Goal: Transaction & Acquisition: Obtain resource

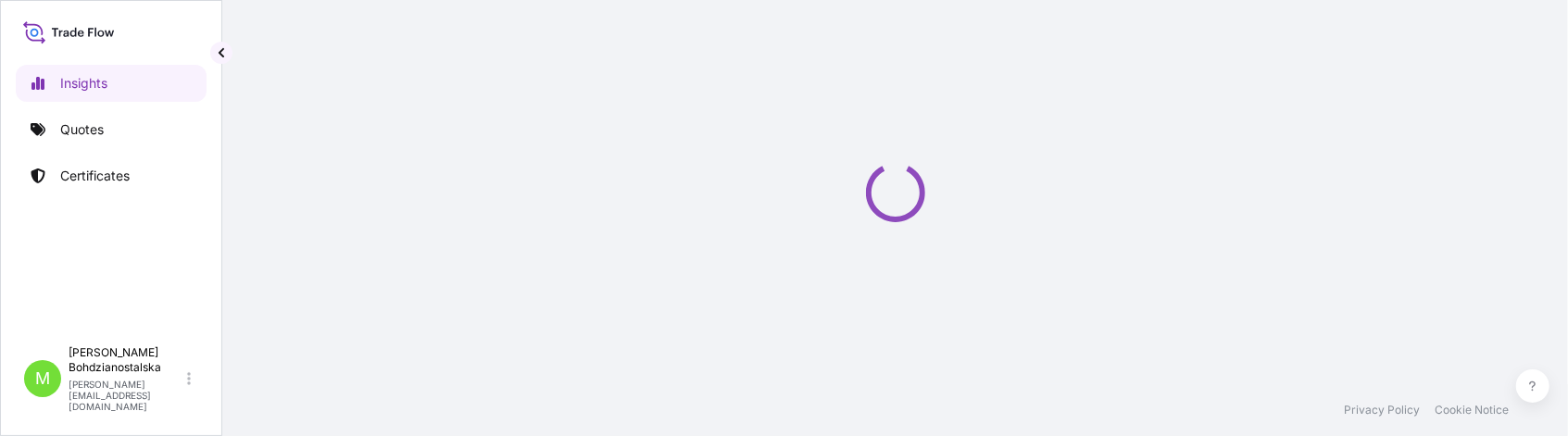
select select "2025"
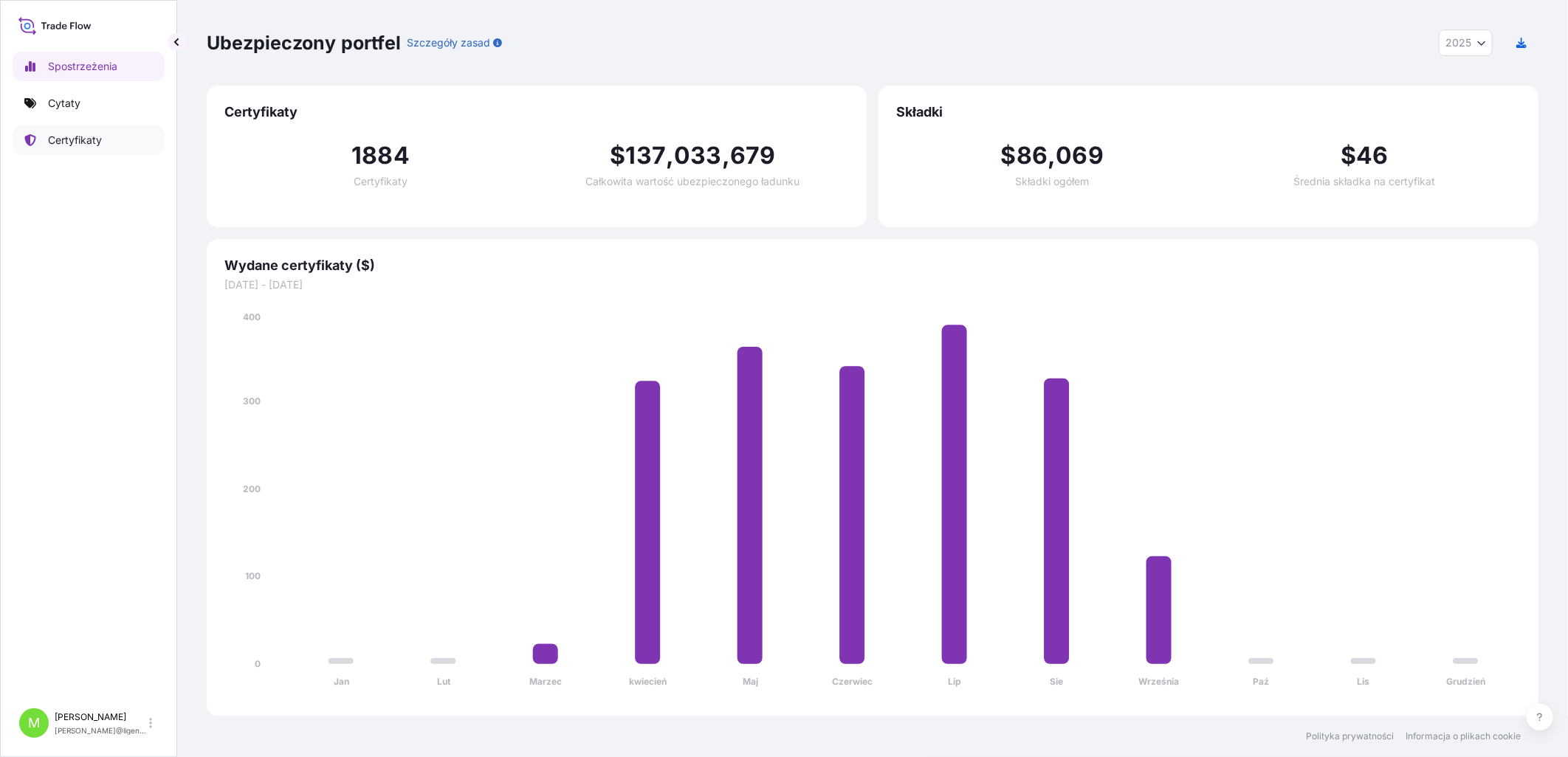
click at [78, 135] on p "Certyfikaty" at bounding box center [74, 140] width 54 height 14
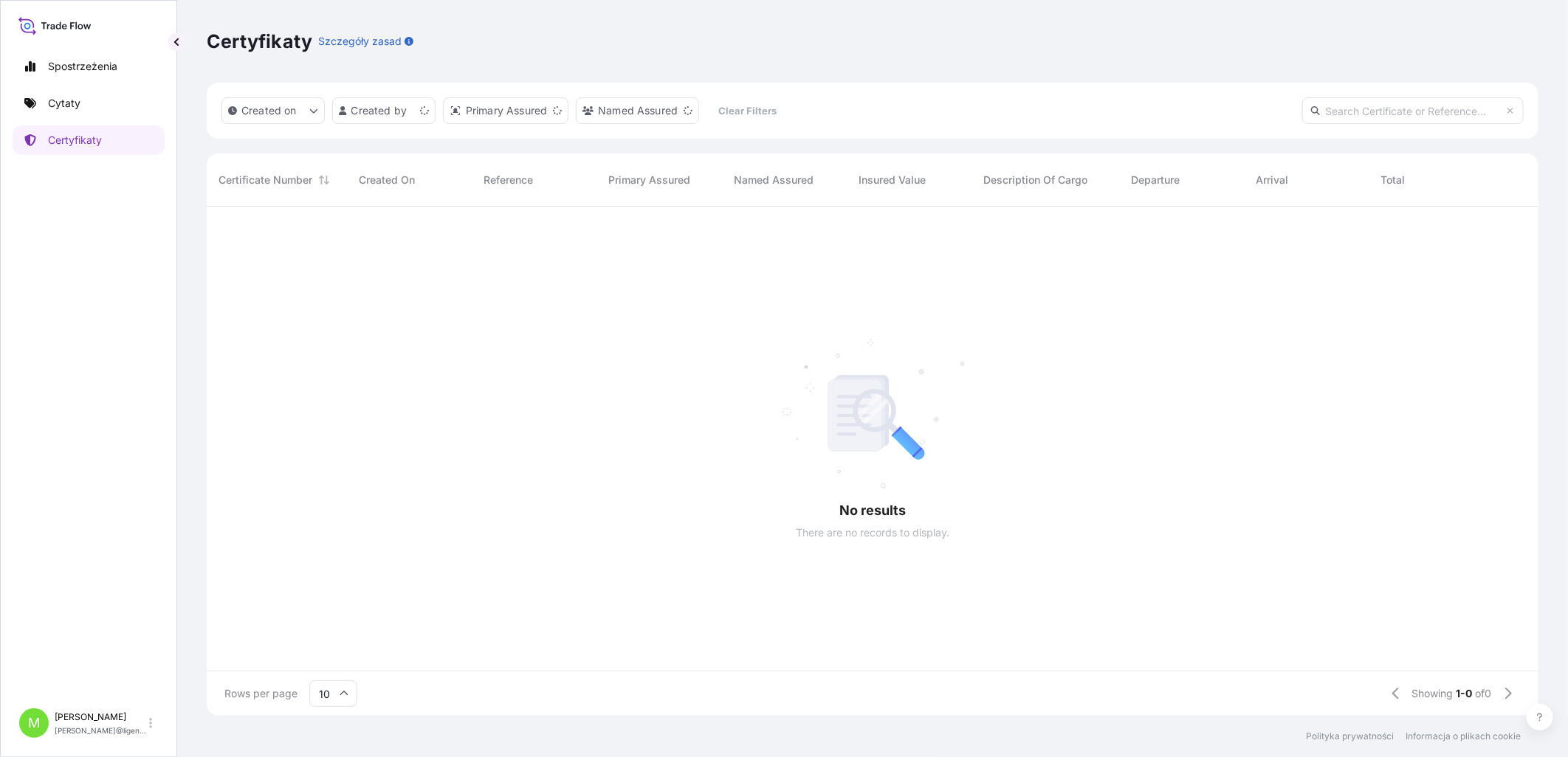
scroll to position [14, 13]
click at [1249, 112] on input "text" at bounding box center [1413, 110] width 222 height 27
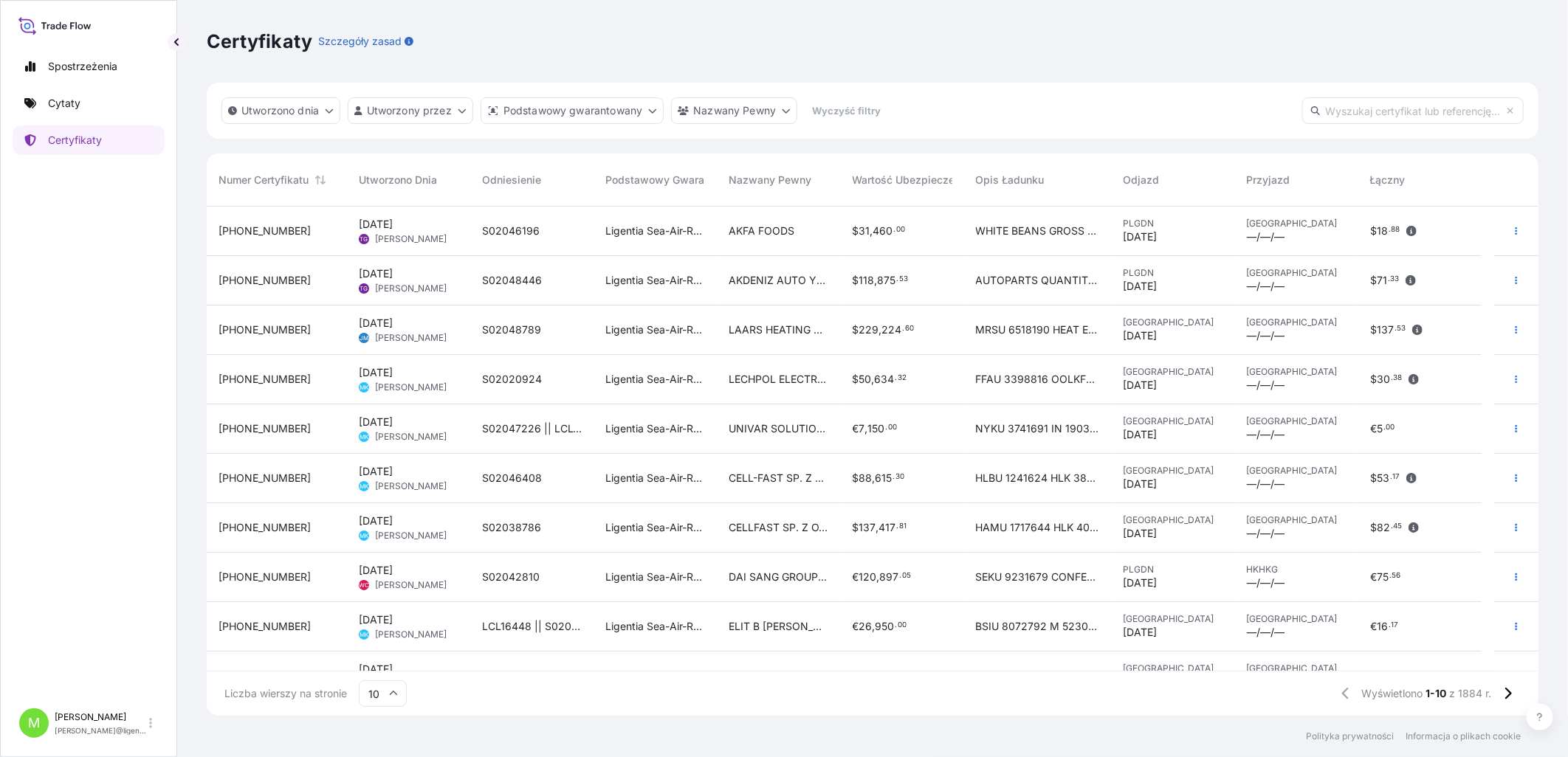
paste input "[PHONE_NUMBER]"
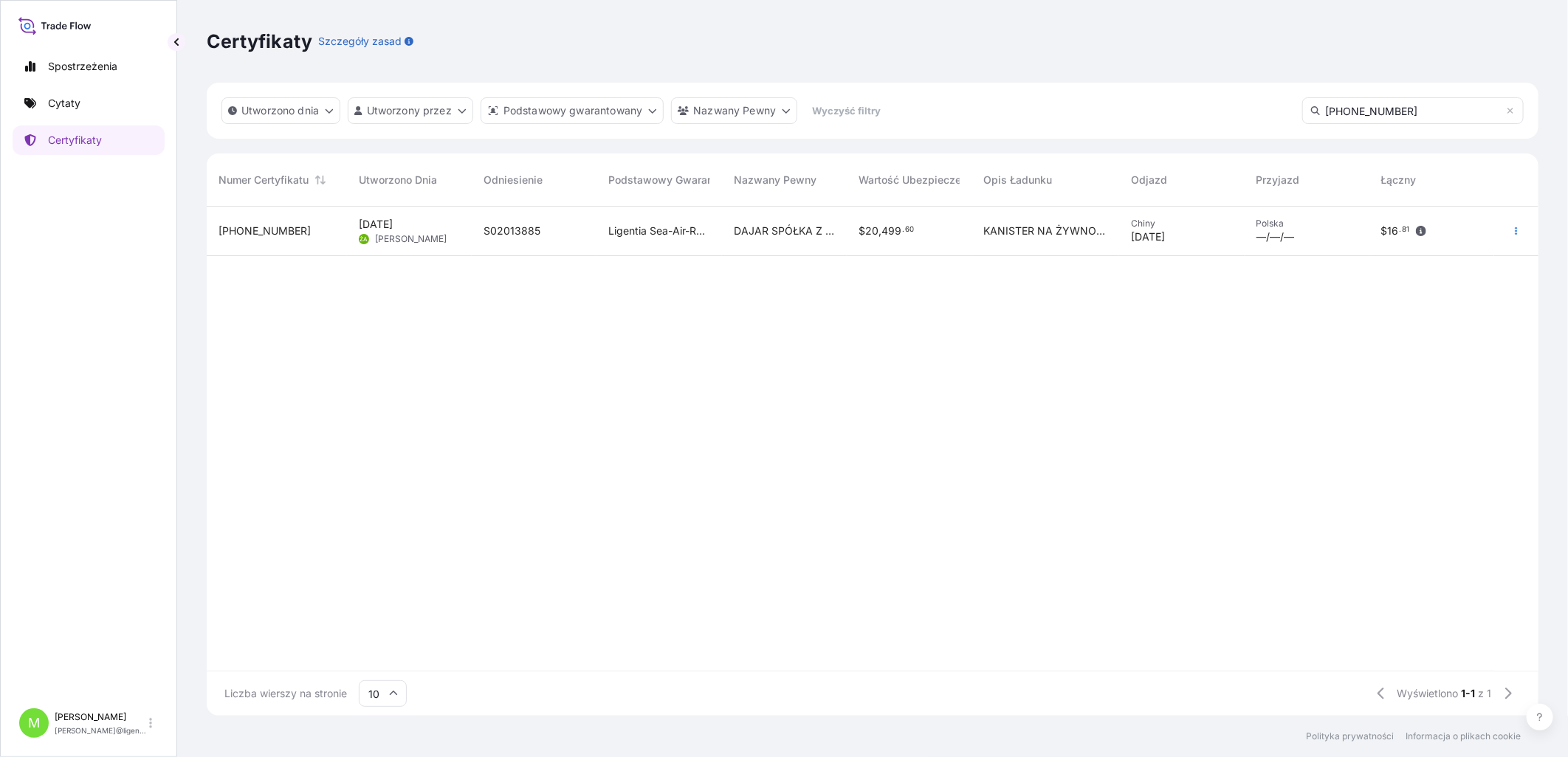
type input "[PHONE_NUMBER]"
click at [570, 225] on div "S02013885" at bounding box center [534, 231] width 101 height 14
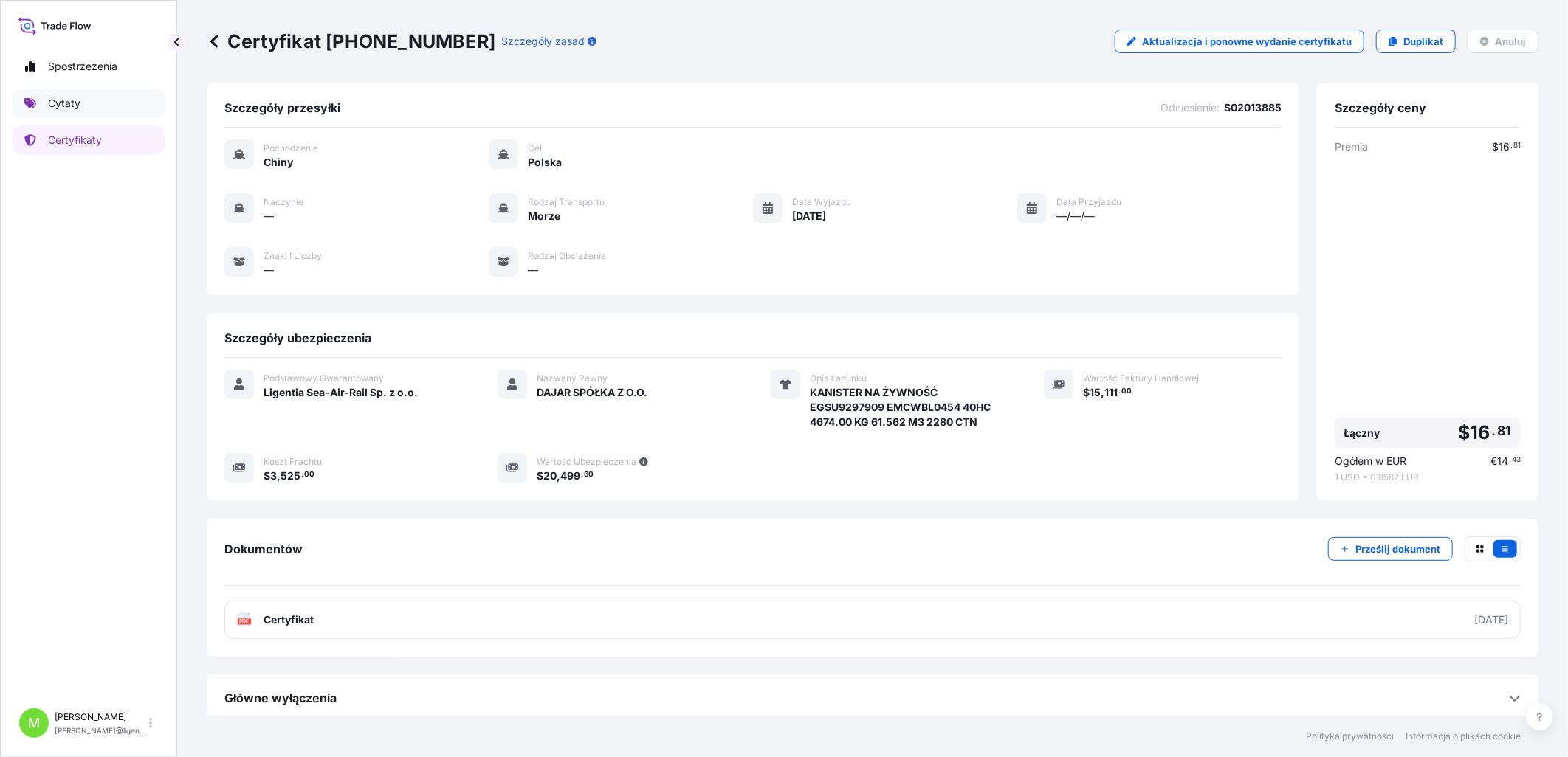
click at [64, 102] on p "Cytaty" at bounding box center [64, 102] width 33 height 14
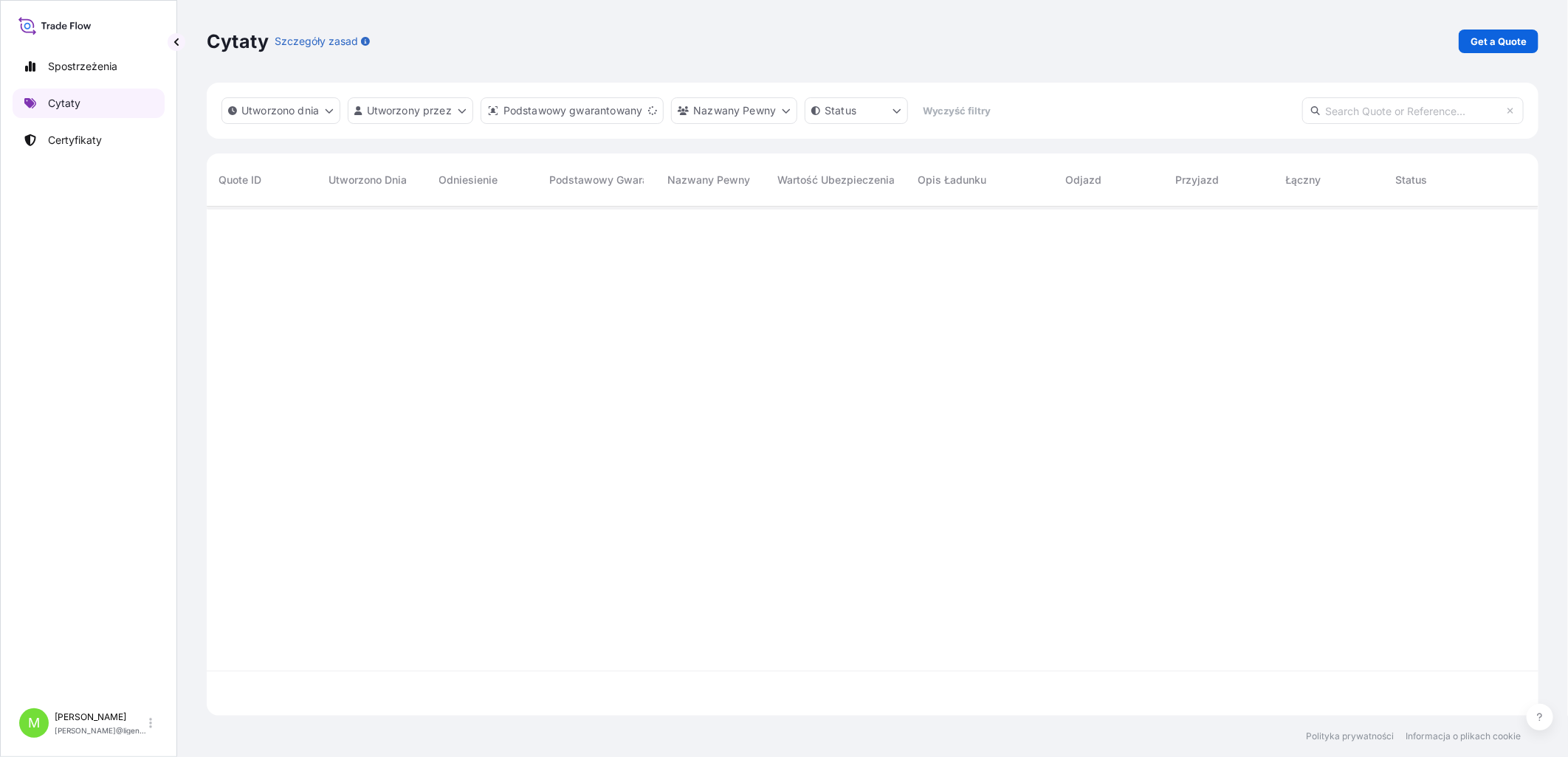
scroll to position [505, 1319]
click at [1249, 104] on input "text" at bounding box center [1413, 110] width 222 height 27
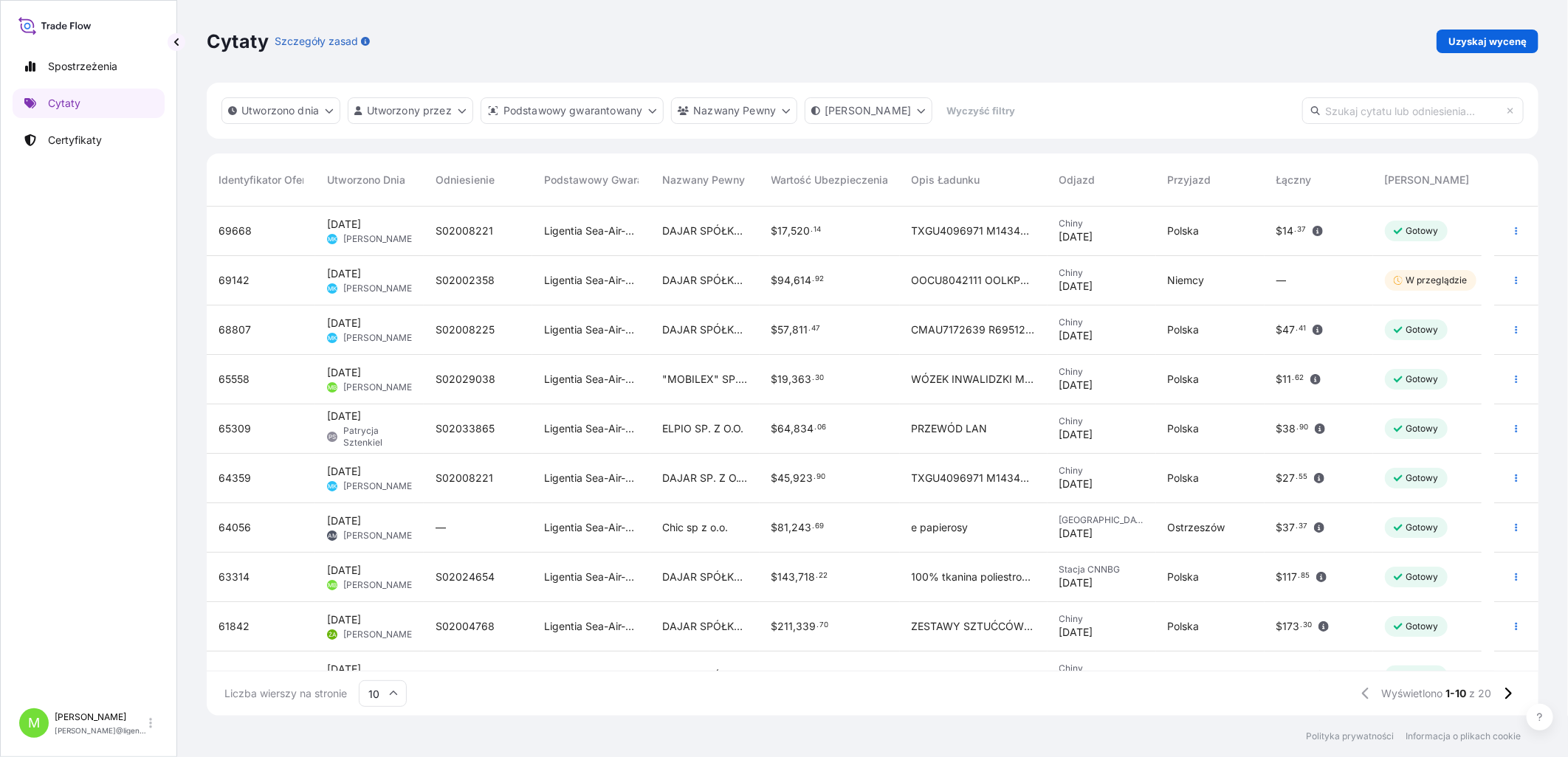
paste input "[PHONE_NUMBER]"
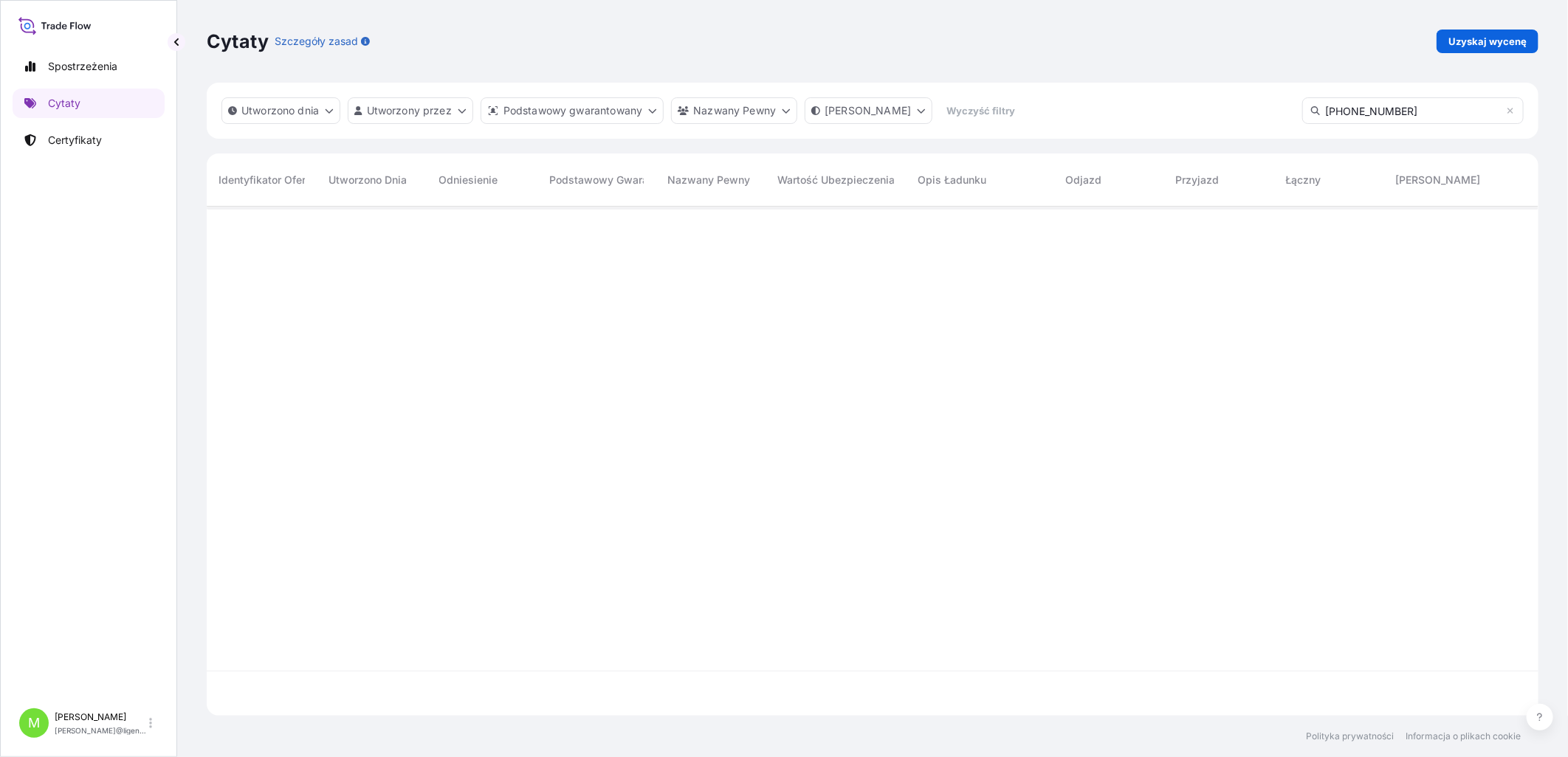
scroll to position [551, 1319]
type input "[PHONE_NUMBER]"
click at [68, 138] on p "Certyfikaty" at bounding box center [74, 140] width 54 height 14
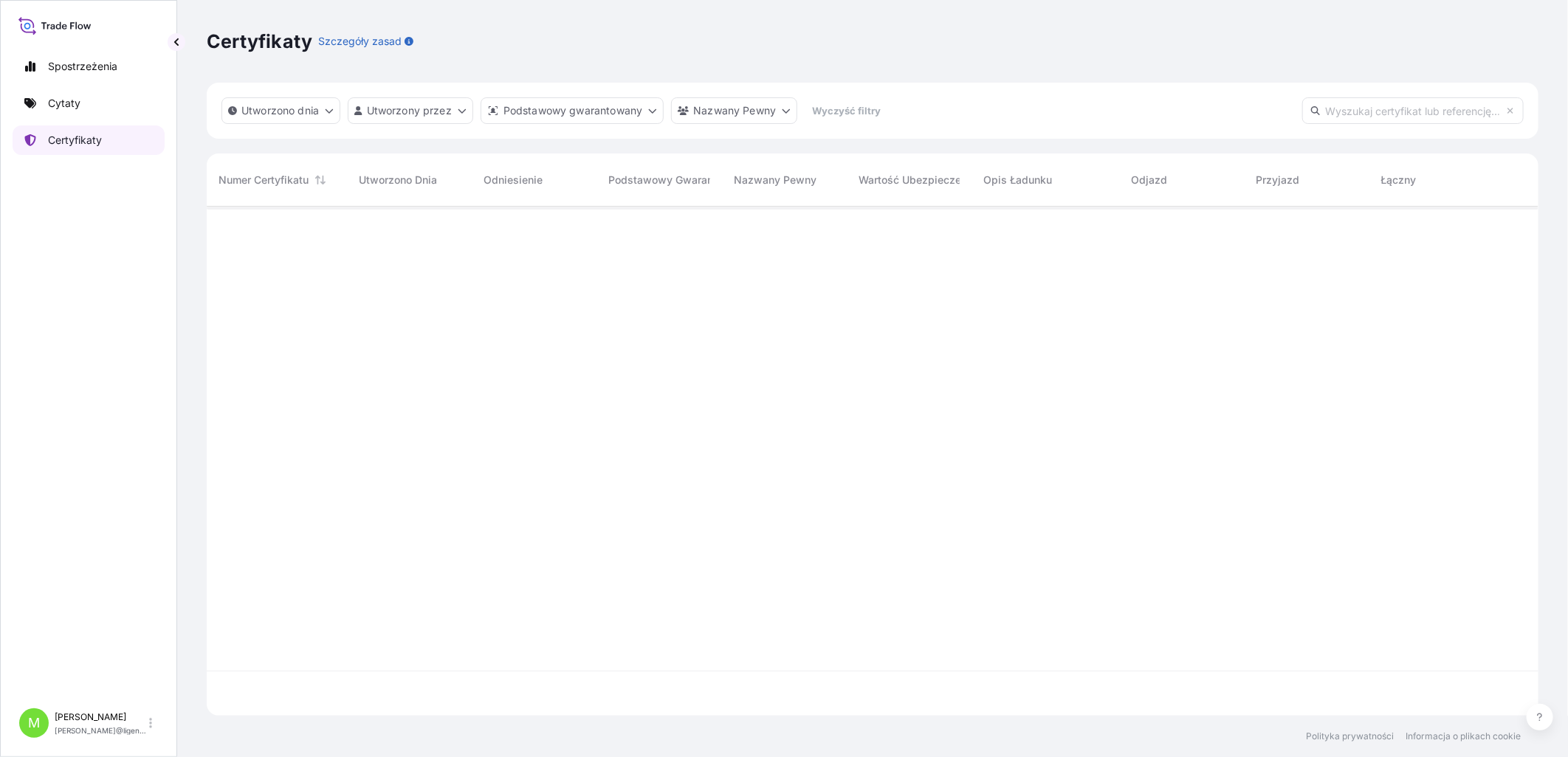
scroll to position [505, 1319]
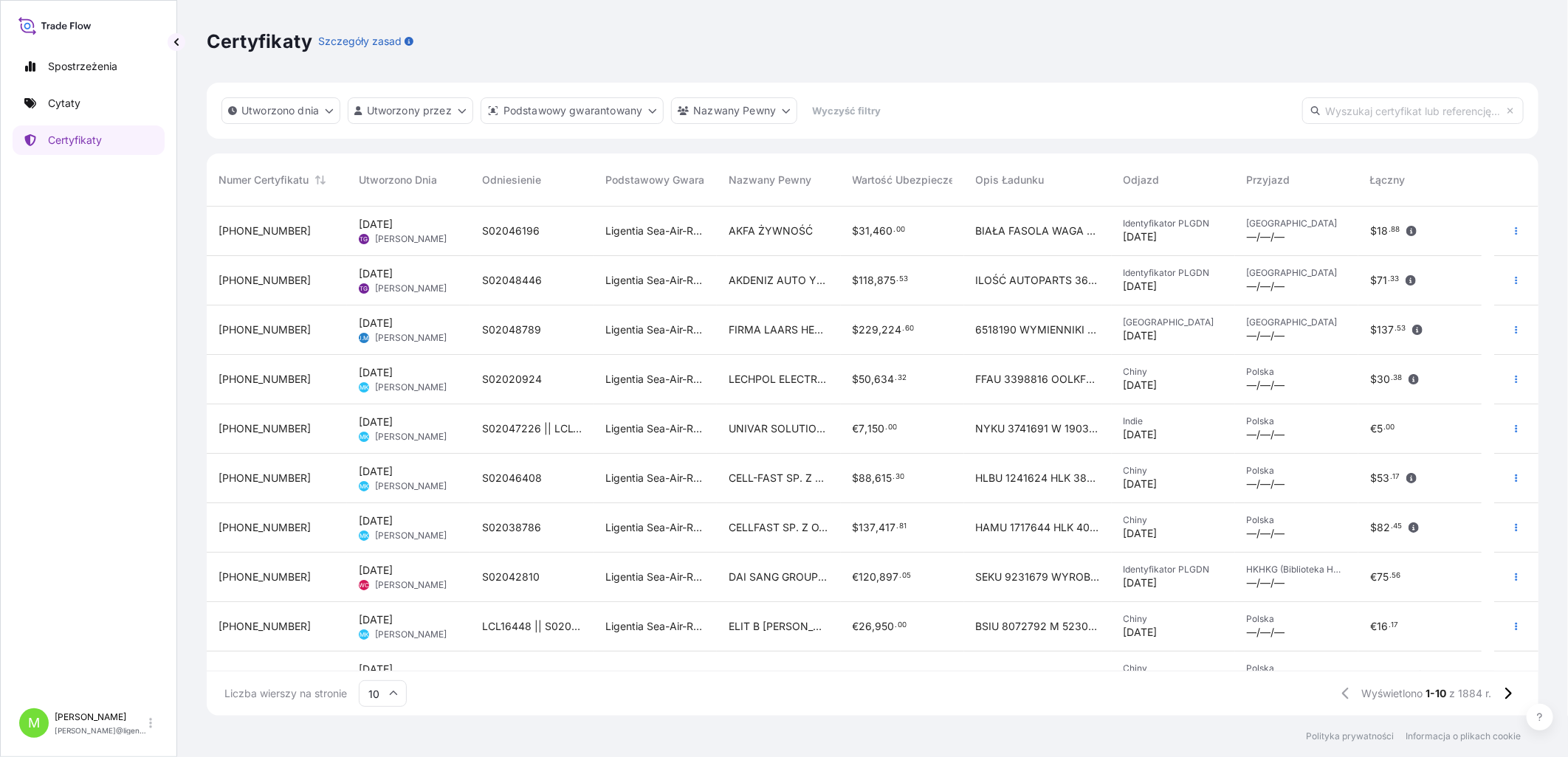
click at [1249, 112] on input "text" at bounding box center [1413, 110] width 222 height 27
paste input "[PHONE_NUMBER]"
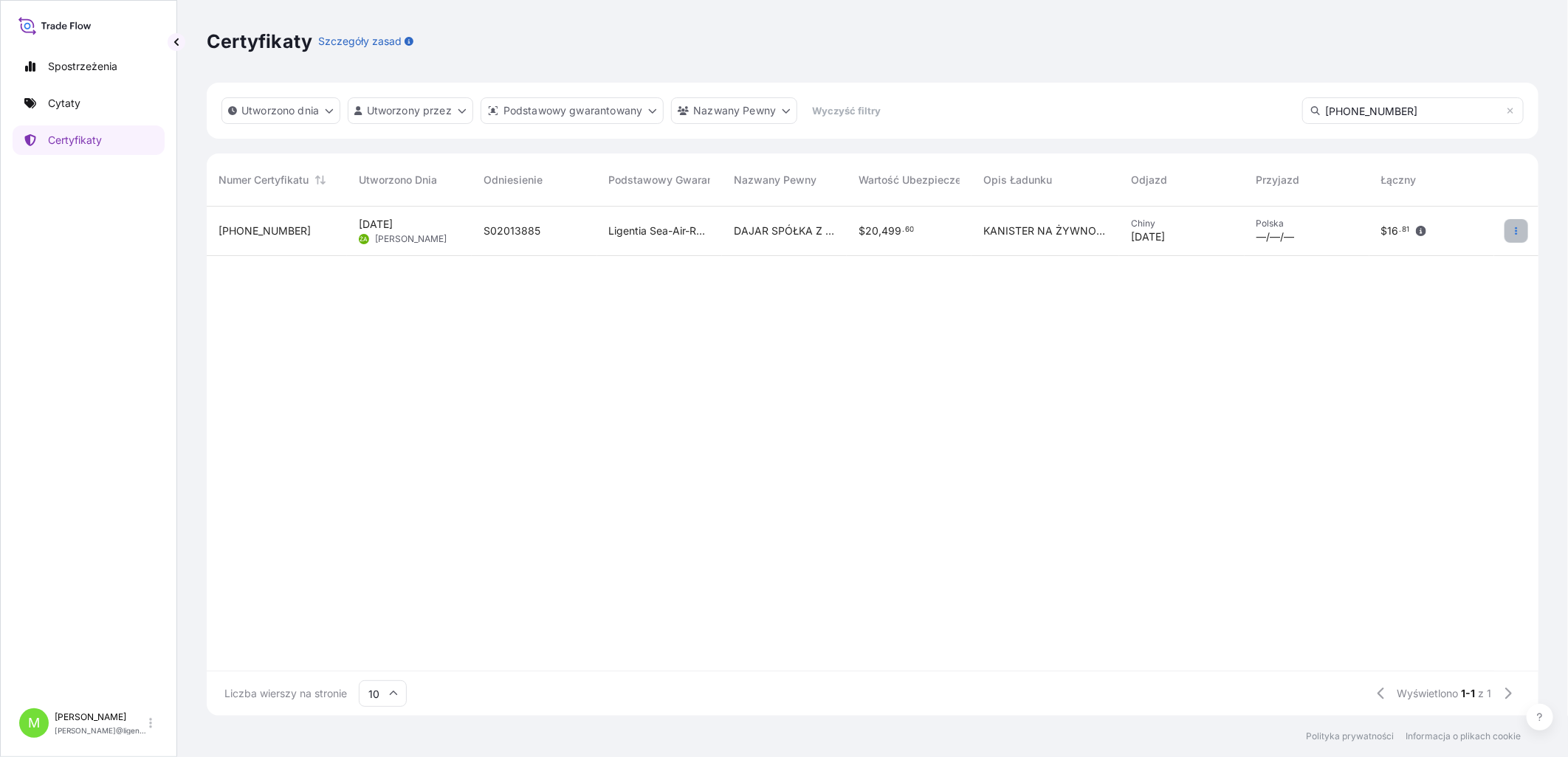
type input "[PHONE_NUMBER]"
click at [1249, 233] on icon "button" at bounding box center [1516, 231] width 9 height 9
click at [750, 237] on span "DAJAR SPÓŁKA Z O.O." at bounding box center [784, 231] width 101 height 14
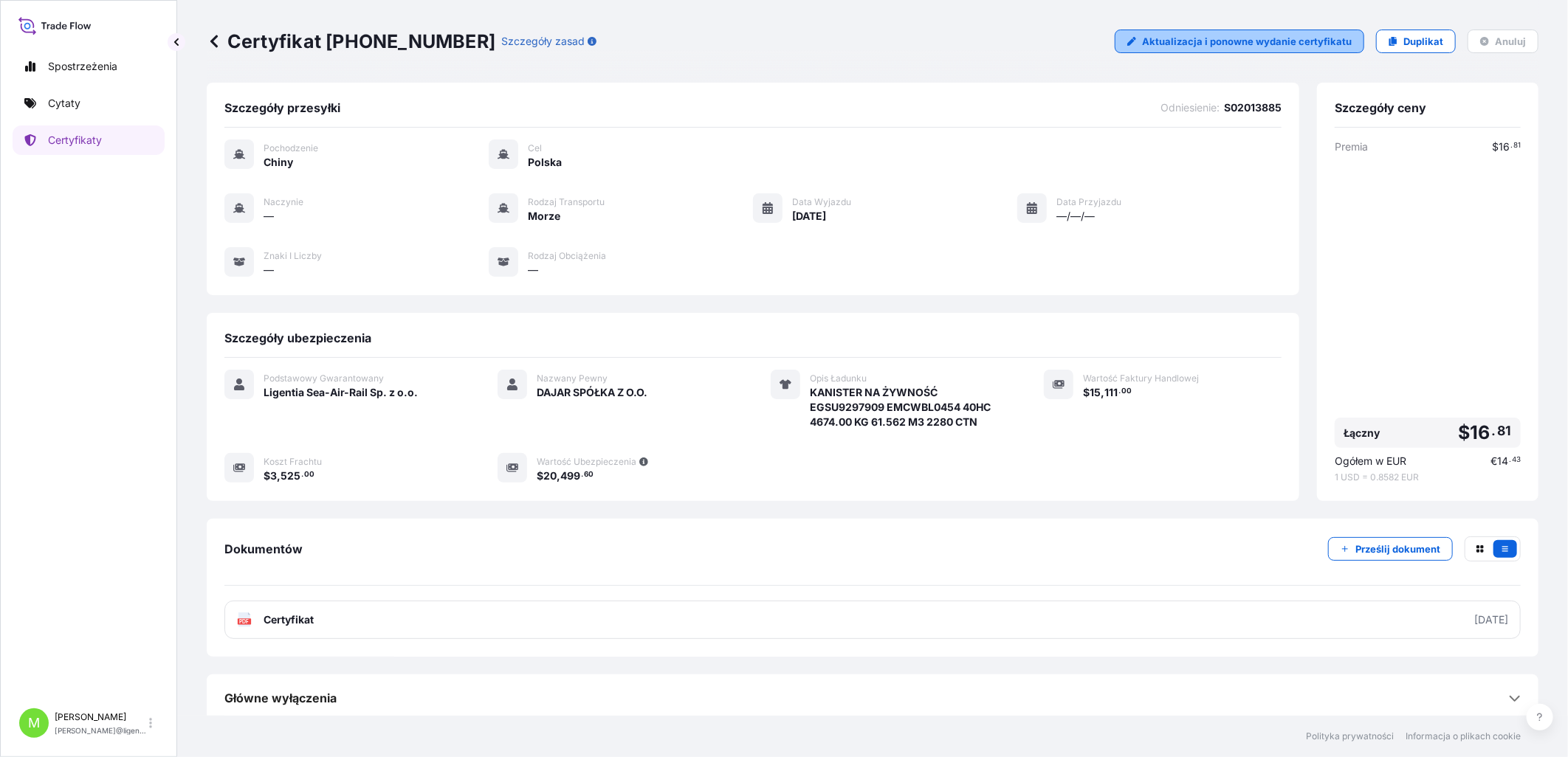
click at [1192, 36] on p "Aktualizacja i ponowne wydanie certyfikatu" at bounding box center [1247, 41] width 209 height 14
select select "Sea"
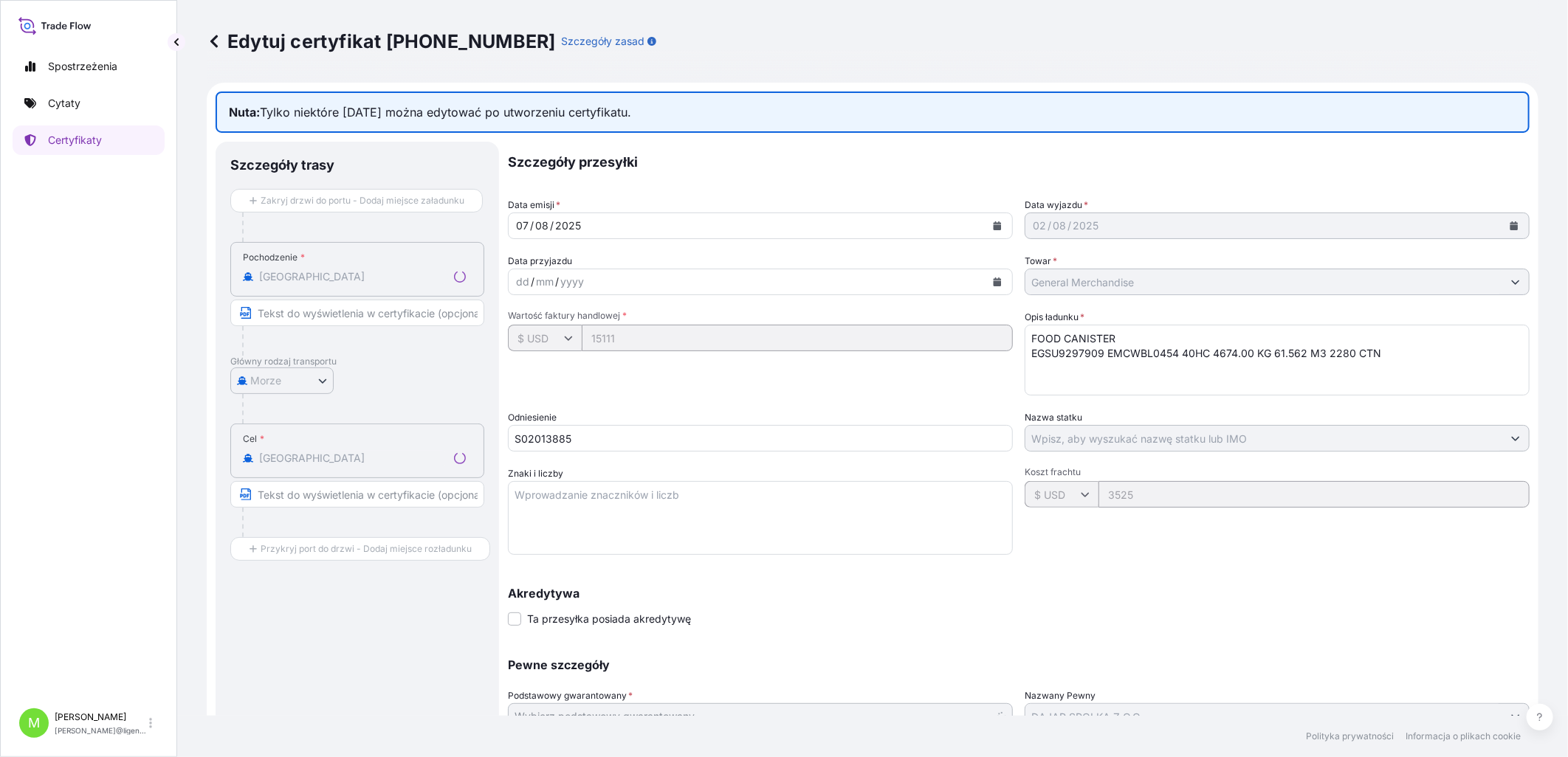
select select "31440"
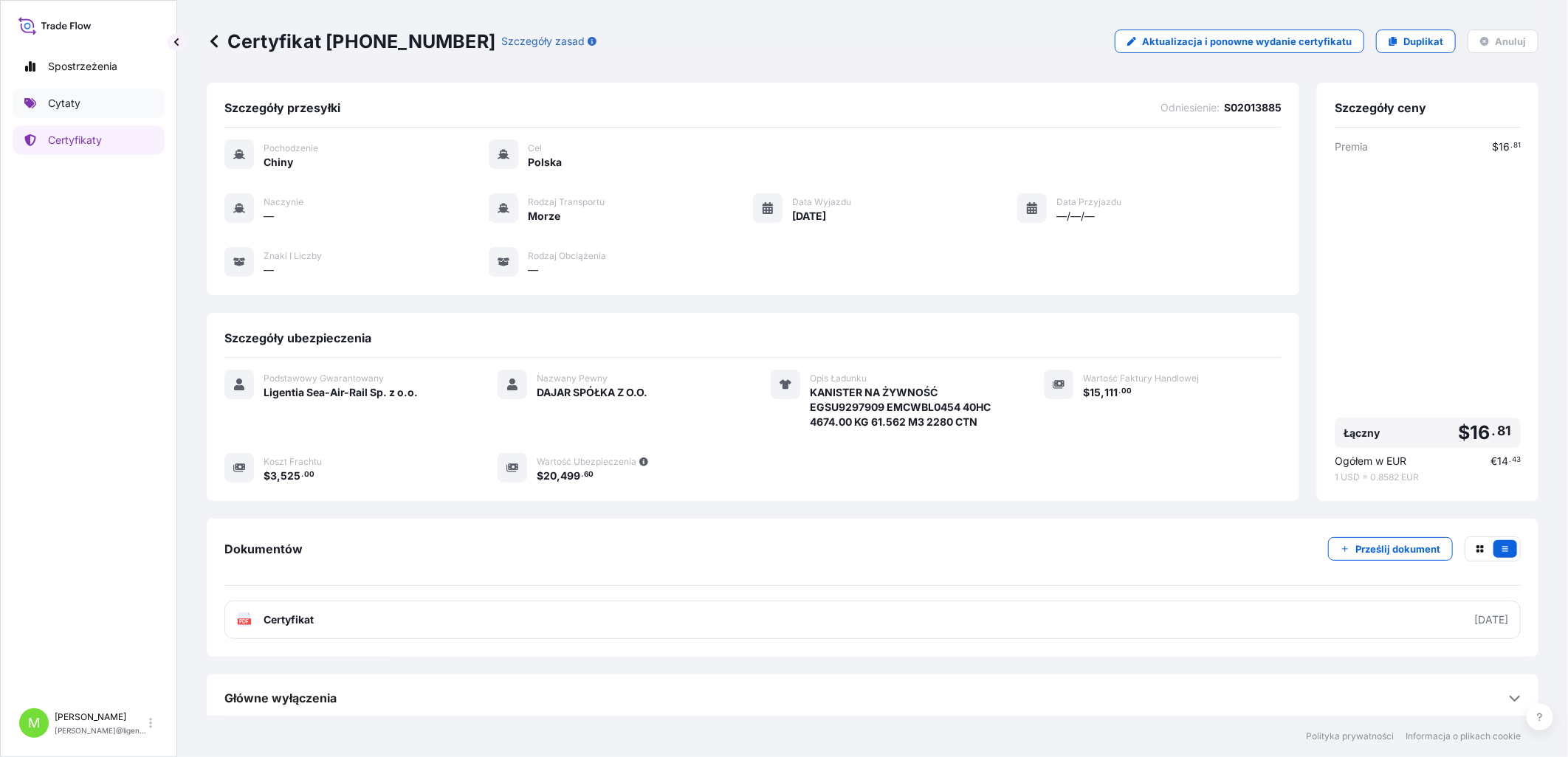
click at [55, 96] on p "Cytaty" at bounding box center [64, 102] width 33 height 14
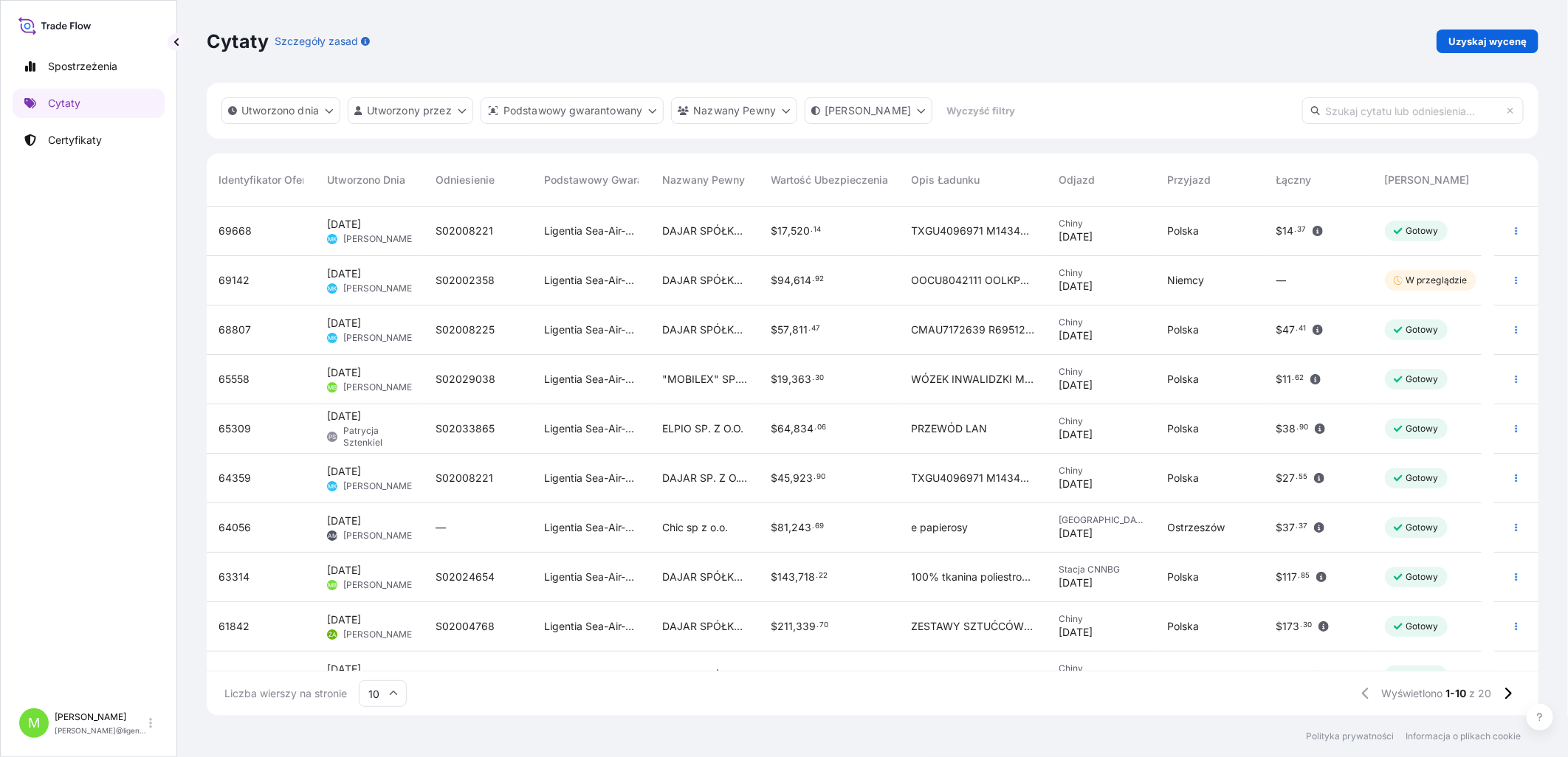
click at [1249, 119] on input "text" at bounding box center [1413, 110] width 222 height 27
paste input "[PHONE_NUMBER]"
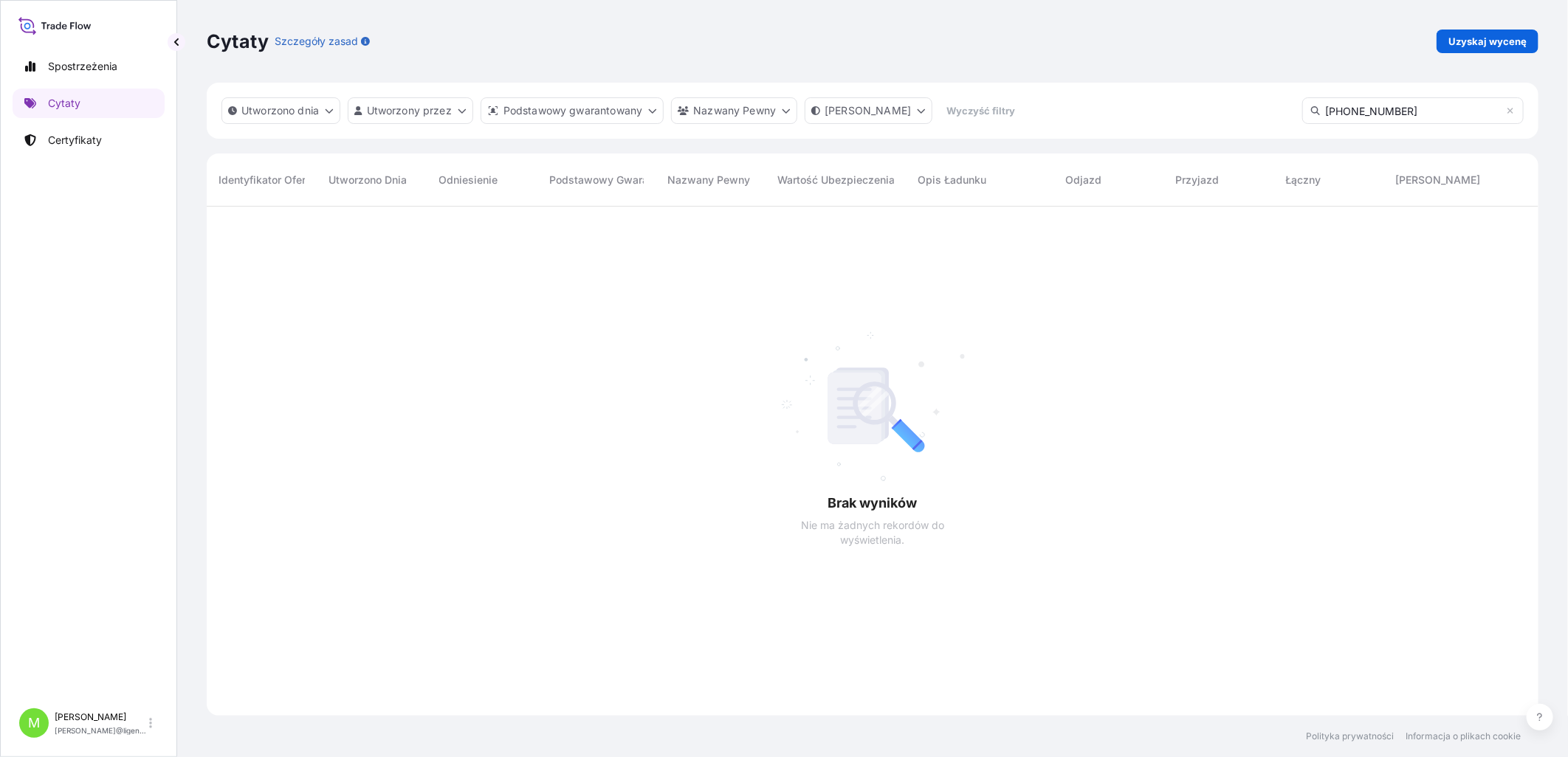
scroll to position [551, 1319]
type input "[PHONE_NUMBER]"
click at [79, 142] on p "Certyfikaty" at bounding box center [74, 140] width 54 height 14
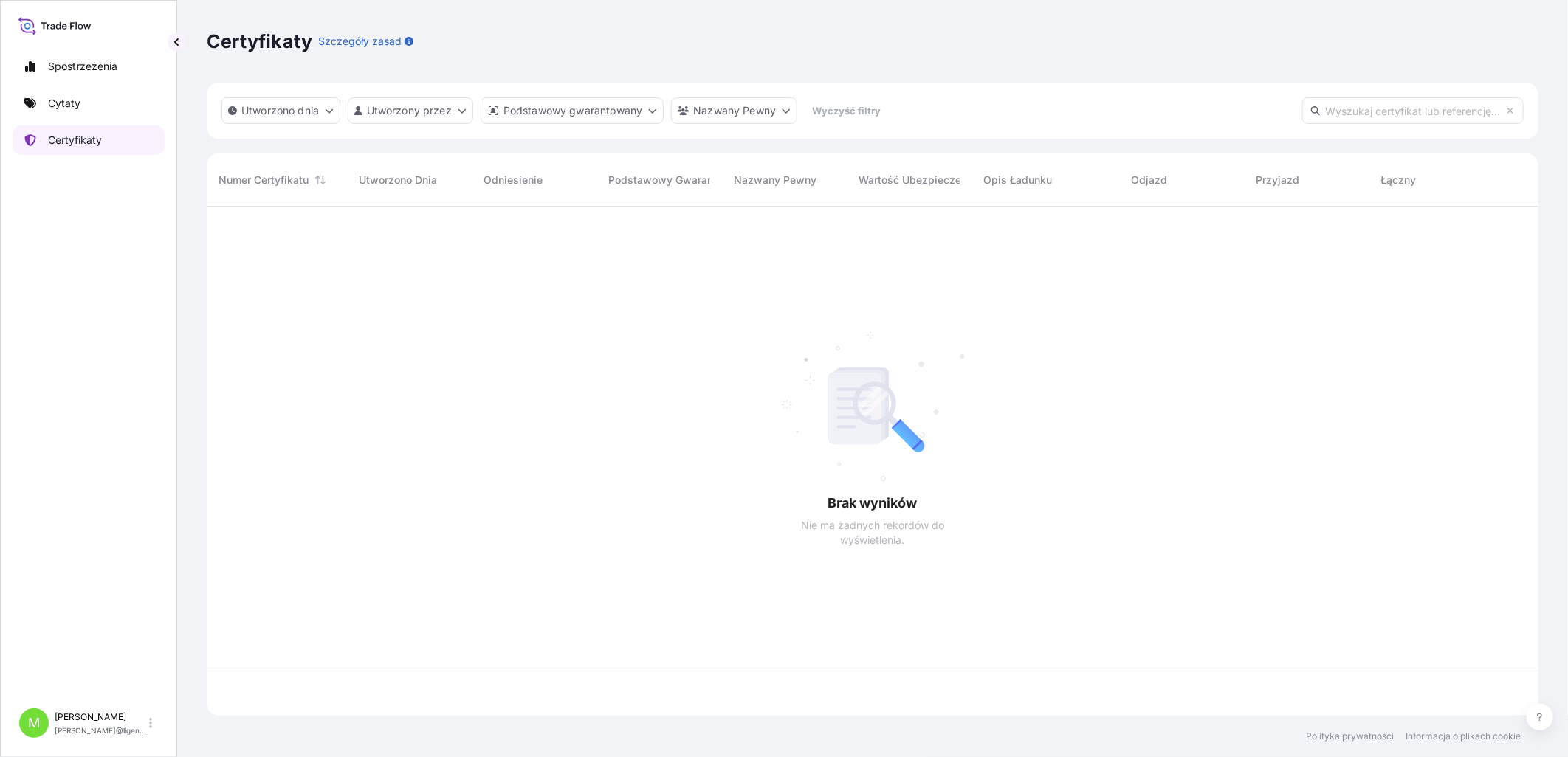
scroll to position [505, 1319]
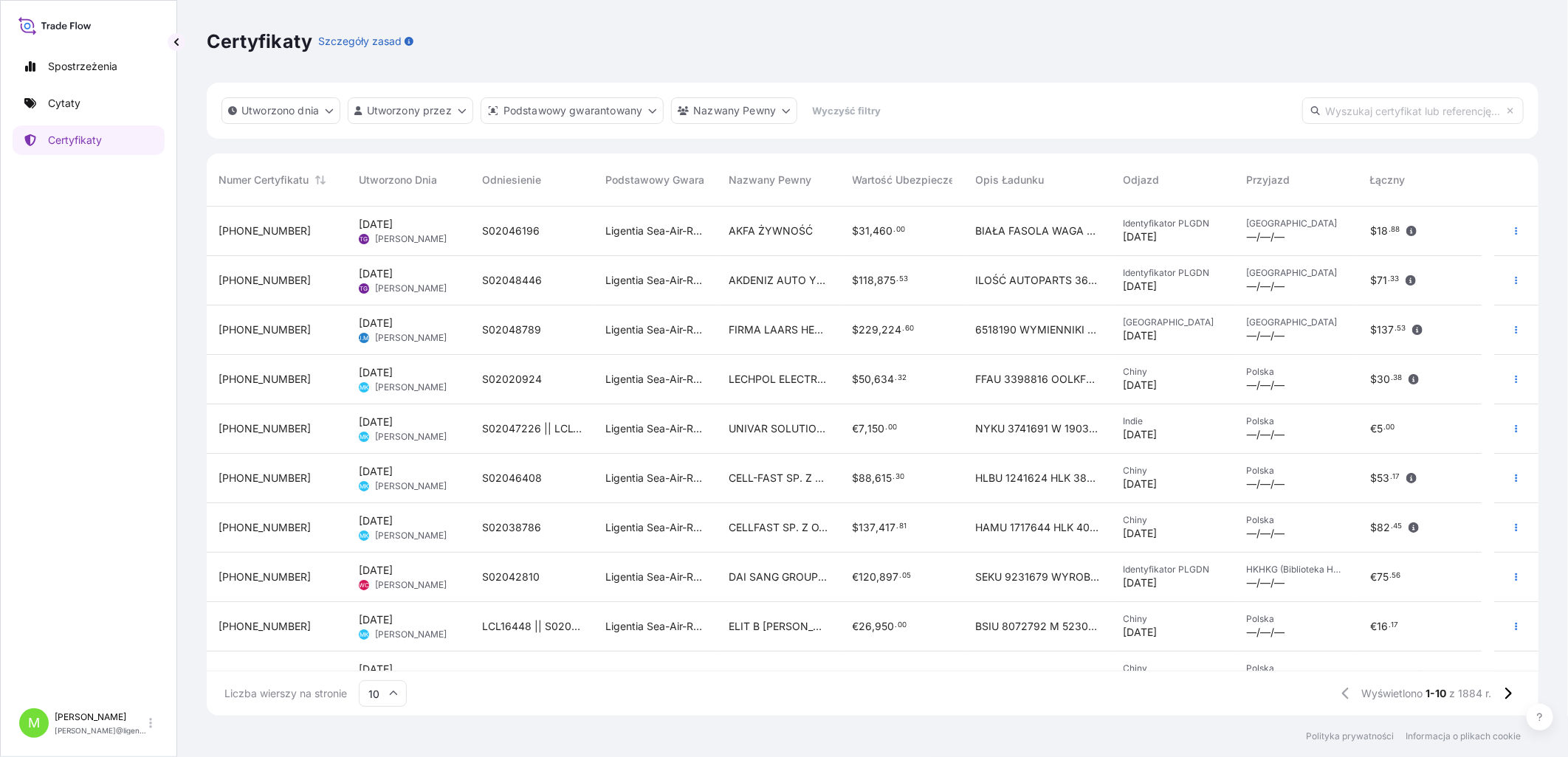
click at [1249, 112] on input "text" at bounding box center [1413, 110] width 222 height 27
paste input "[PHONE_NUMBER]"
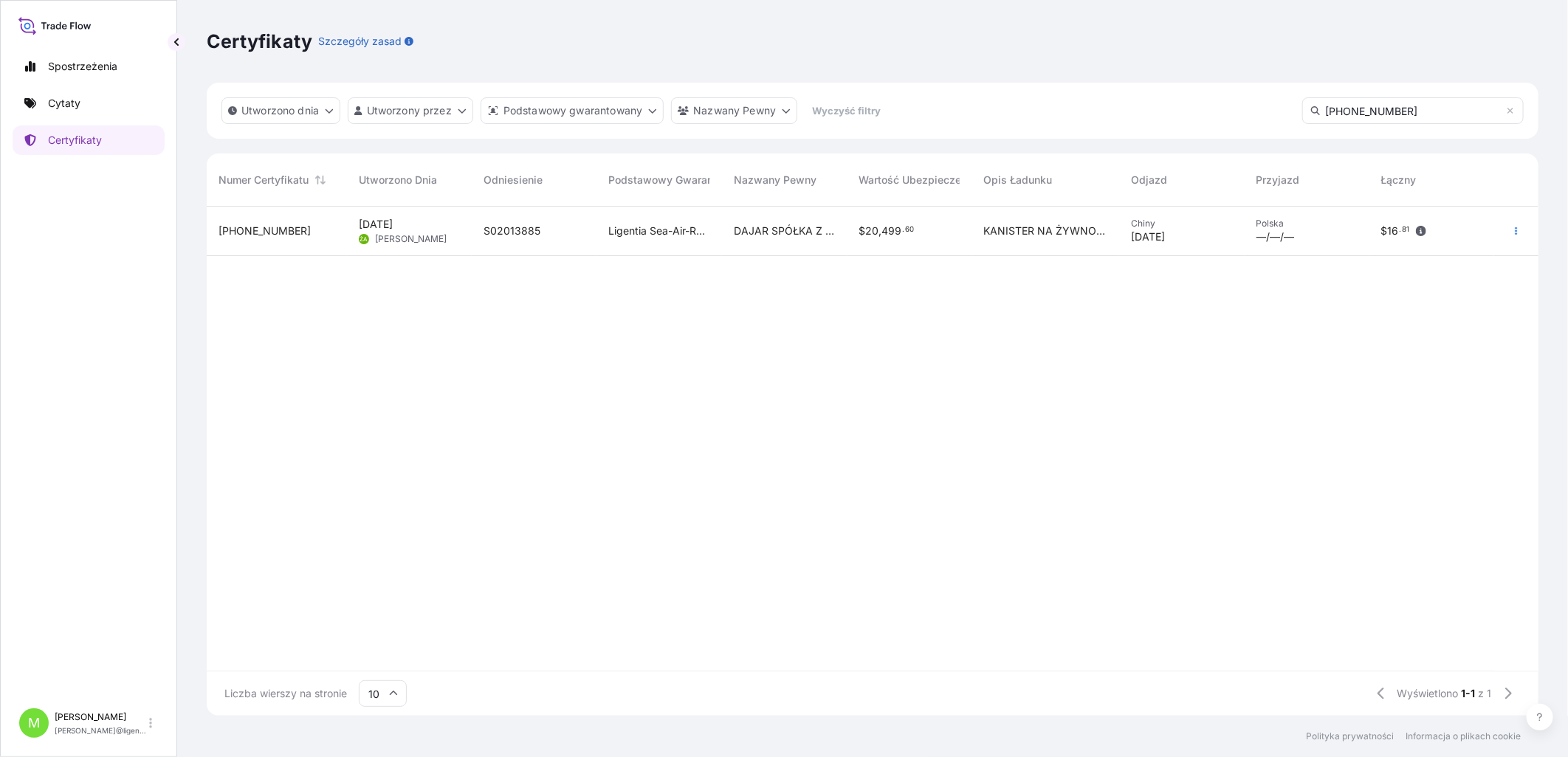
type input "[PHONE_NUMBER]"
click at [925, 218] on div "$ 20 , 499 . 60" at bounding box center [909, 231] width 124 height 49
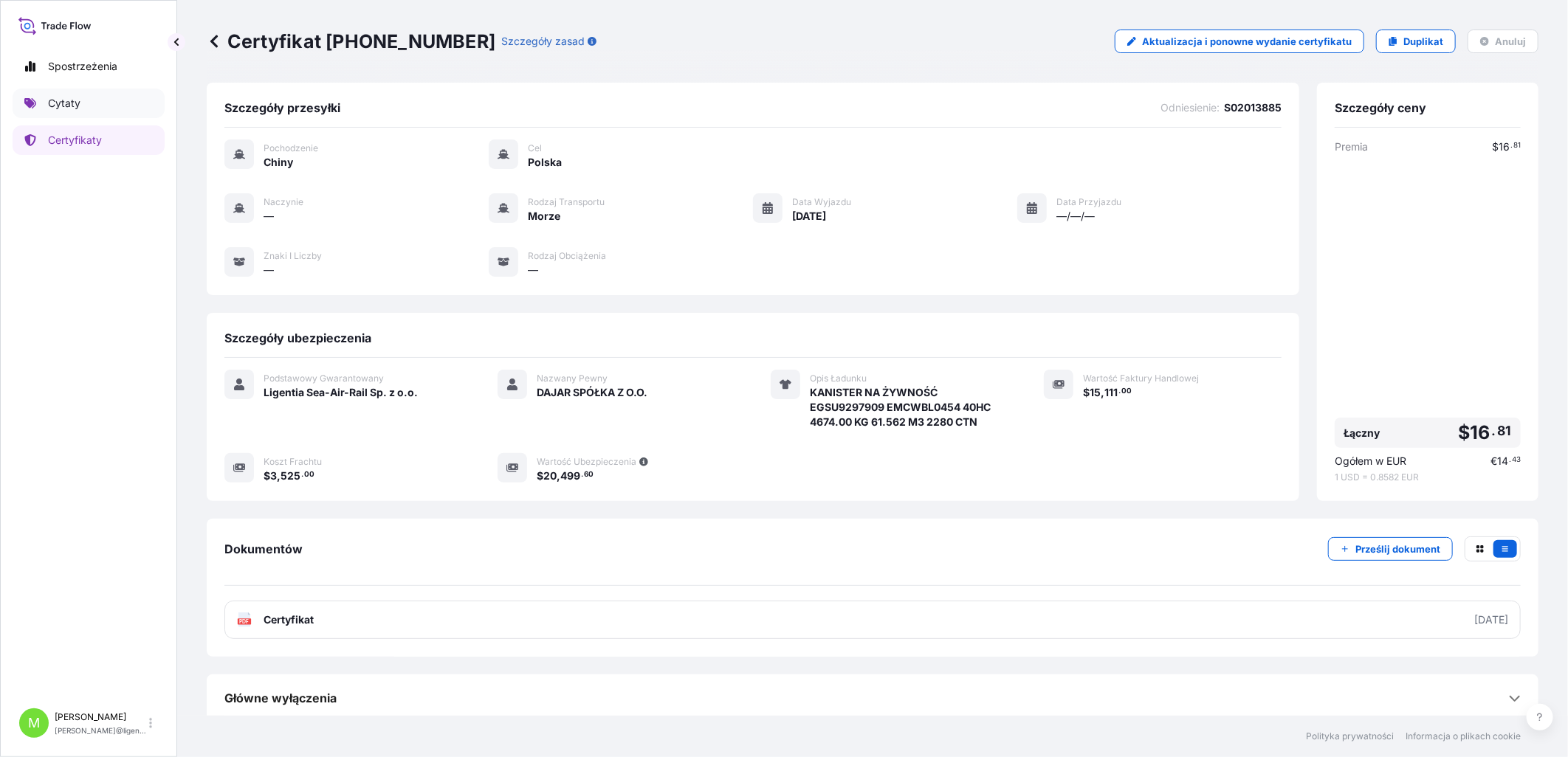
click at [68, 99] on p "Cytaty" at bounding box center [64, 102] width 33 height 14
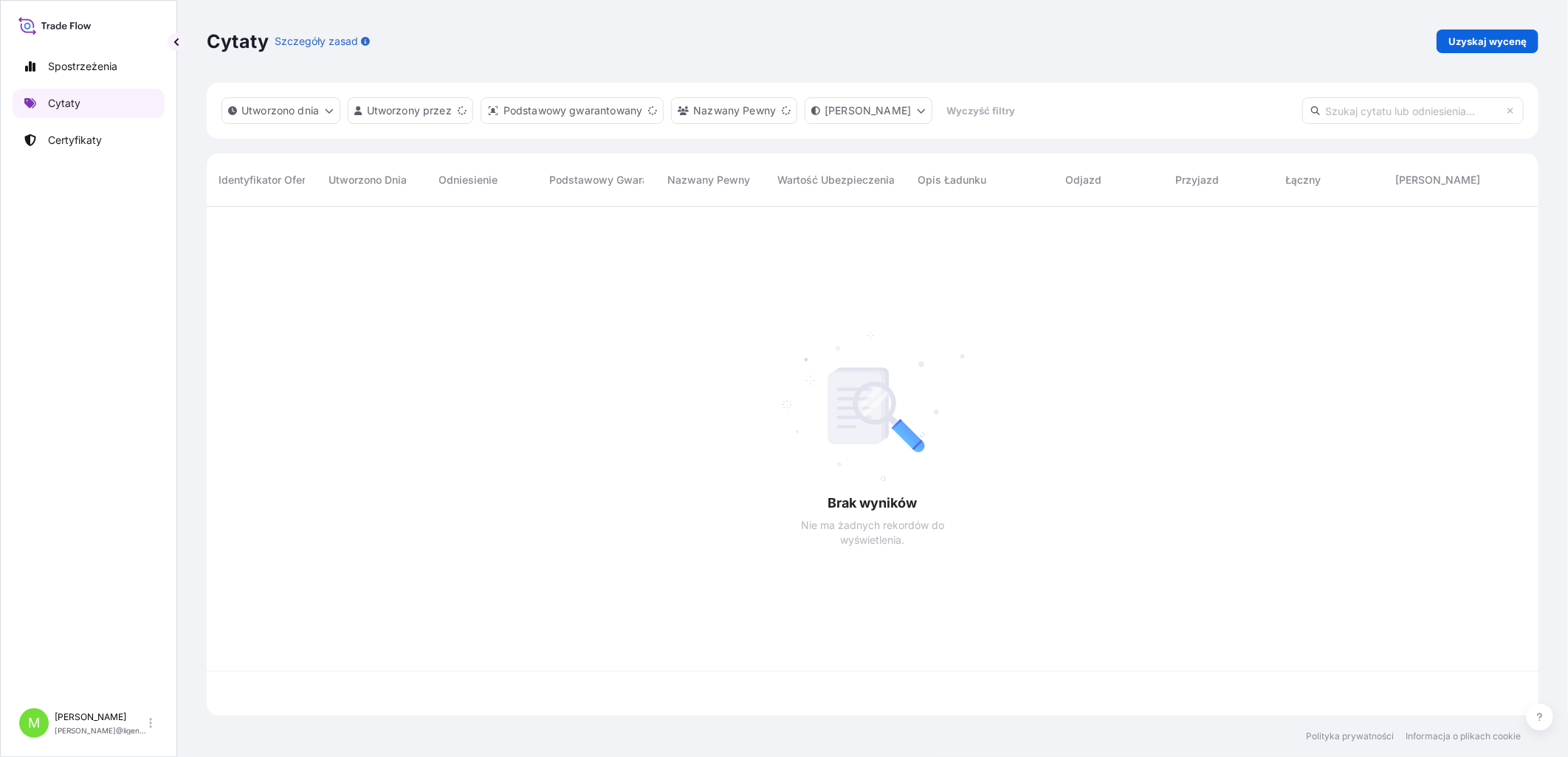
scroll to position [505, 1319]
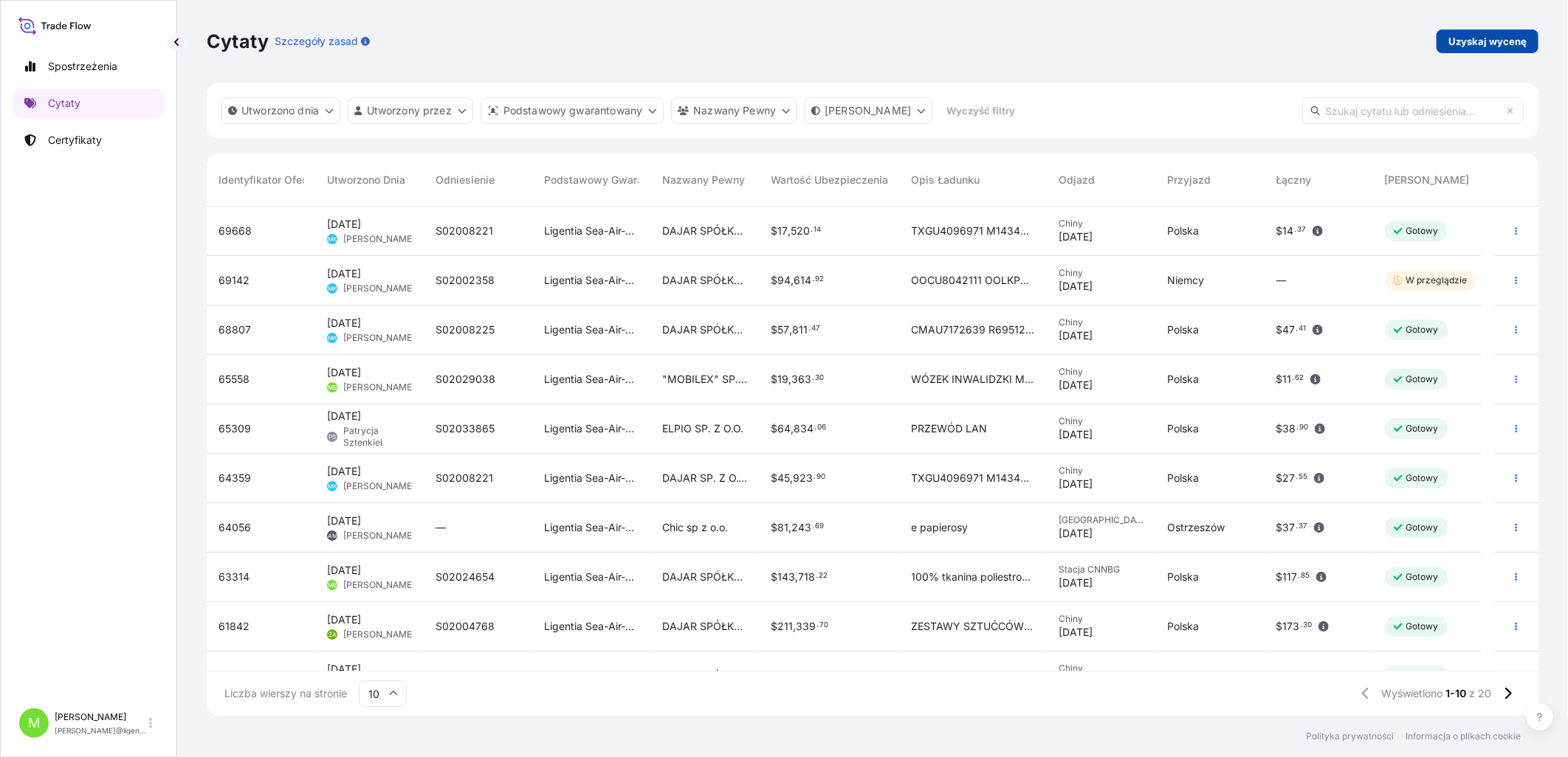
click at [1249, 37] on p "Uzyskaj wycenę" at bounding box center [1487, 41] width 78 height 14
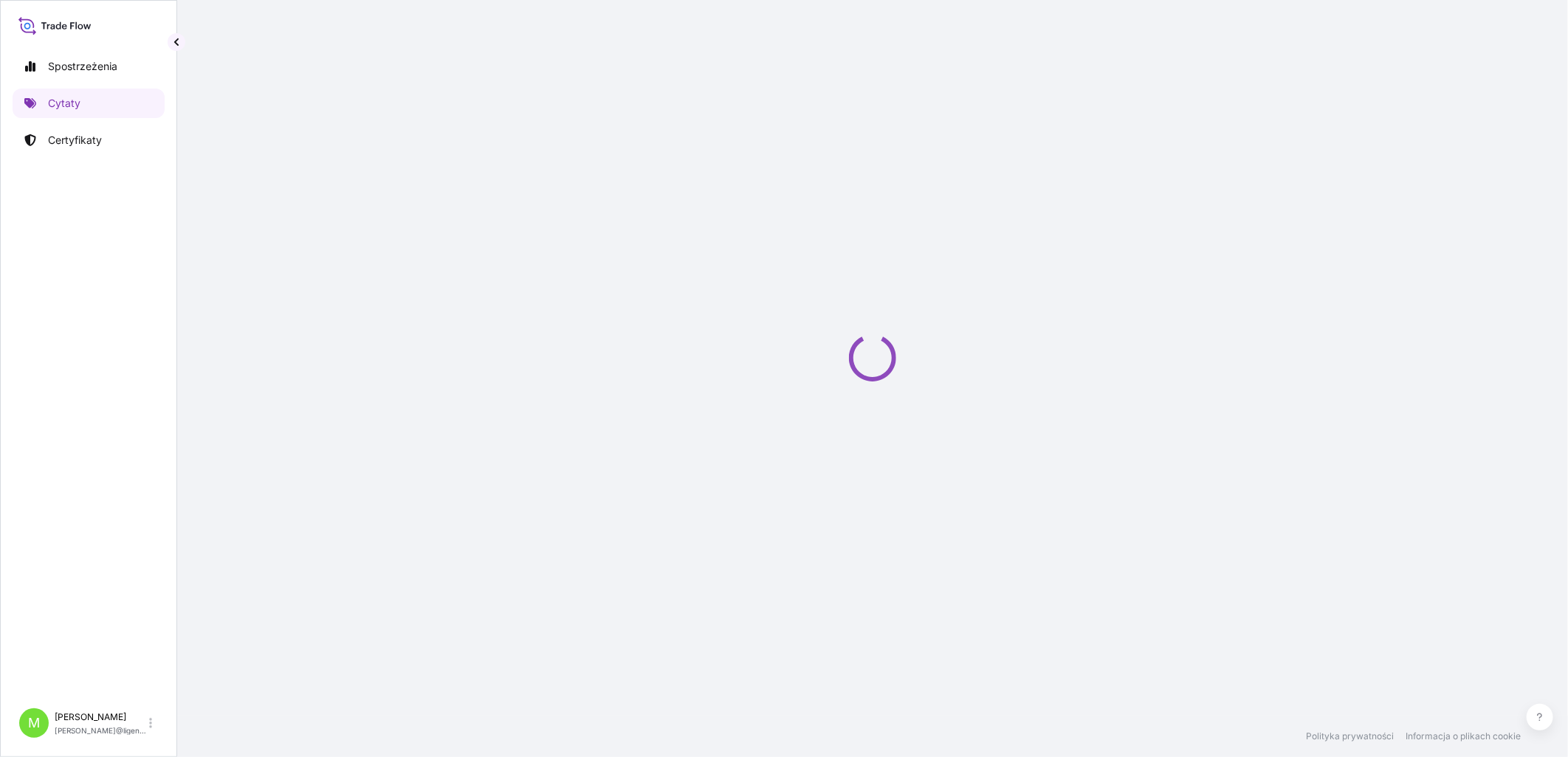
select select "Sea"
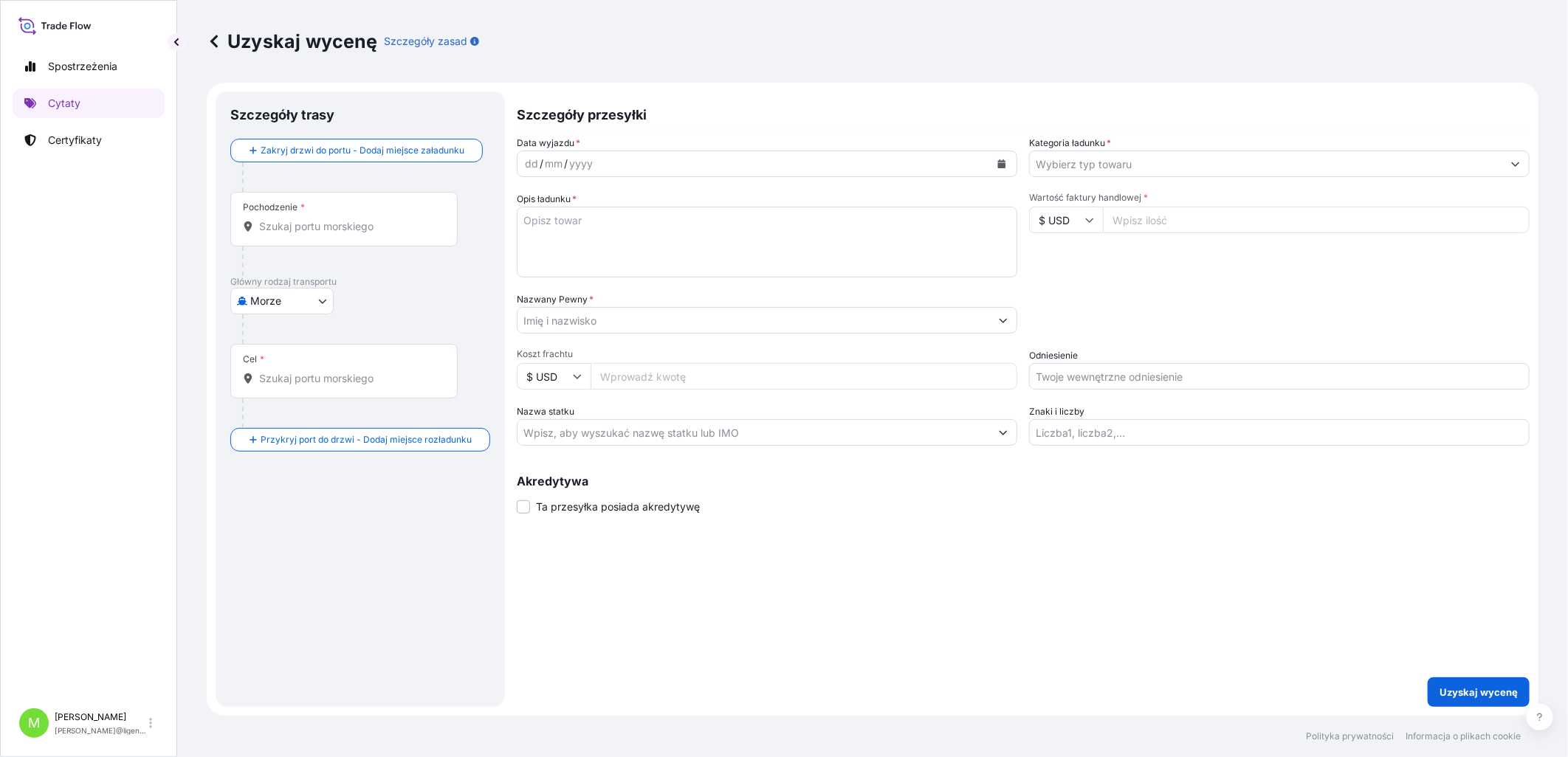
click at [278, 240] on div "Pochodzenie *" at bounding box center [344, 219] width 228 height 55
click at [278, 234] on input "Pochodzenie *" at bounding box center [348, 226] width 180 height 14
paste input "[PERSON_NAME]"
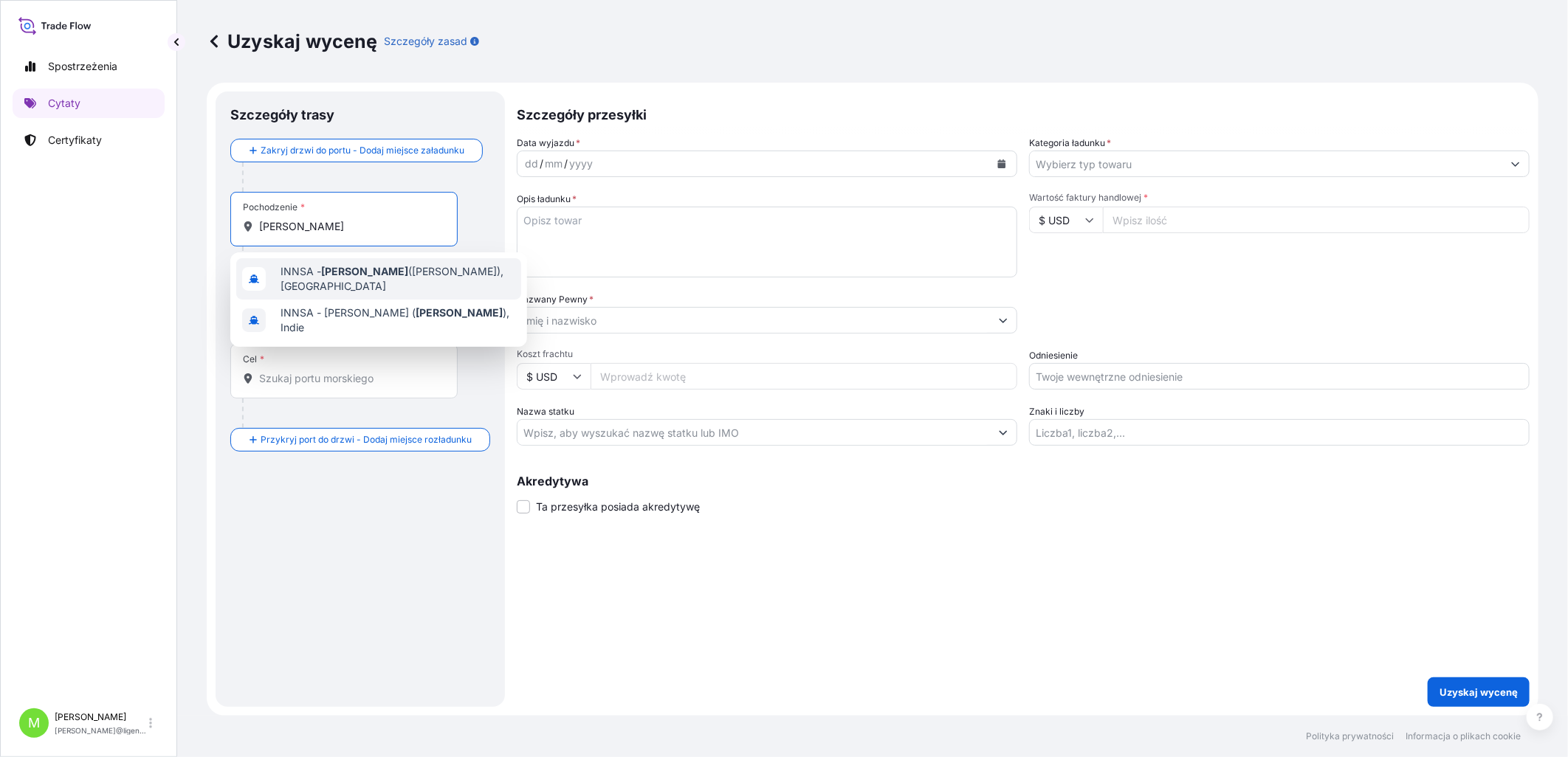
drag, startPoint x: 335, startPoint y: 222, endPoint x: 90, endPoint y: 192, distance: 246.8
click at [90, 192] on div "Spostrzeżenia Cytaty Certyfikaty M [PERSON_NAME] monika.bohdzianostalska@ligent…" at bounding box center [784, 378] width 1568 height 757
type input "i"
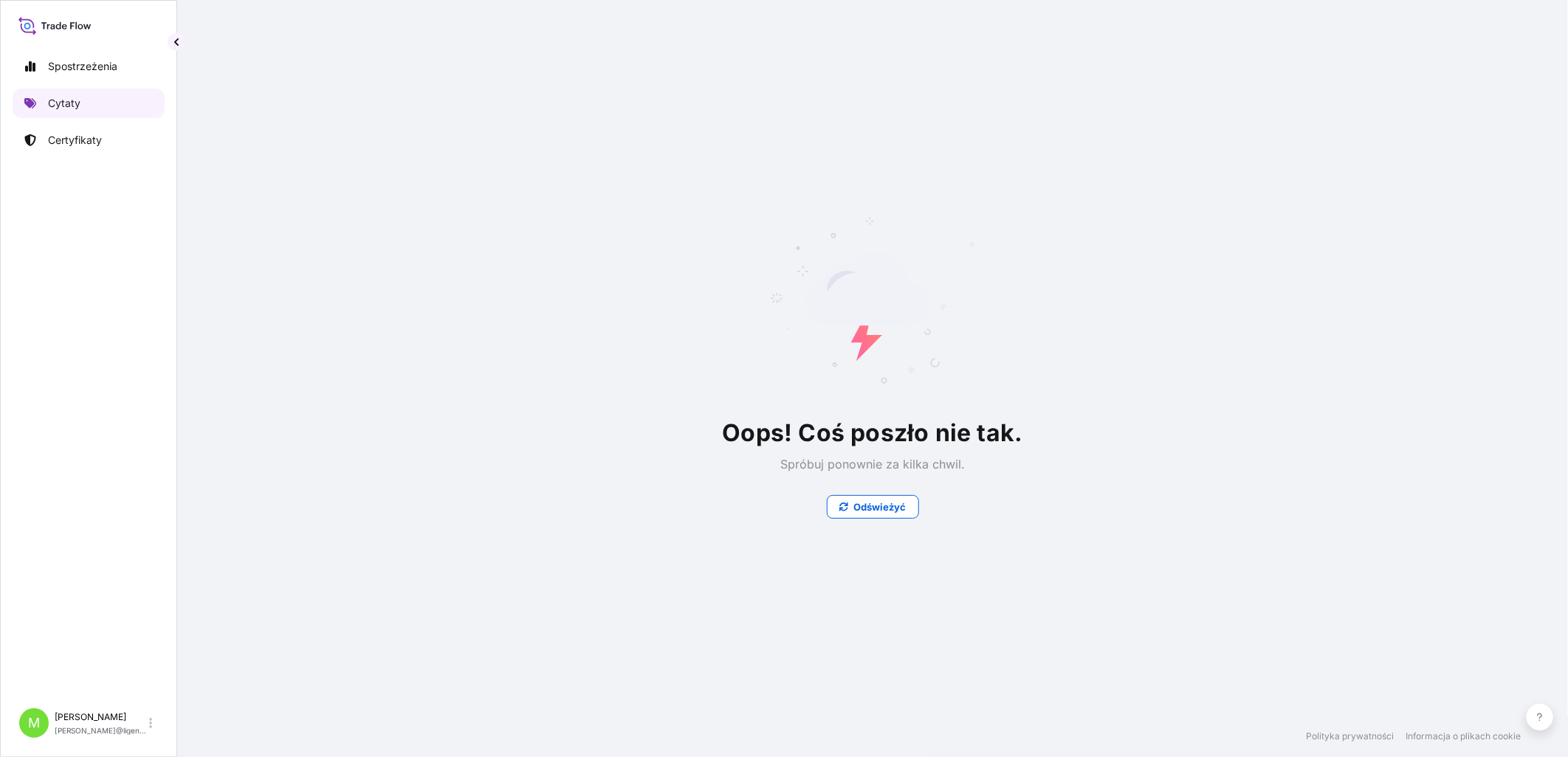
click at [38, 96] on link "Cytaty" at bounding box center [89, 103] width 152 height 30
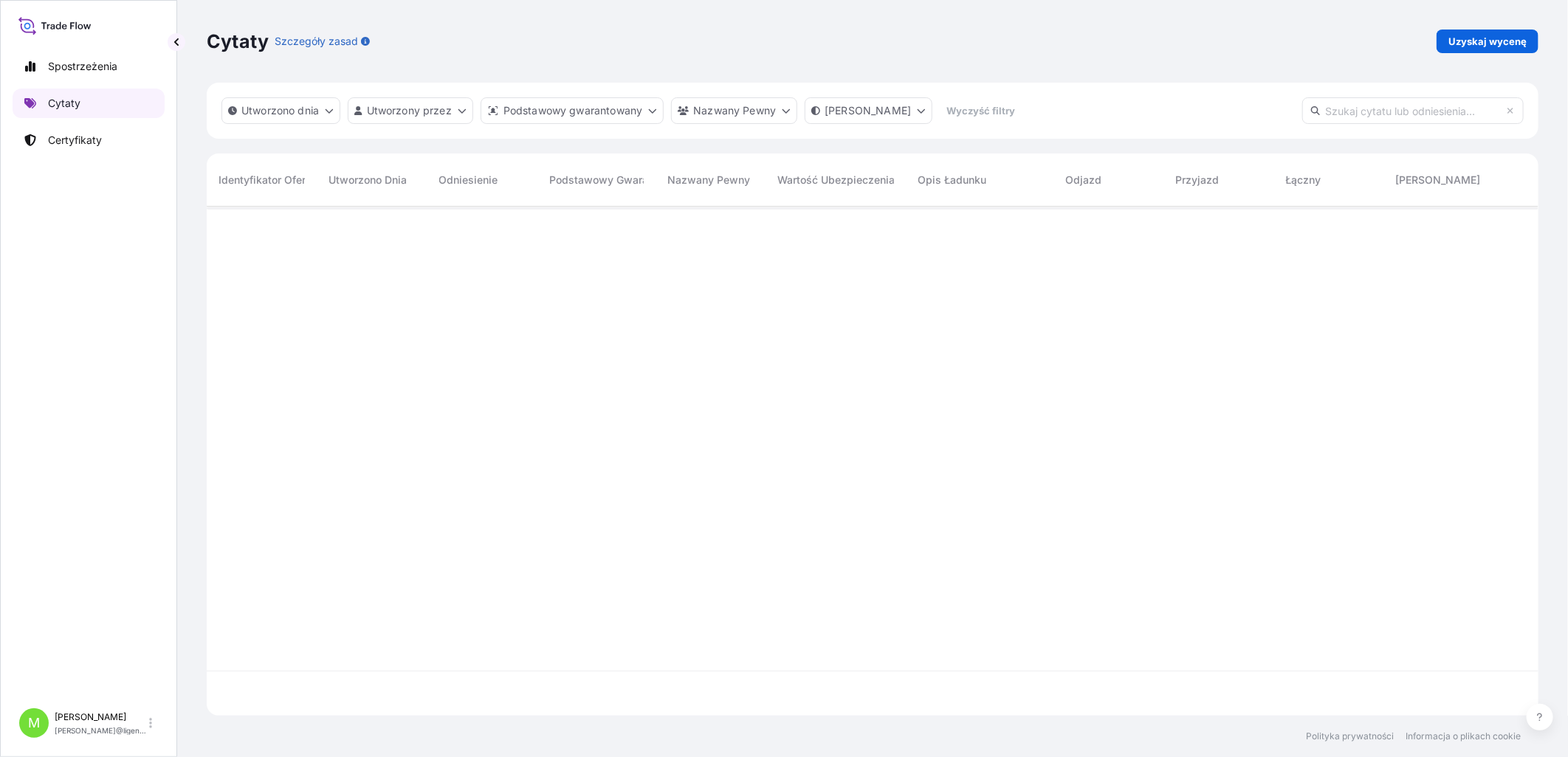
scroll to position [505, 1319]
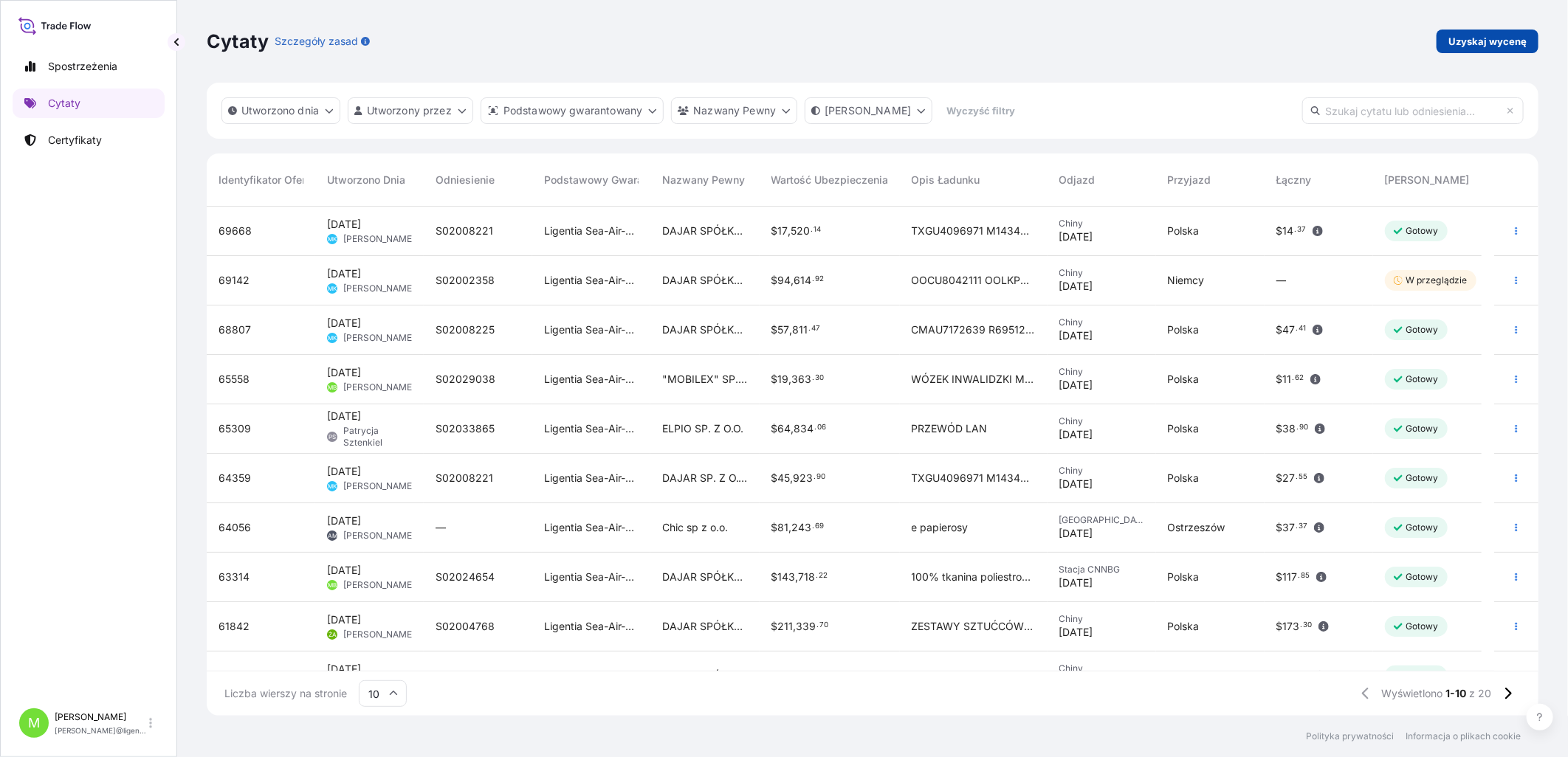
click at [1249, 41] on p "Uzyskaj wycenę" at bounding box center [1487, 41] width 78 height 14
select select "Sea"
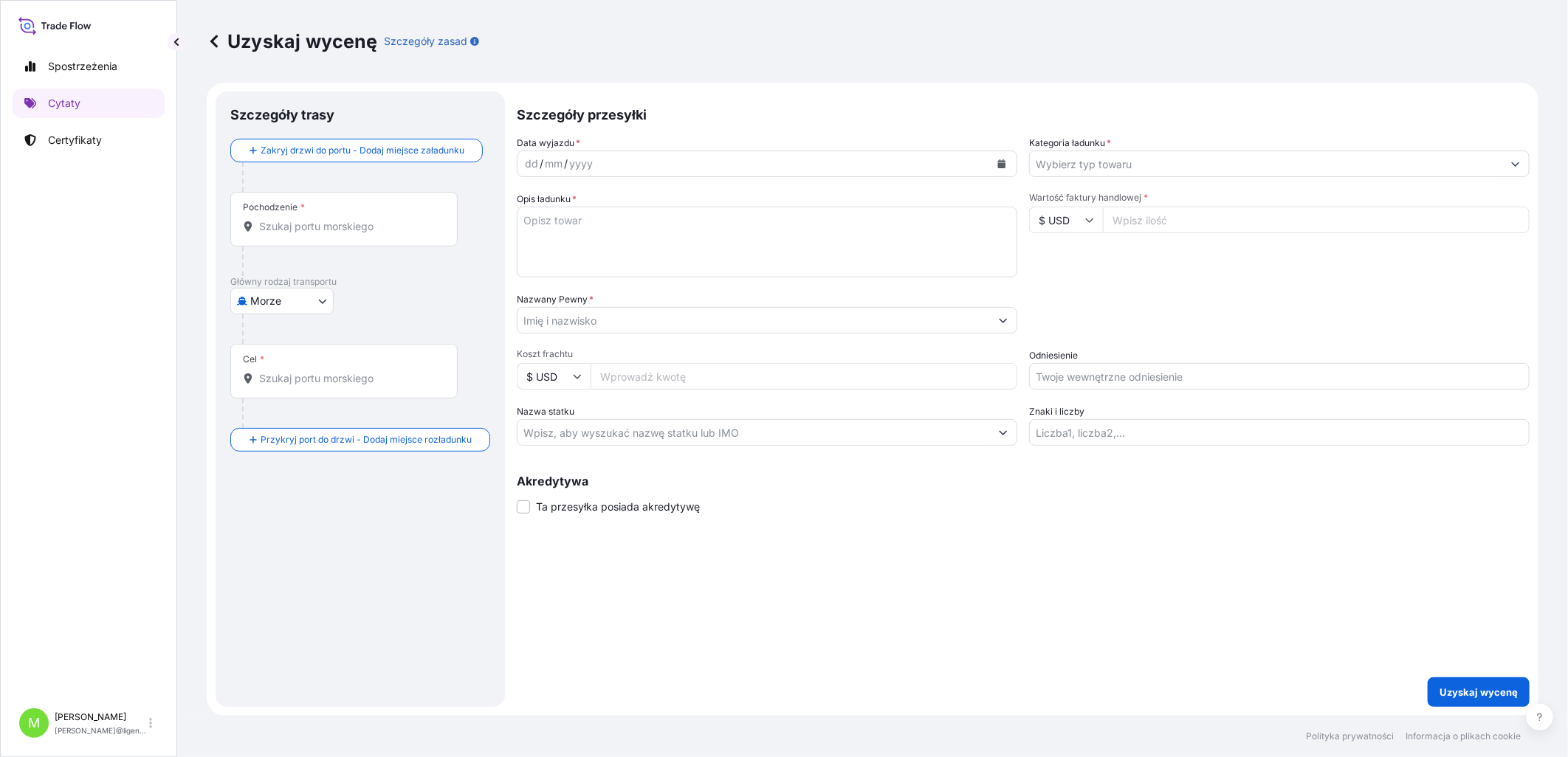
click at [317, 215] on div "Pochodzenie *" at bounding box center [344, 219] width 228 height 55
click at [317, 219] on input "Pochodzenie *" at bounding box center [348, 226] width 180 height 14
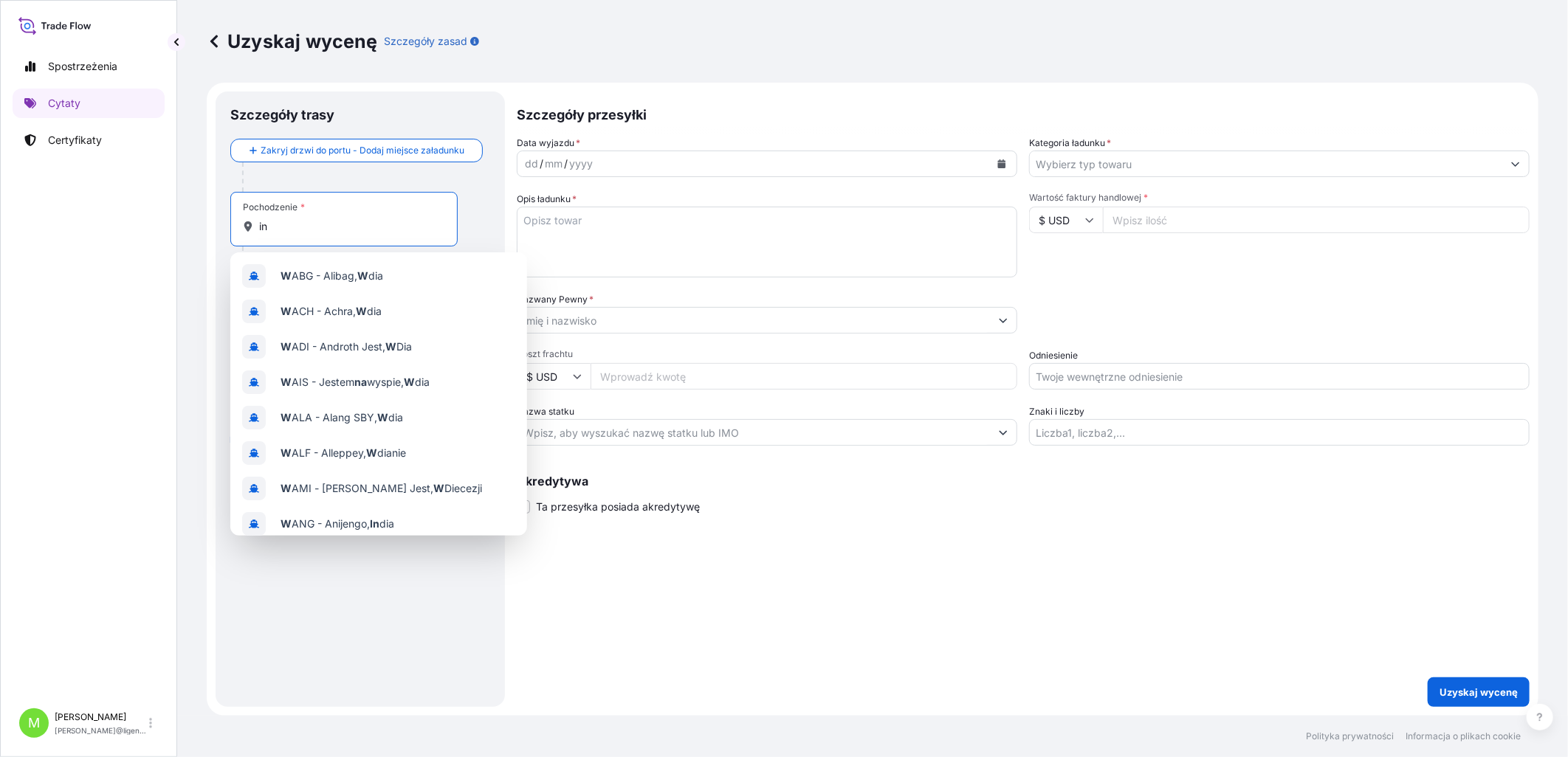
type input "ind"
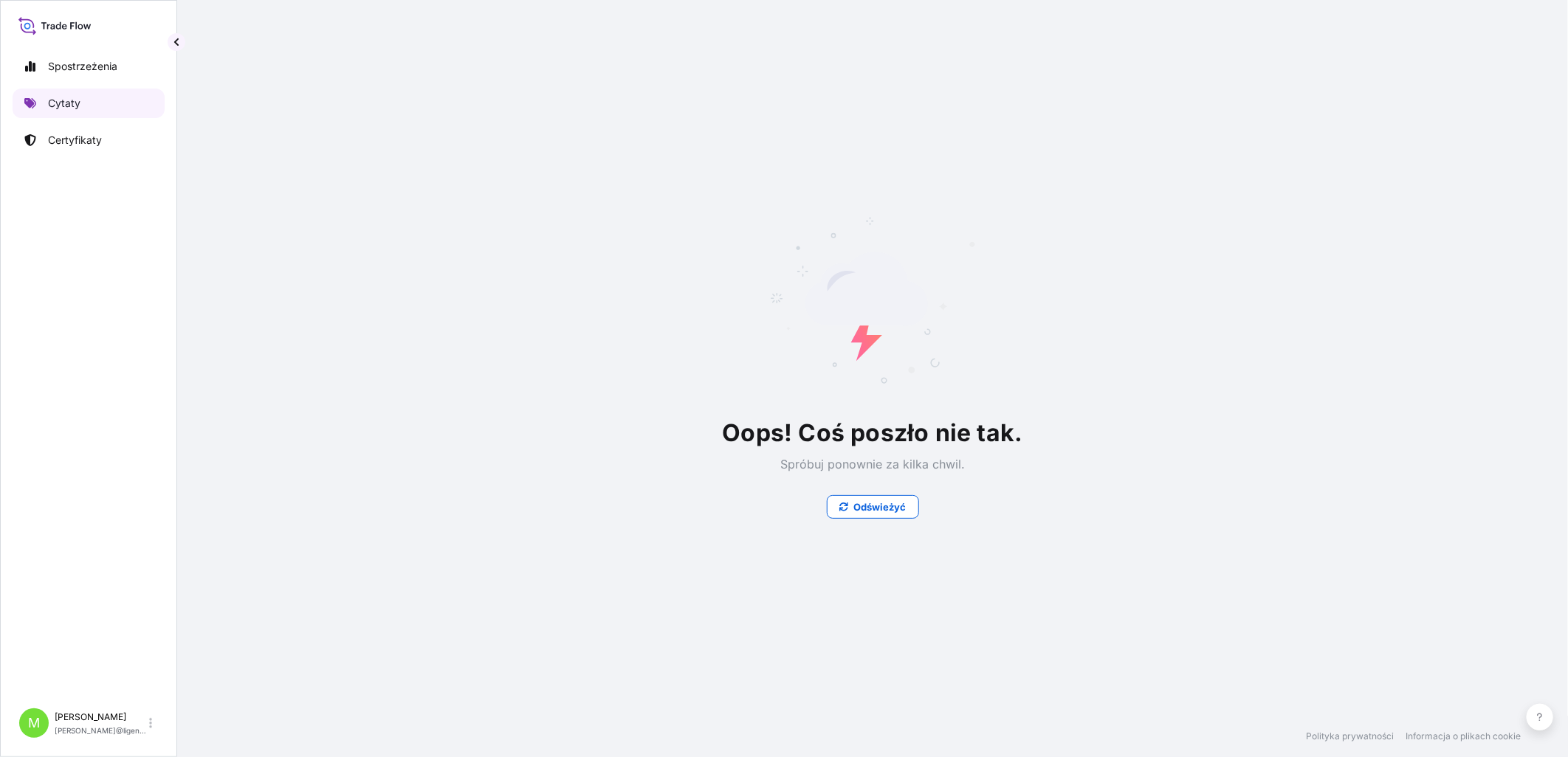
click at [57, 99] on p "Cytaty" at bounding box center [64, 102] width 33 height 14
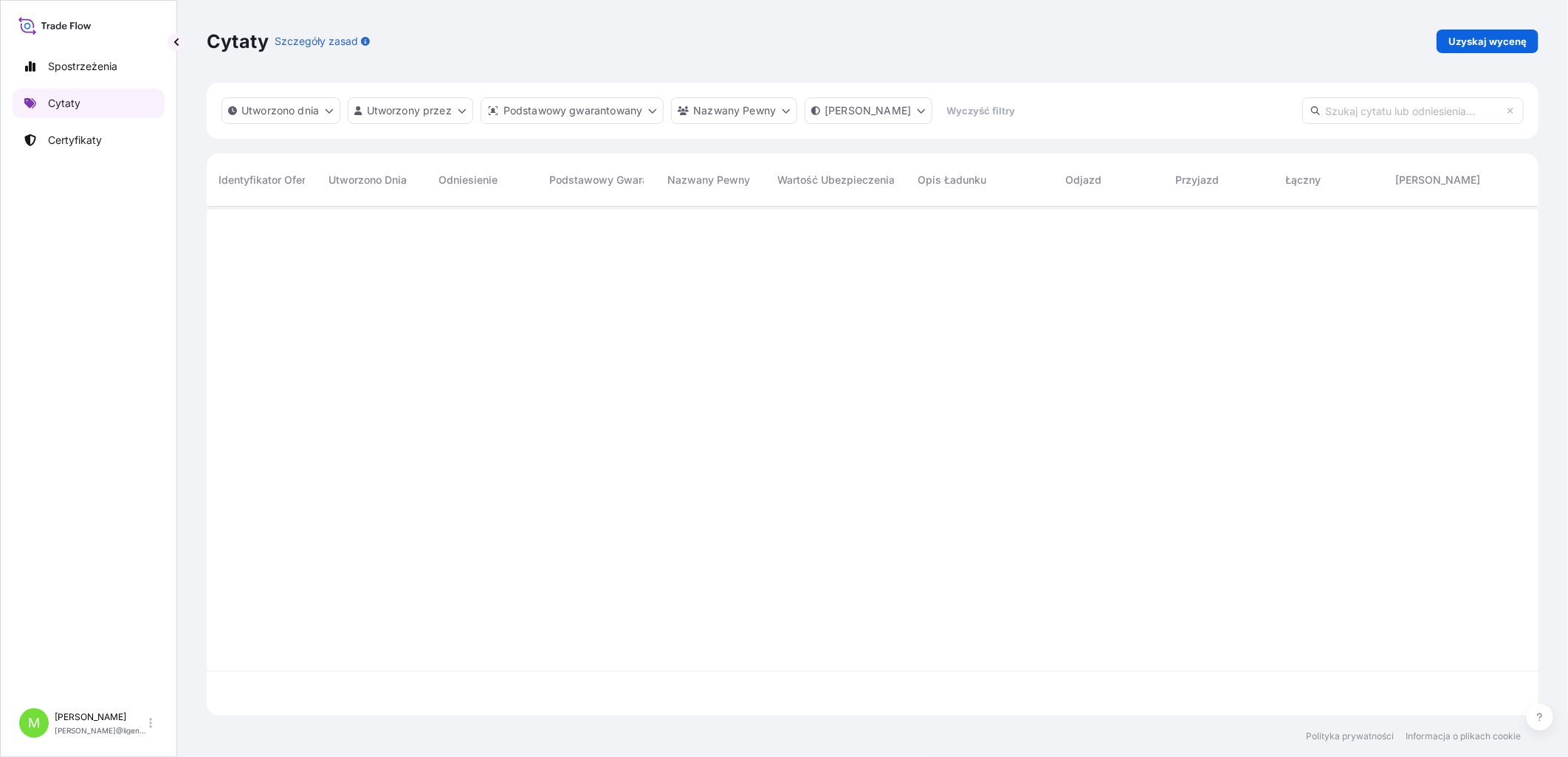
scroll to position [505, 1319]
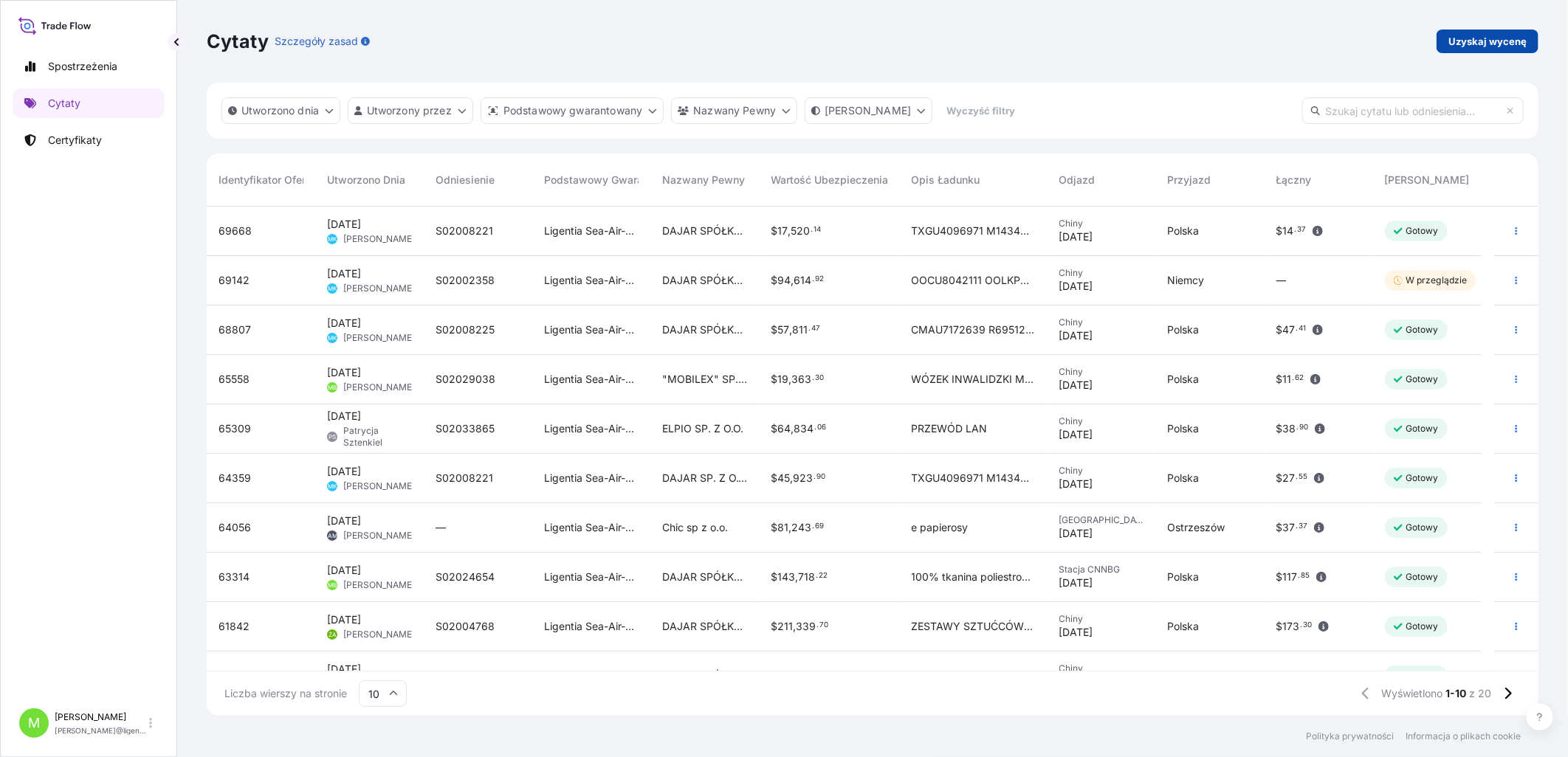
click at [1249, 34] on p "Uzyskaj wycenę" at bounding box center [1487, 41] width 78 height 14
select select "Sea"
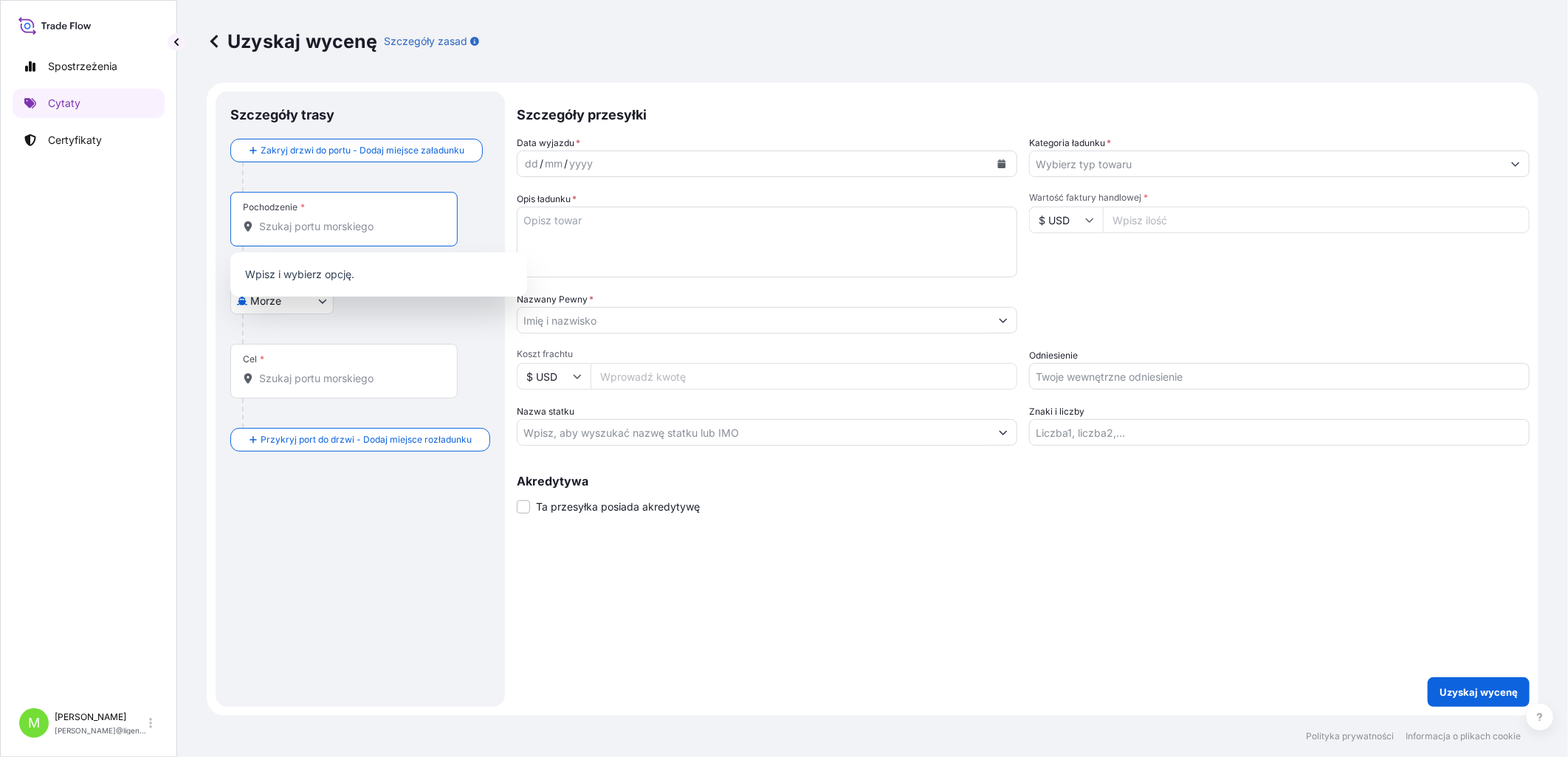
click at [375, 229] on input "Pochodzenie *" at bounding box center [348, 226] width 180 height 14
type input "n"
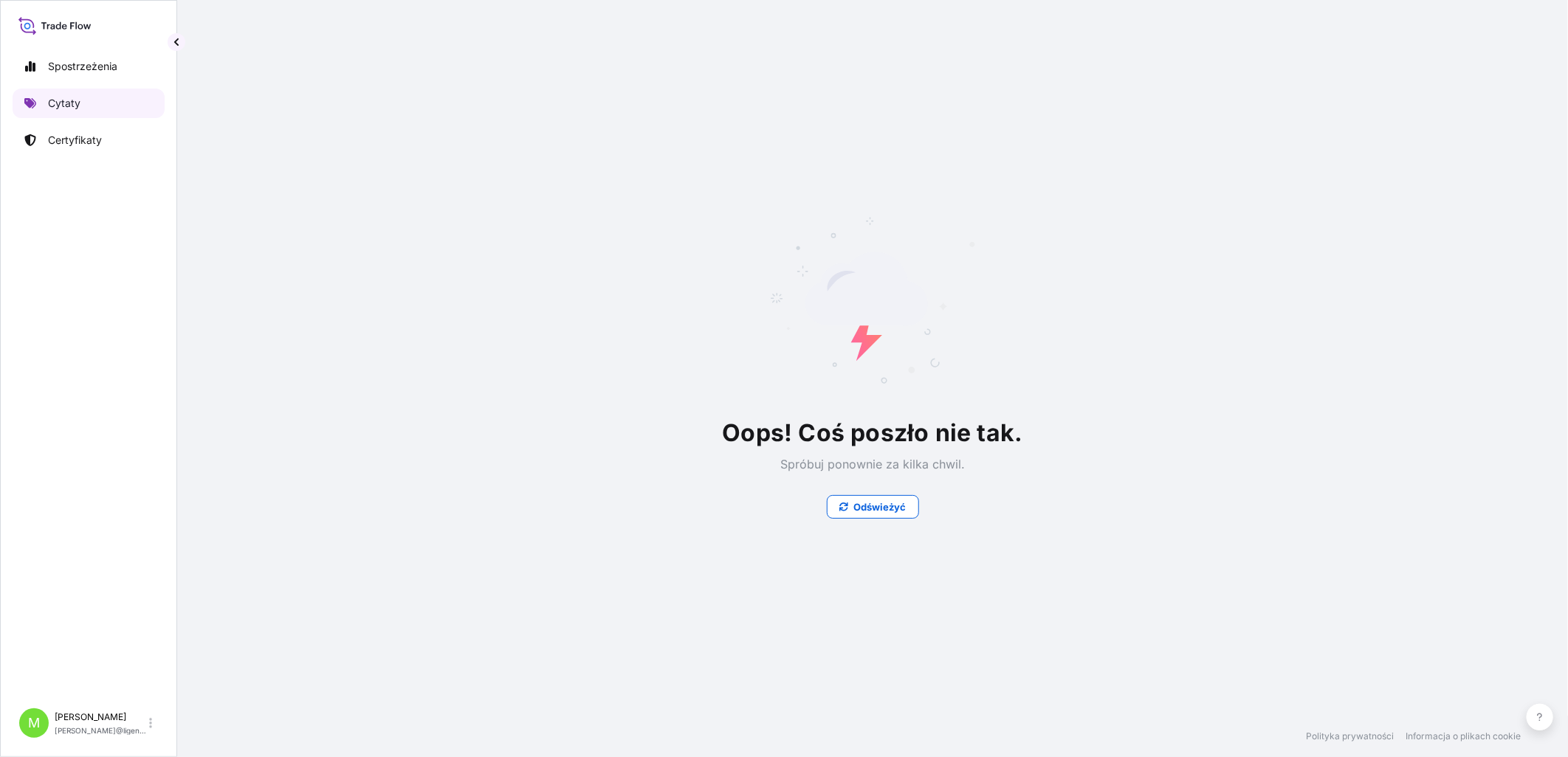
click at [68, 105] on p "Cytaty" at bounding box center [64, 102] width 33 height 14
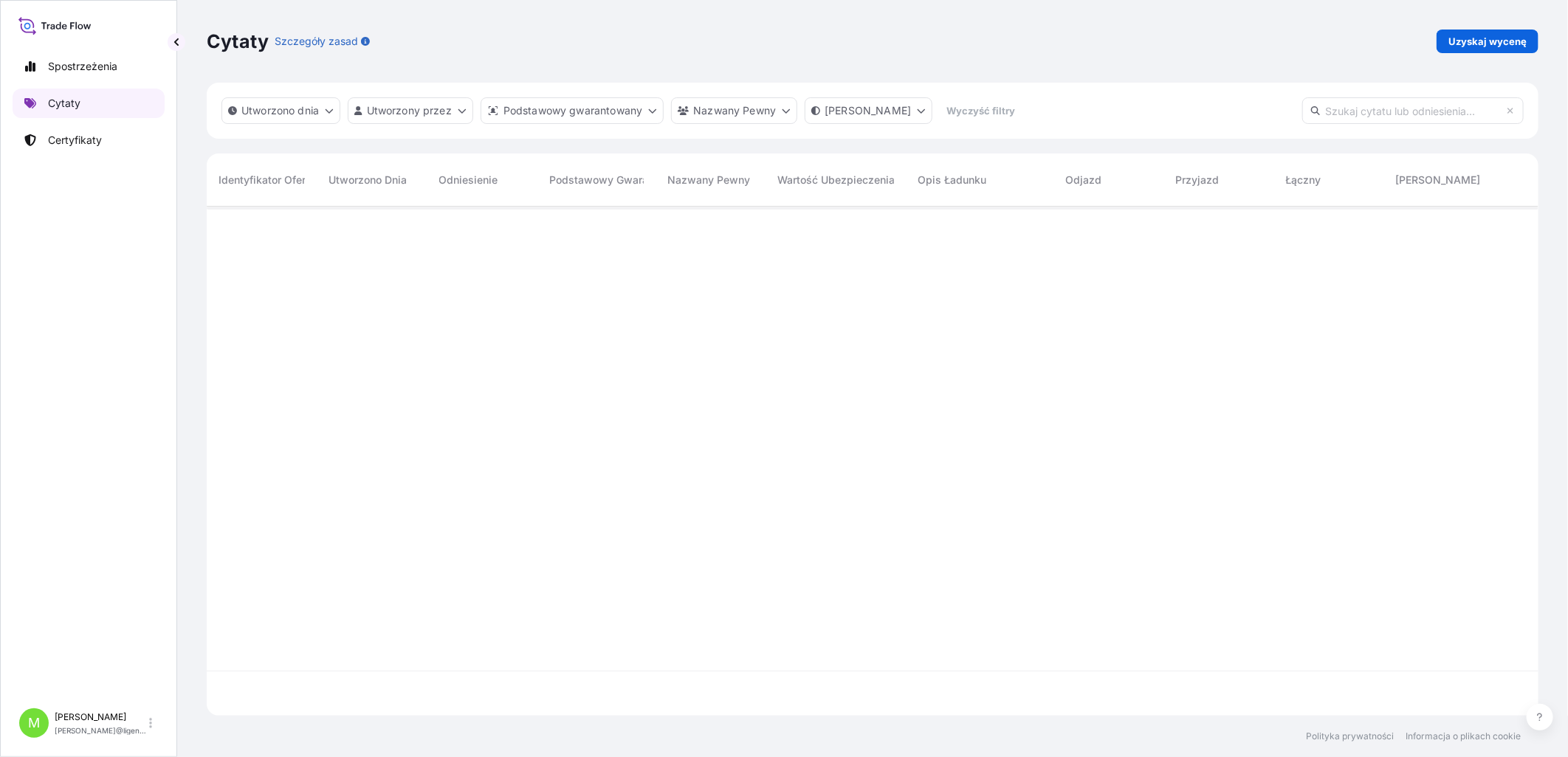
scroll to position [505, 1319]
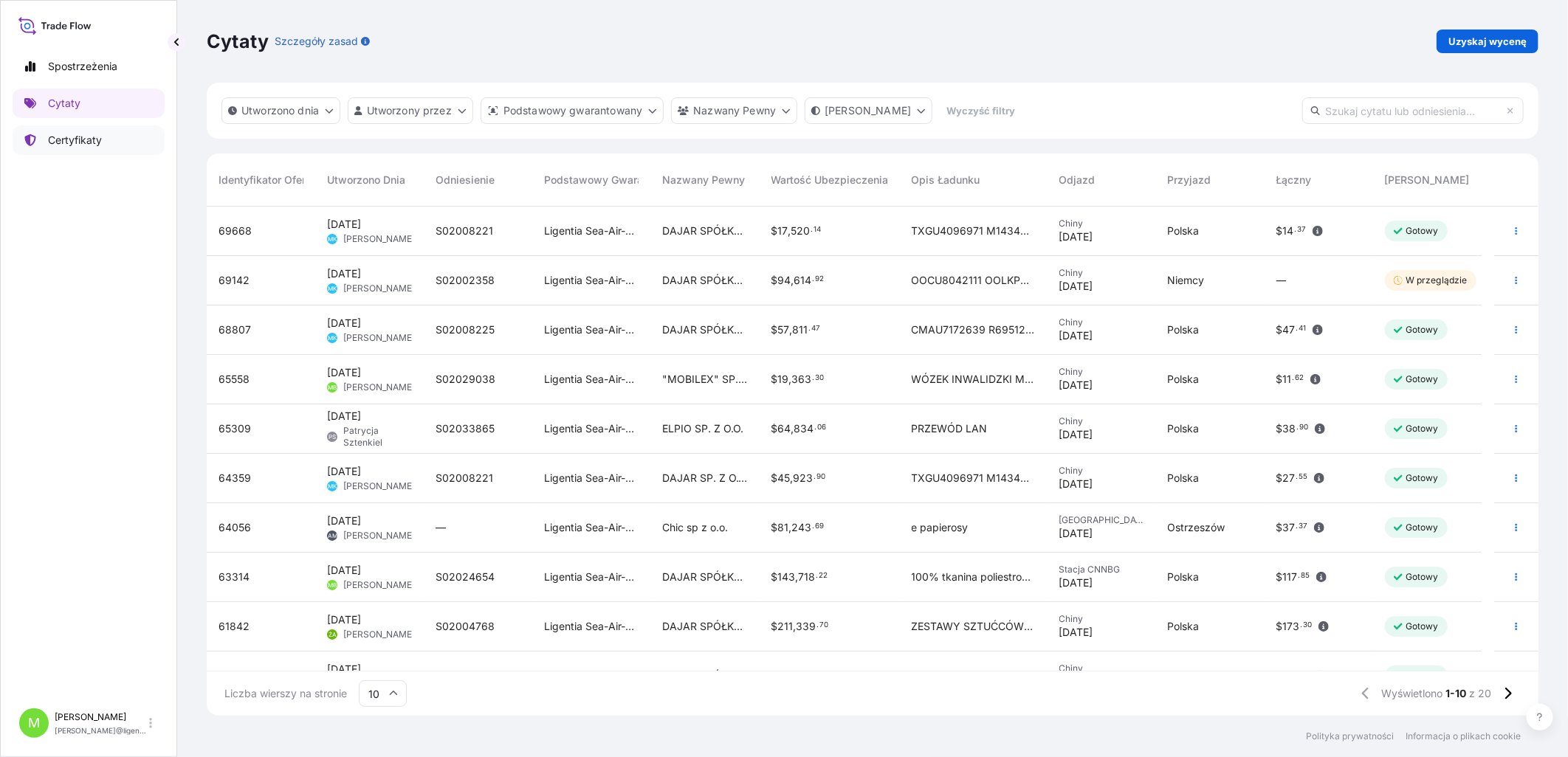
click at [64, 137] on p "Certyfikaty" at bounding box center [74, 140] width 54 height 14
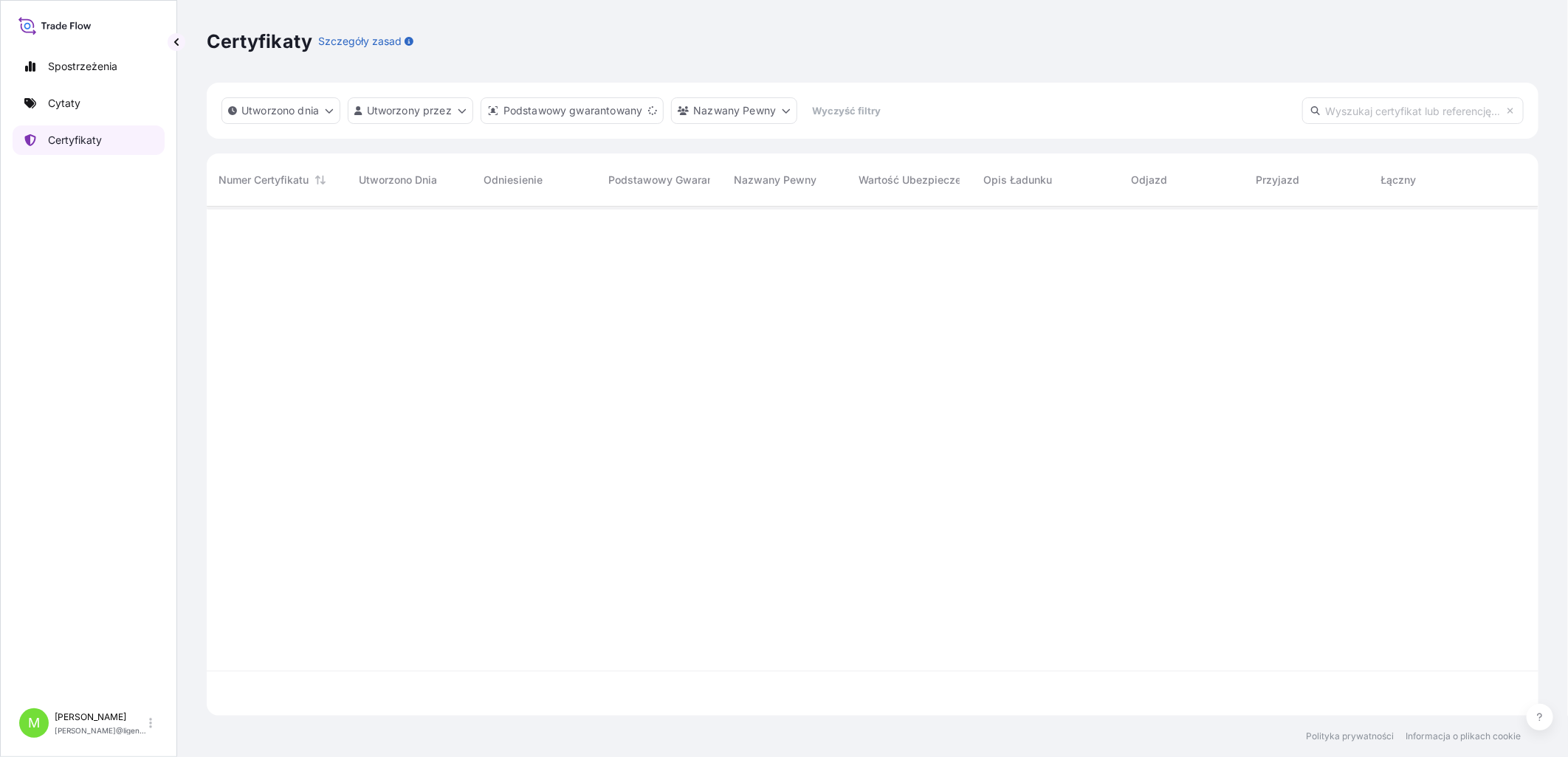
scroll to position [505, 1319]
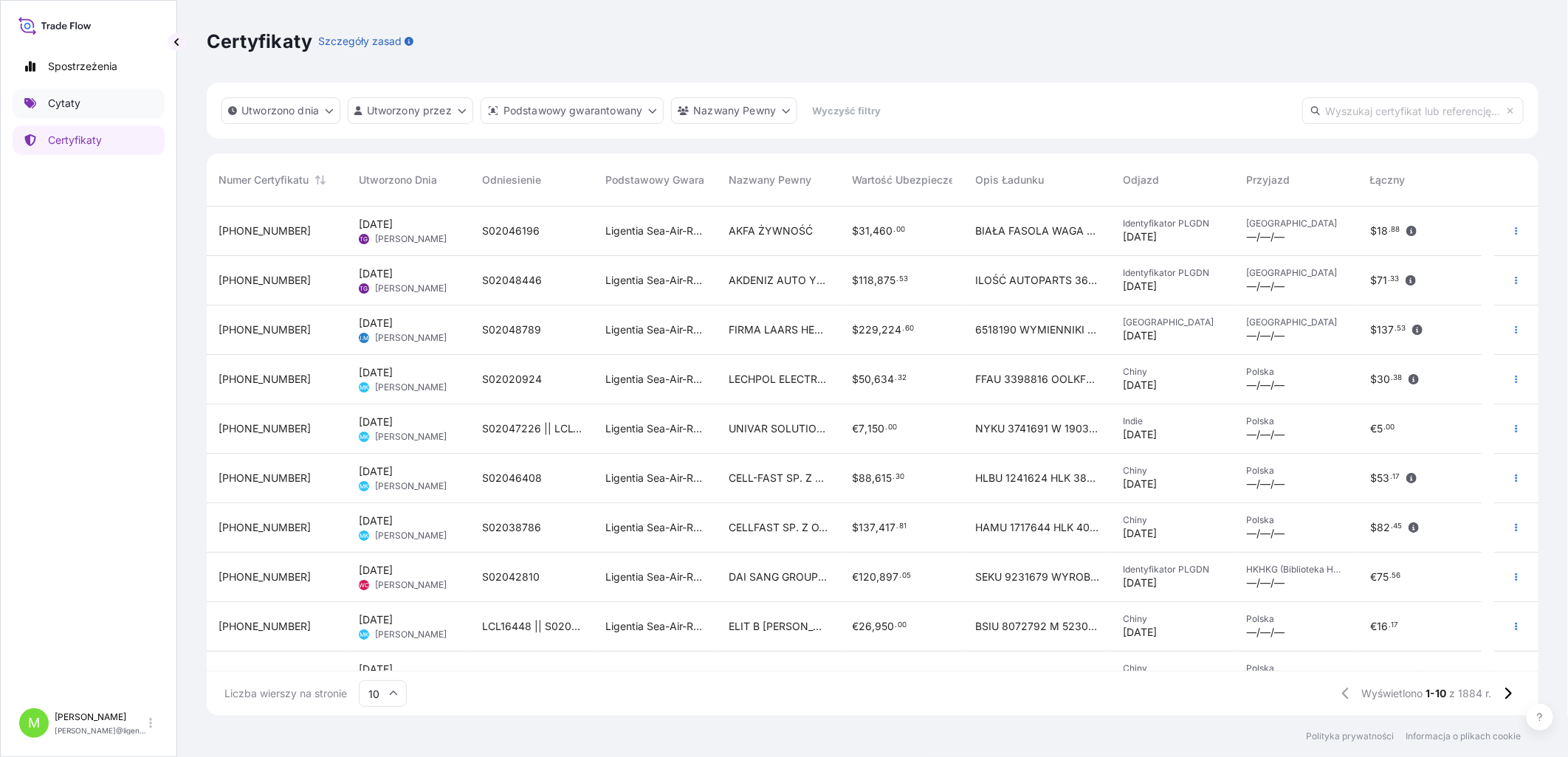
click at [58, 104] on p "Cytaty" at bounding box center [64, 102] width 33 height 14
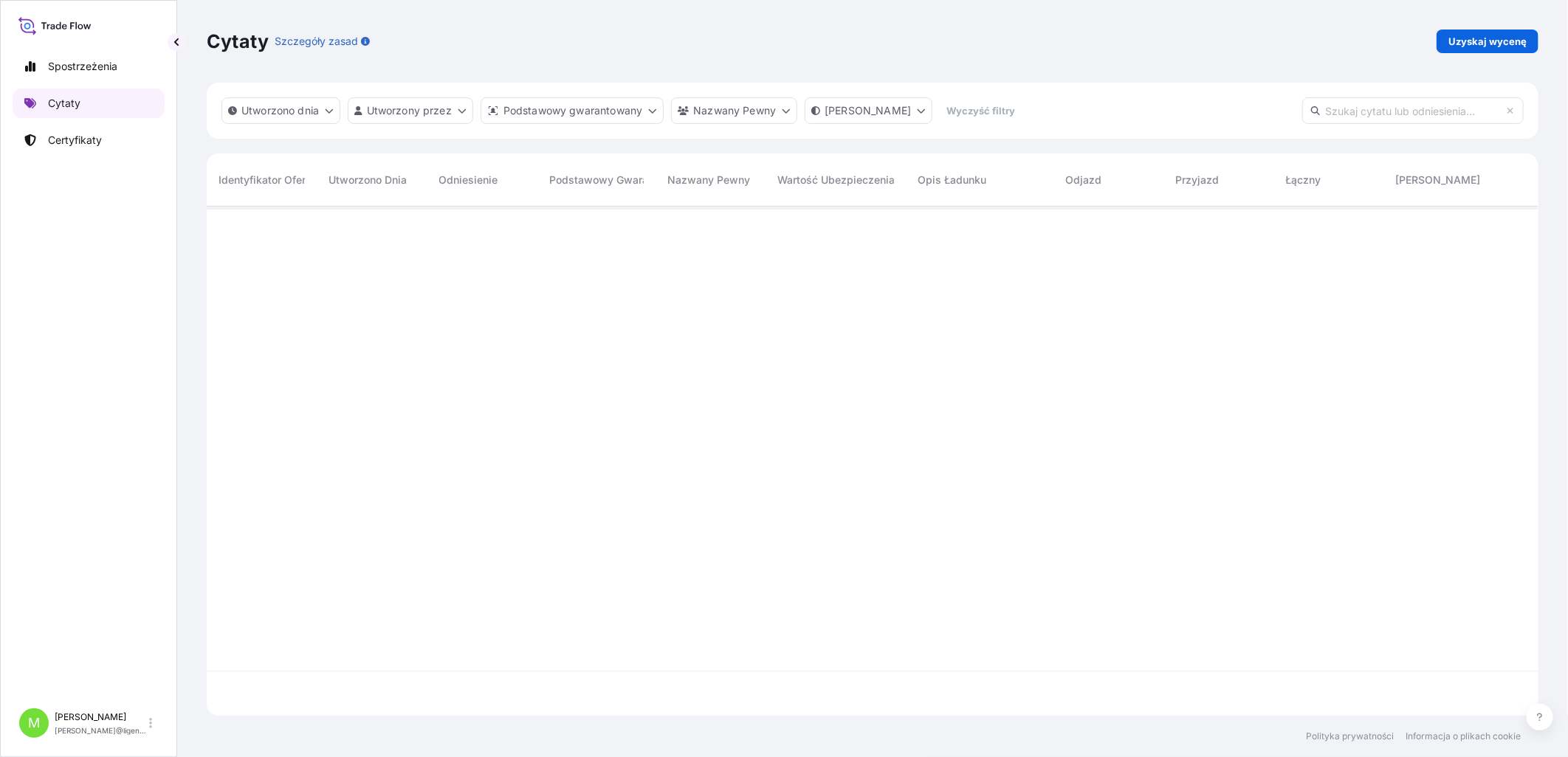
scroll to position [505, 1319]
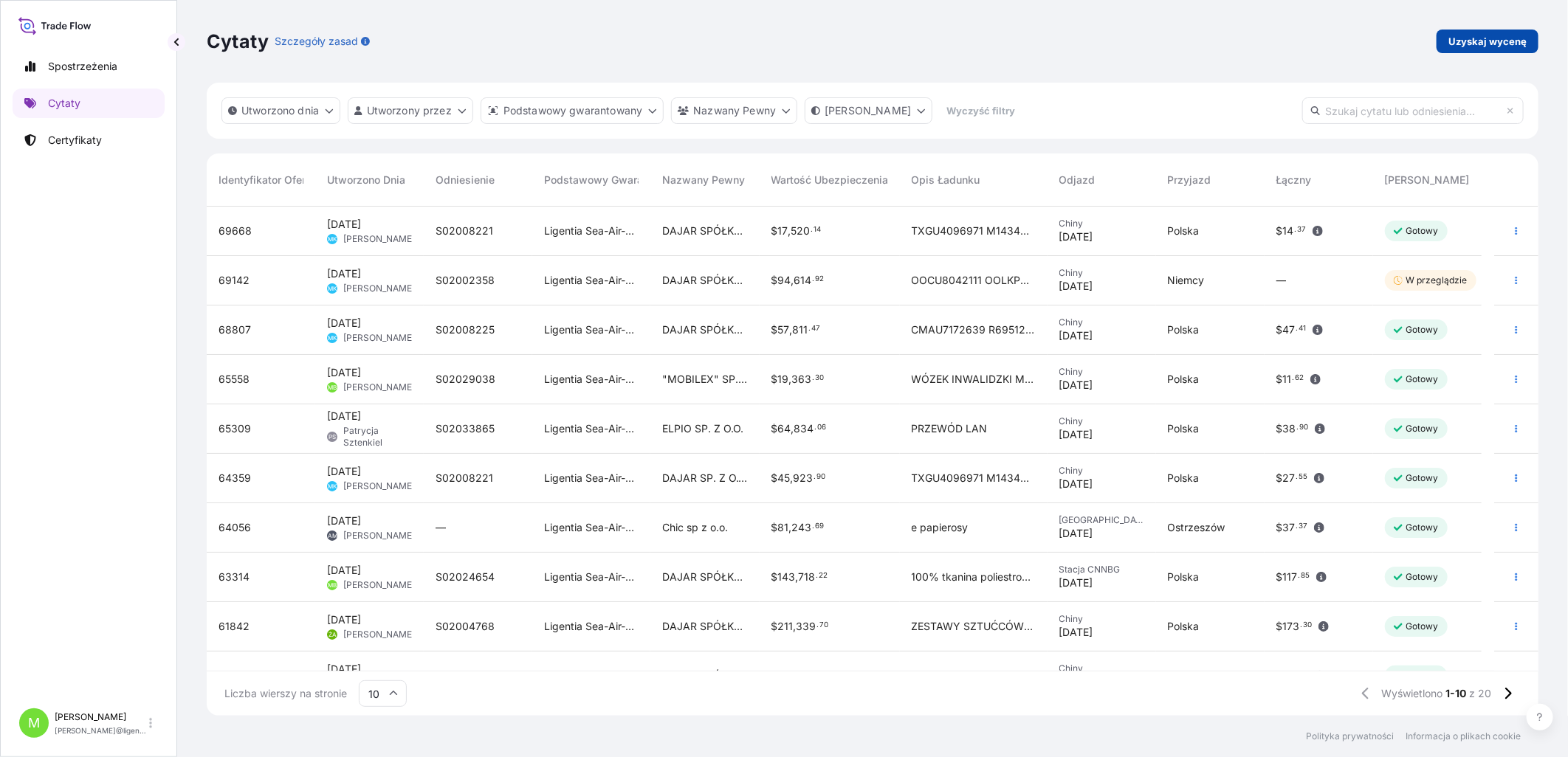
click at [1249, 42] on p "Uzyskaj wycenę" at bounding box center [1487, 41] width 78 height 14
select select "Sea"
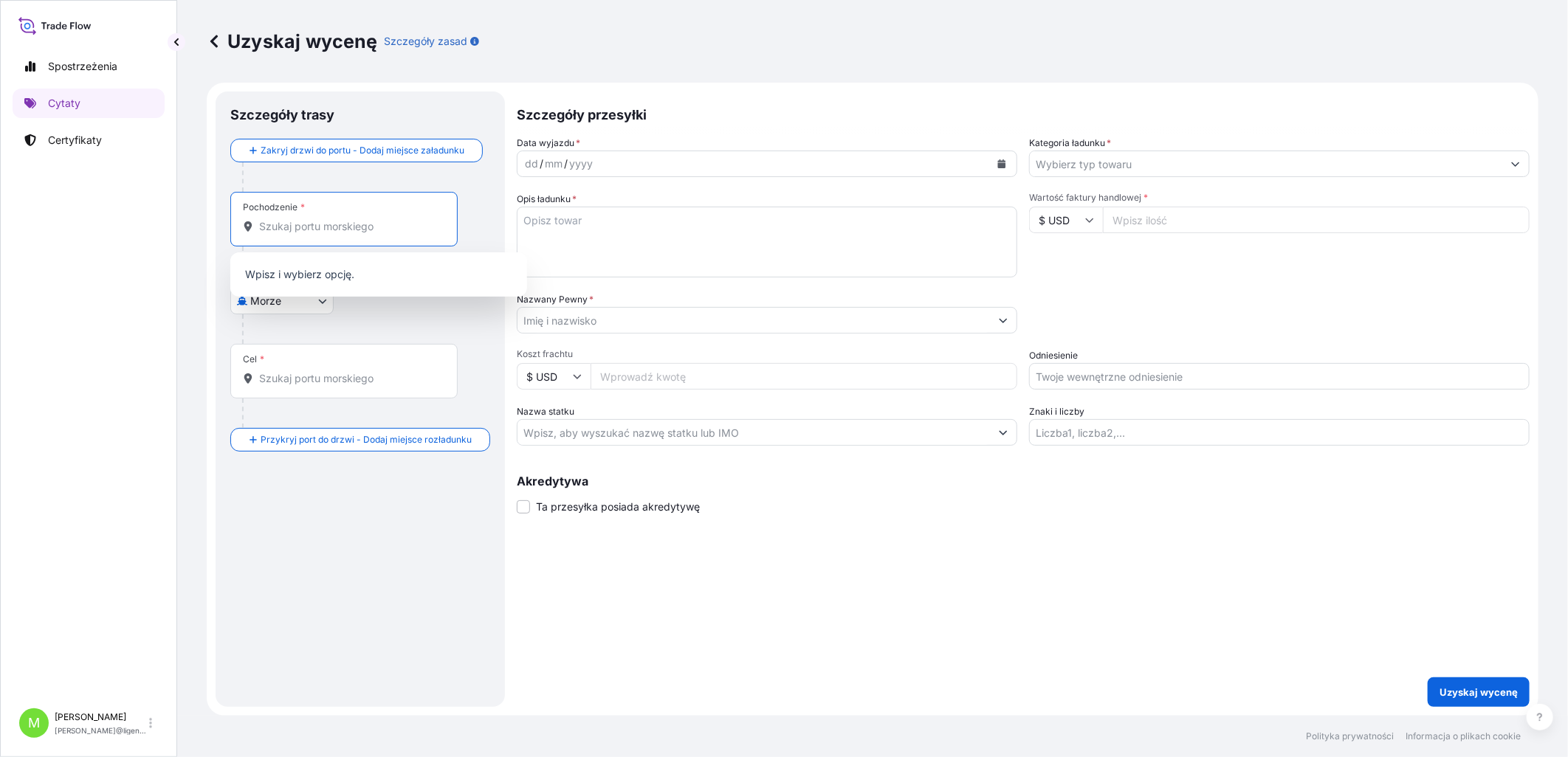
click at [290, 222] on input "Pochodzenie *" at bounding box center [348, 226] width 180 height 14
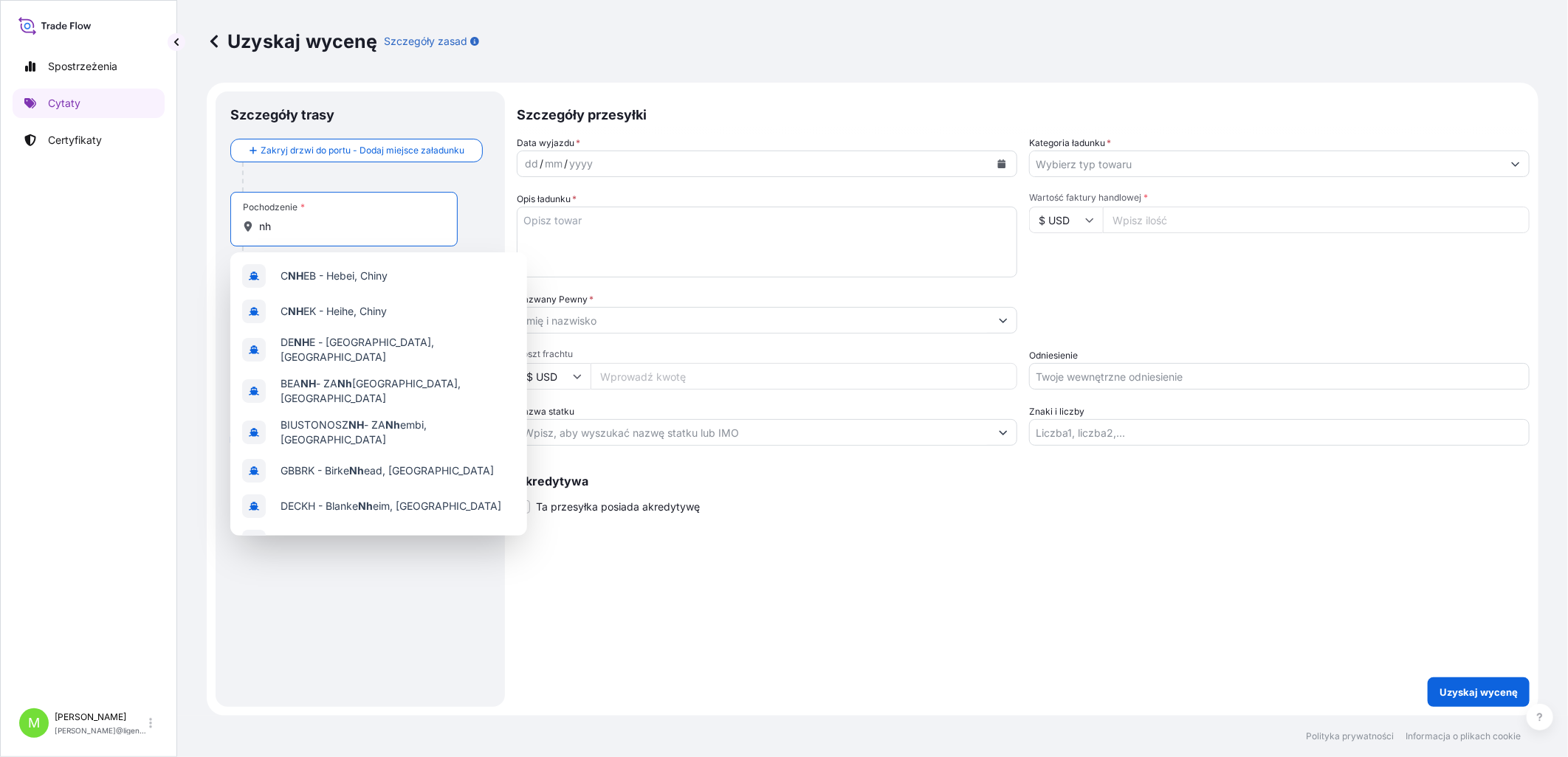
type input "n"
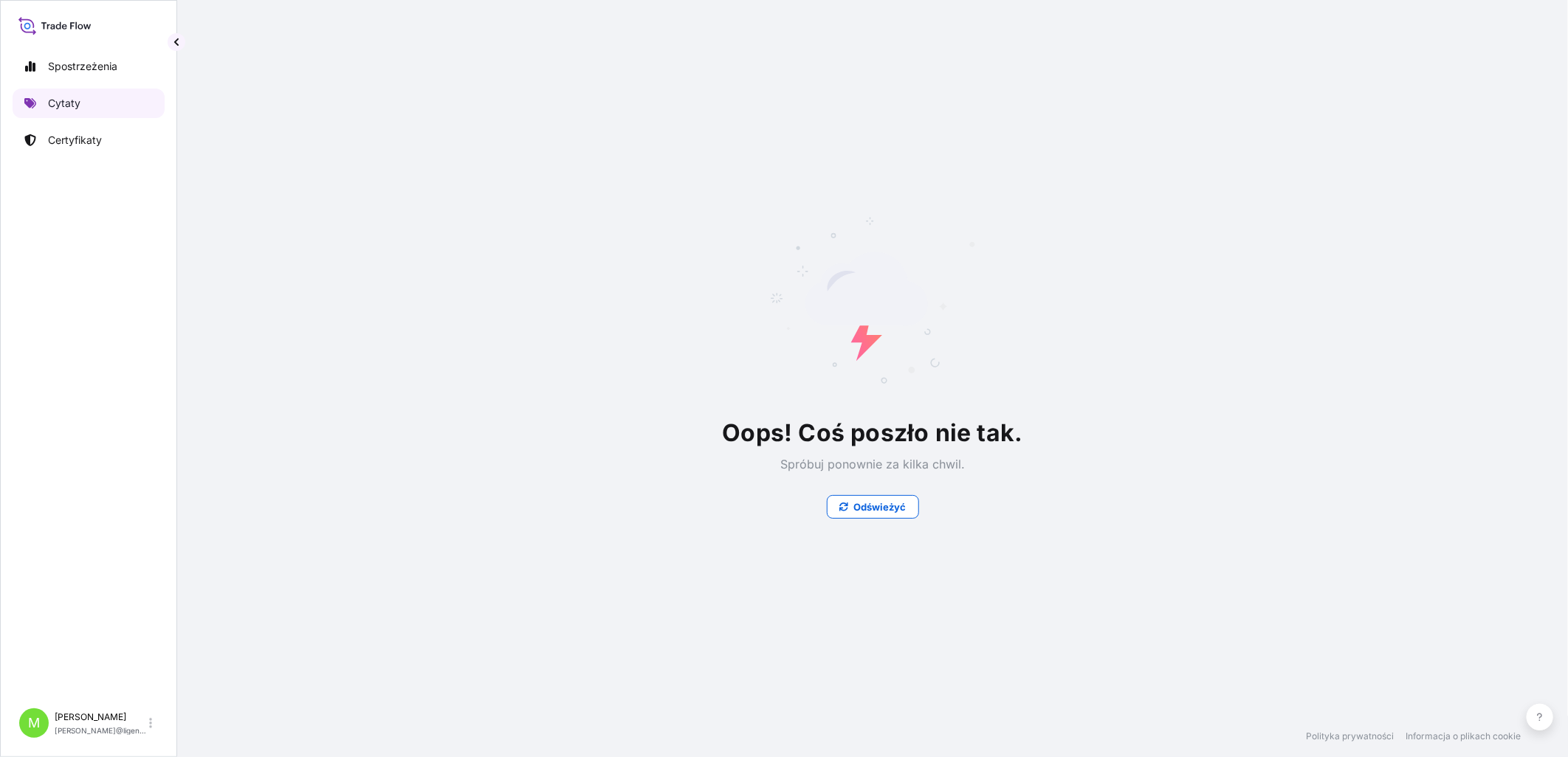
click at [42, 111] on link "Cytaty" at bounding box center [89, 103] width 152 height 30
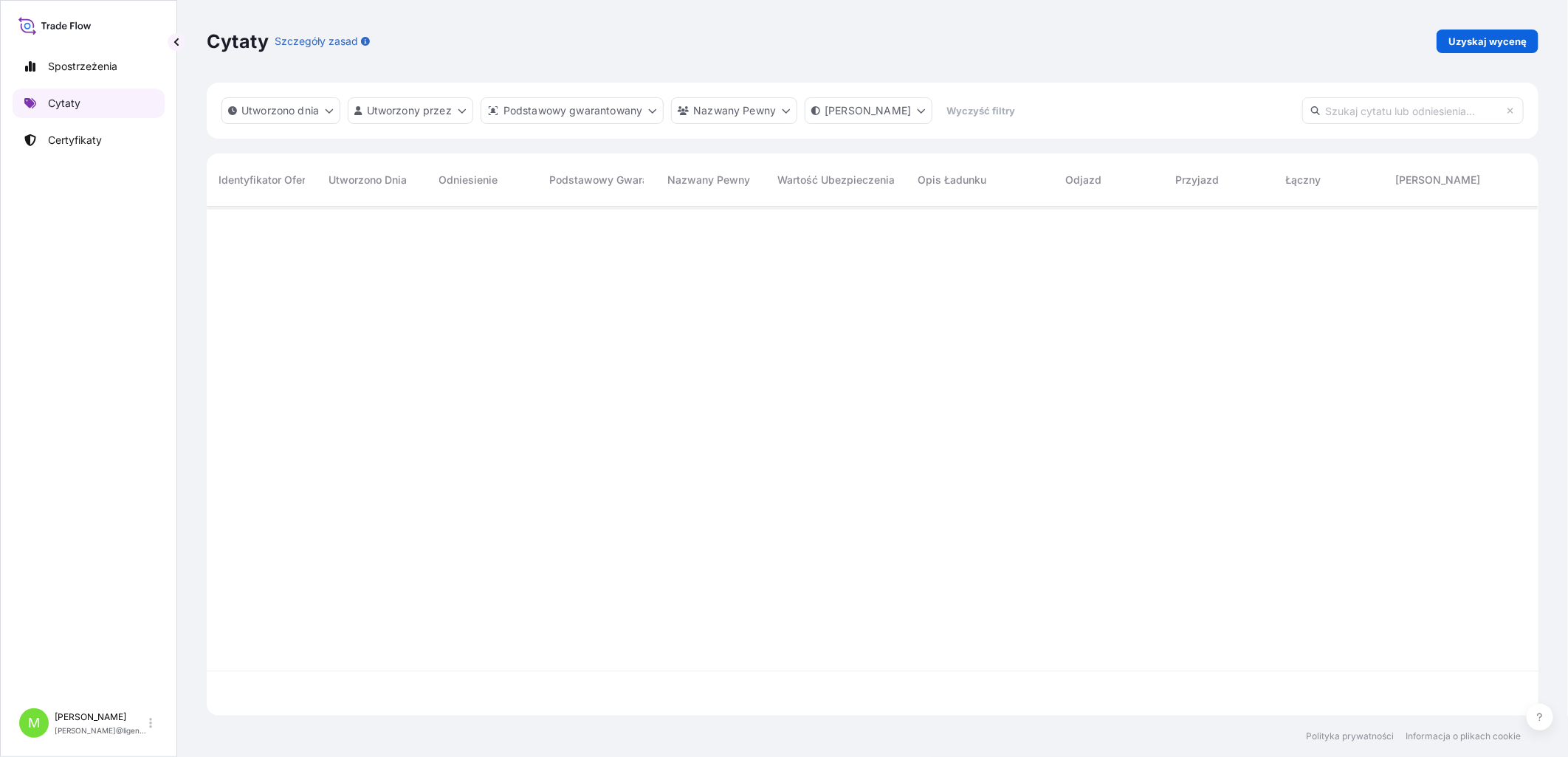
scroll to position [505, 1319]
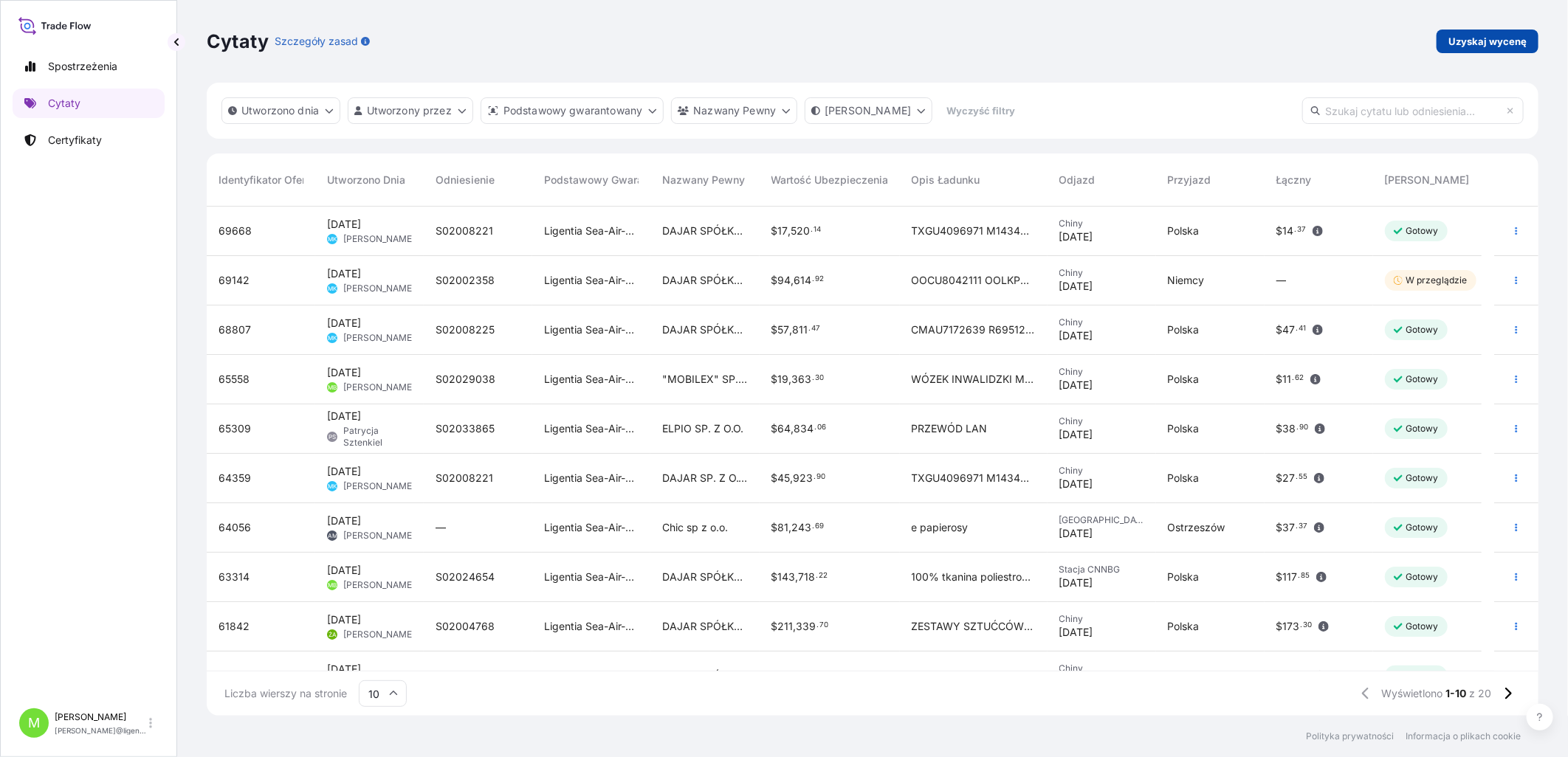
click at [1249, 37] on p "Uzyskaj wycenę" at bounding box center [1487, 41] width 78 height 14
select select "Sea"
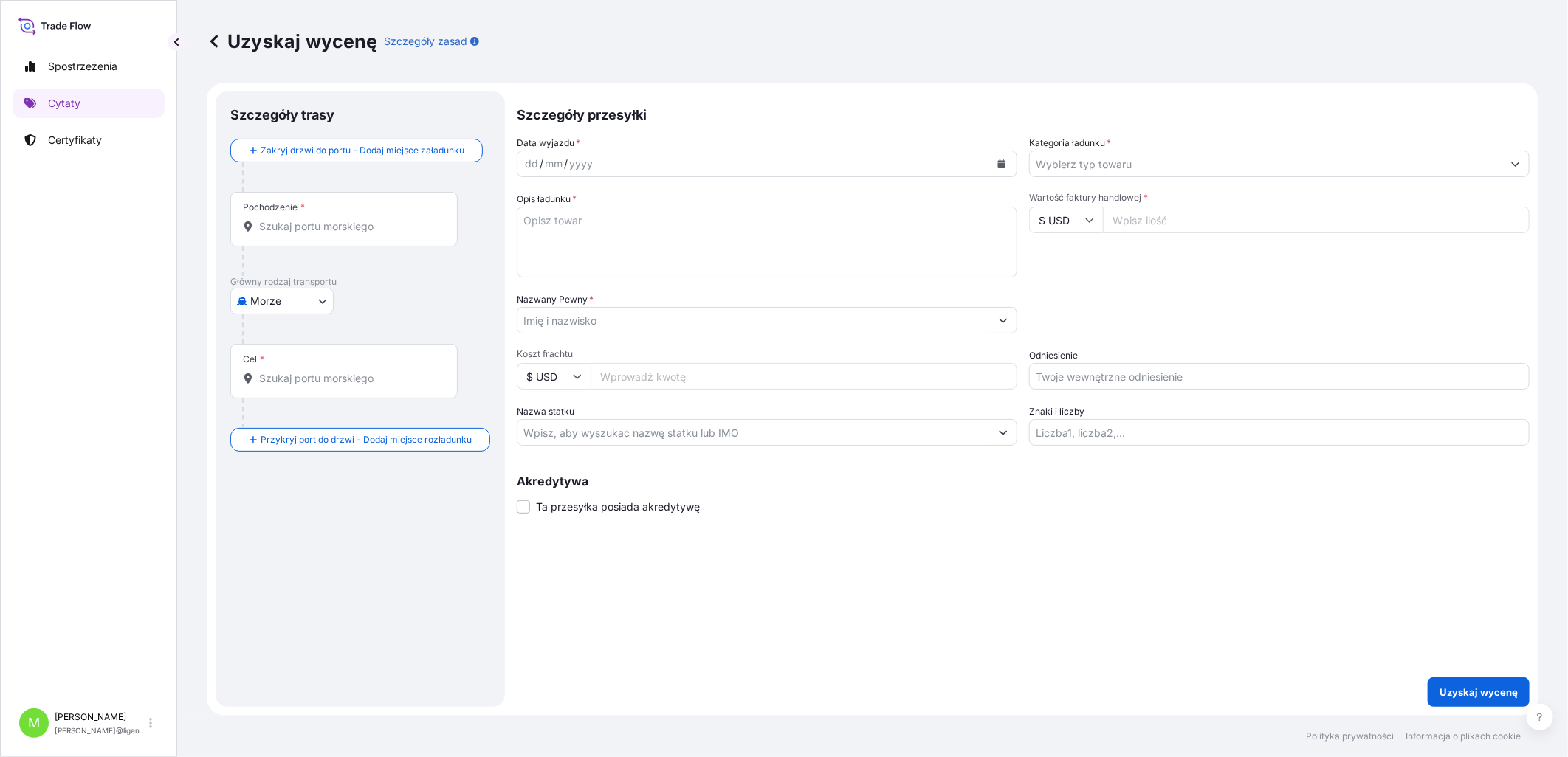
click at [225, 244] on div "Szczegóły trasy Zakryj drzwi do portu - Dodaj miejsce załadunku Place of loadin…" at bounding box center [360, 399] width 289 height 615
click at [308, 243] on div "Pochodzenie *" at bounding box center [344, 219] width 228 height 55
click at [308, 234] on input "Pochodzenie *" at bounding box center [348, 226] width 180 height 14
click at [335, 226] on input "Pochodzenie * Proszę wybrać miejsce pochodzenia" at bounding box center [348, 226] width 180 height 14
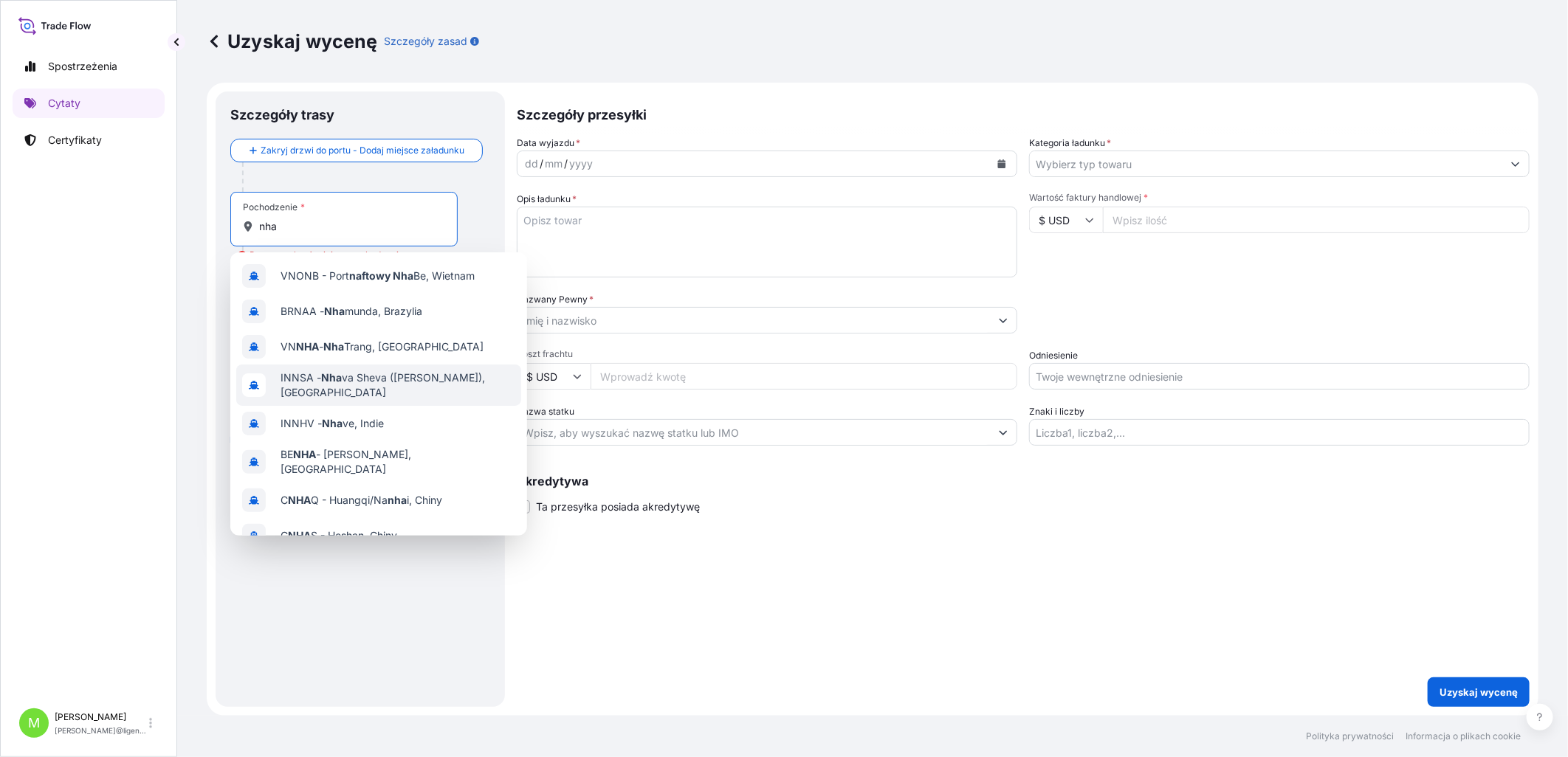
click at [422, 347] on span "INNSA - Nha va Sheva ([PERSON_NAME]), [GEOGRAPHIC_DATA]" at bounding box center [398, 385] width 235 height 30
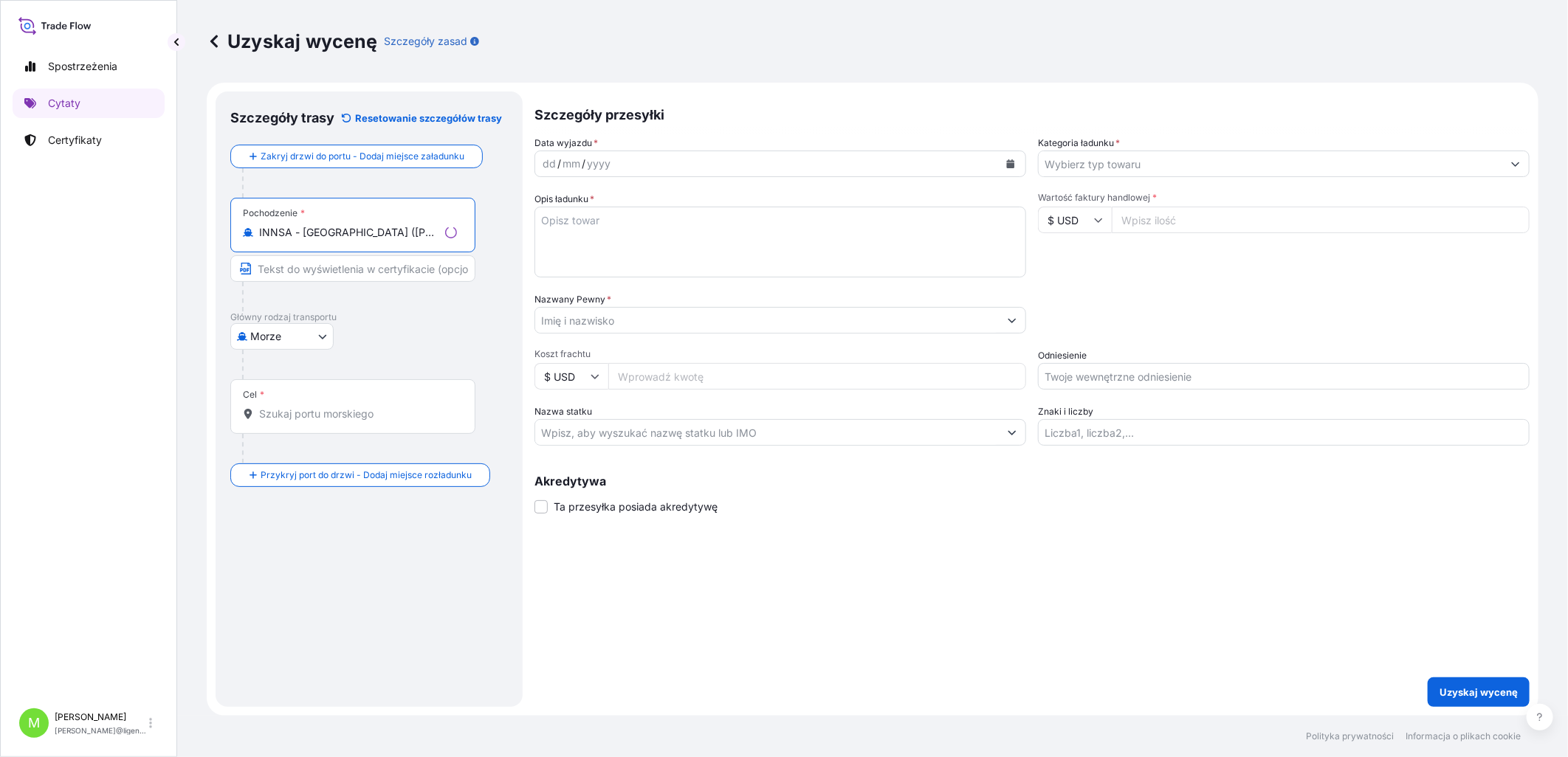
type input "INNSA - [GEOGRAPHIC_DATA] ([PERSON_NAME]), [GEOGRAPHIC_DATA]"
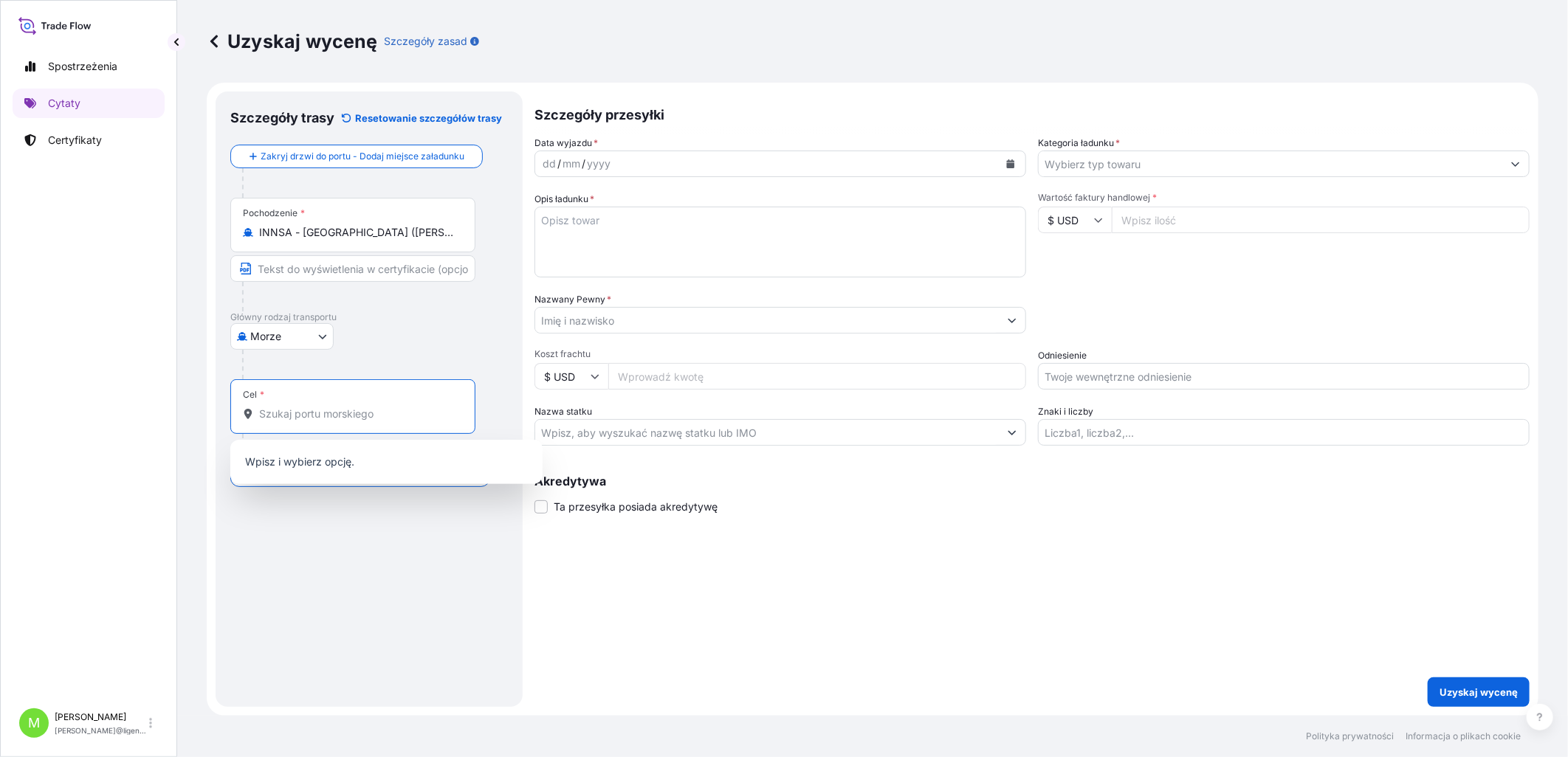
click at [282, 347] on input "Cel *" at bounding box center [357, 413] width 198 height 14
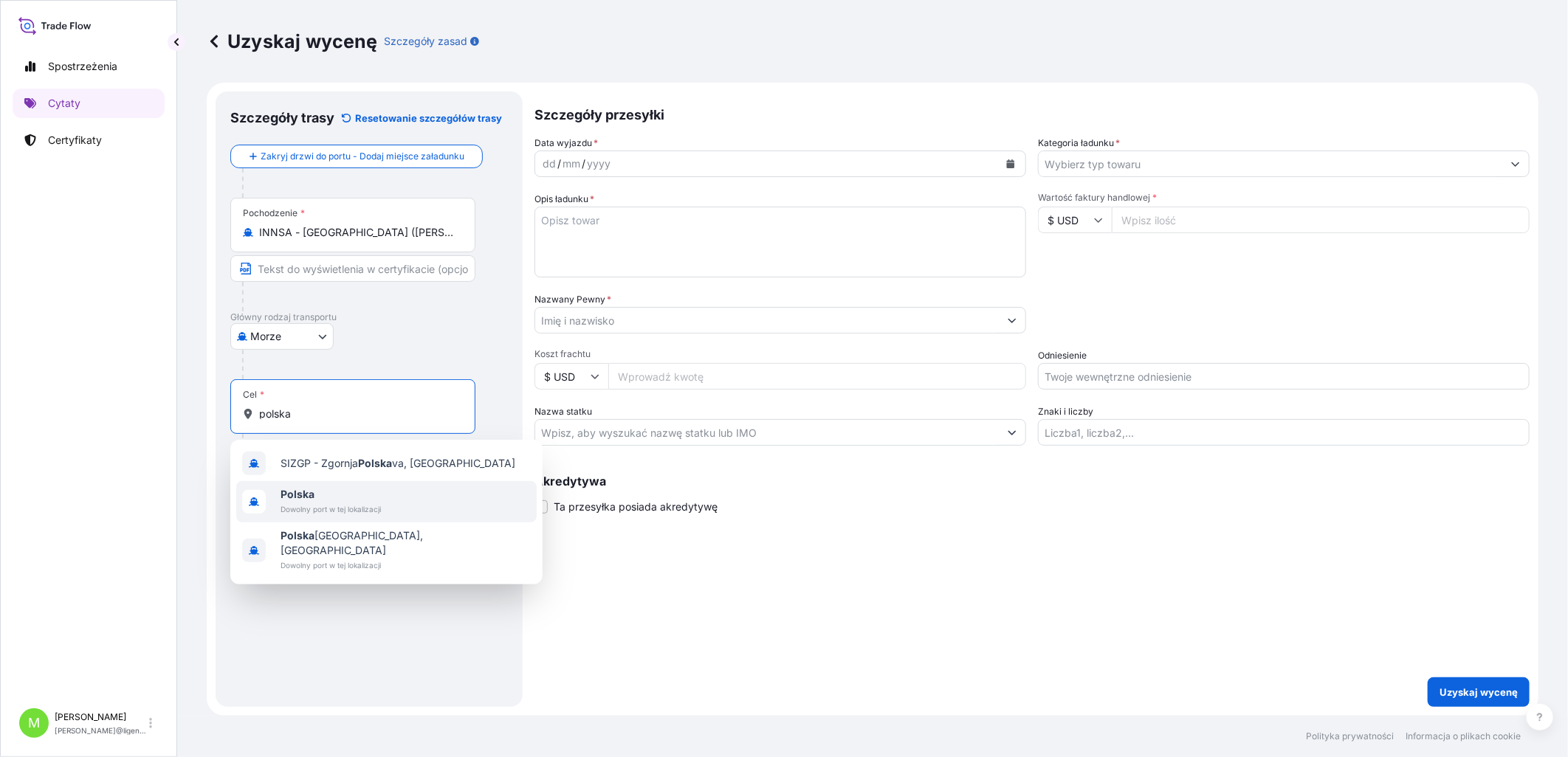
click at [364, 347] on span "Polska" at bounding box center [331, 494] width 100 height 14
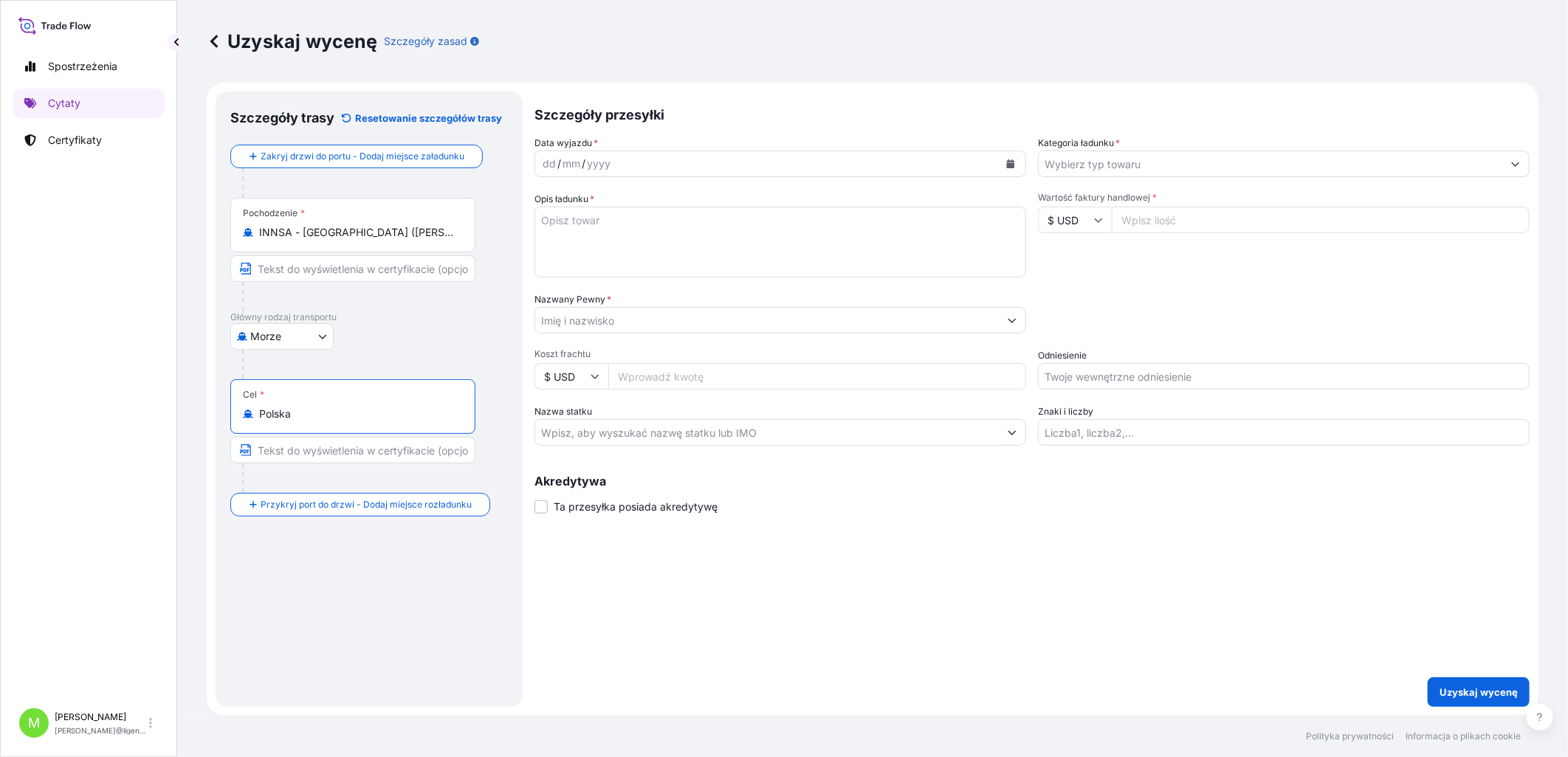
type input "Polska"
click at [1205, 347] on div "Szczegóły przesyłki Data wyjazdu * dd / mm / yyyy Kategoria ładunku * Opis ładu…" at bounding box center [1031, 399] width 995 height 615
click at [543, 161] on div "dd" at bounding box center [549, 163] width 16 height 17
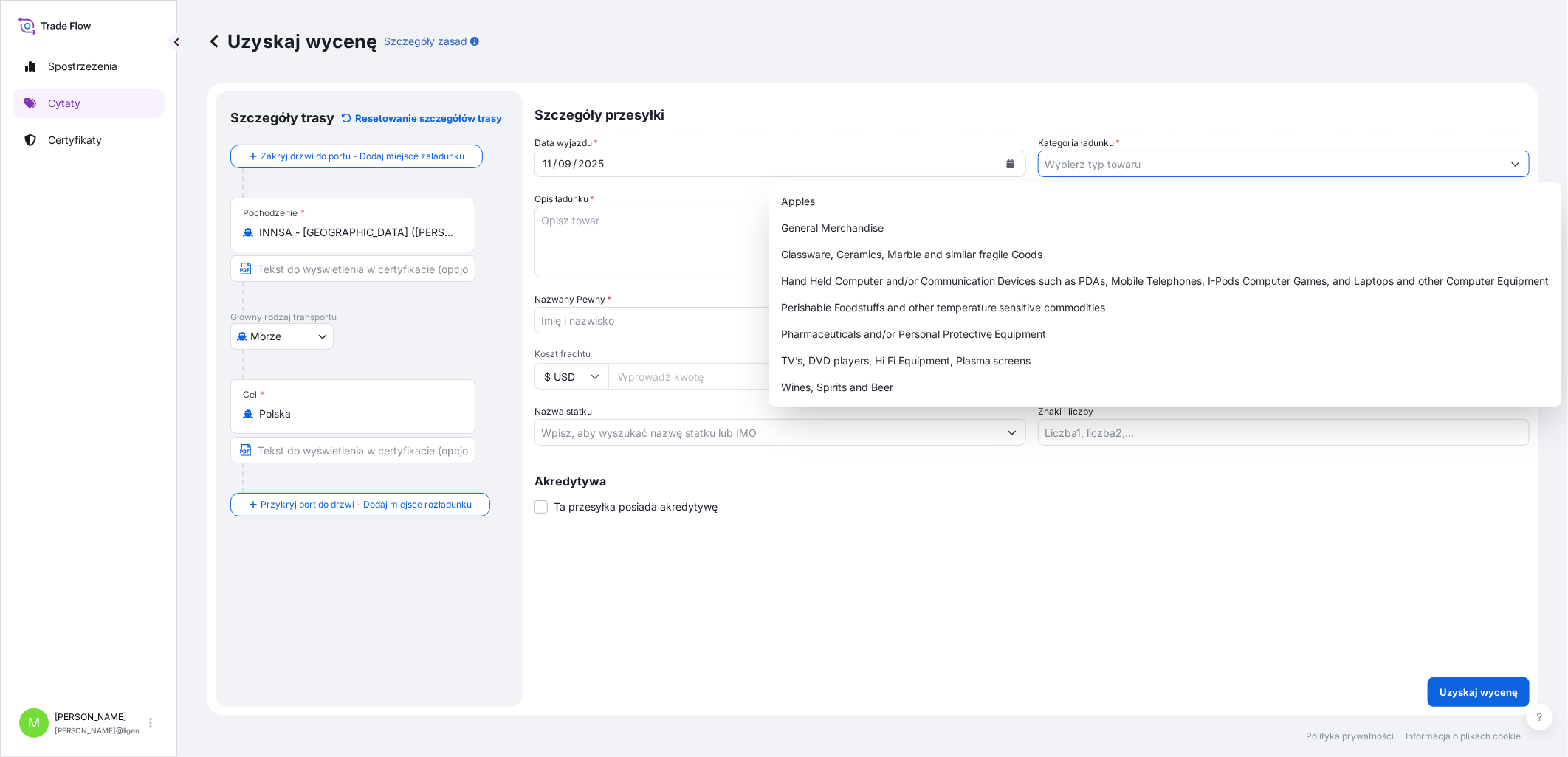
click at [1116, 167] on input "Kategoria ładunku *" at bounding box center [1270, 163] width 464 height 27
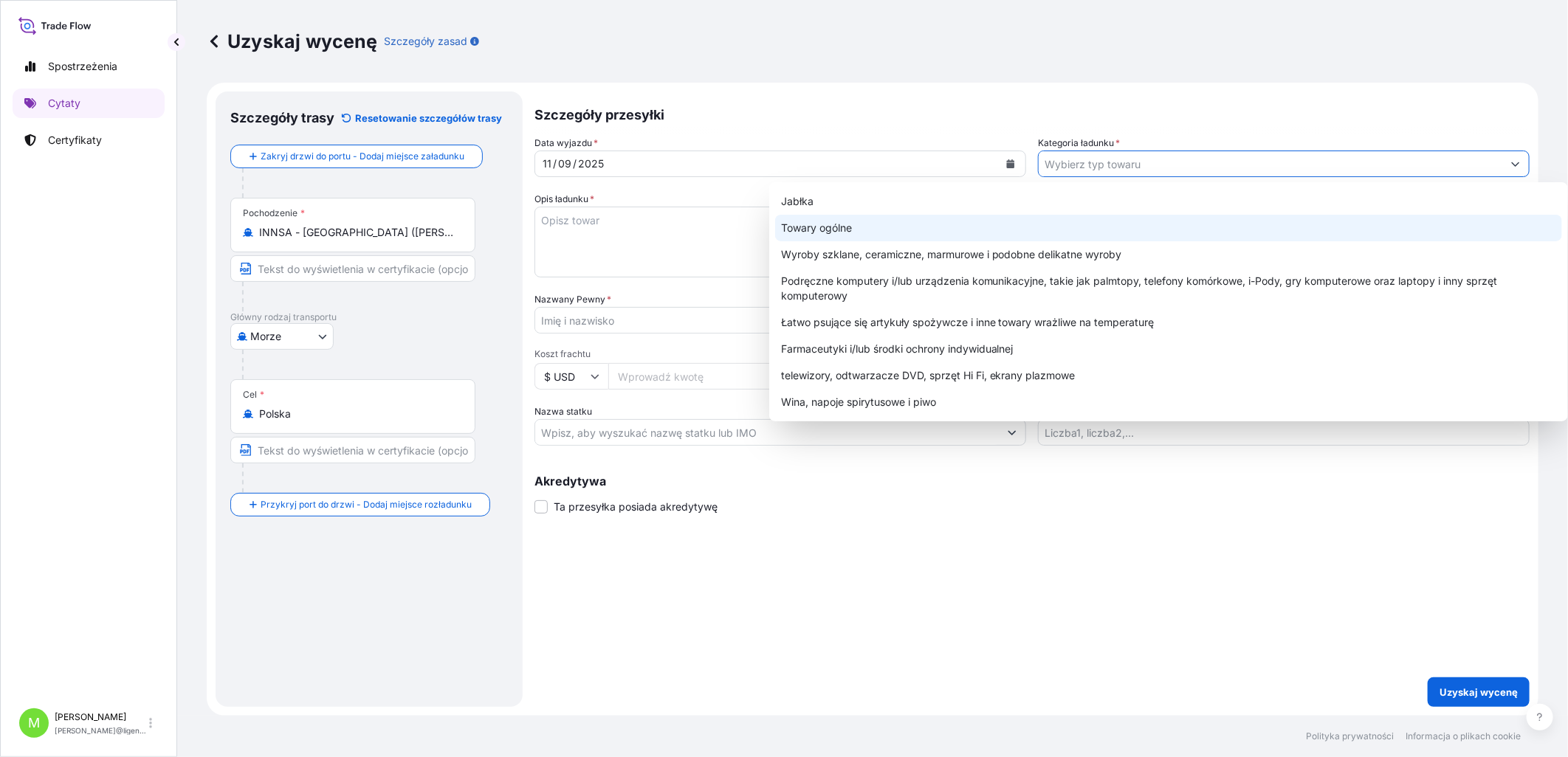
click at [927, 234] on div "Towary ogólne" at bounding box center [1168, 228] width 787 height 27
type input "General Merchandise"
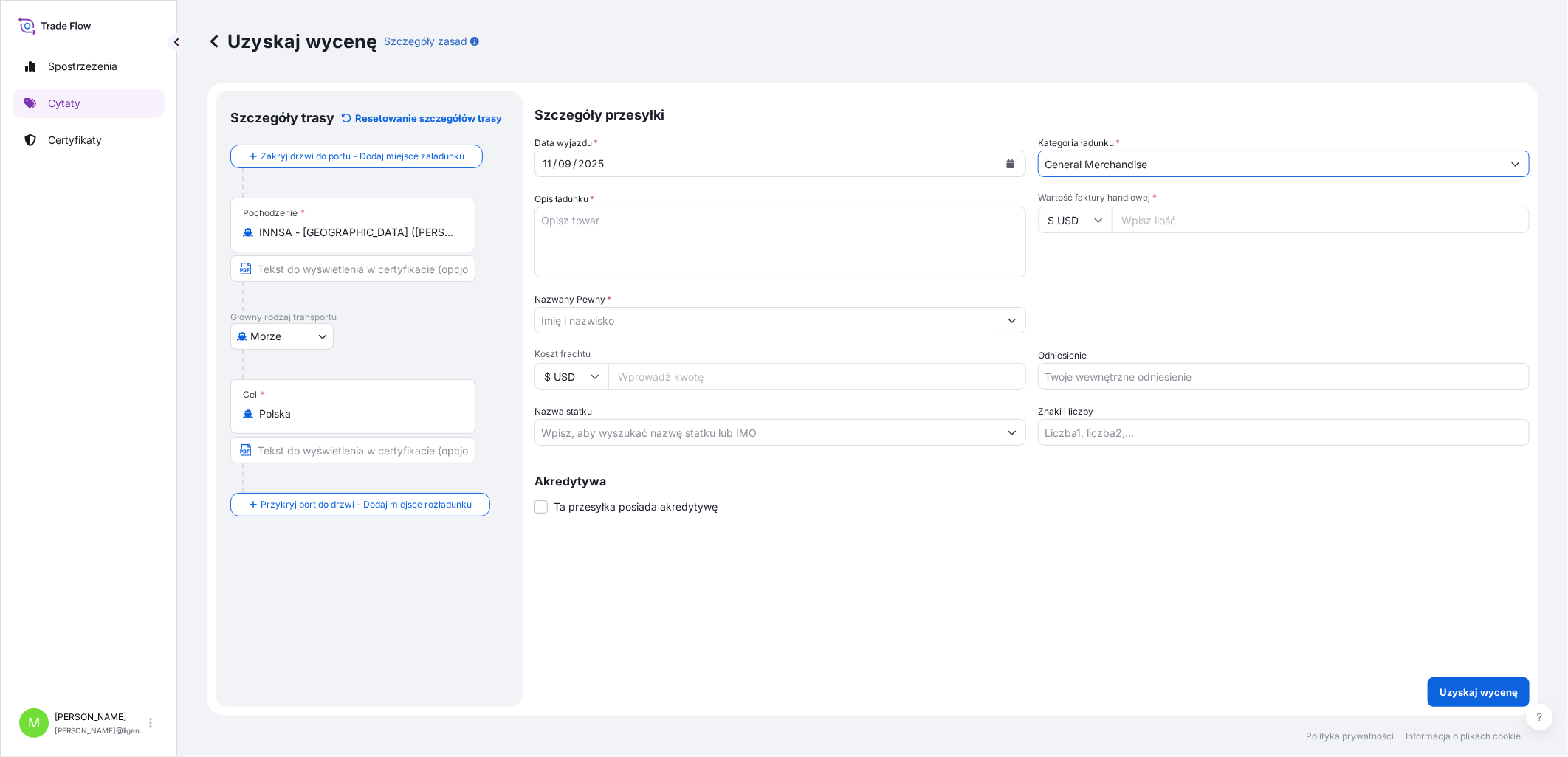
click at [616, 228] on textarea "Opis ładunku *" at bounding box center [780, 241] width 492 height 71
click at [596, 216] on textarea "Opis ładunku *" at bounding box center [780, 241] width 492 height 71
paste textarea "ROTOR STAMPING & STATOR"
paste textarea "NYKU3741691 IN1903280 20GP 2573.30 KG 1.807 M3"
type textarea "ROTOR STAMPING & STATOR NYKU3741691 IN1903280 20GP 2573.30 KG 1.807 M3"
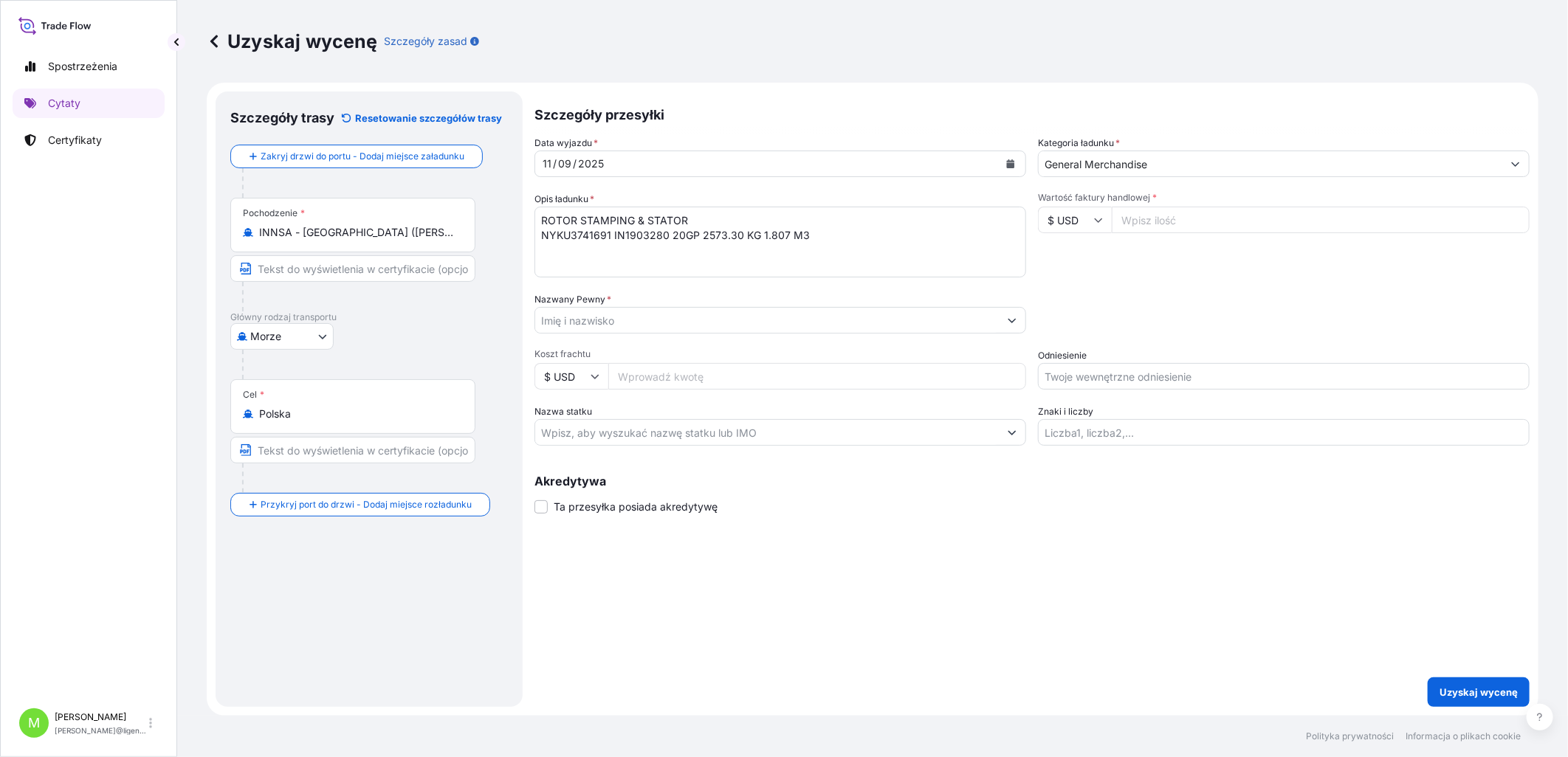
click at [1140, 215] on input "Wartość faktury handlowej *" at bounding box center [1321, 219] width 417 height 27
click at [1090, 219] on input "$ USD" at bounding box center [1074, 219] width 74 height 27
click at [1074, 260] on div "€ EUR" at bounding box center [1073, 260] width 62 height 28
type input "€ EUR"
click at [1145, 214] on input "Wartość faktury handlowej *" at bounding box center [1321, 219] width 417 height 27
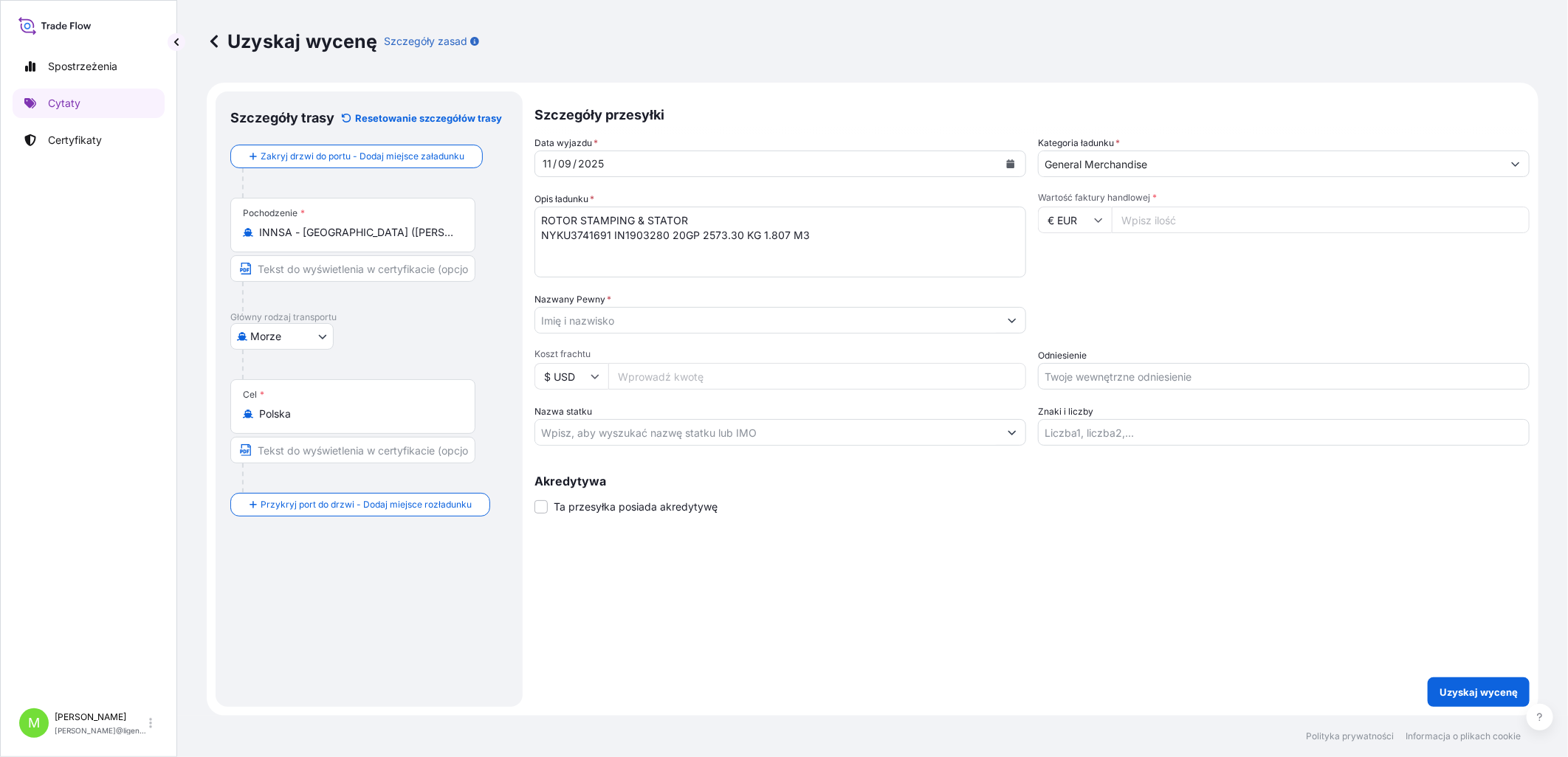
paste input "4577.99"
click at [1145, 225] on input "4577.99" at bounding box center [1321, 219] width 417 height 27
type input "4577.99"
click at [1168, 278] on div "Data wyjazdu * [DATE] Kategoria ładunku * General Merchandise Opis ładunku * RO…" at bounding box center [1031, 291] width 995 height 309
click at [584, 314] on input "Nazwany Pewny *" at bounding box center [767, 320] width 464 height 27
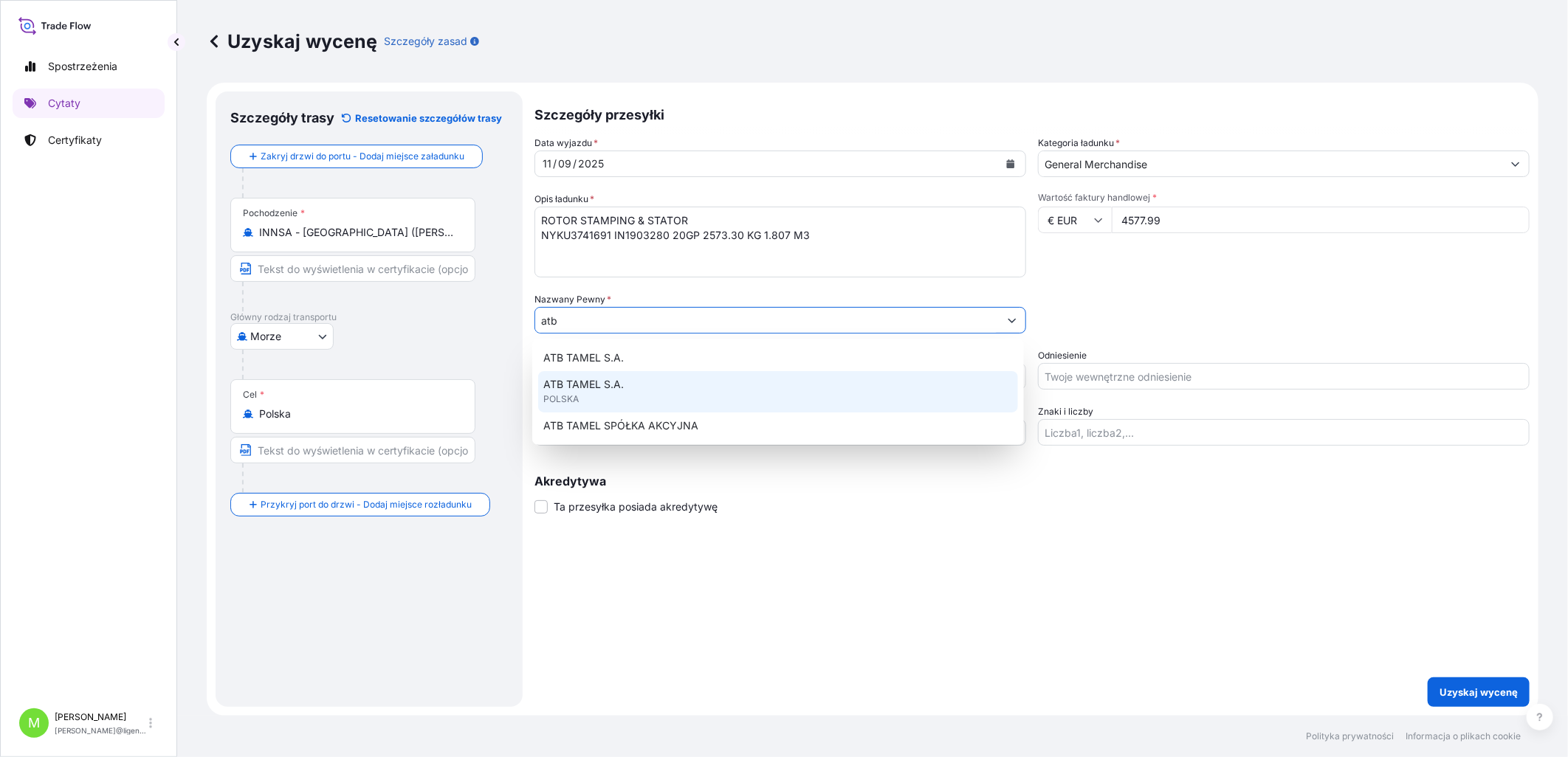
click at [605, 347] on span "ATB TAMEL S.A." at bounding box center [584, 384] width 80 height 14
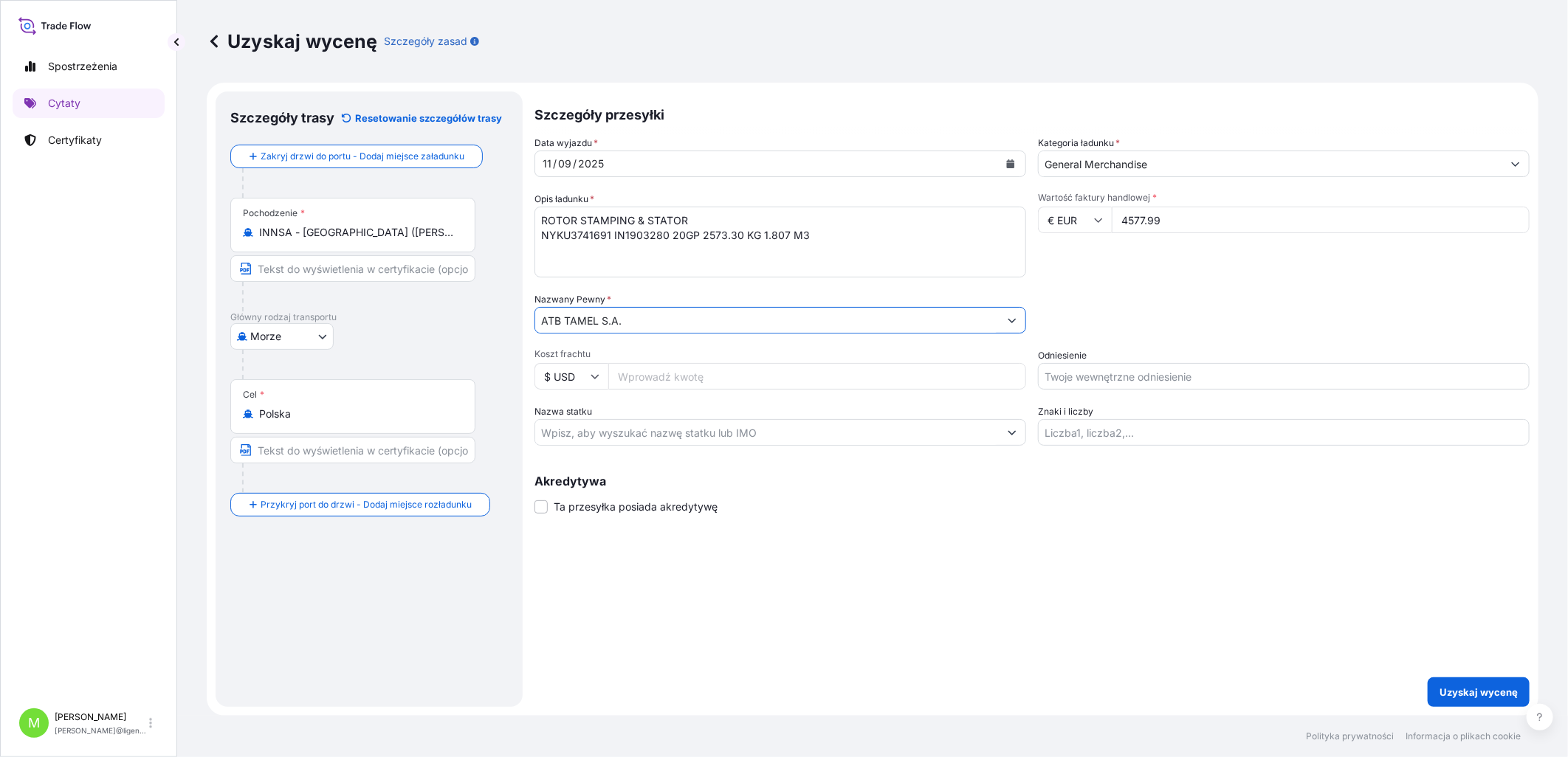
type input "ATB TAMEL S.A."
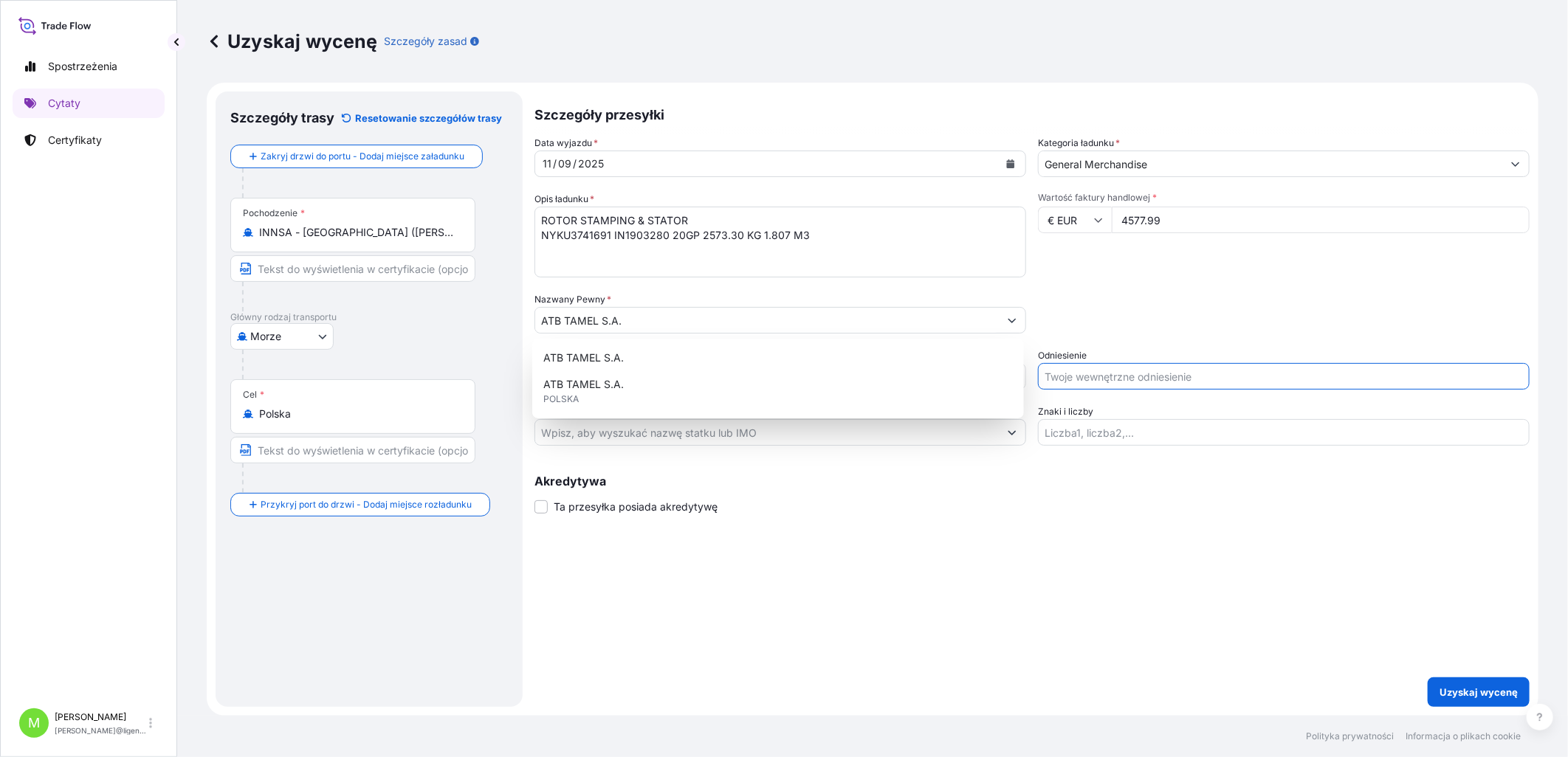
click at [1116, 347] on input "Odniesienie" at bounding box center [1283, 375] width 492 height 27
click at [1052, 347] on input "Odniesienie" at bounding box center [1283, 375] width 492 height 27
paste input "LCL16428"
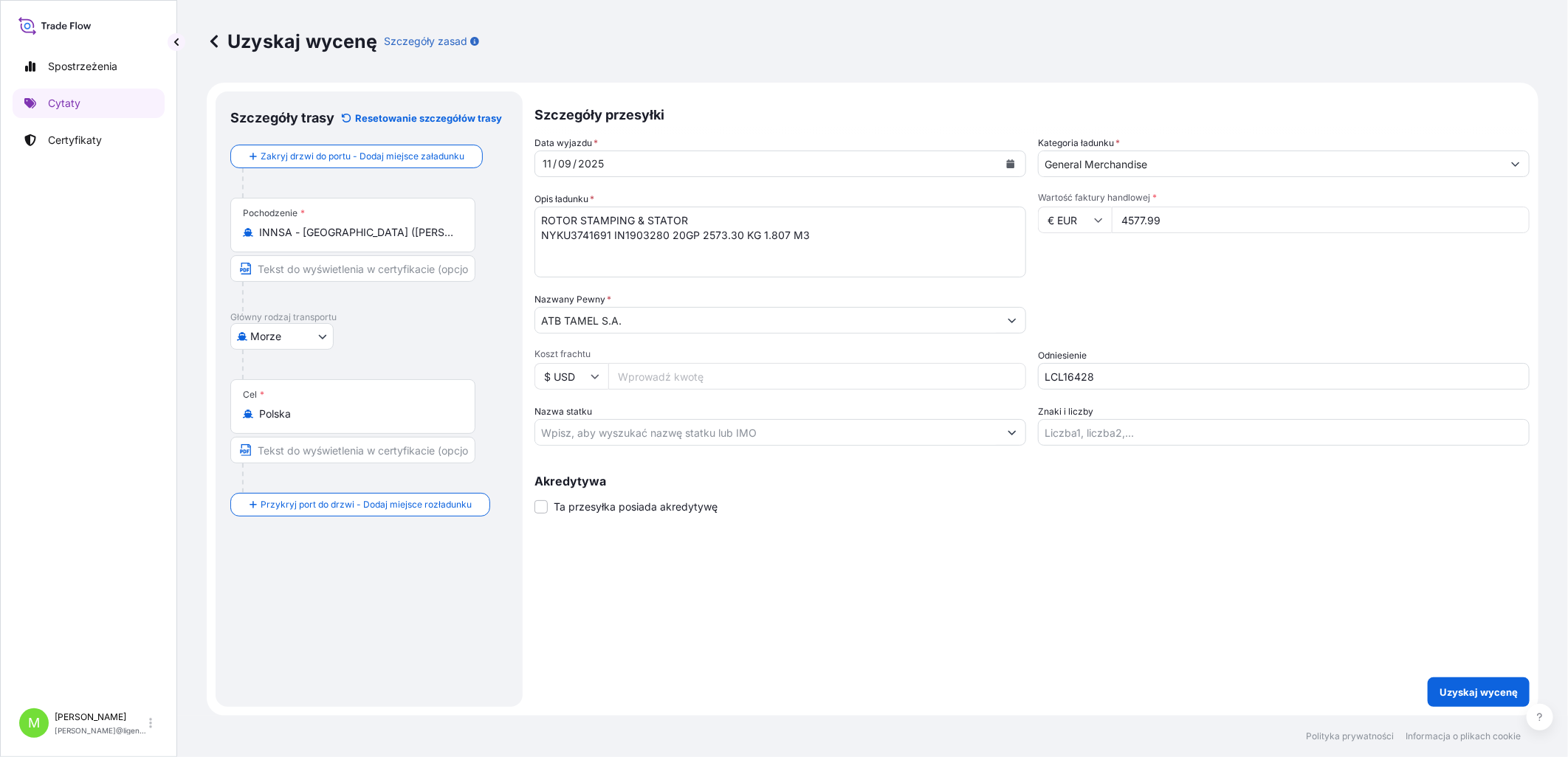
click at [1249, 347] on input "LCL16428" at bounding box center [1283, 375] width 492 height 27
paste input "S02047221"
type input "LCL16428 II S02047221"
click at [1249, 347] on button "Uzyskaj wycenę" at bounding box center [1478, 692] width 102 height 30
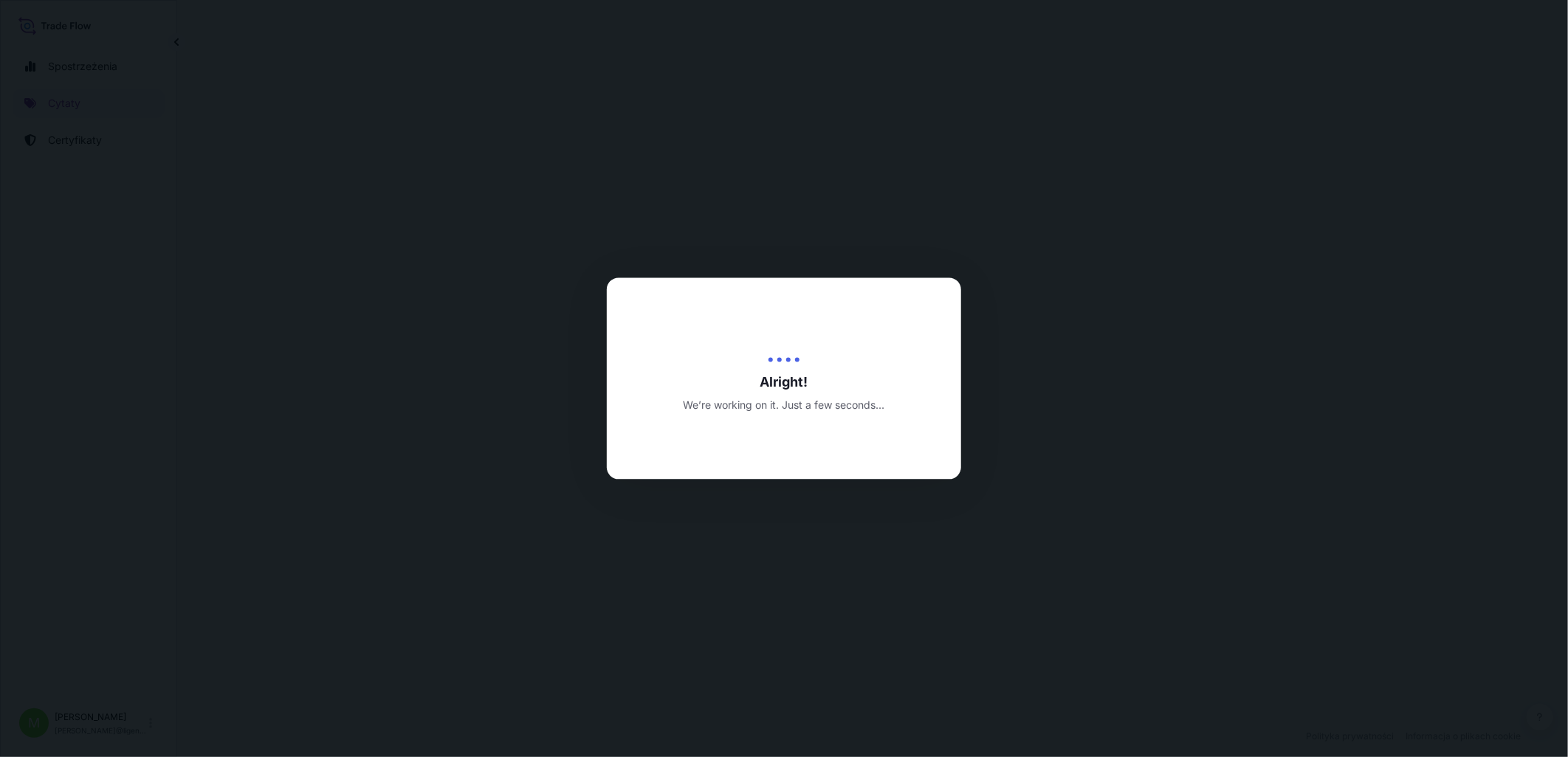
select select "Sea"
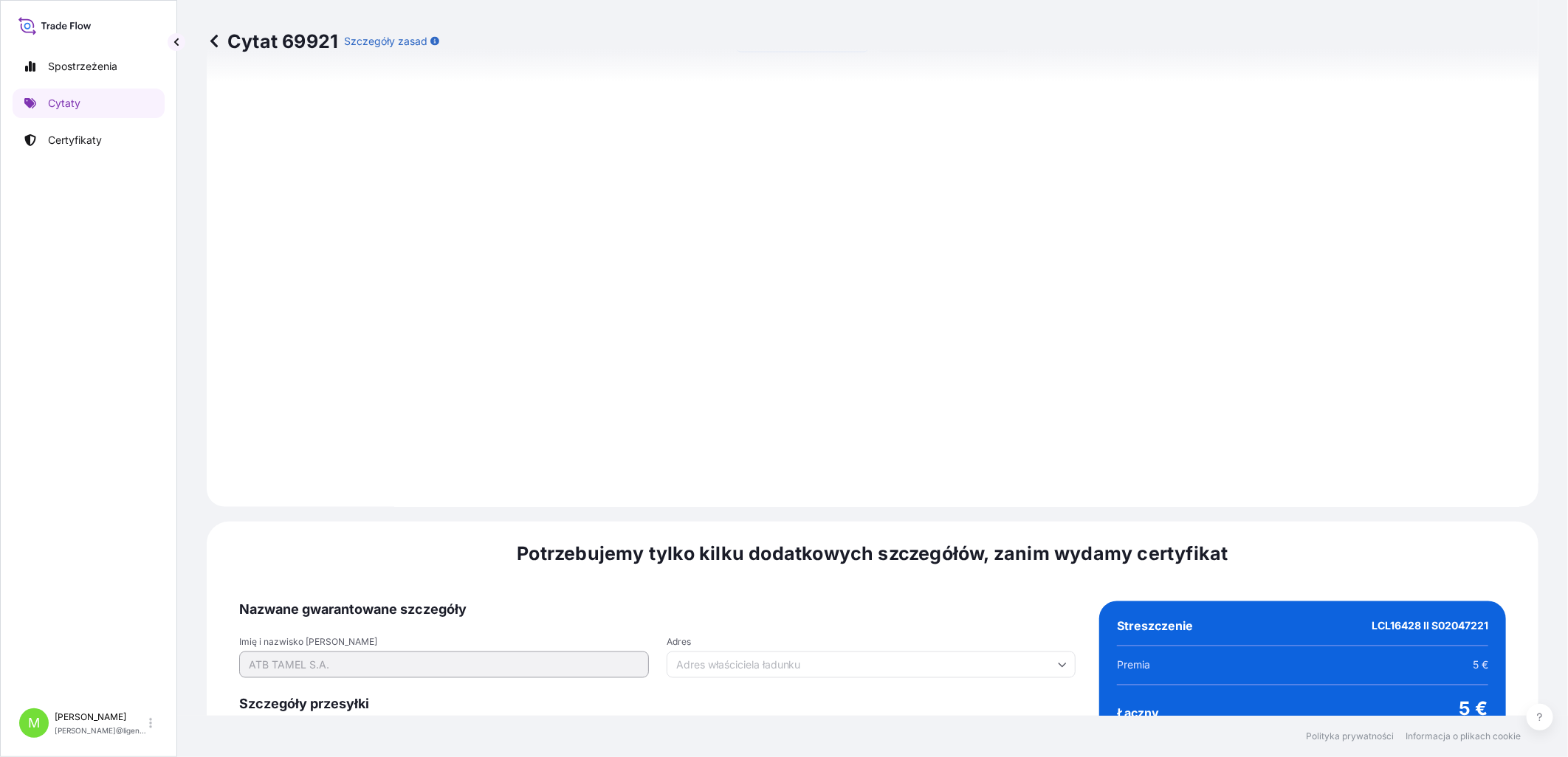
scroll to position [1462, 0]
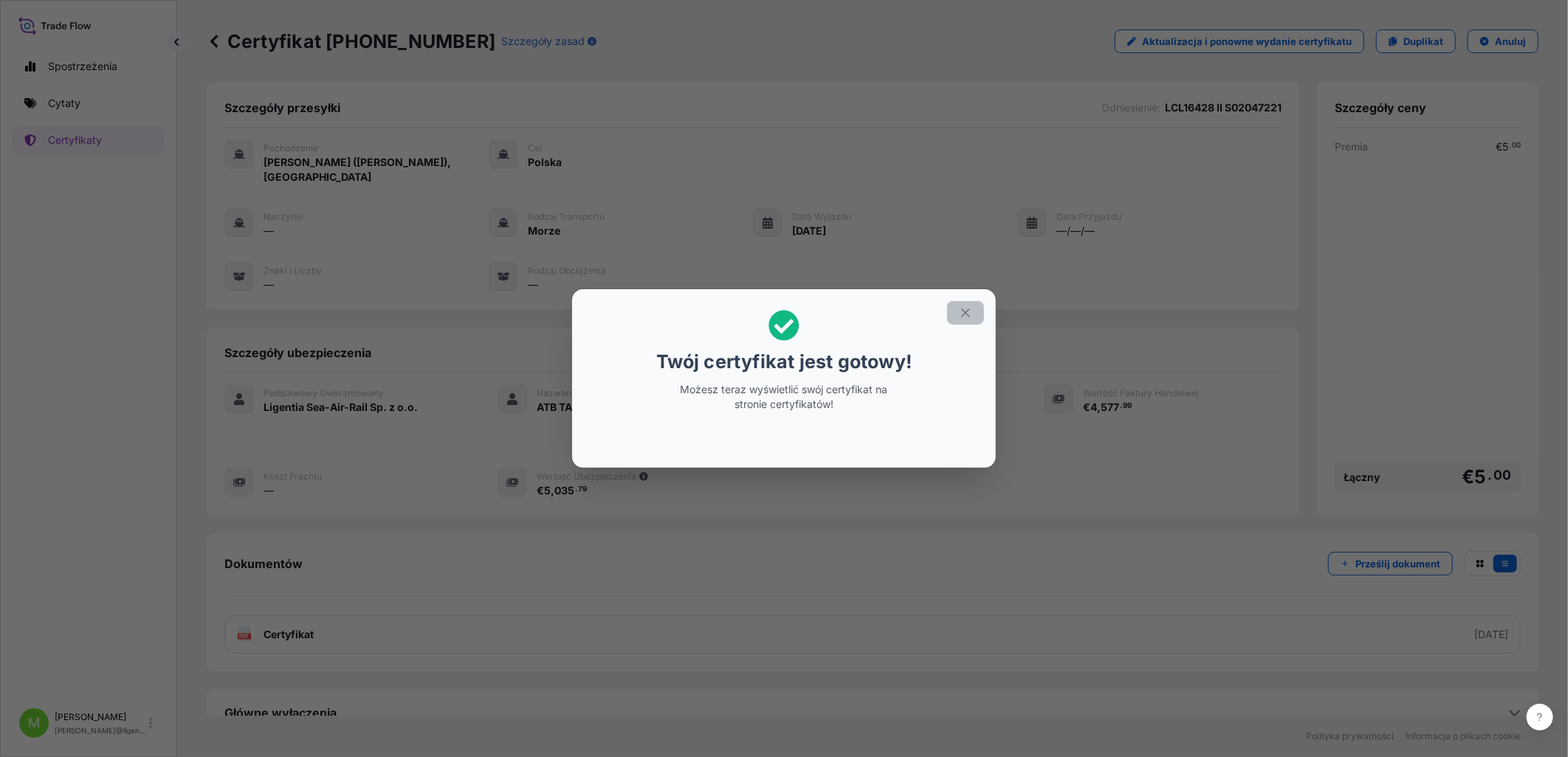
click at [971, 319] on icon "button" at bounding box center [965, 313] width 14 height 14
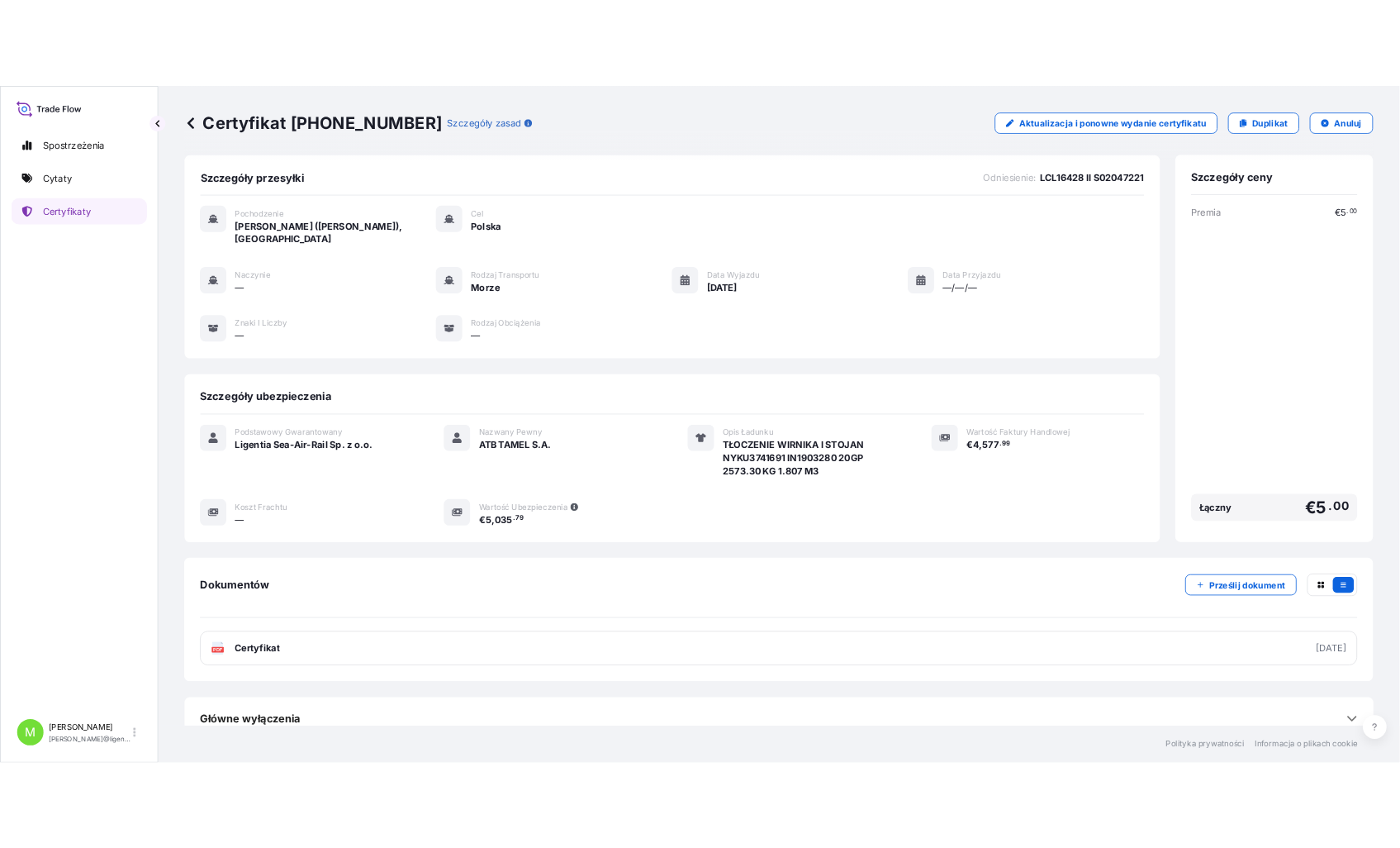
scroll to position [8, 0]
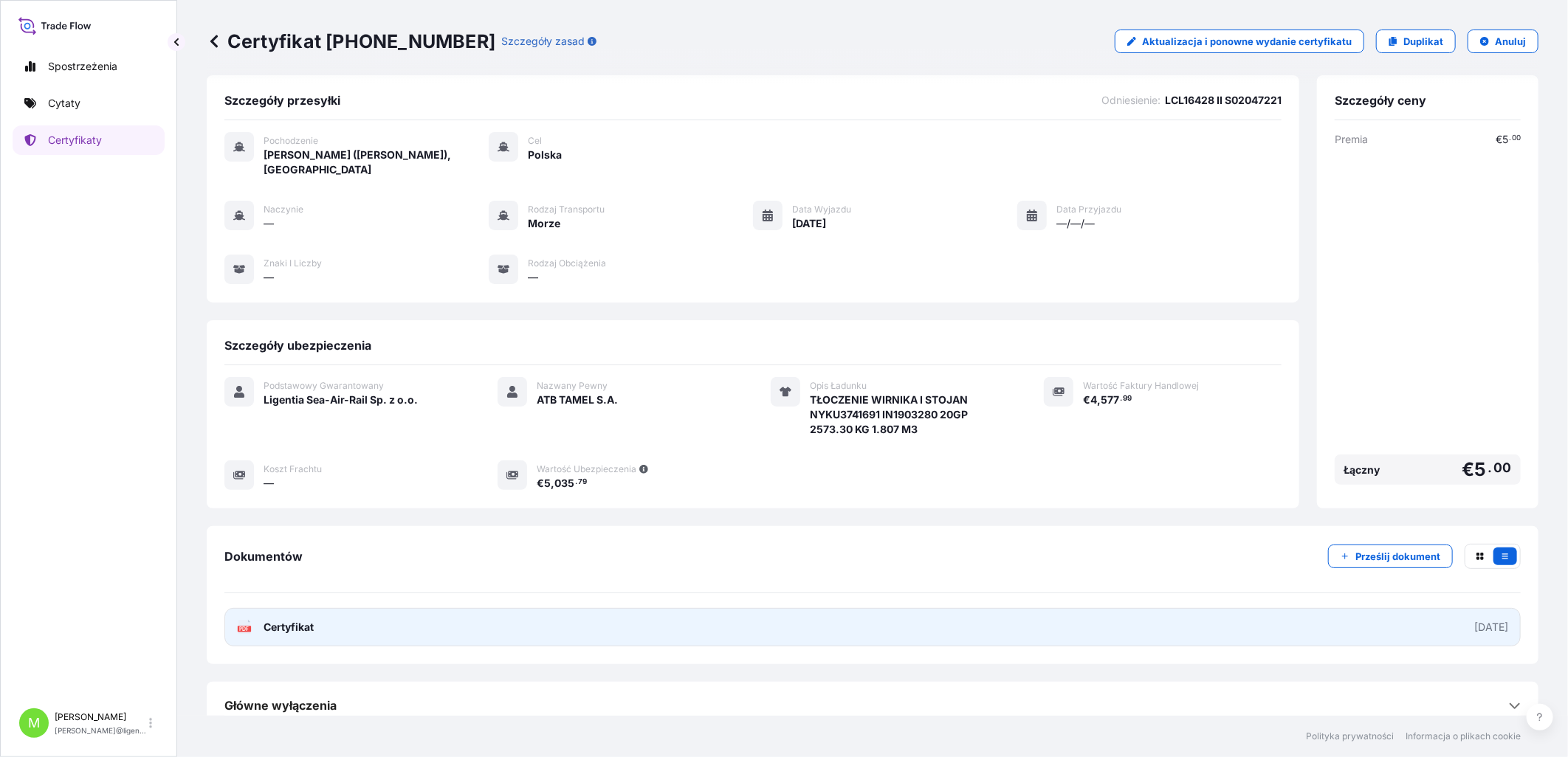
click at [320, 347] on link "PDF Certyfikat [DATE]" at bounding box center [873, 627] width 1296 height 39
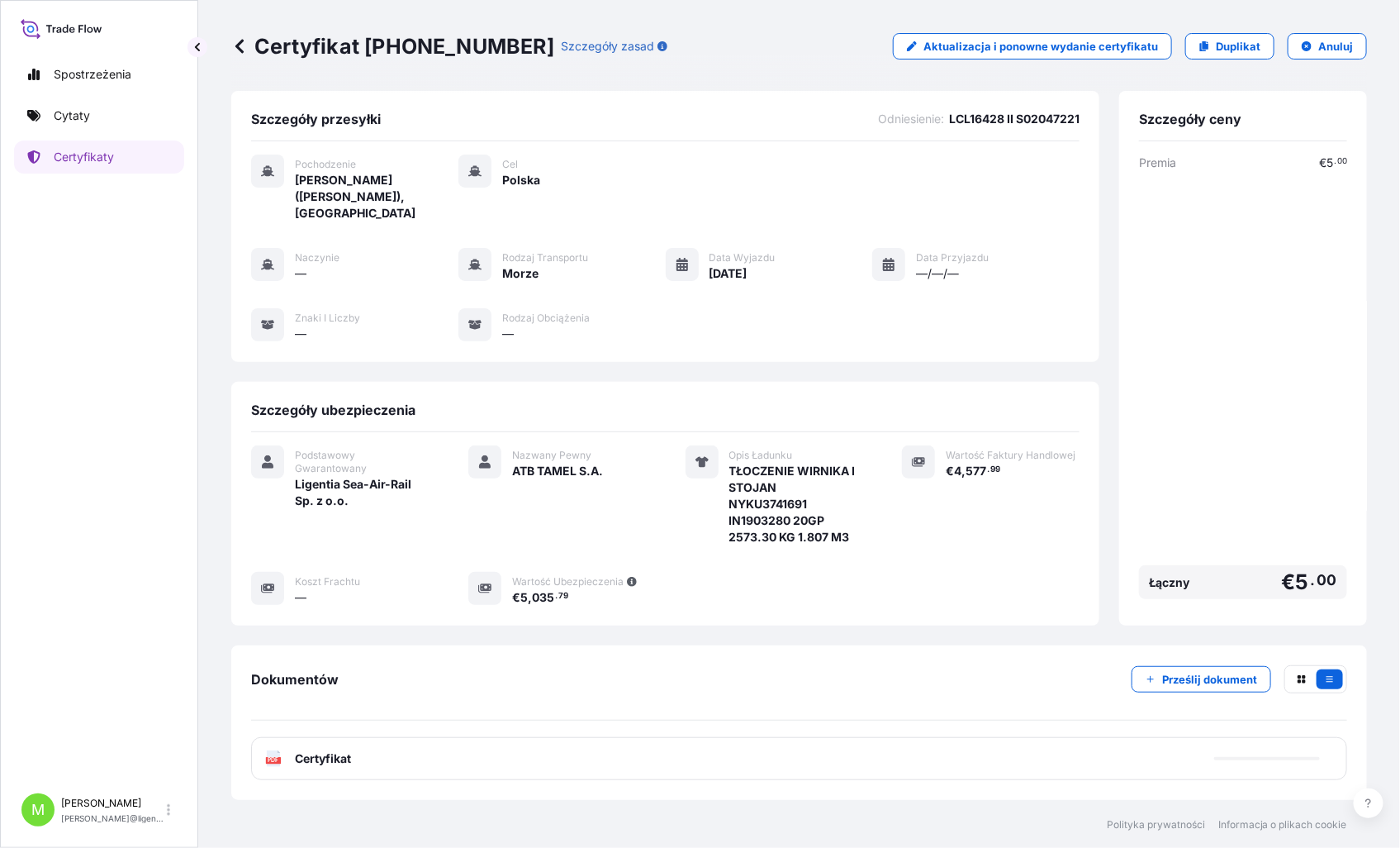
scroll to position [0, 0]
click at [81, 154] on p "Certyfikaty" at bounding box center [83, 156] width 60 height 16
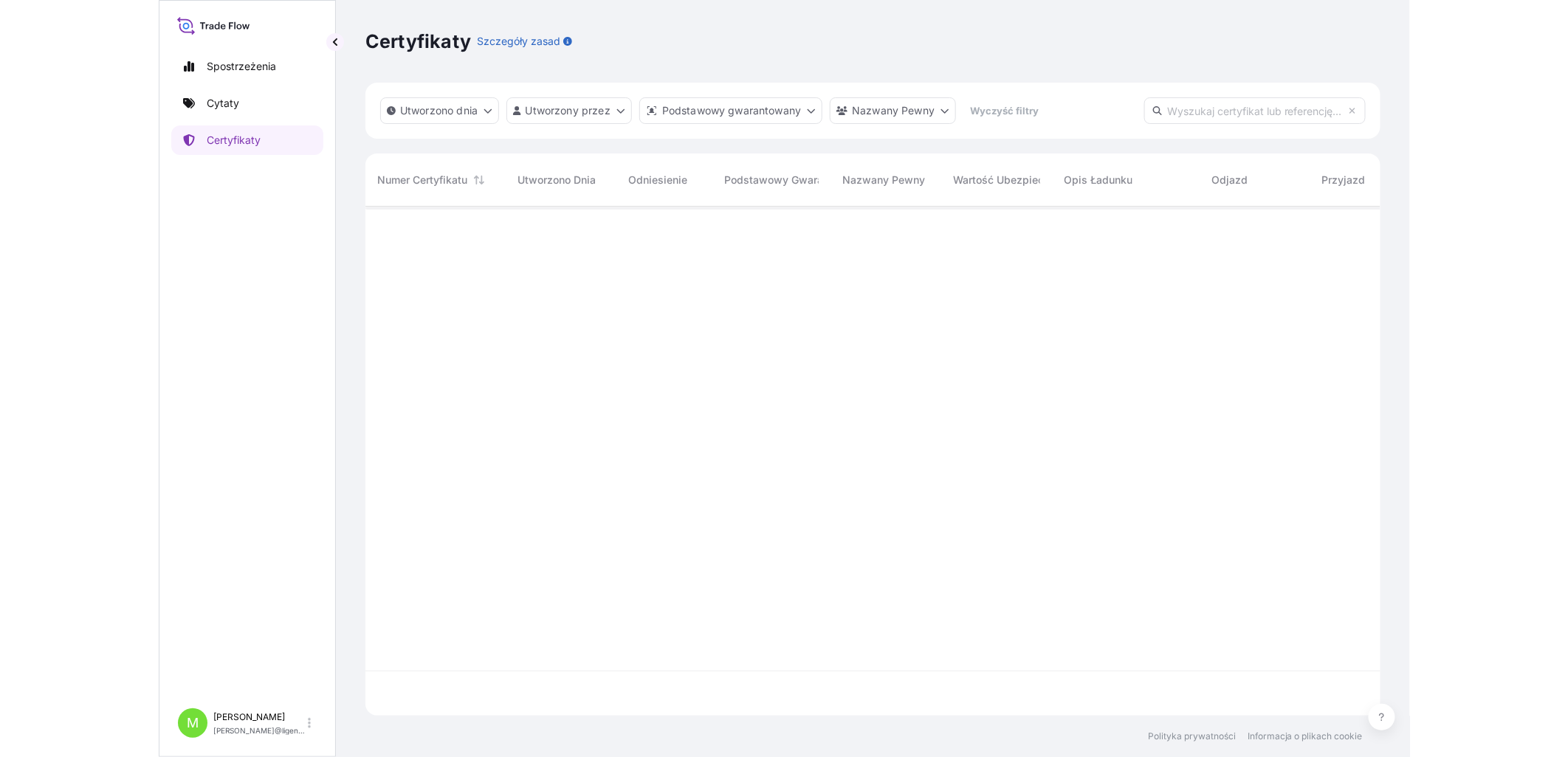
scroll to position [505, 1319]
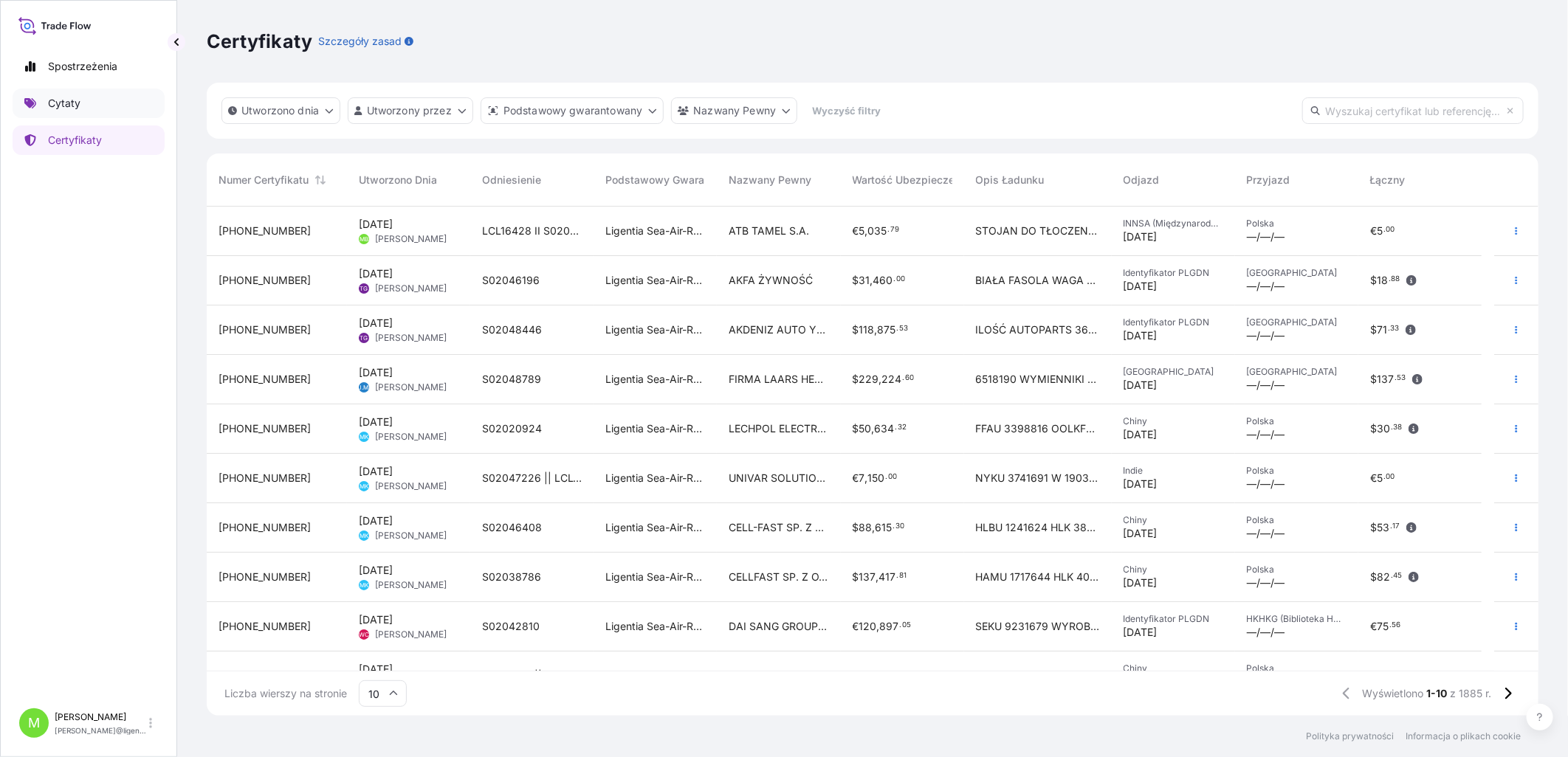
click at [52, 108] on p "Cytaty" at bounding box center [64, 102] width 33 height 14
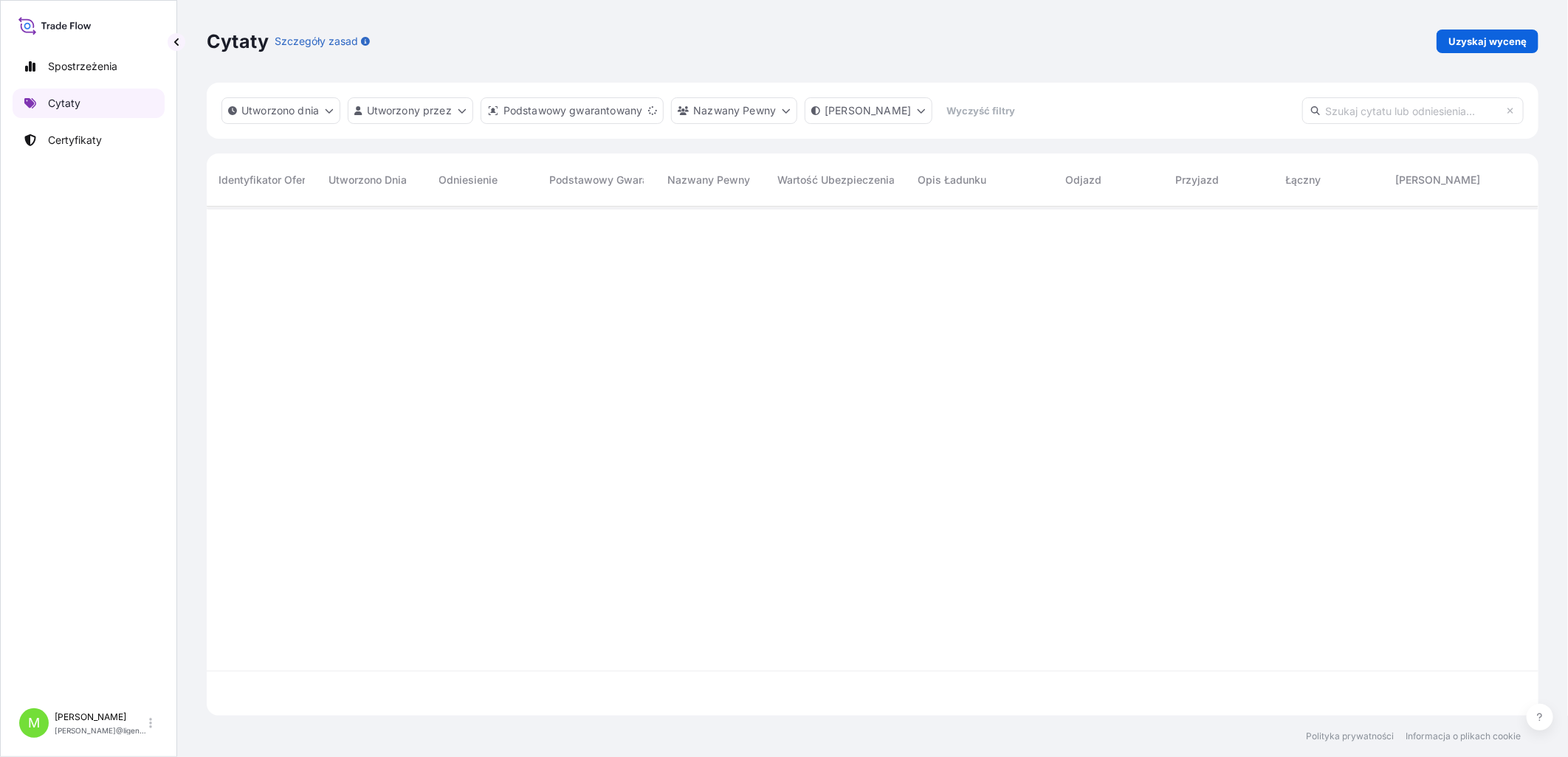
scroll to position [505, 1319]
click at [1249, 35] on p "Uzyskaj wycenę" at bounding box center [1487, 41] width 78 height 14
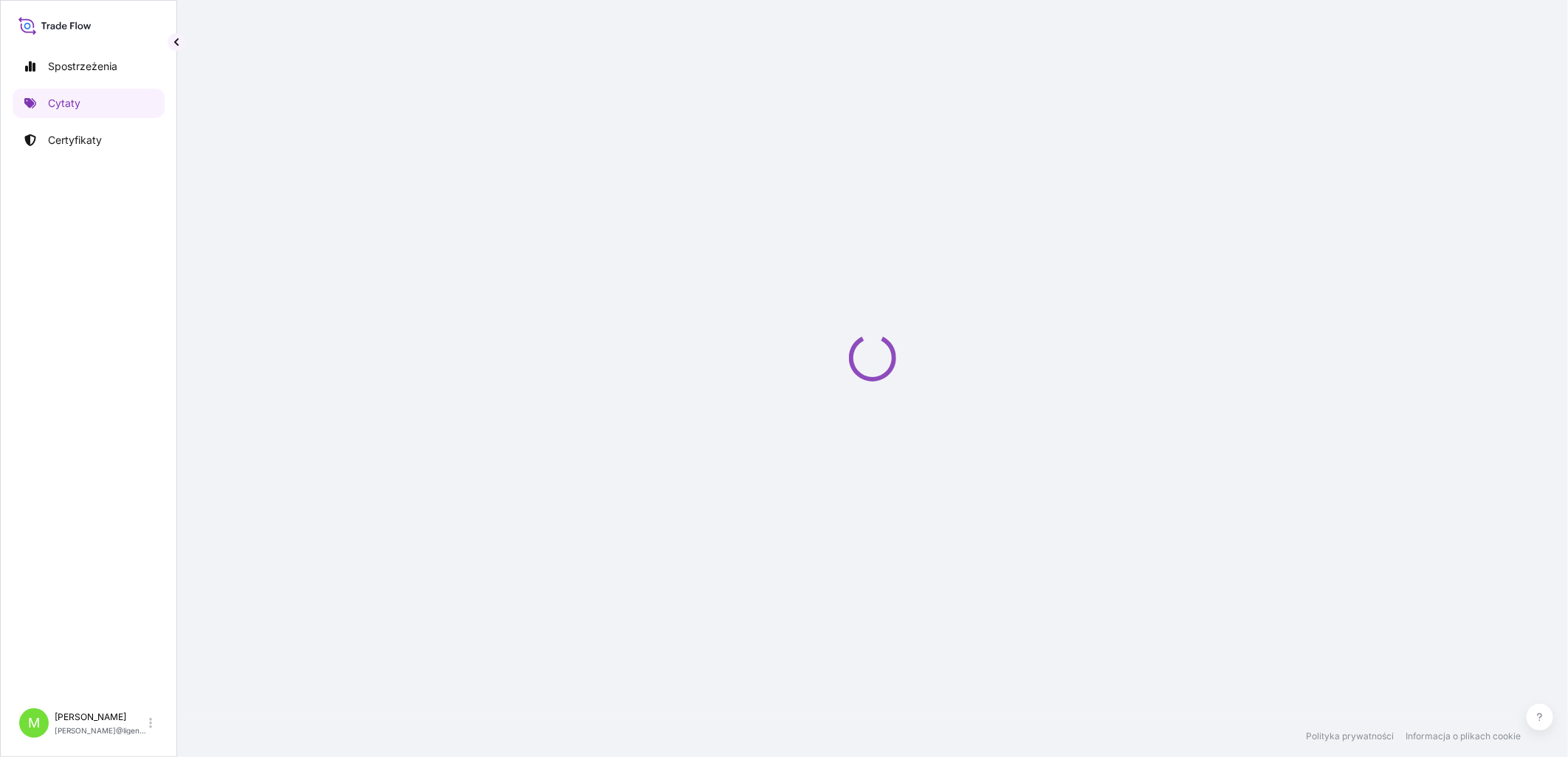
select select "Sea"
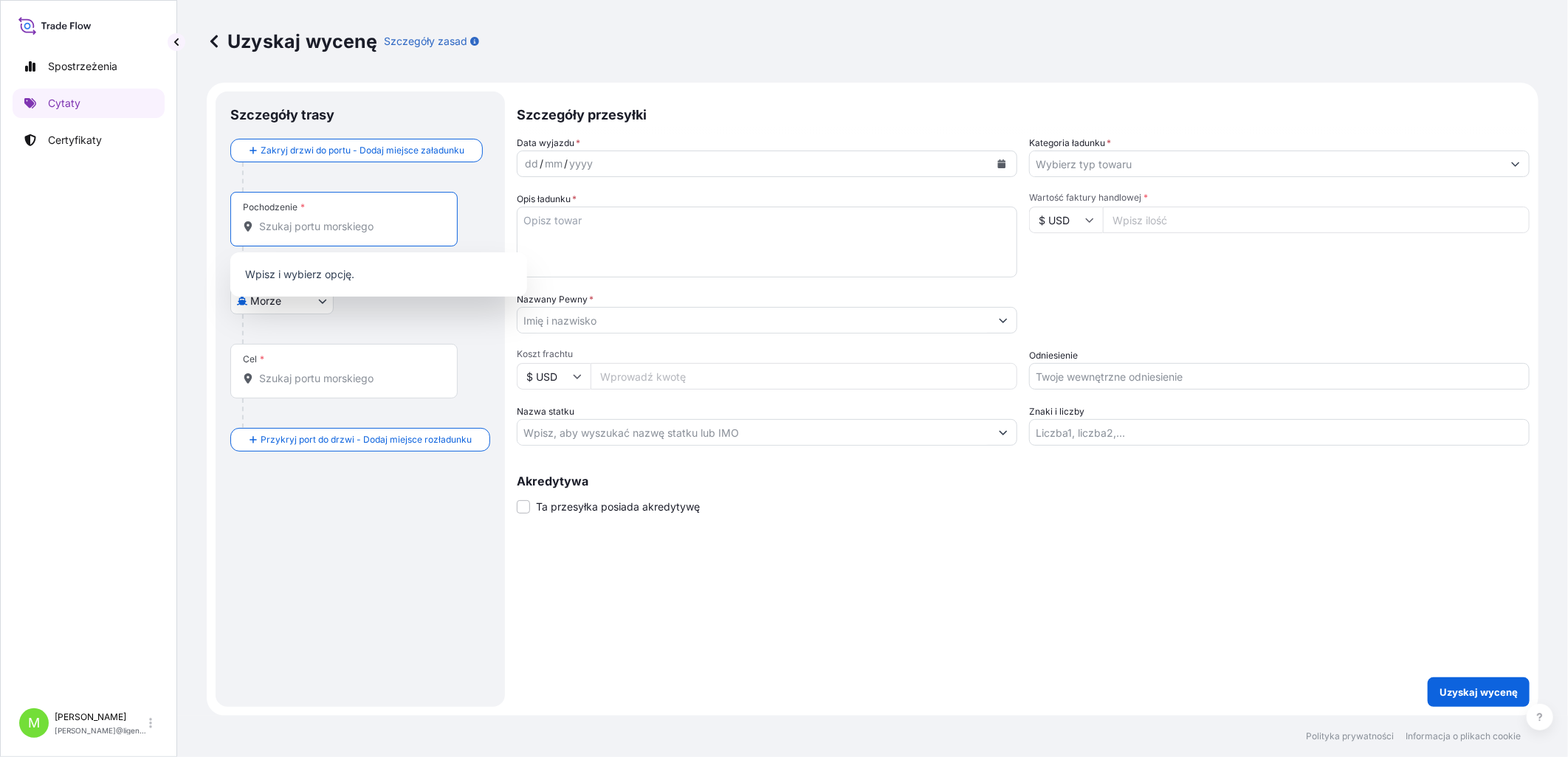
click at [274, 226] on input "Pochodzenie *" at bounding box center [348, 226] width 180 height 14
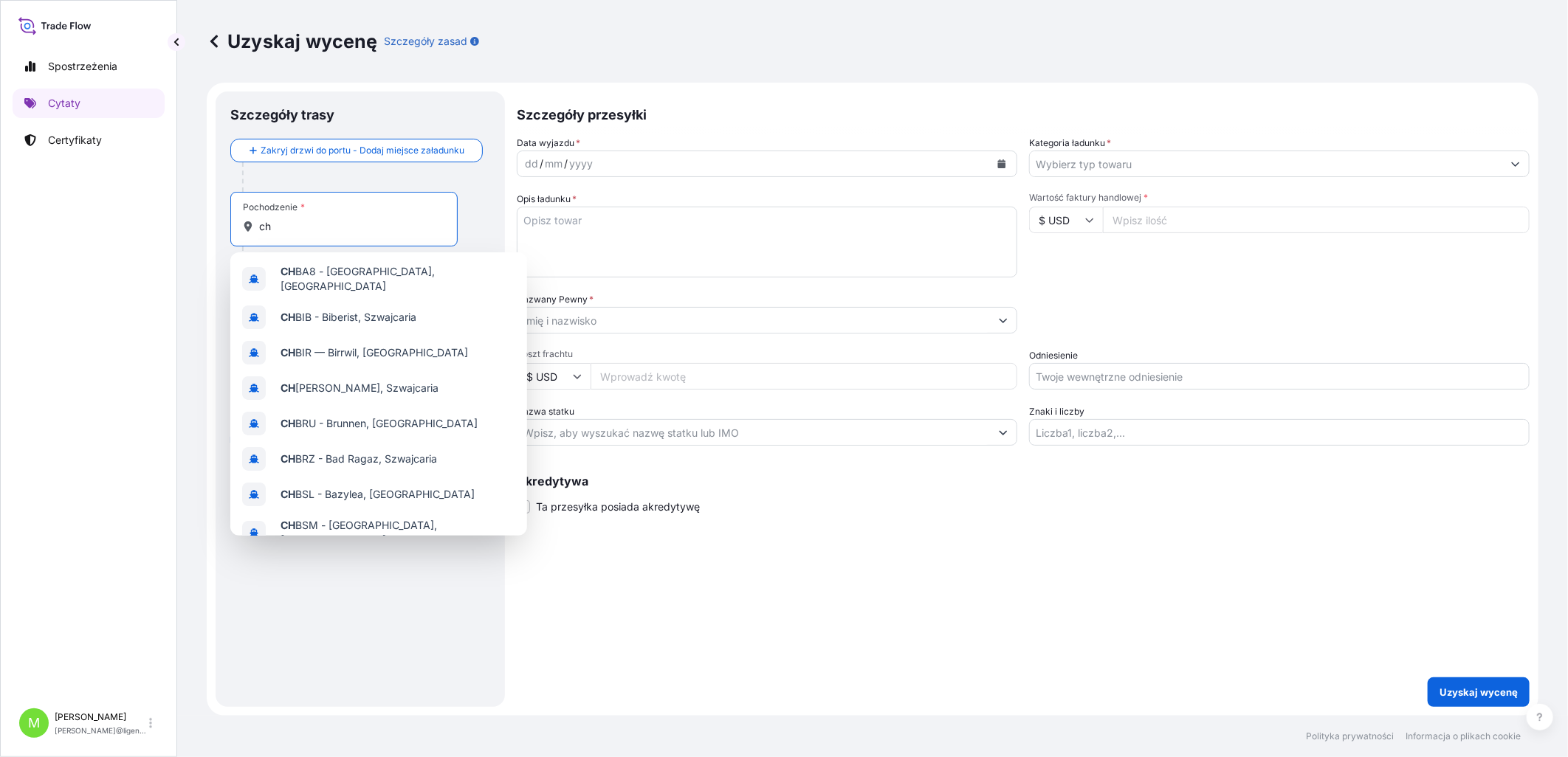
type input "chi"
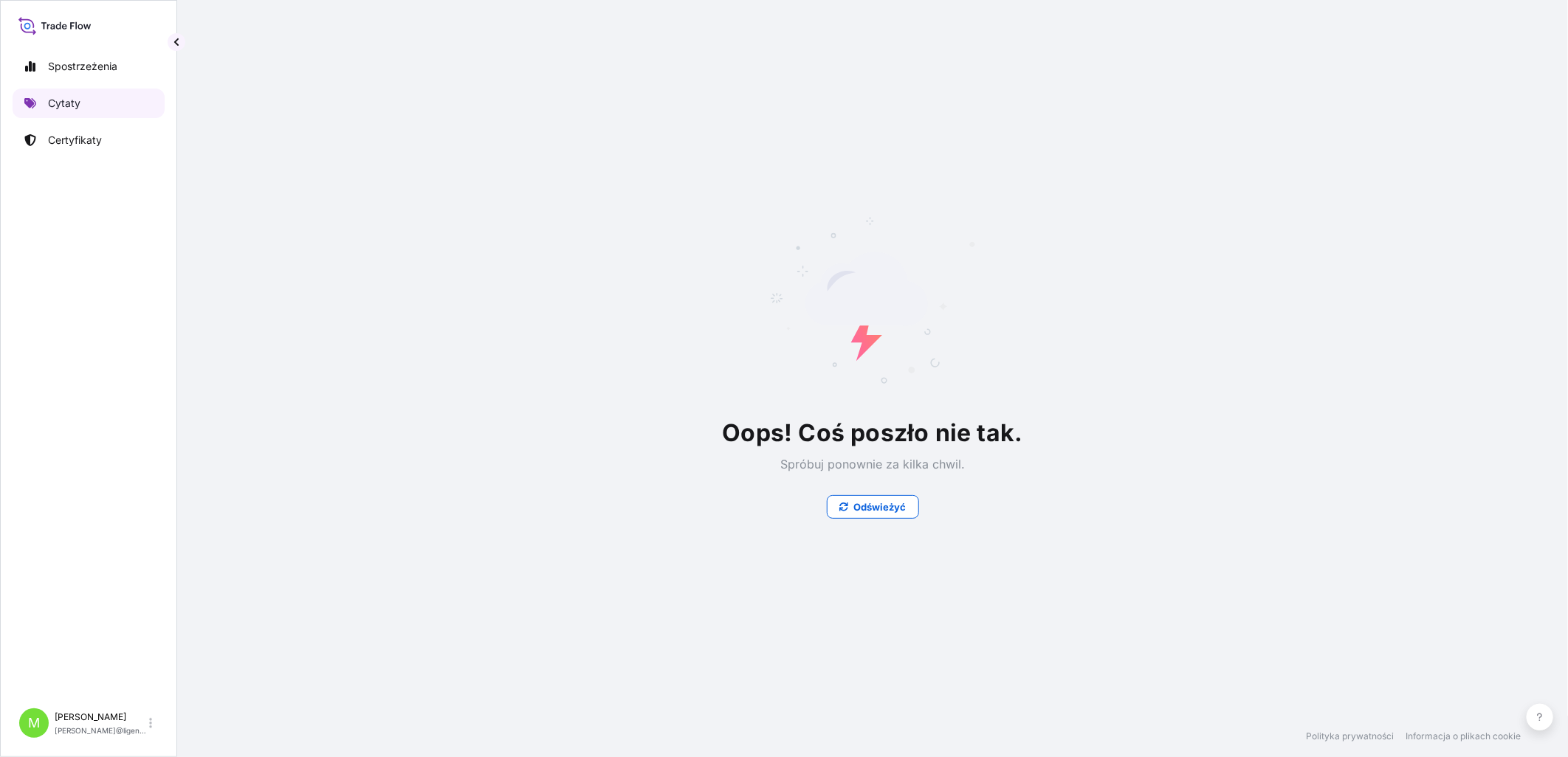
click at [99, 104] on link "Cytaty" at bounding box center [89, 103] width 152 height 30
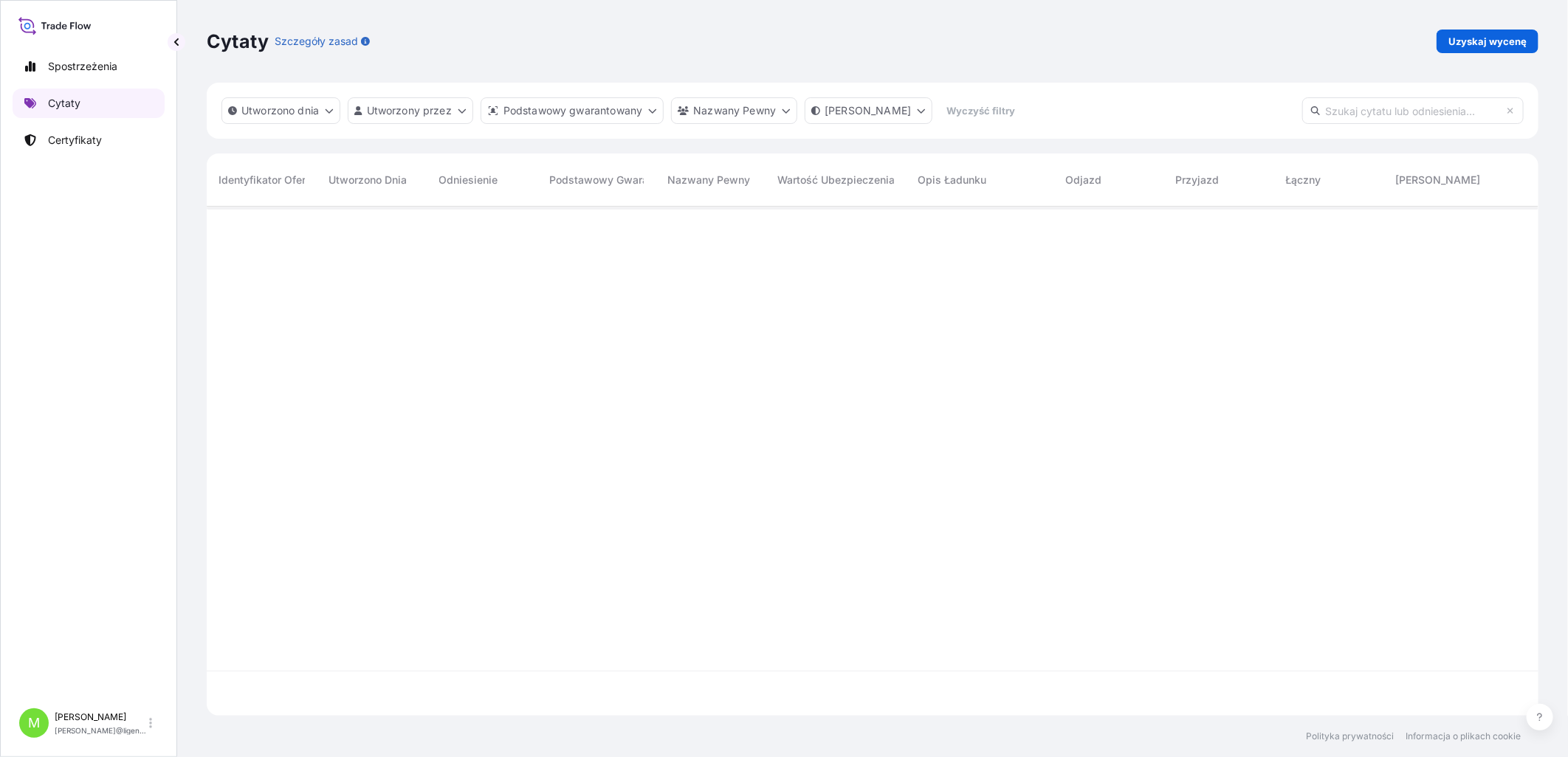
scroll to position [505, 1319]
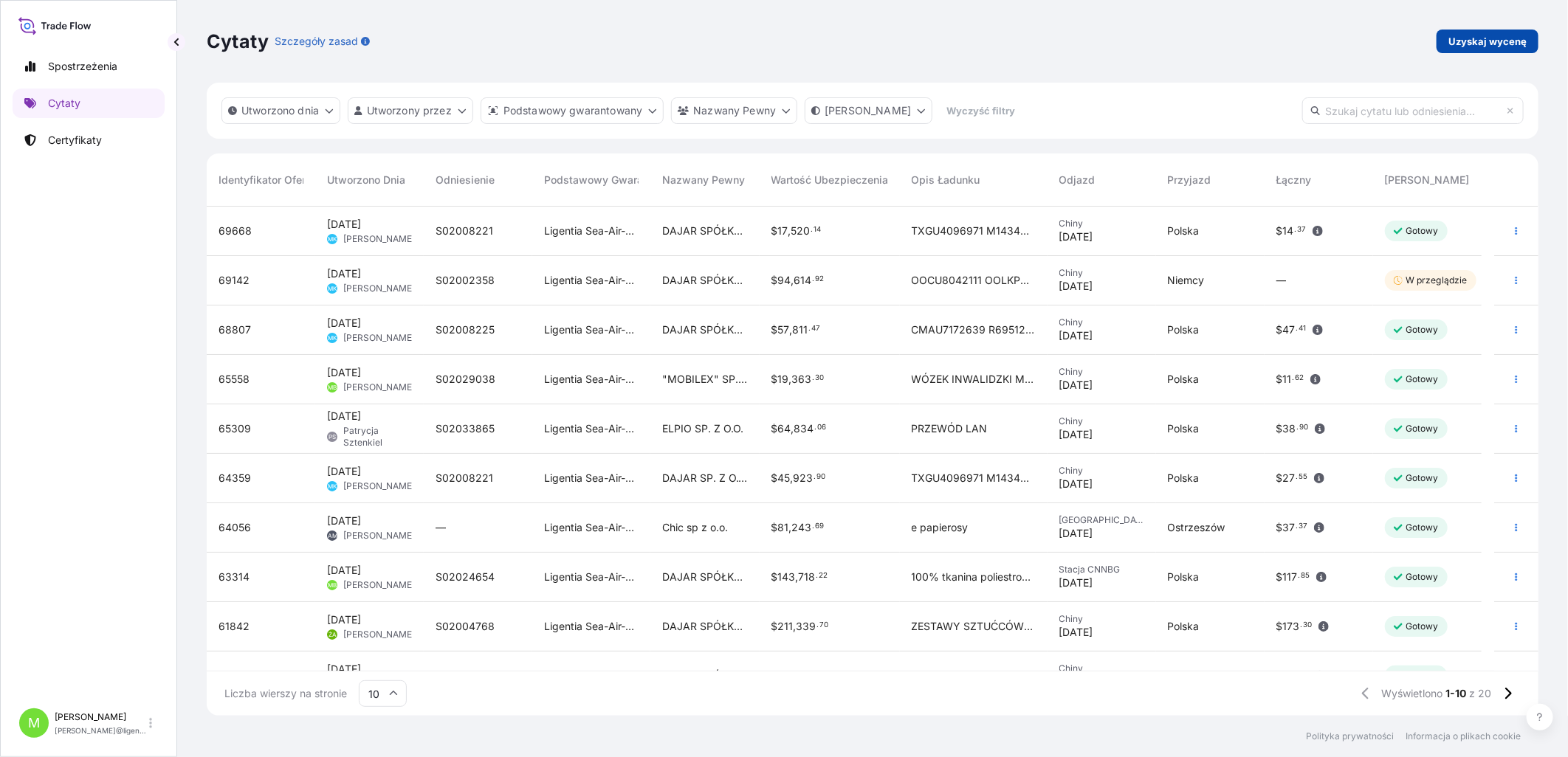
click at [1249, 41] on p "Uzyskaj wycenę" at bounding box center [1487, 41] width 78 height 14
select select "Sea"
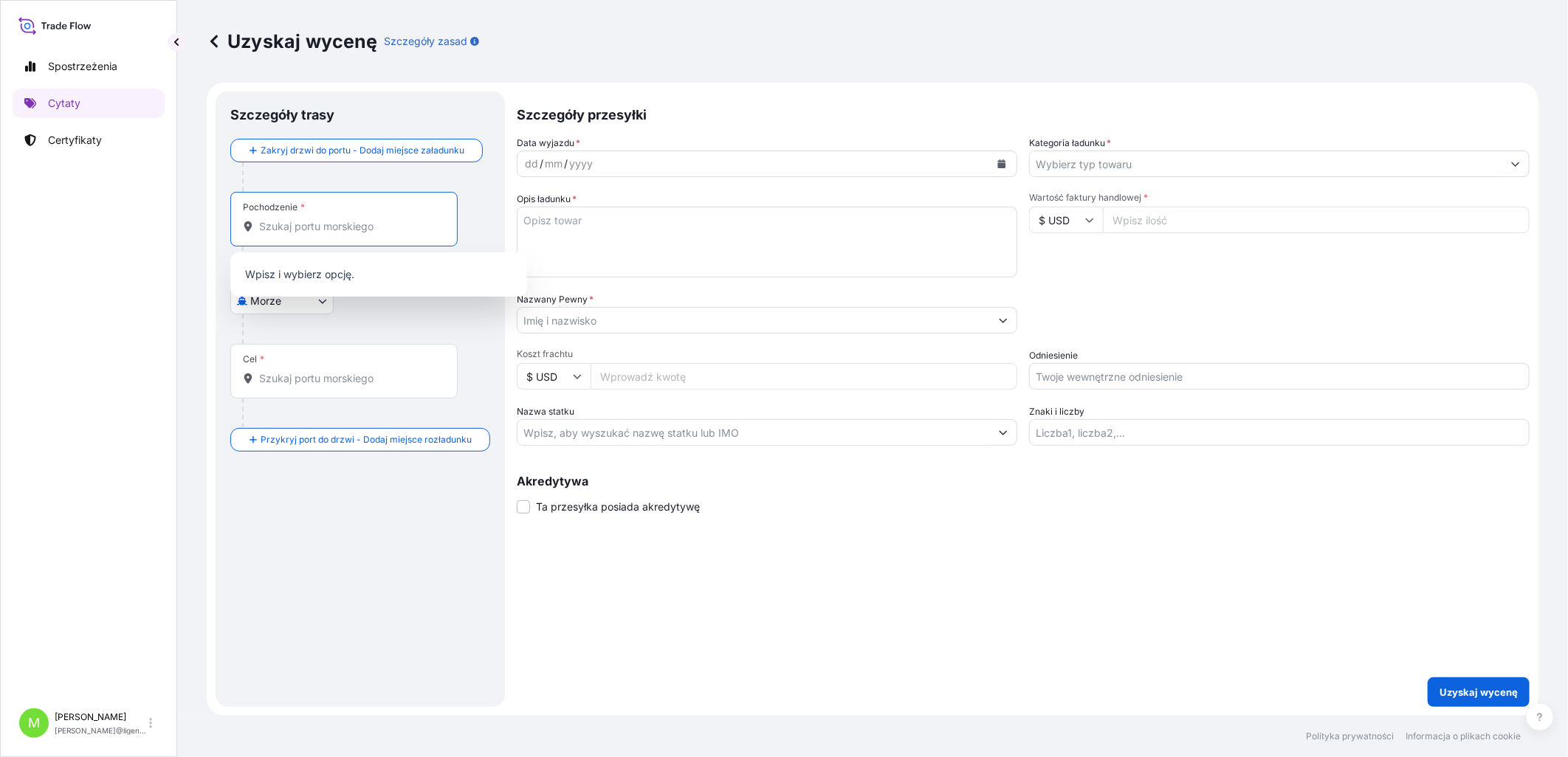
click at [269, 226] on input "Pochodzenie *" at bounding box center [348, 226] width 180 height 14
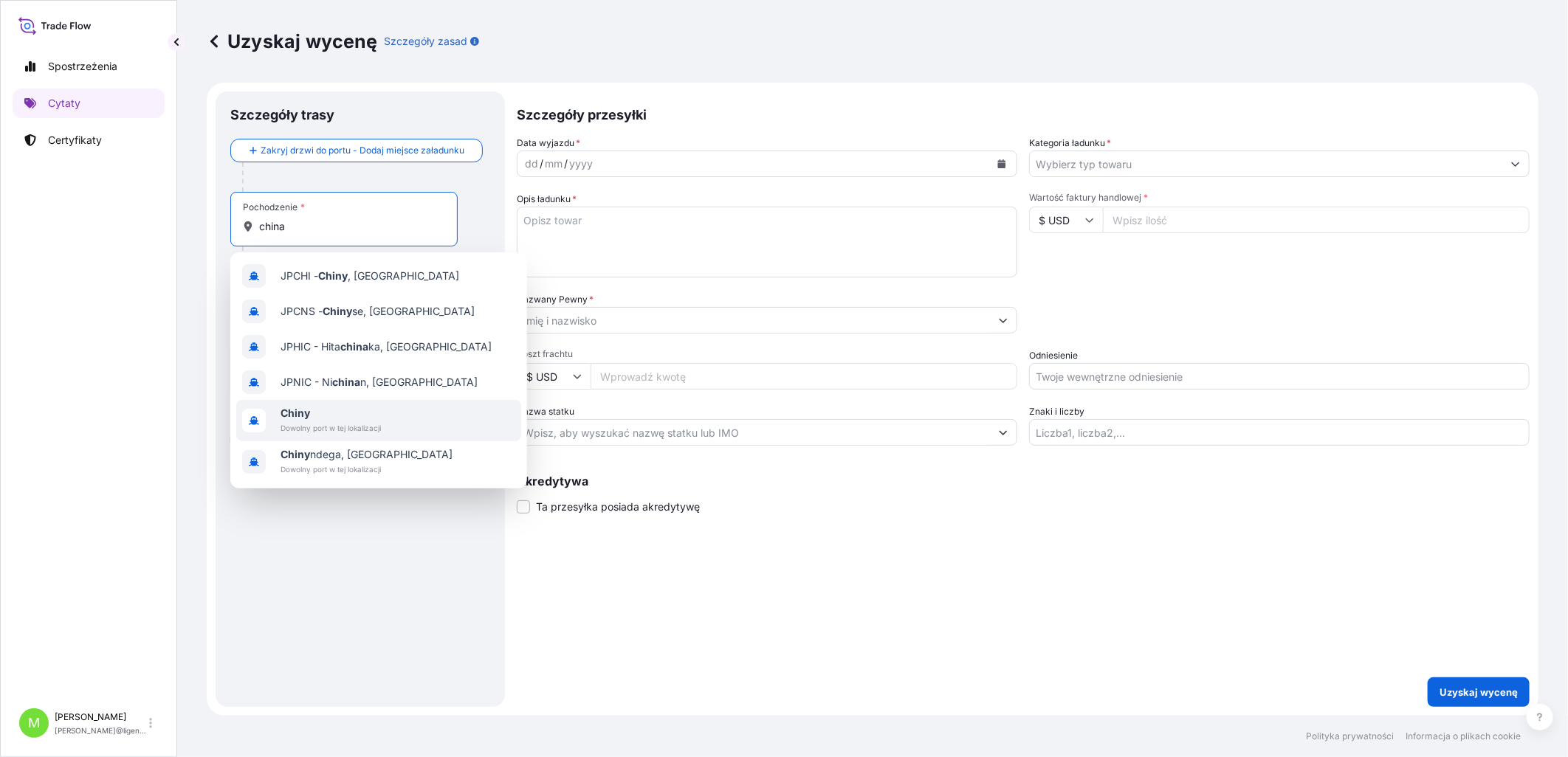
click at [306, 347] on span "Dowolny port w tej lokalizacji" at bounding box center [331, 427] width 100 height 14
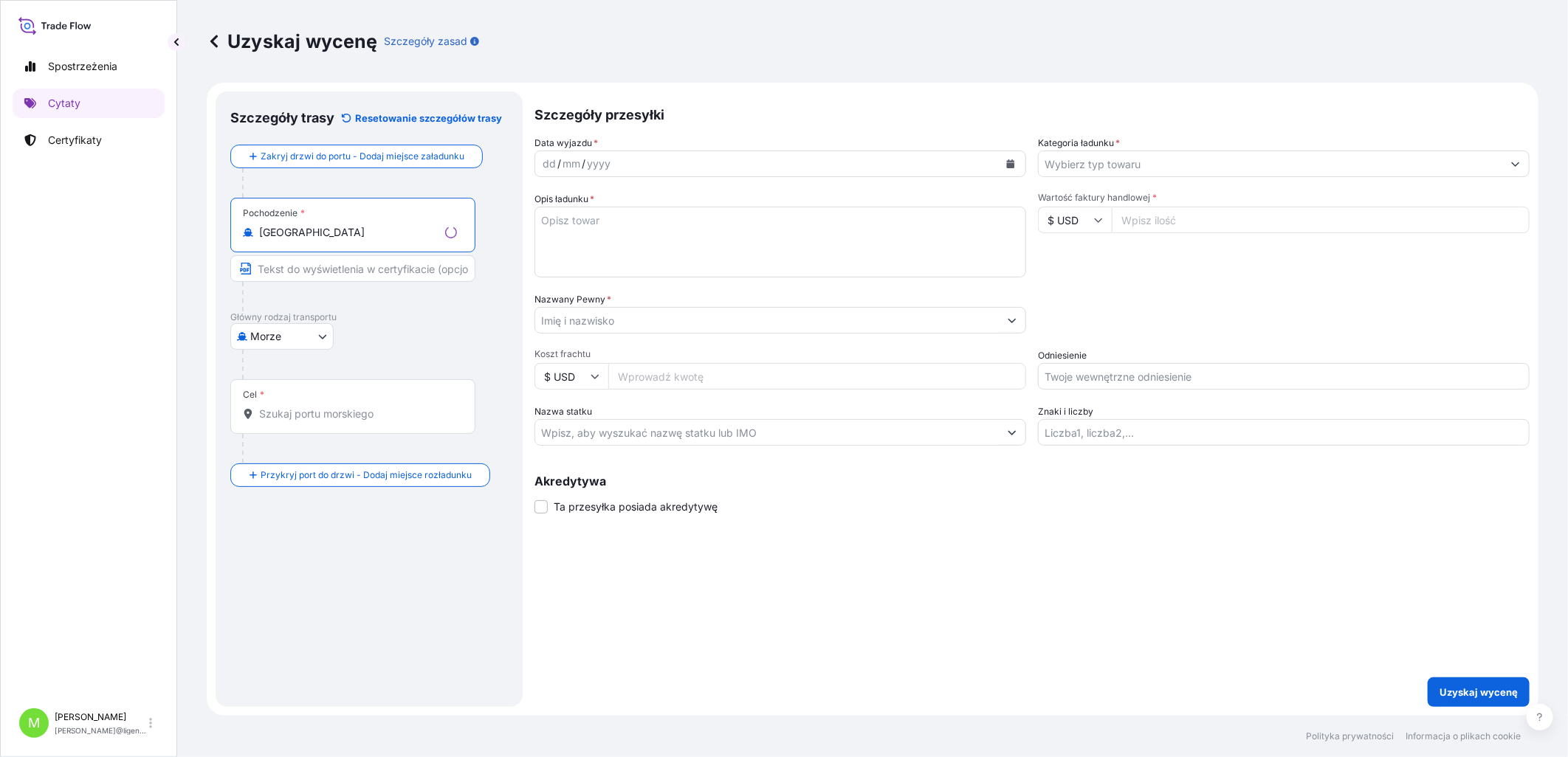
type input "[GEOGRAPHIC_DATA]"
click at [290, 347] on div "Cel *" at bounding box center [352, 407] width 245 height 55
click at [290, 347] on input "Cel *" at bounding box center [357, 413] width 198 height 14
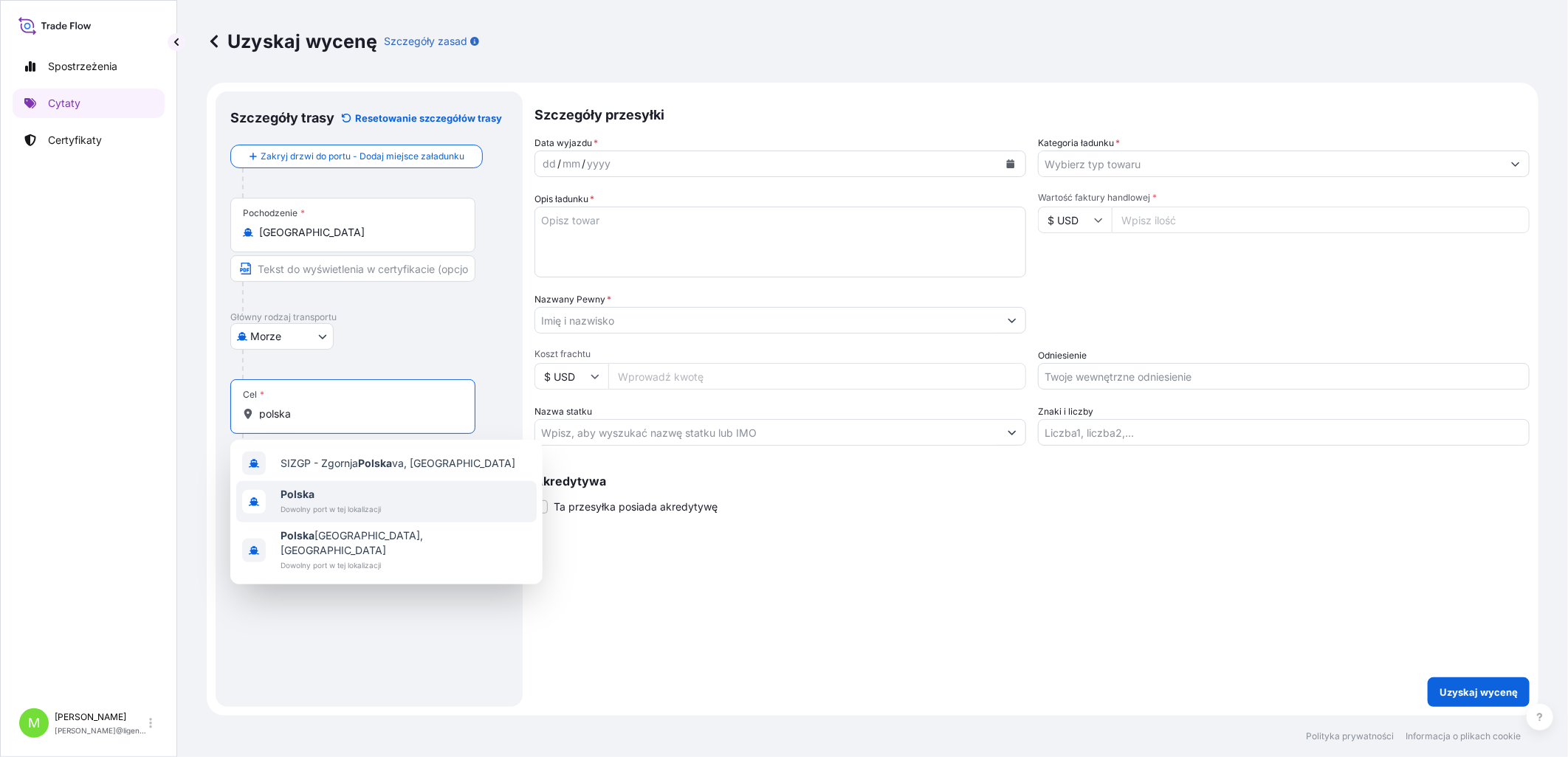
click at [314, 347] on span "Polska" at bounding box center [331, 494] width 100 height 14
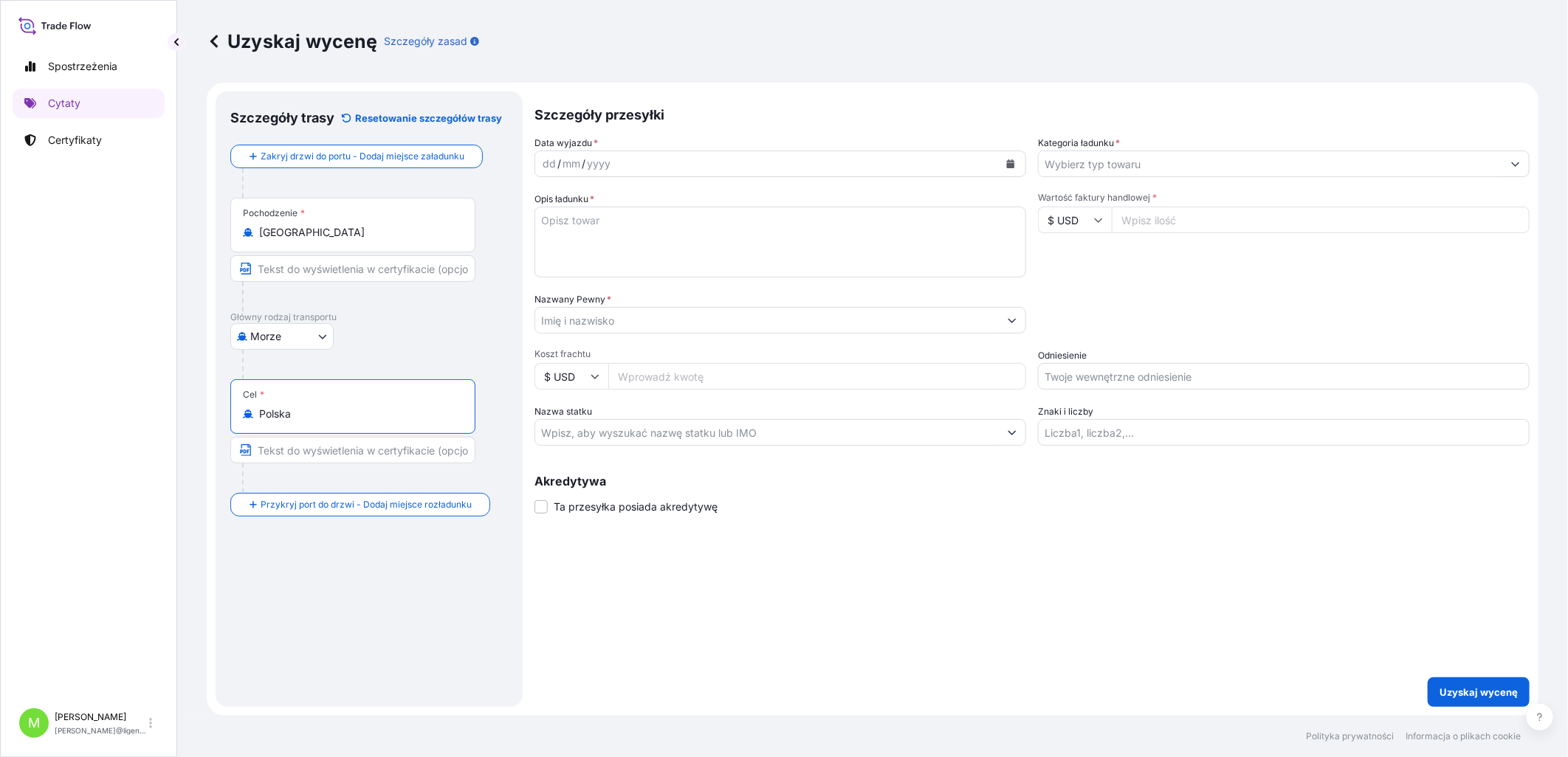
type input "Polska"
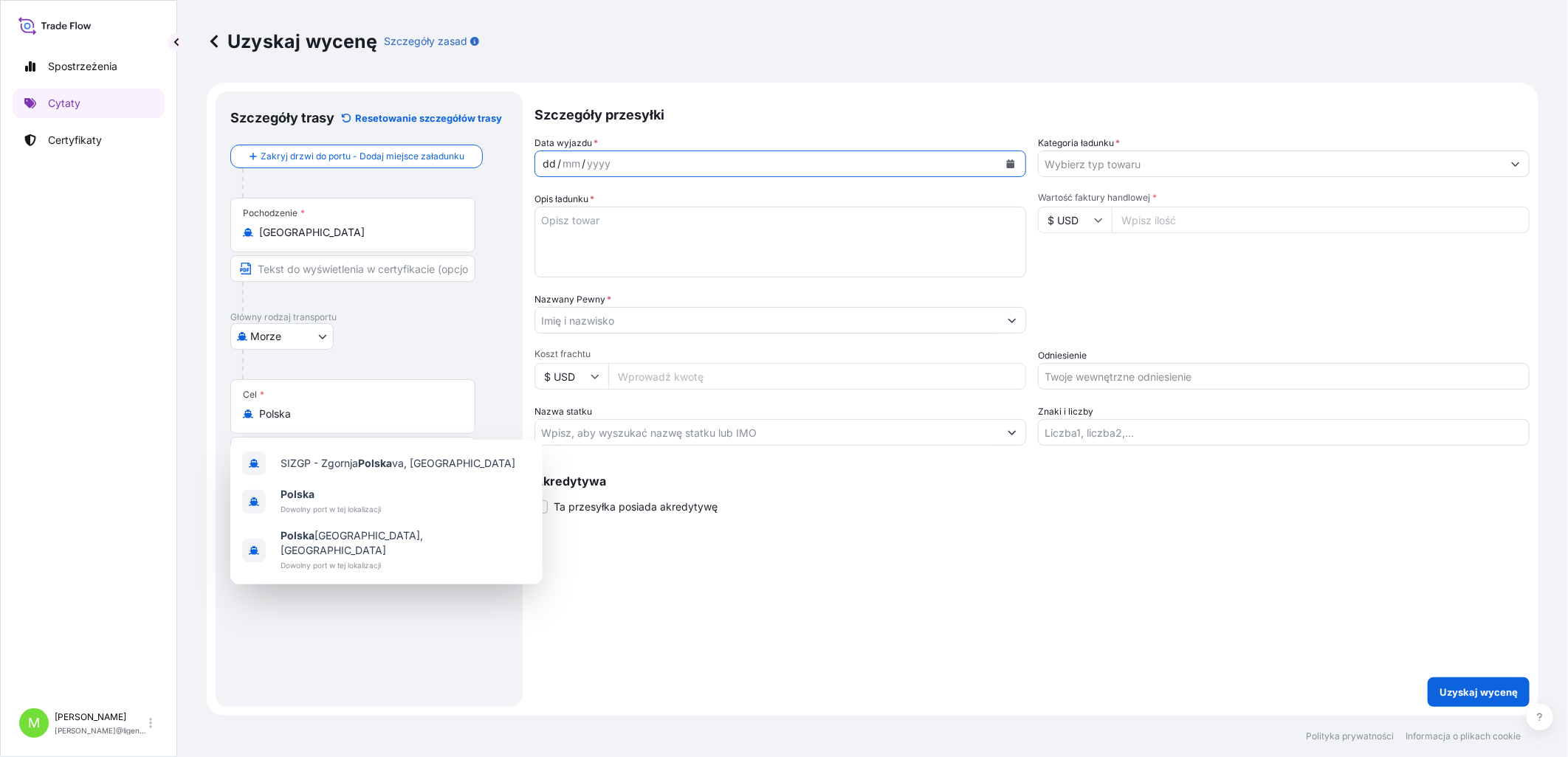
click at [542, 164] on div "dd" at bounding box center [549, 163] width 16 height 17
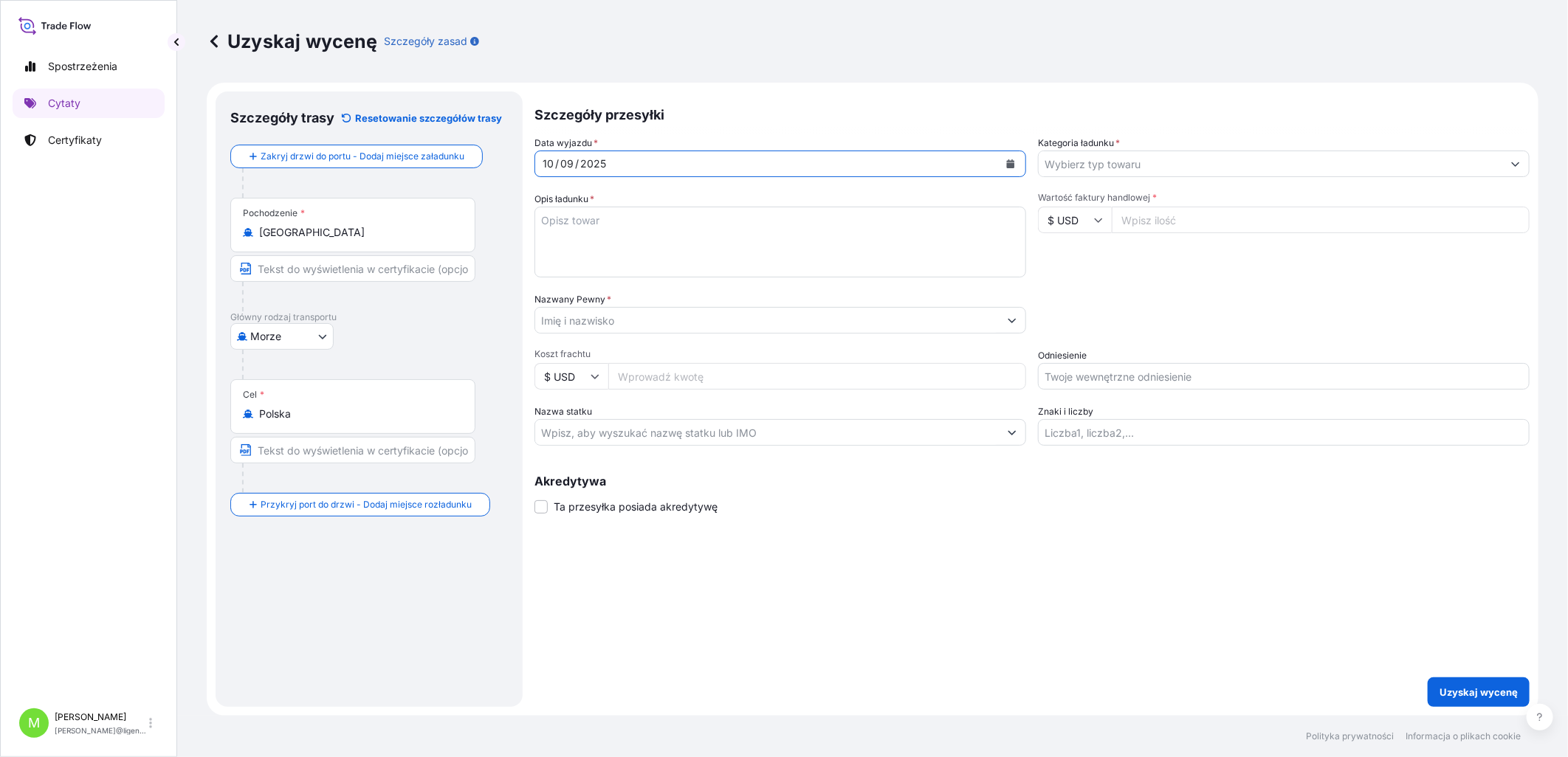
click at [1103, 158] on input "Kategoria ładunku *" at bounding box center [1270, 163] width 464 height 27
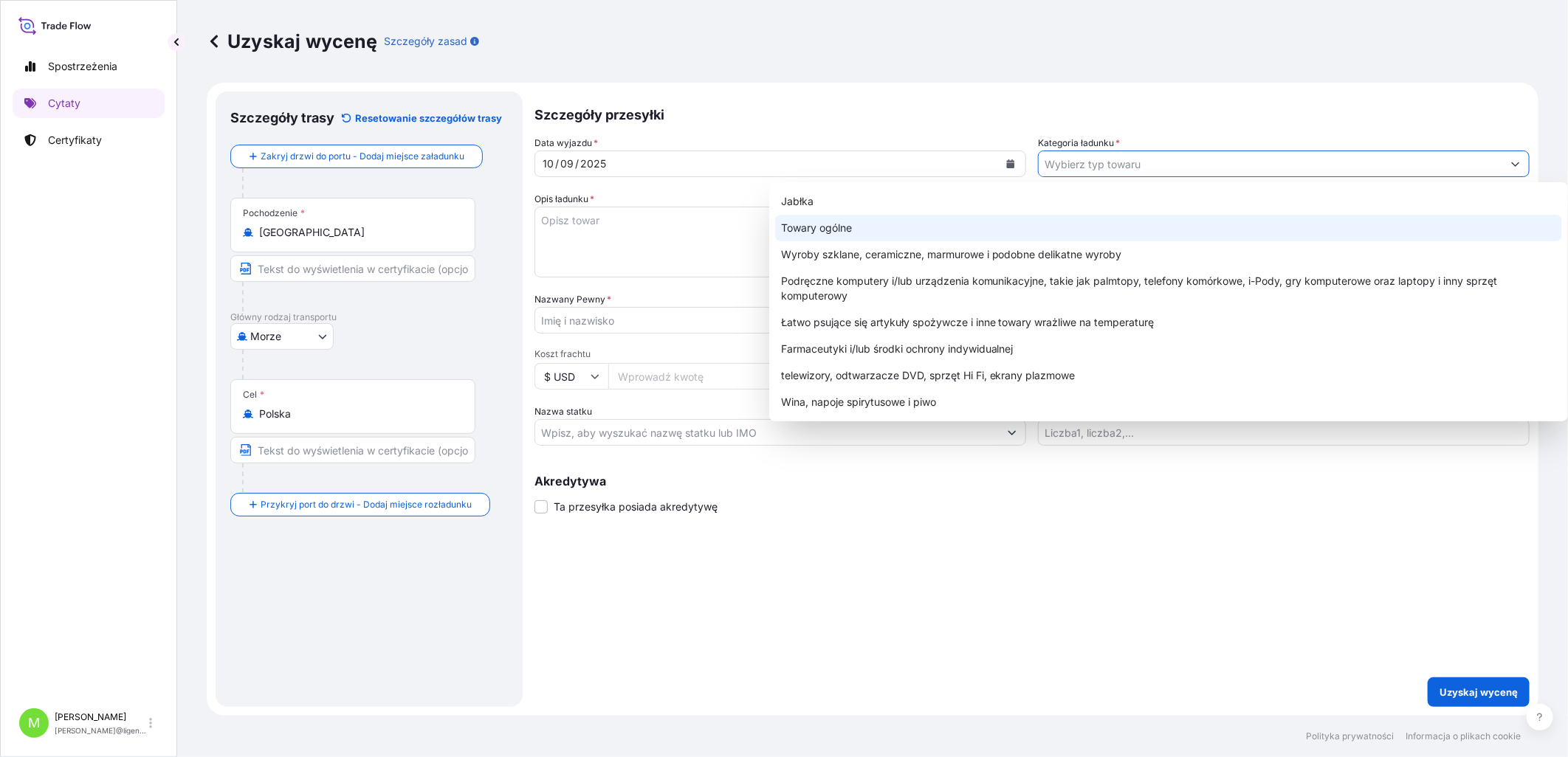
click at [935, 228] on div "Towary ogólne" at bounding box center [1168, 228] width 787 height 27
type input "General Merchandise"
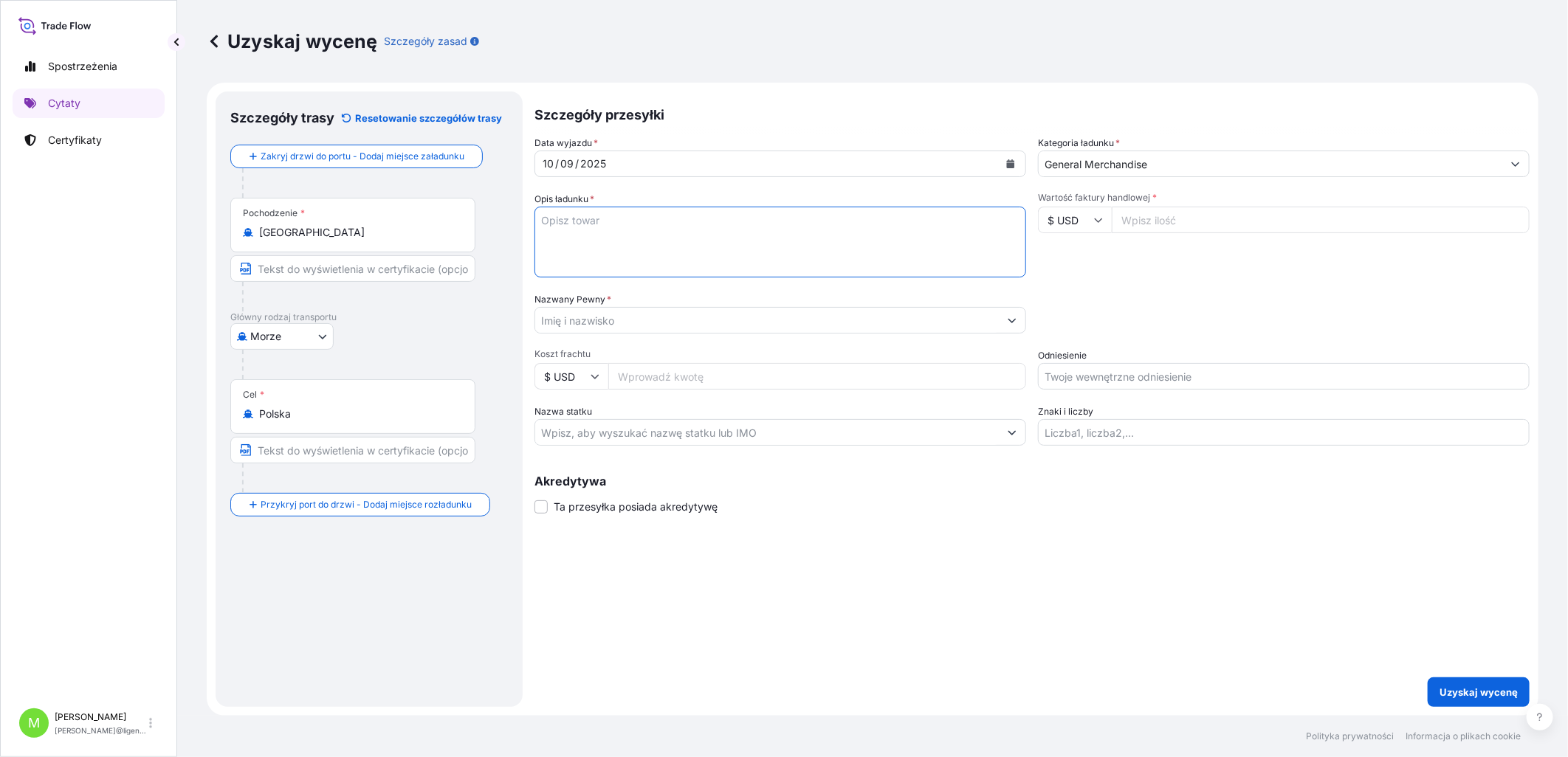
click at [638, 236] on textarea "Opis ładunku *" at bounding box center [780, 241] width 492 height 71
click at [648, 219] on textarea "Opis ładunku *" at bounding box center [780, 241] width 492 height 71
paste textarea "CHARGER POWER SUPPLY DISCHARGER"
paste textarea "OOLU6503632 OOLKRB4245 40HC 361.14 KG 1.404 M3 31 CTN"
type textarea "CHARGER POWER SUPPLY DISCHARGER OOLU6503632 OOLKRB4245 40HC 361.14 KG 1.404 M3 …"
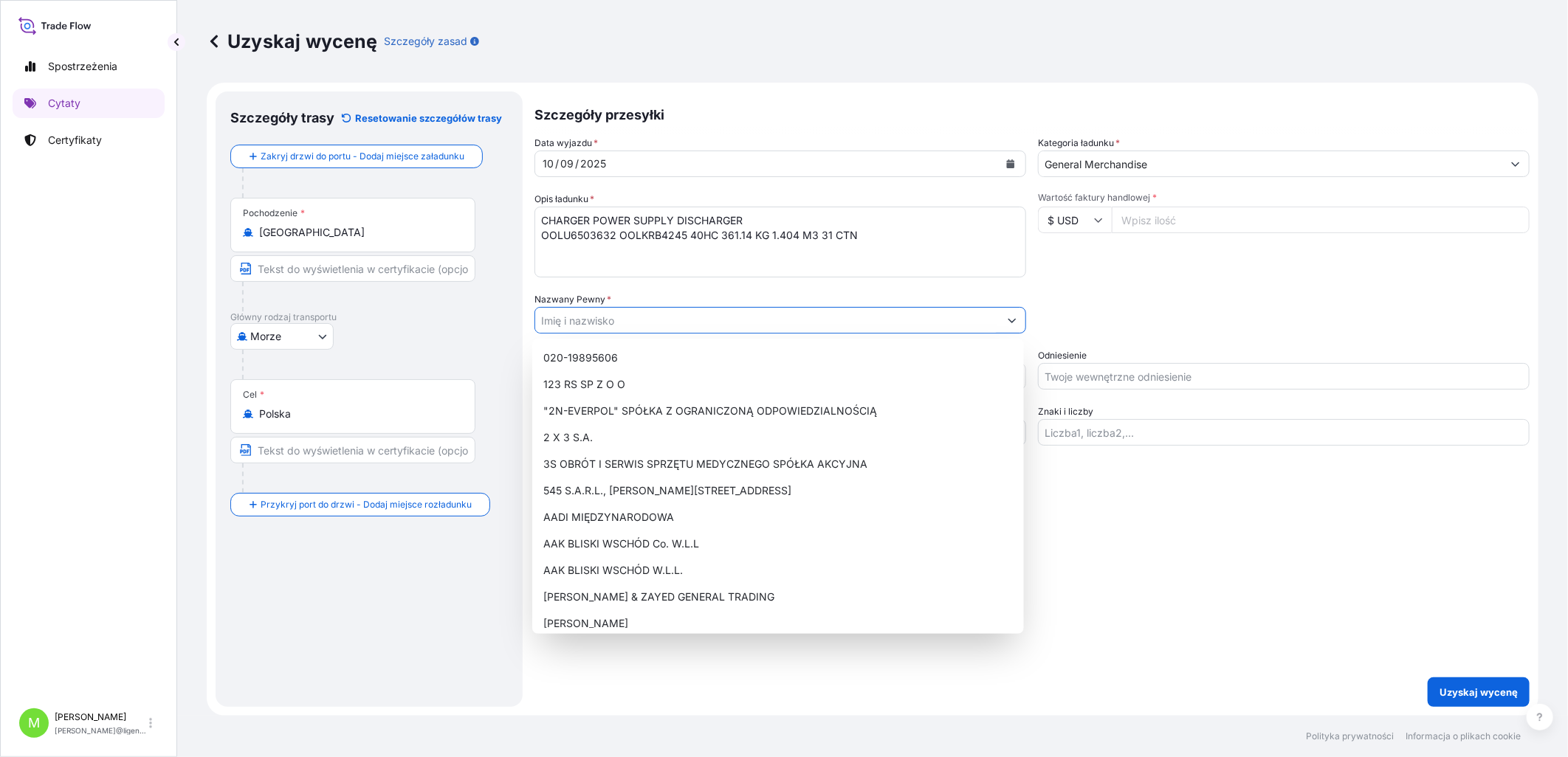
click at [565, 325] on input "Nazwany Pewny *" at bounding box center [767, 320] width 464 height 27
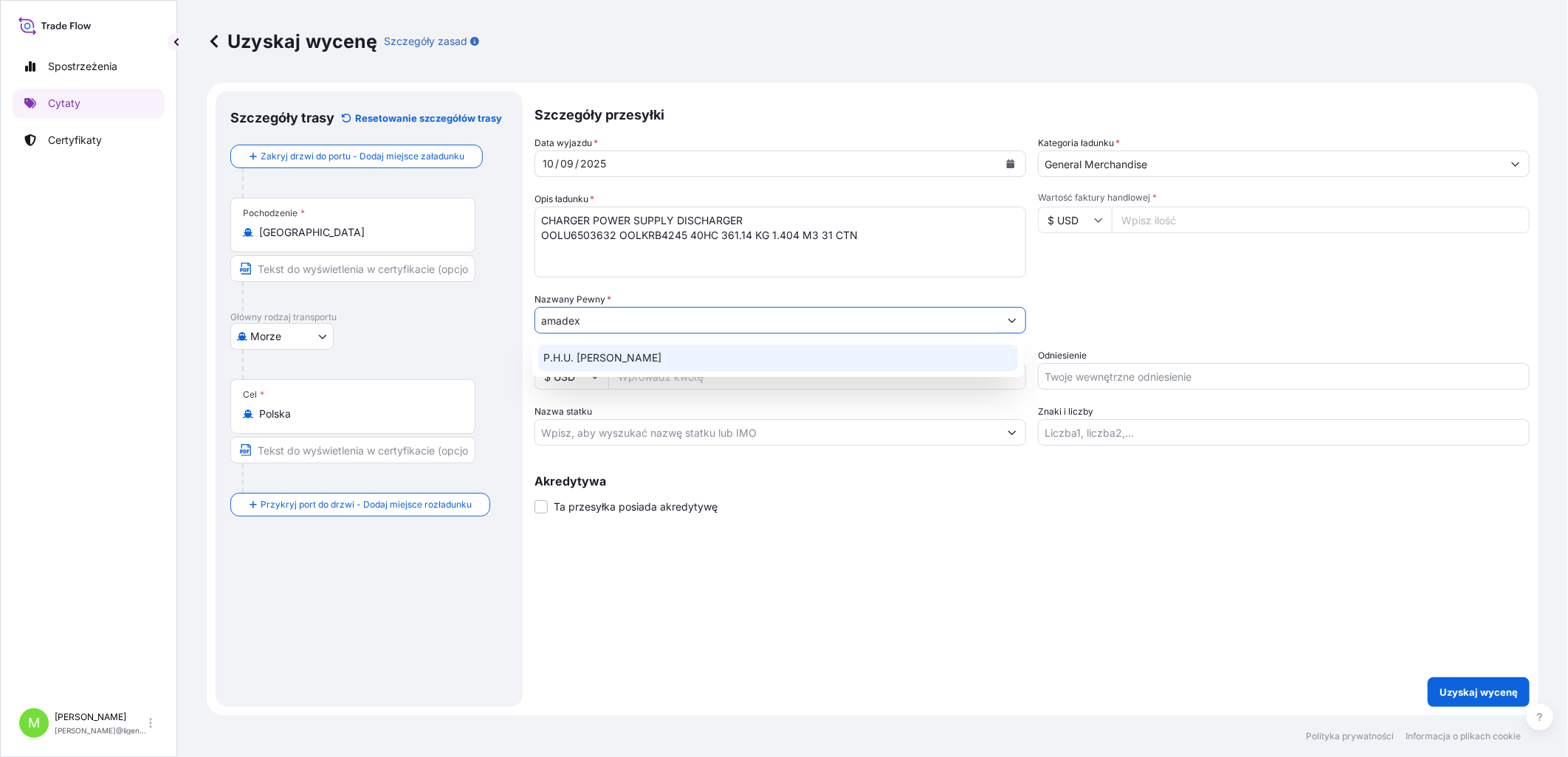
click at [662, 347] on span "P.H.U. [PERSON_NAME]" at bounding box center [603, 357] width 118 height 14
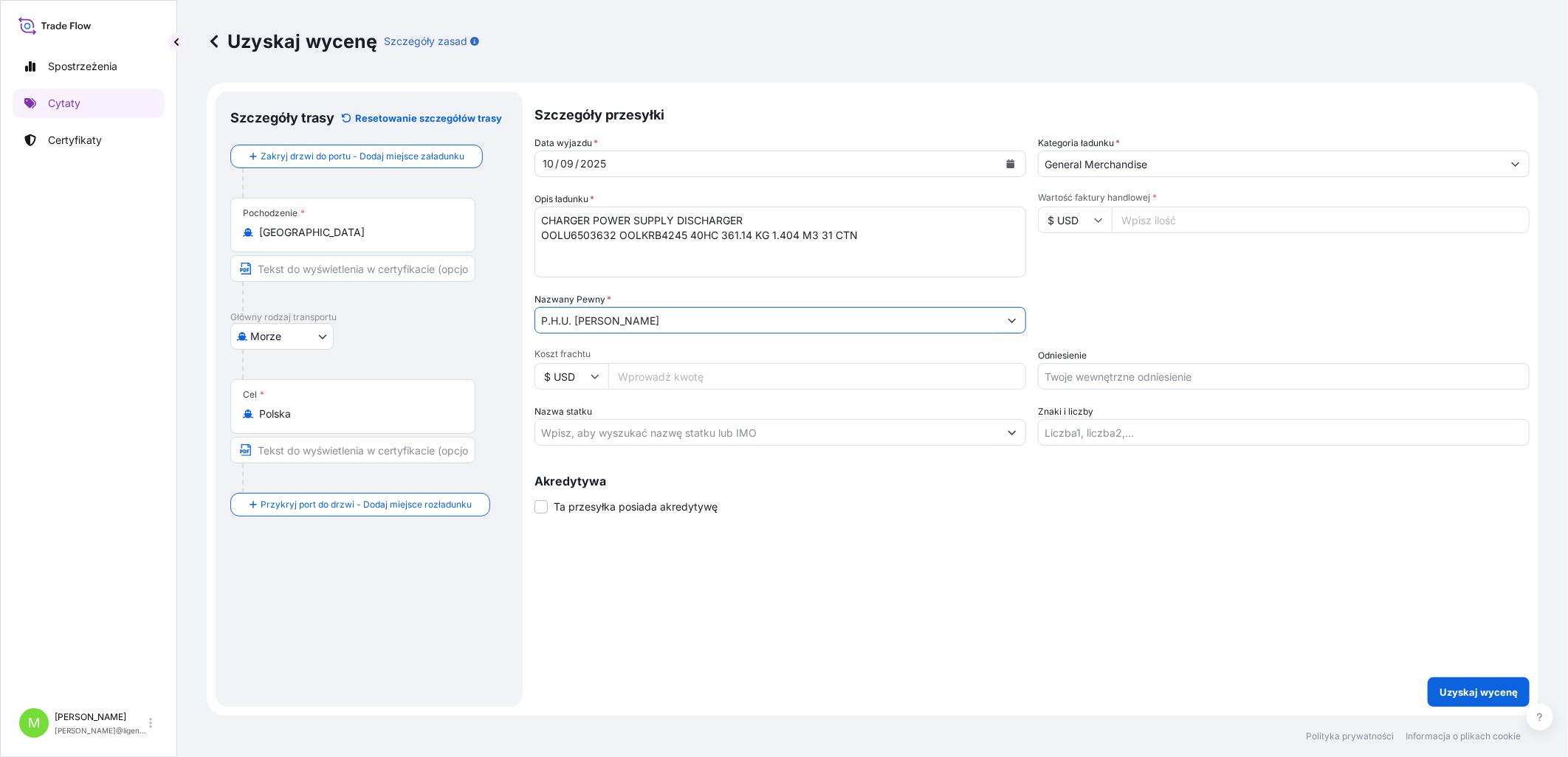
type input "P.H.U. [PERSON_NAME]"
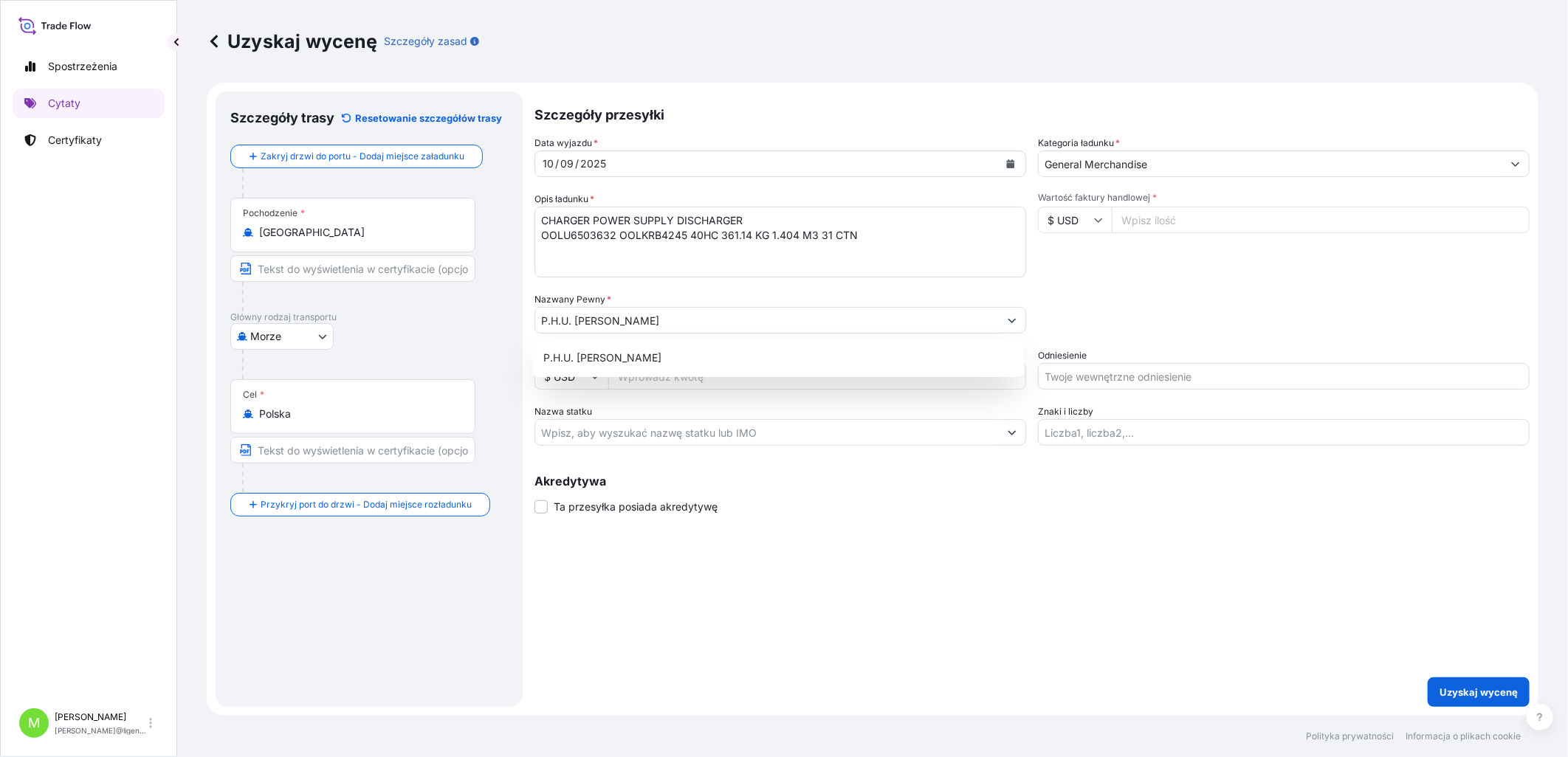
click at [1182, 216] on input "Wartość faktury handlowej *" at bounding box center [1321, 219] width 417 height 27
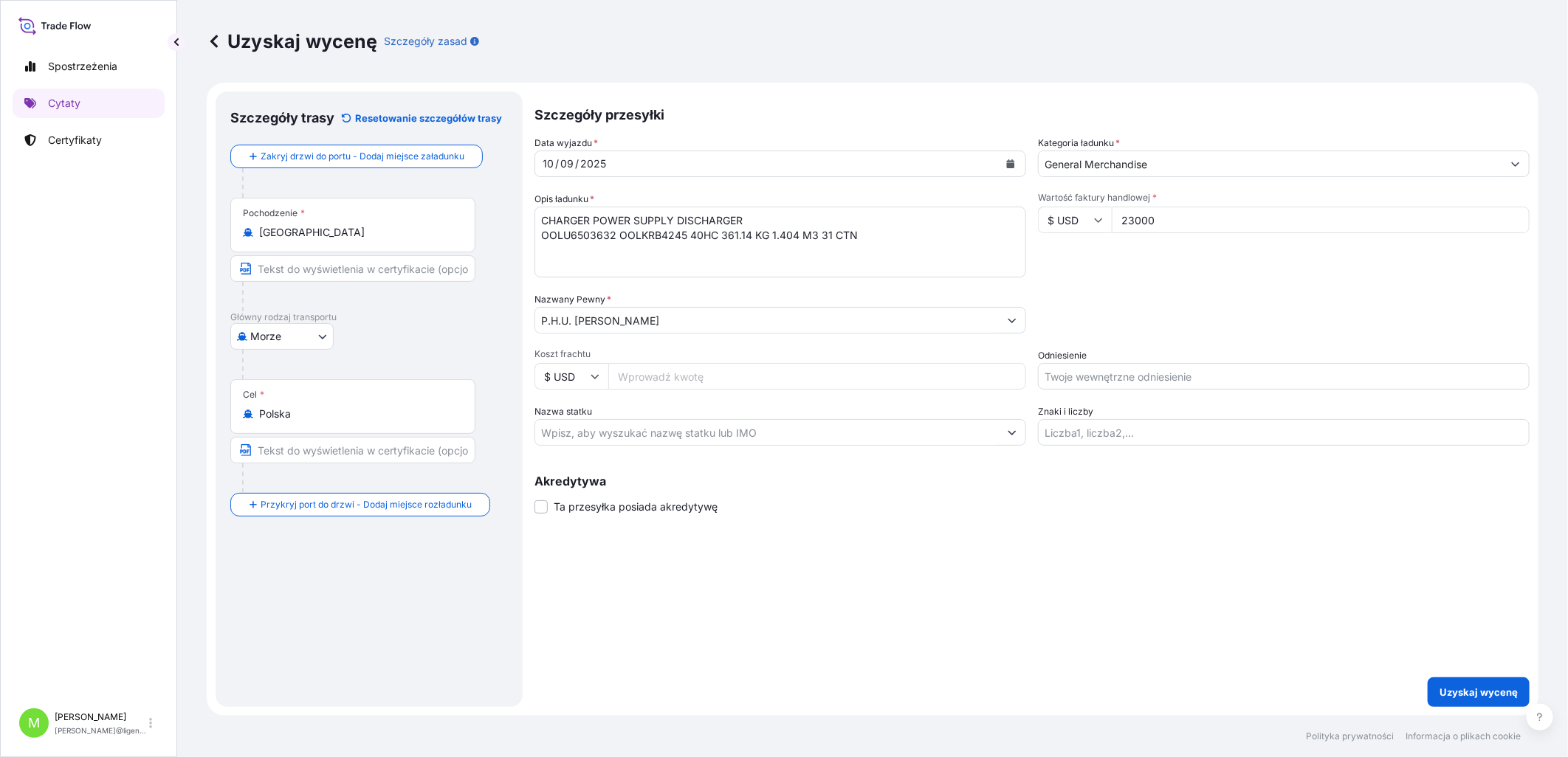
type input "23000"
click at [659, 347] on input "Koszt frachtu" at bounding box center [817, 375] width 417 height 27
click at [1126, 297] on div "Packing Category Type to search a container mode Najpierw wybierz podstawowy śr…" at bounding box center [1283, 313] width 492 height 41
drag, startPoint x: 1071, startPoint y: 377, endPoint x: 1302, endPoint y: 369, distance: 231.1
click at [1071, 347] on input "Odniesienie" at bounding box center [1283, 375] width 492 height 27
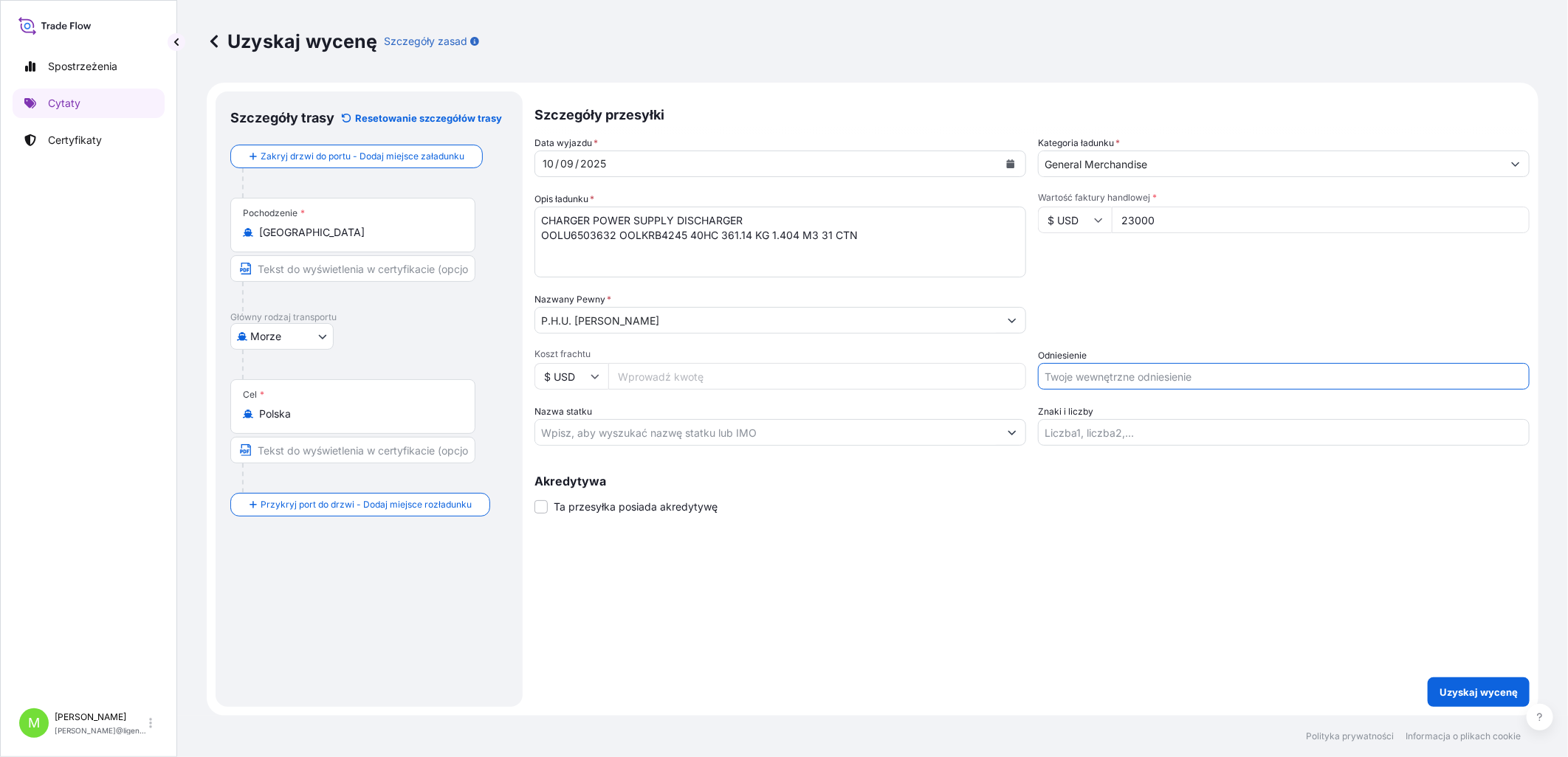
click at [1109, 347] on input "Odniesienie" at bounding box center [1283, 375] width 492 height 27
paste input "LCL16484"
drag, startPoint x: 1204, startPoint y: 367, endPoint x: 1172, endPoint y: 425, distance: 66.2
click at [1199, 347] on input "LCL16484 II" at bounding box center [1283, 375] width 492 height 27
paste input "S02032528"
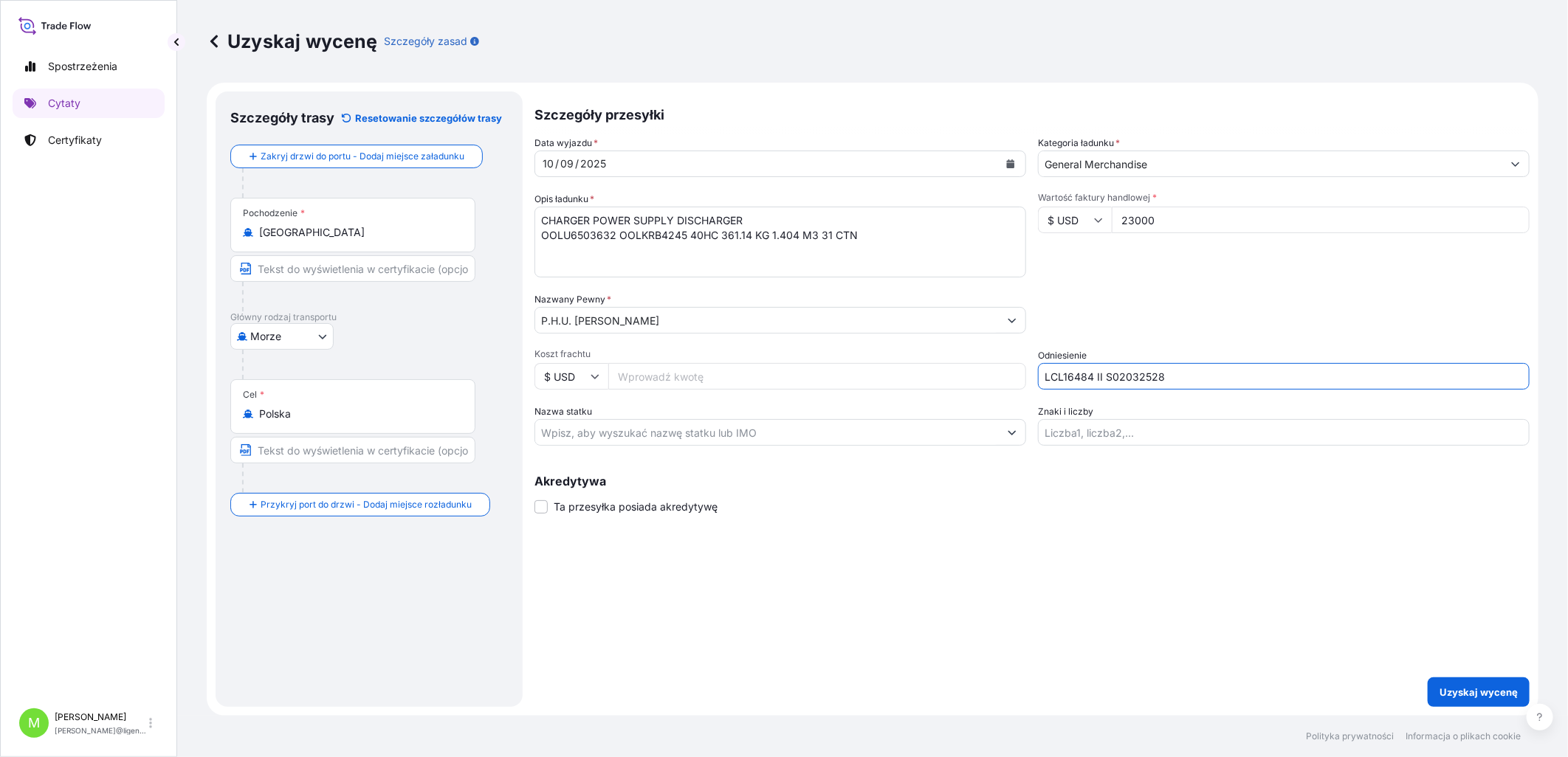
type input "LCL16484 II S02032528"
click at [1249, 347] on button "Uzyskaj wycenę" at bounding box center [1478, 692] width 102 height 30
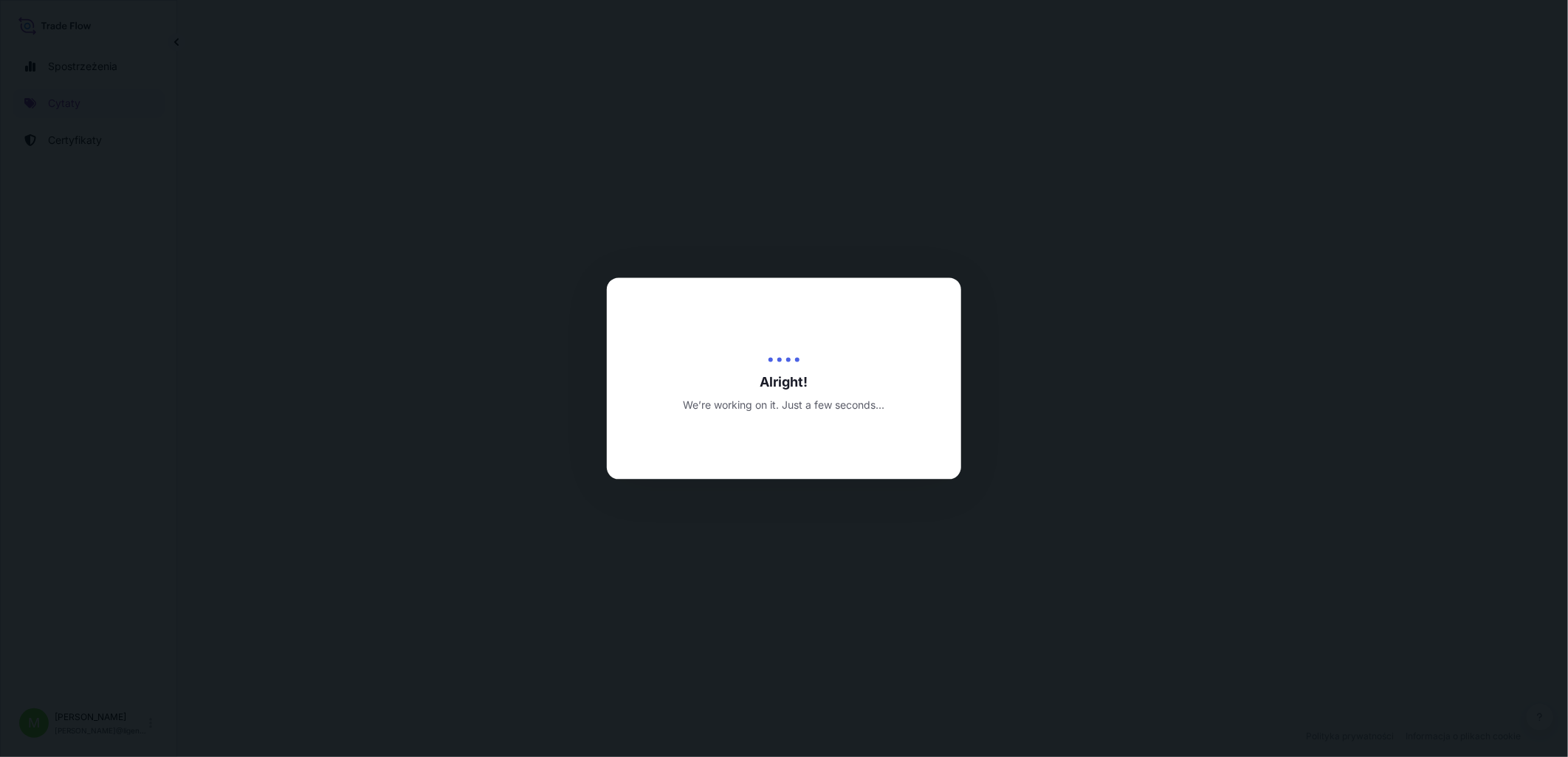
select select "Sea"
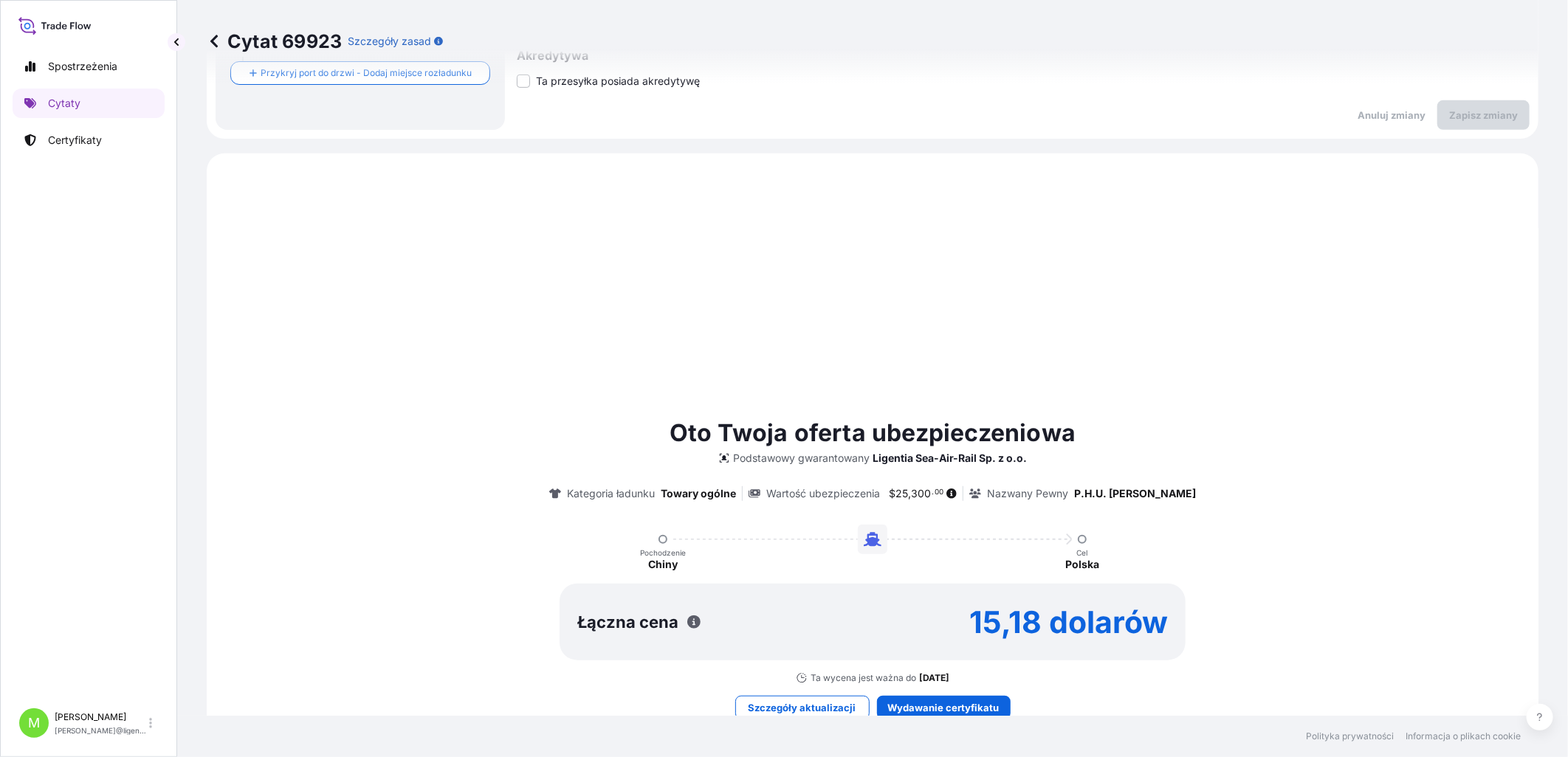
scroll to position [505, 0]
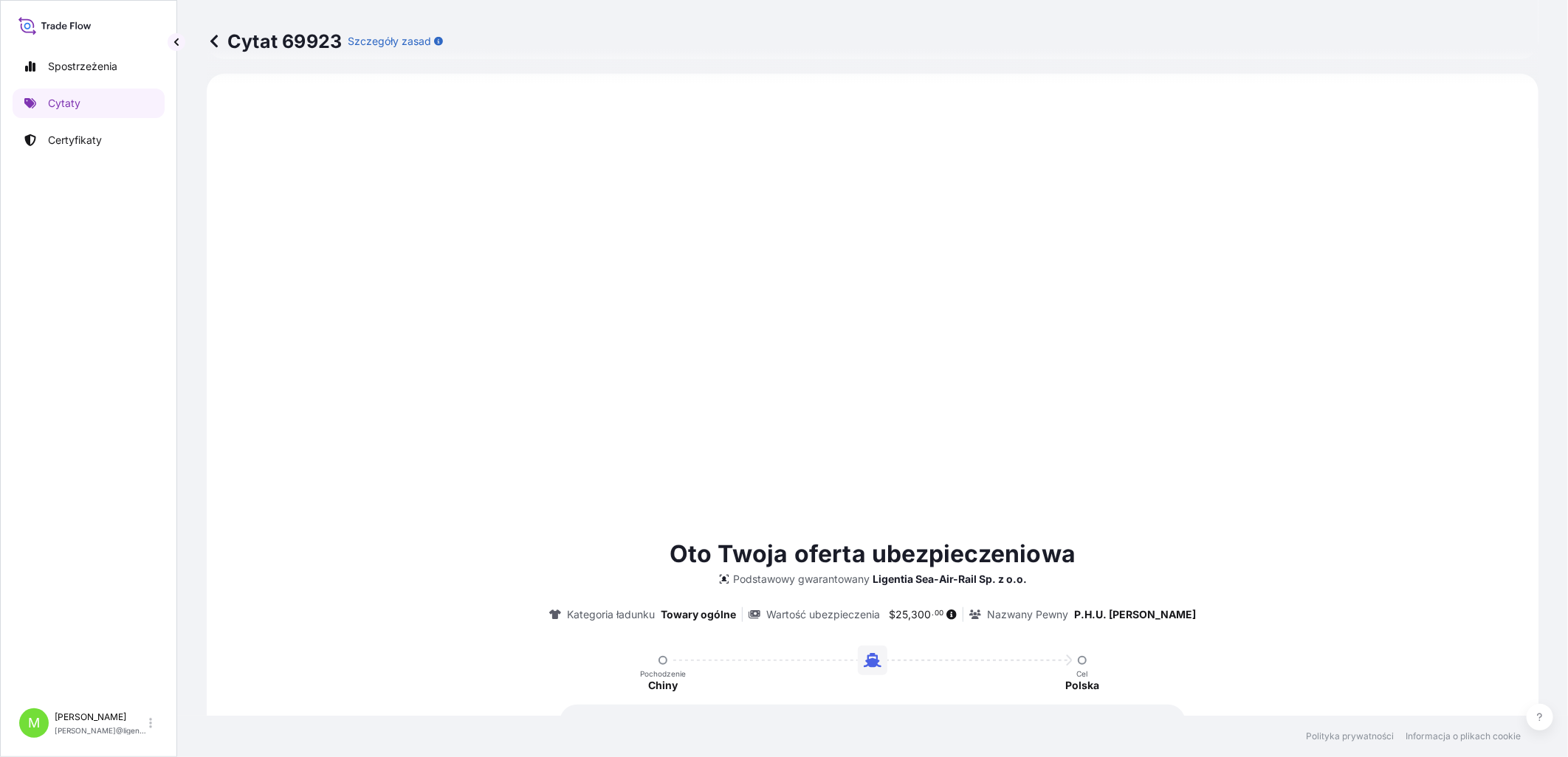
type input "[DATE]"
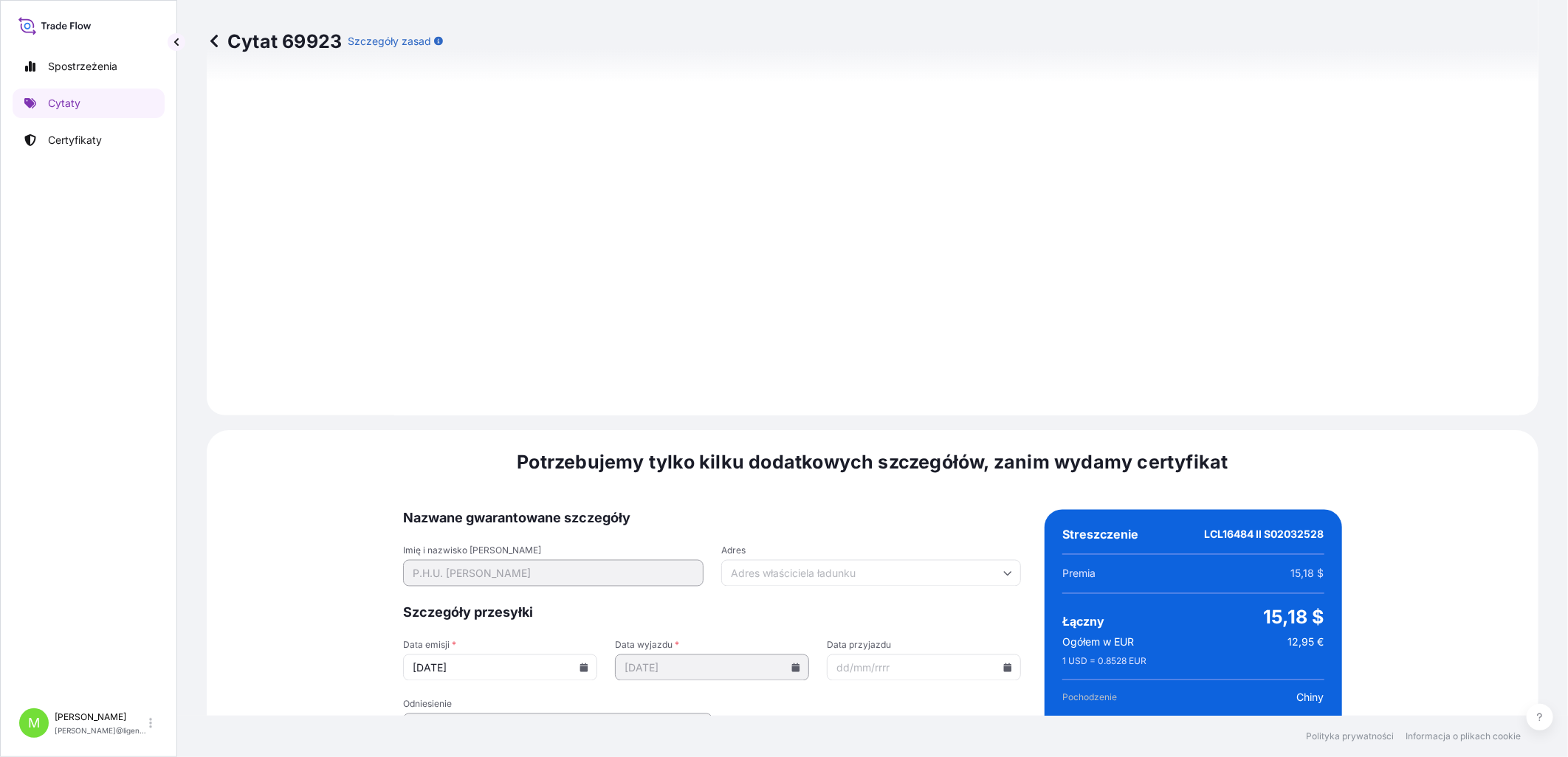
scroll to position [1494, 0]
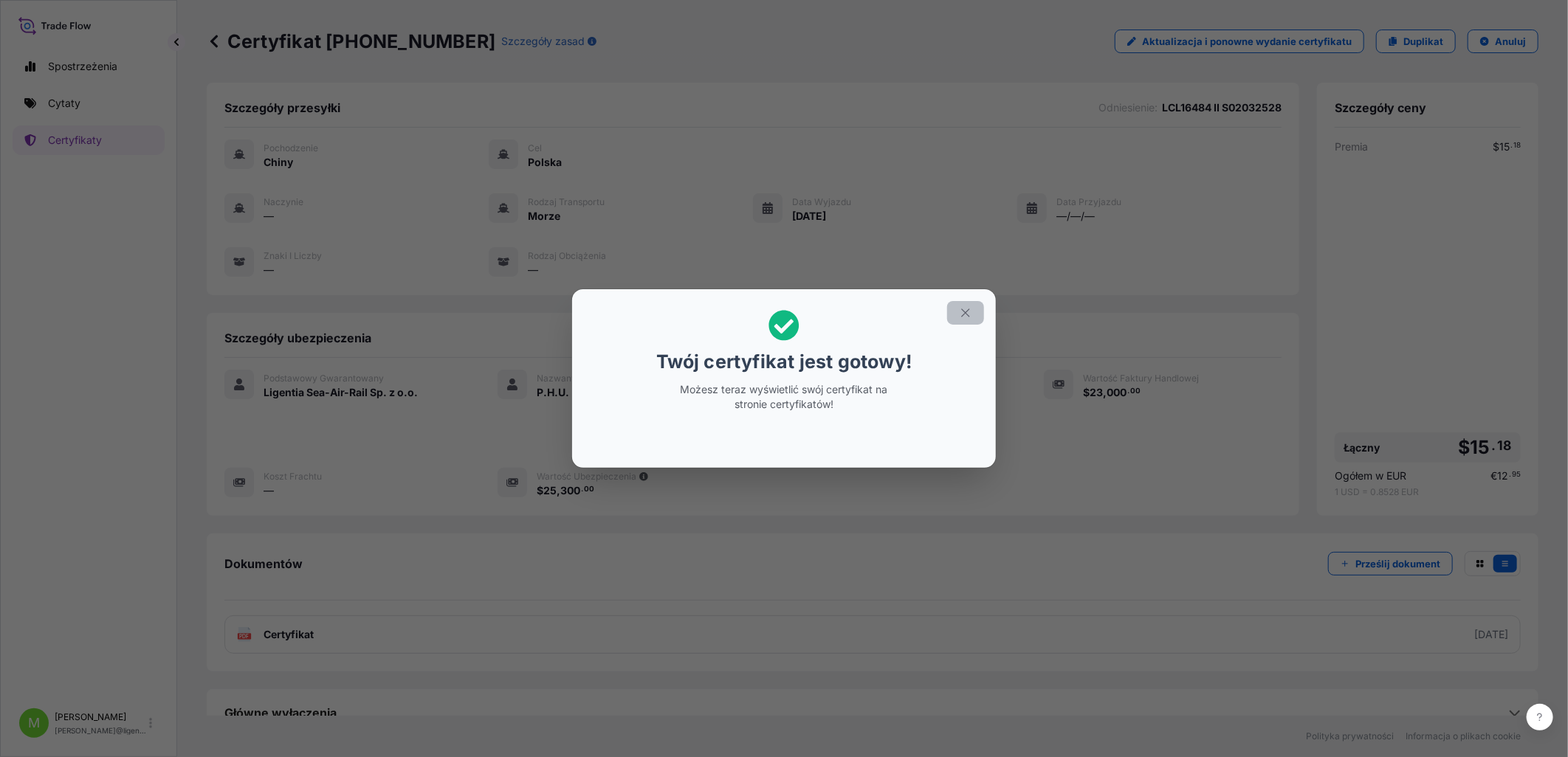
click at [965, 315] on icon "button" at bounding box center [965, 313] width 14 height 14
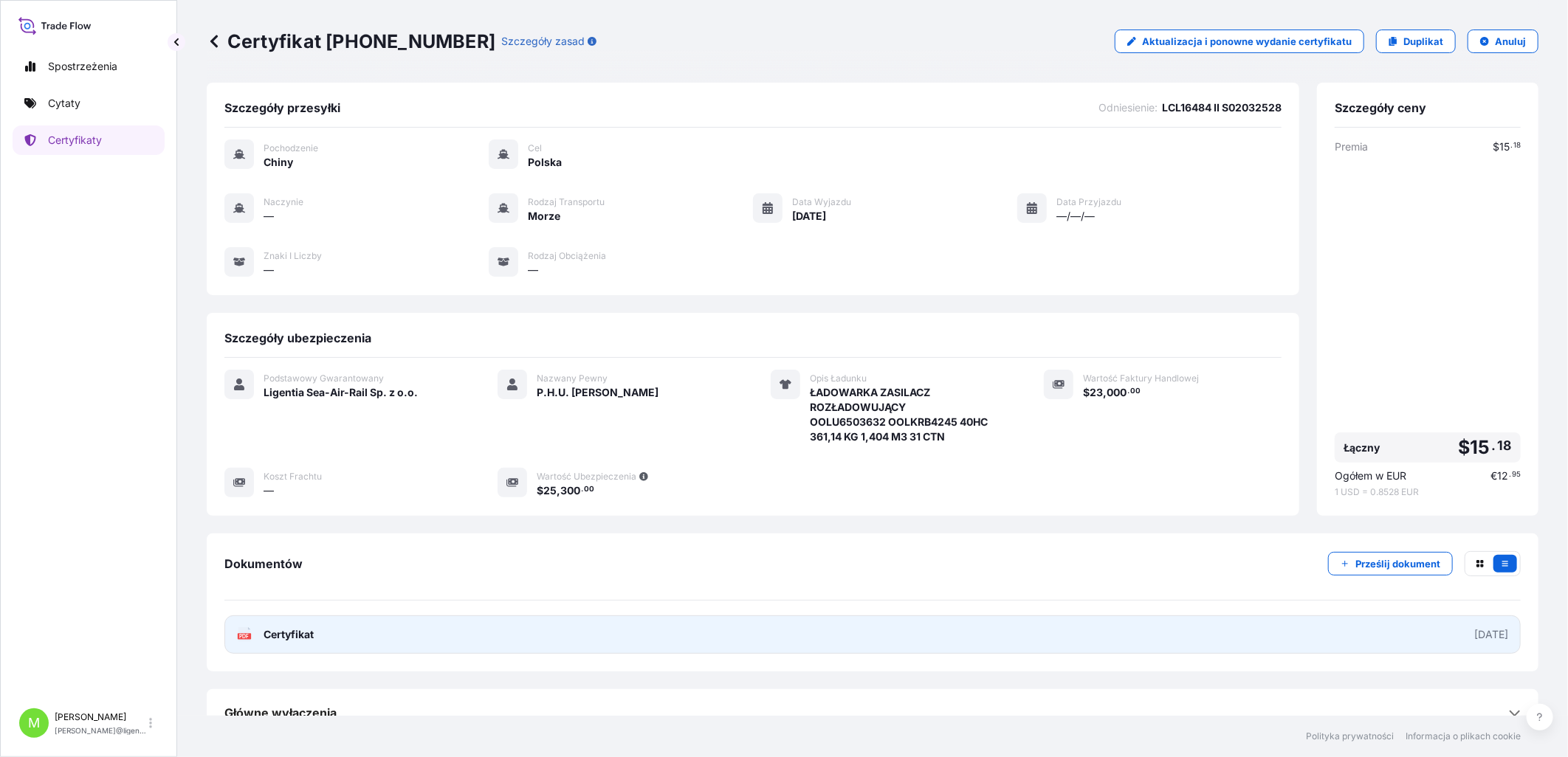
click at [327, 347] on link "PDF Certyfikat [DATE]" at bounding box center [873, 634] width 1296 height 39
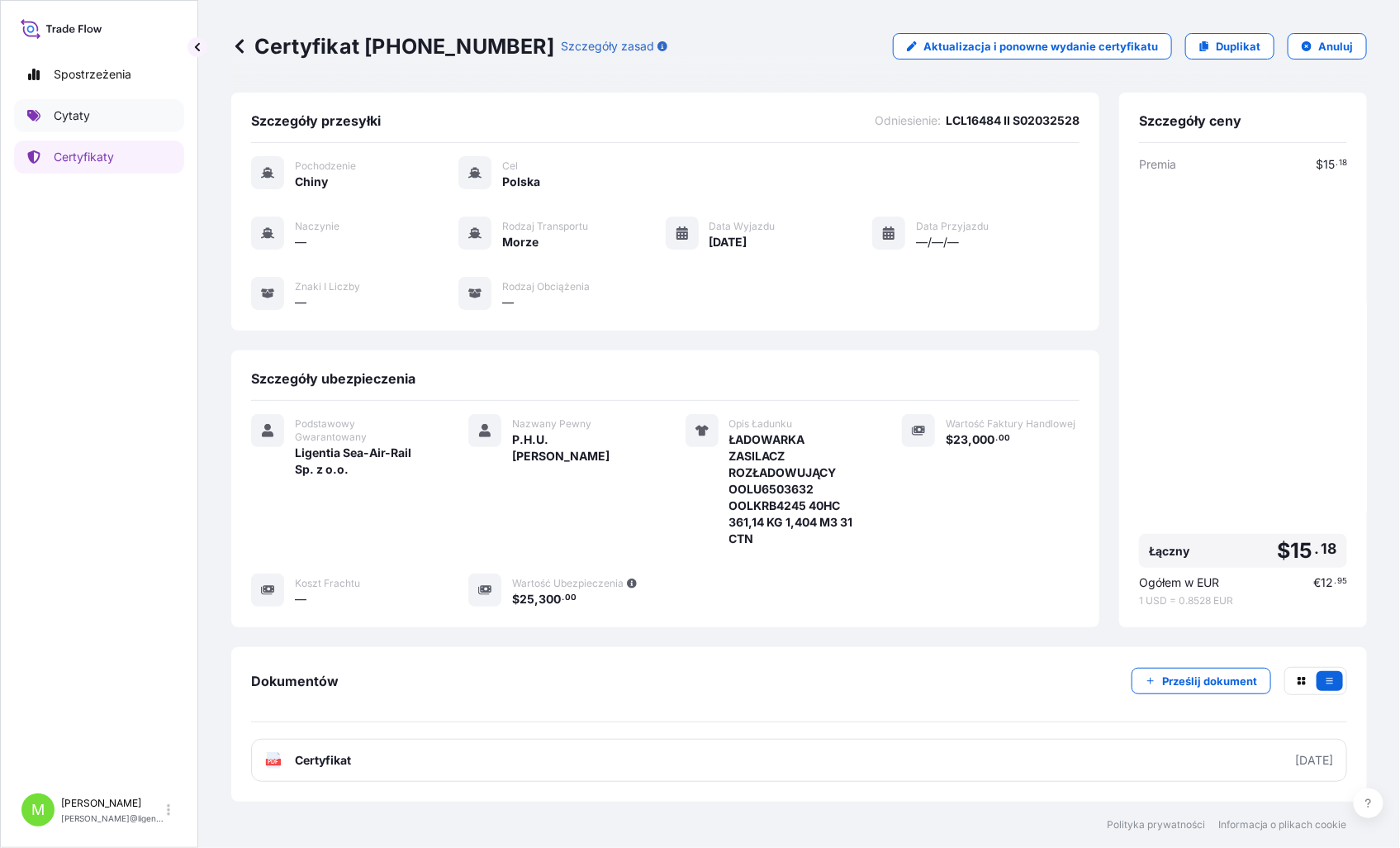
click at [100, 105] on link "Cytaty" at bounding box center [99, 116] width 170 height 33
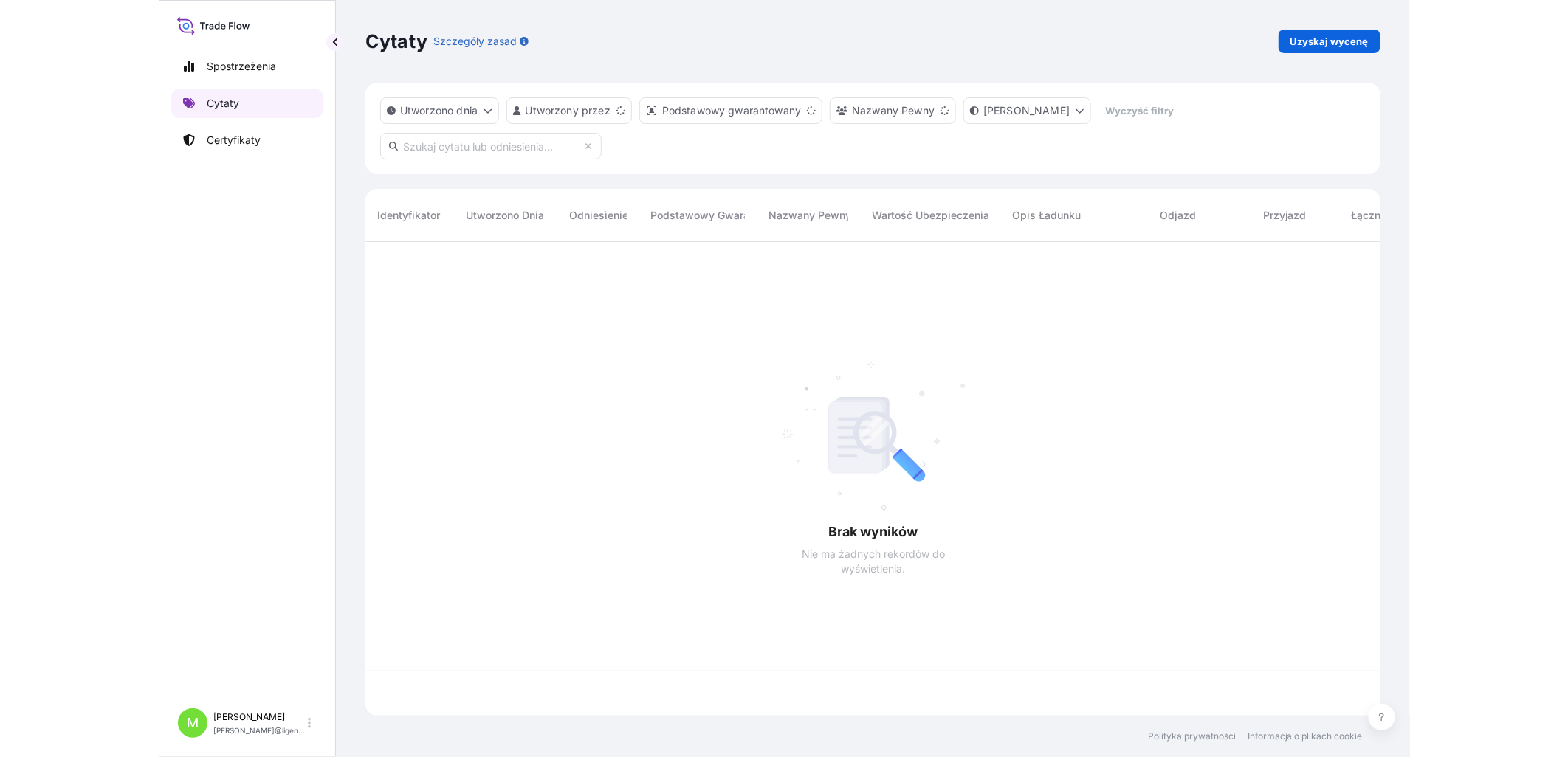
scroll to position [470, 1003]
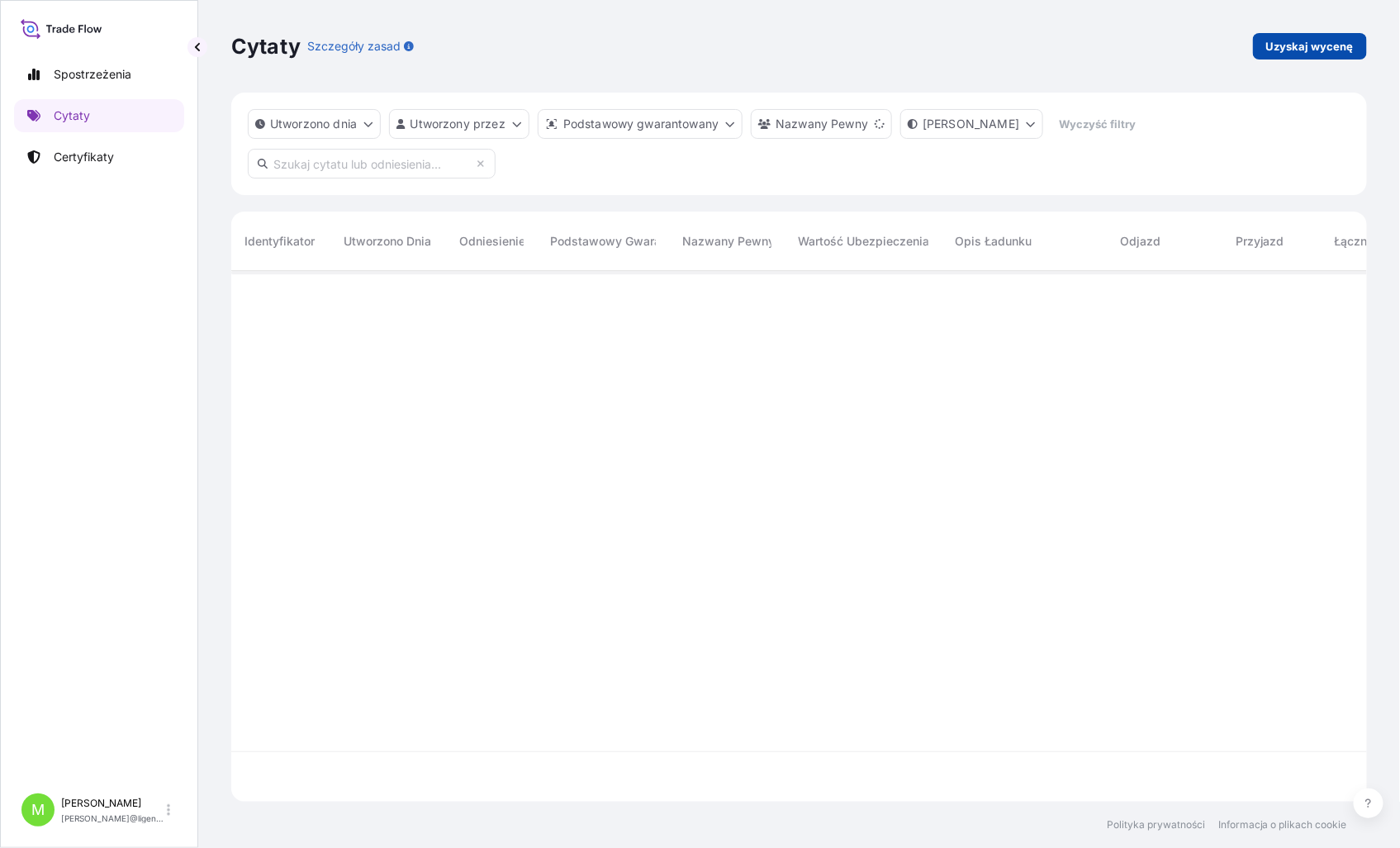
click at [1325, 36] on link "Uzyskaj wycenę" at bounding box center [1310, 46] width 114 height 26
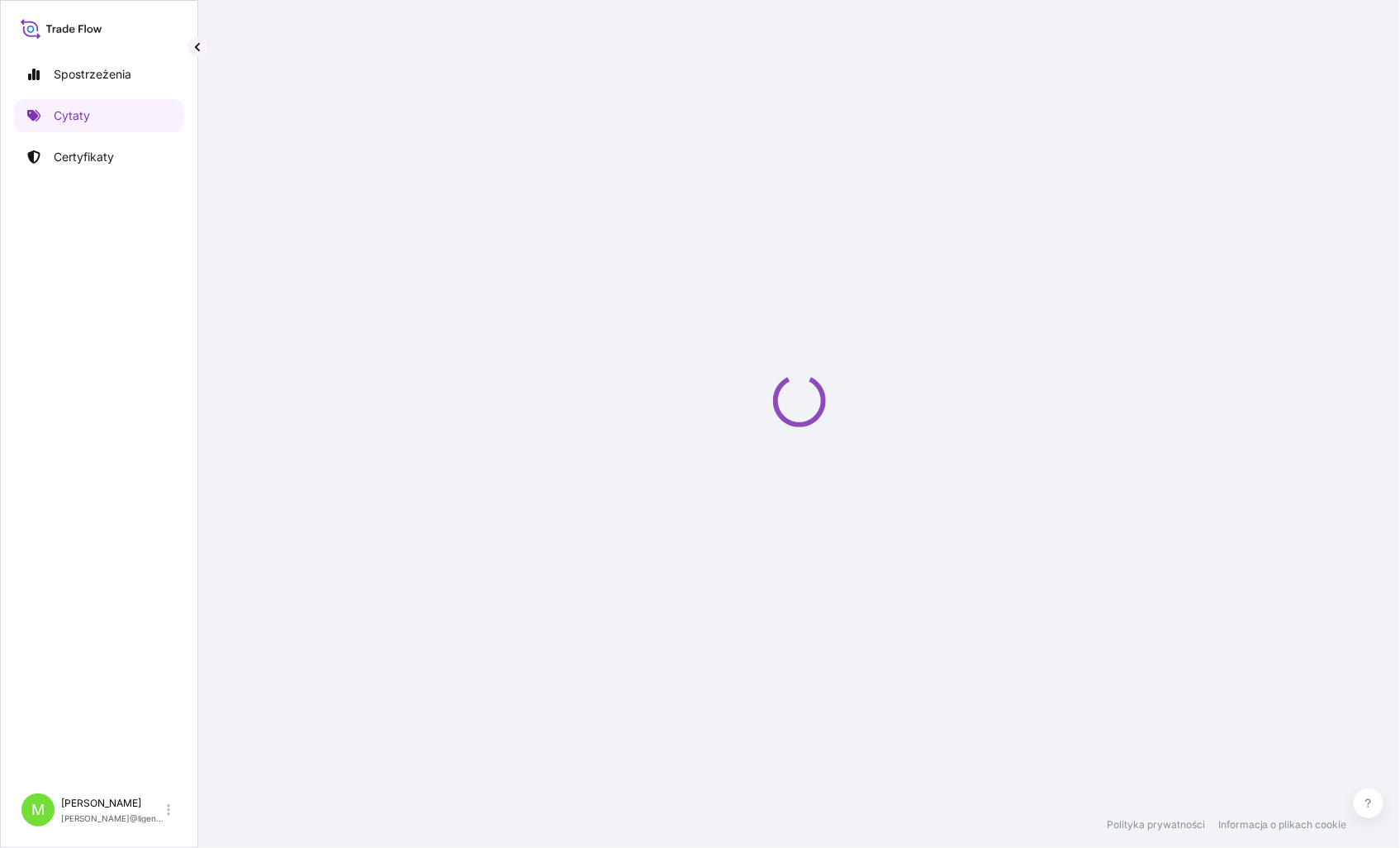
select select "Sea"
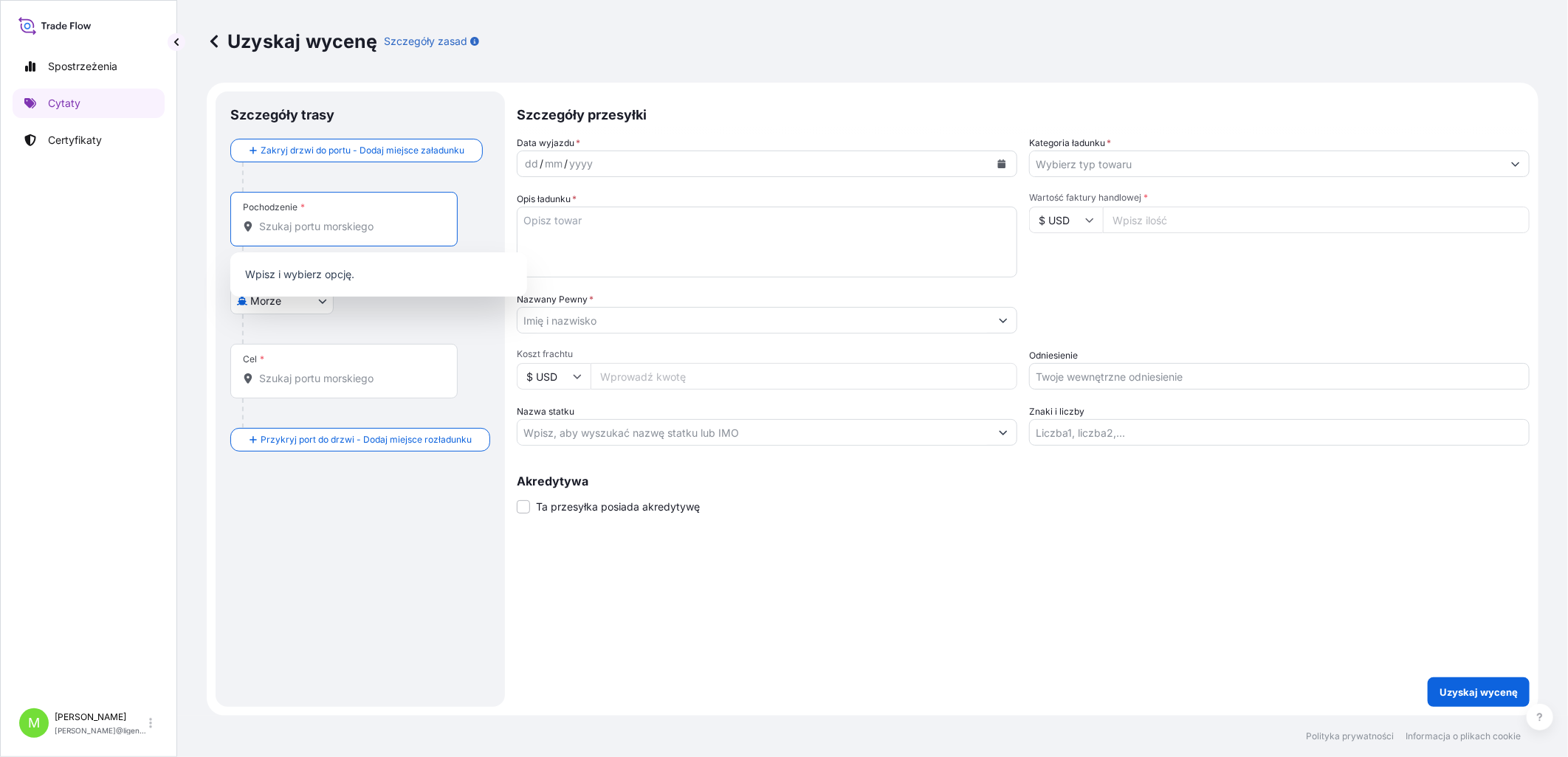
click at [318, 228] on input "Pochodzenie *" at bounding box center [348, 226] width 180 height 14
type input "chi"
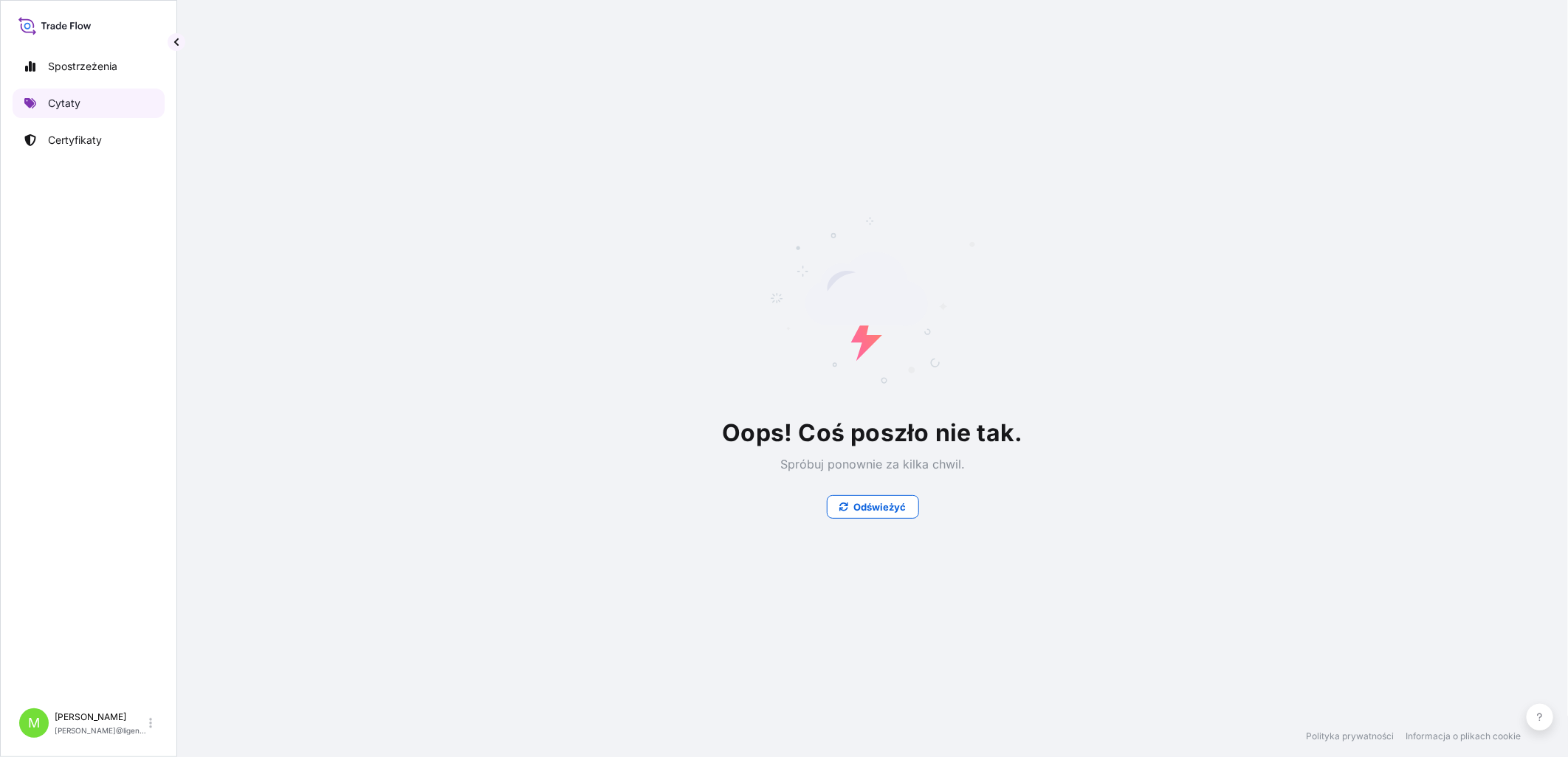
click at [101, 105] on link "Cytaty" at bounding box center [89, 103] width 152 height 30
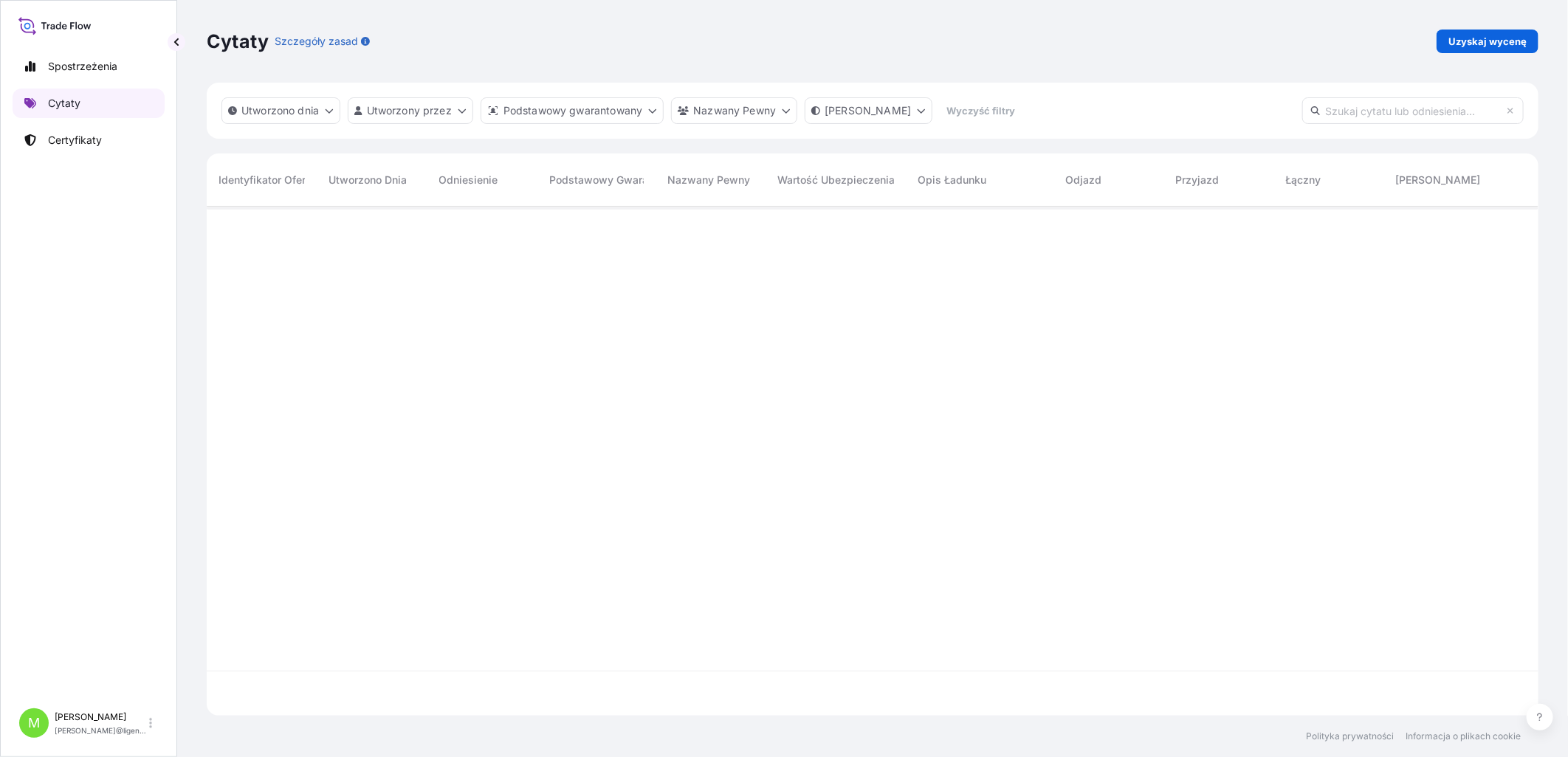
scroll to position [505, 1319]
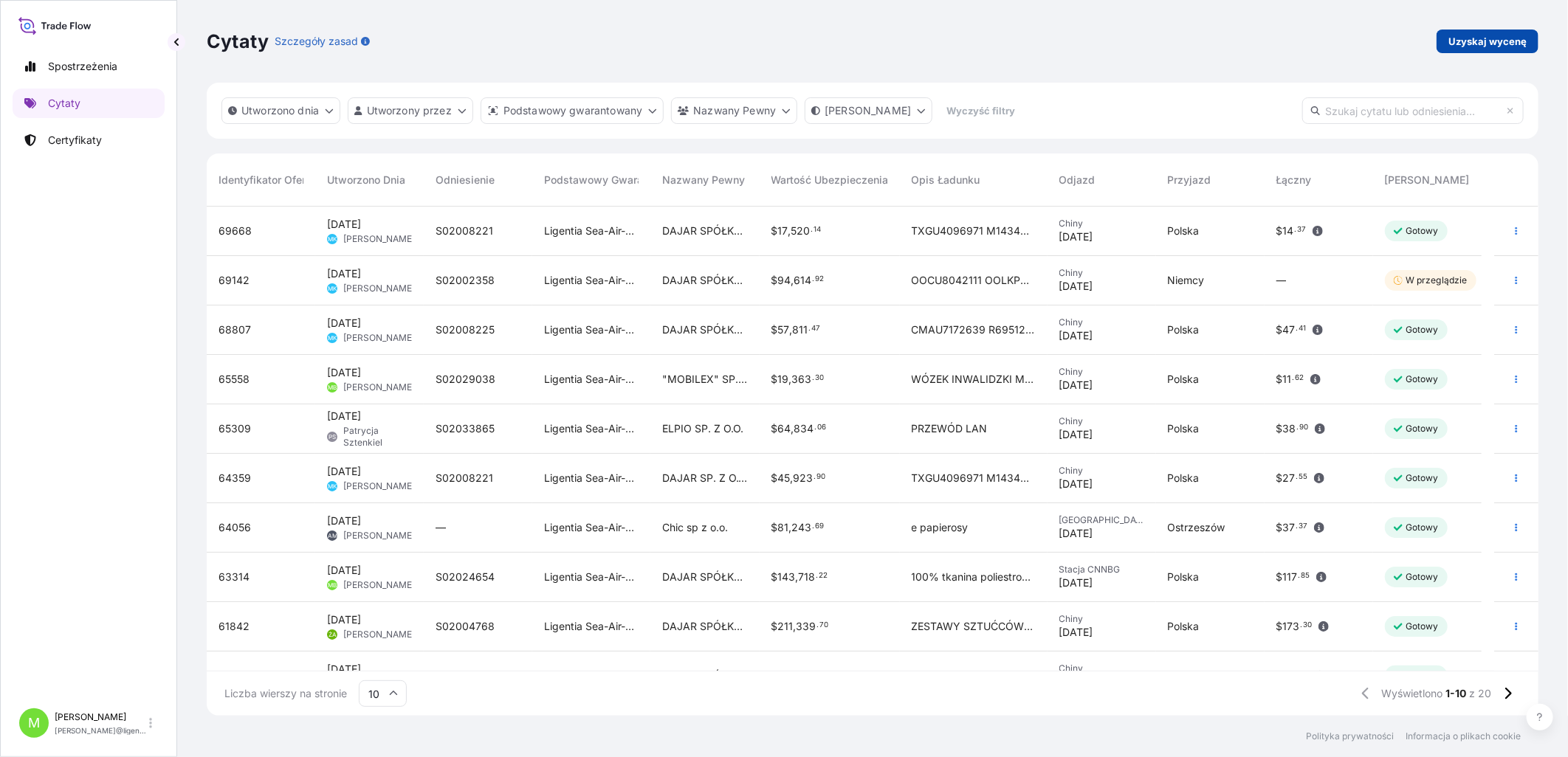
click at [1249, 39] on p "Uzyskaj wycenę" at bounding box center [1487, 41] width 78 height 14
select select "Sea"
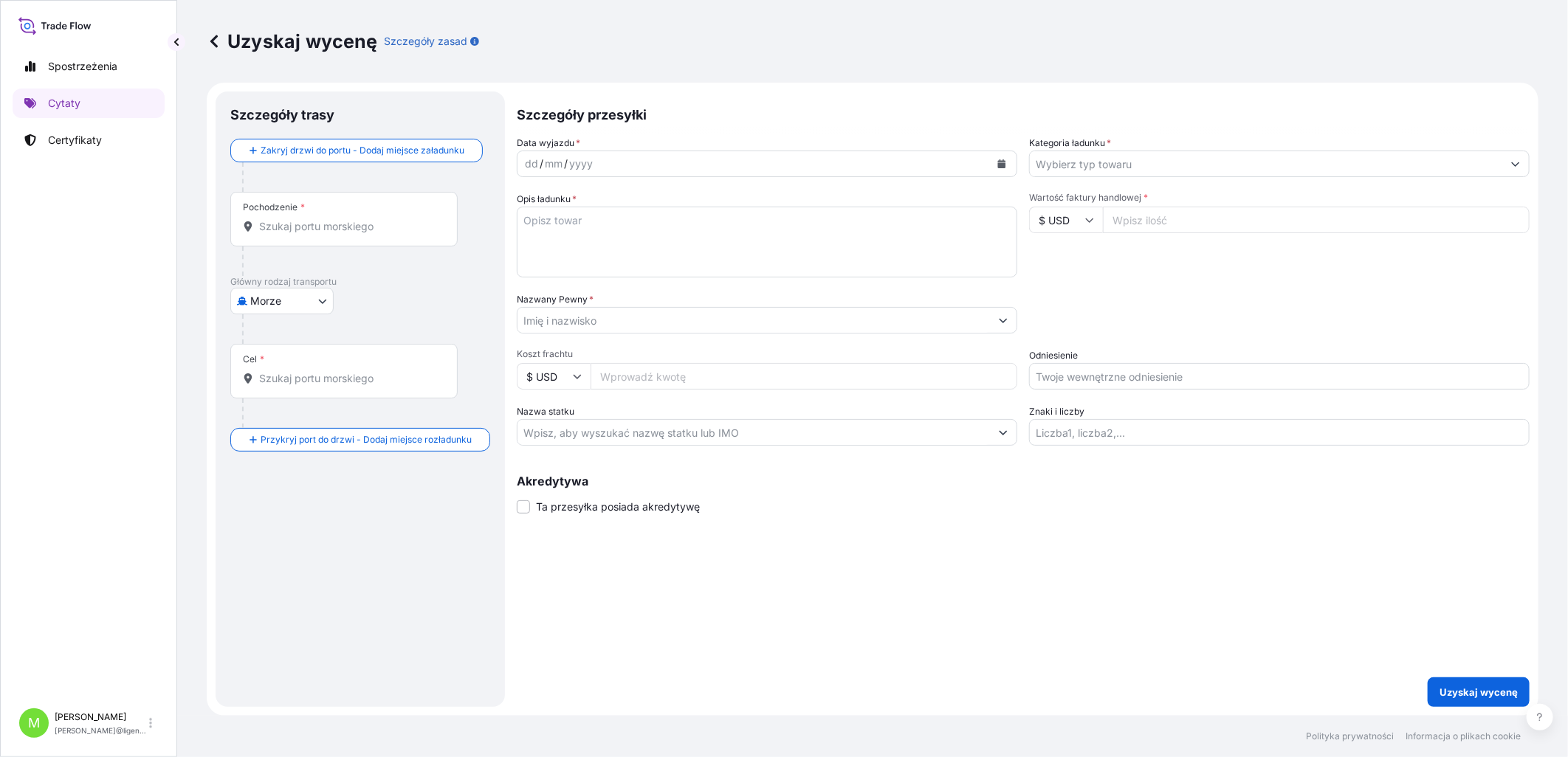
click at [282, 234] on div "Pochodzenie *" at bounding box center [344, 219] width 228 height 55
click at [282, 234] on input "Pochodzenie *" at bounding box center [348, 226] width 180 height 14
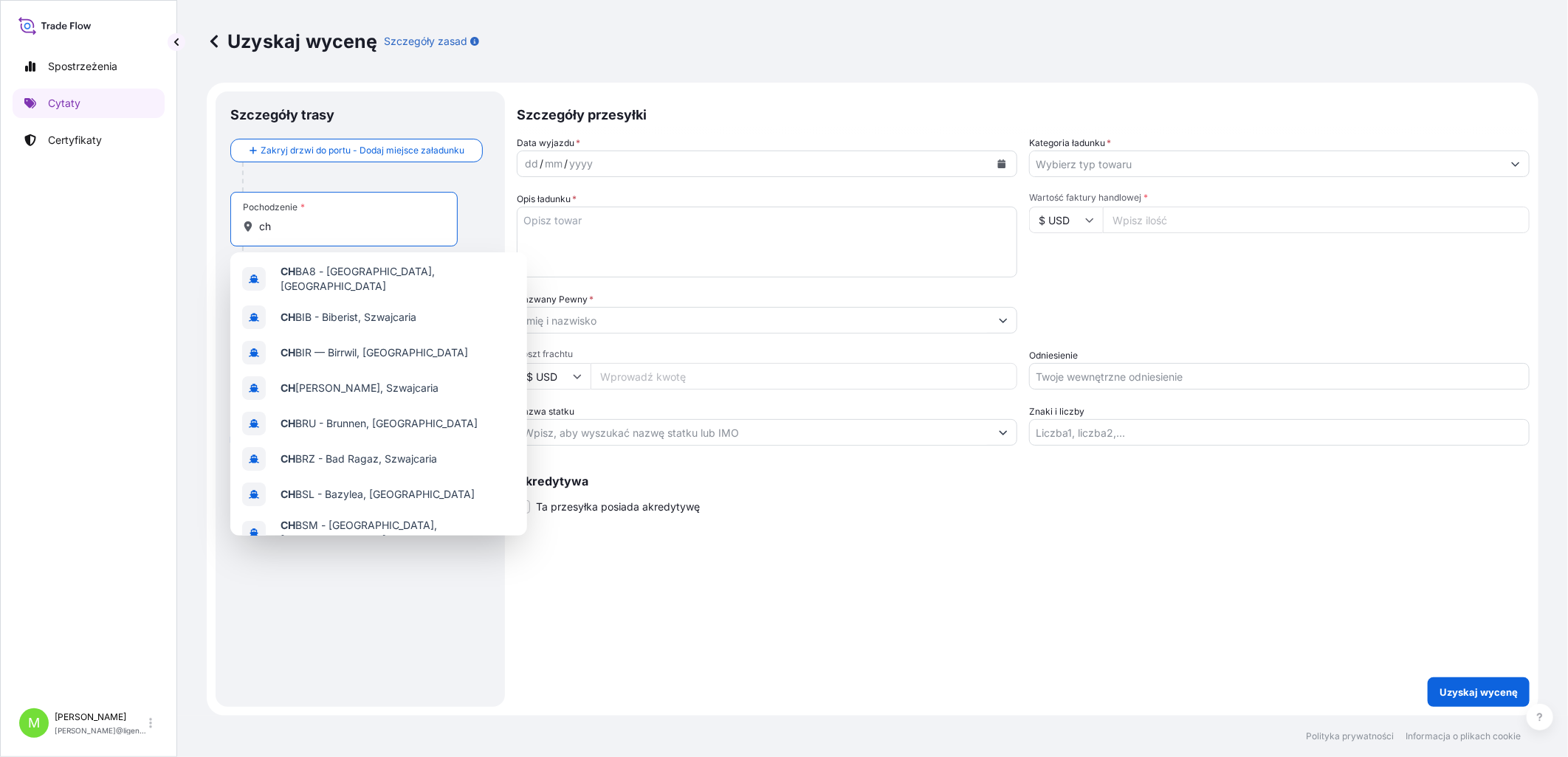
type input "chi"
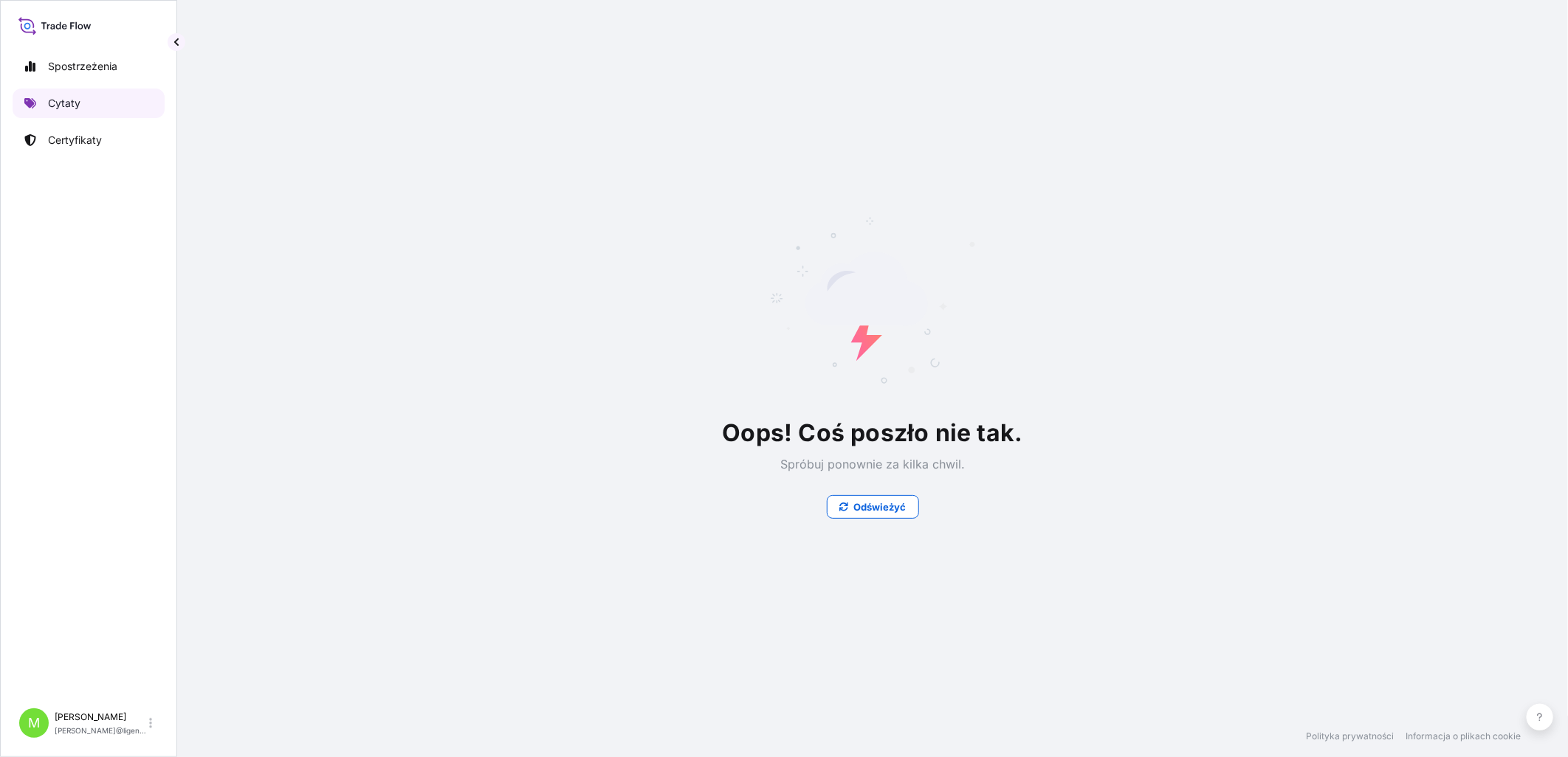
click at [83, 94] on link "Cytaty" at bounding box center [89, 103] width 152 height 30
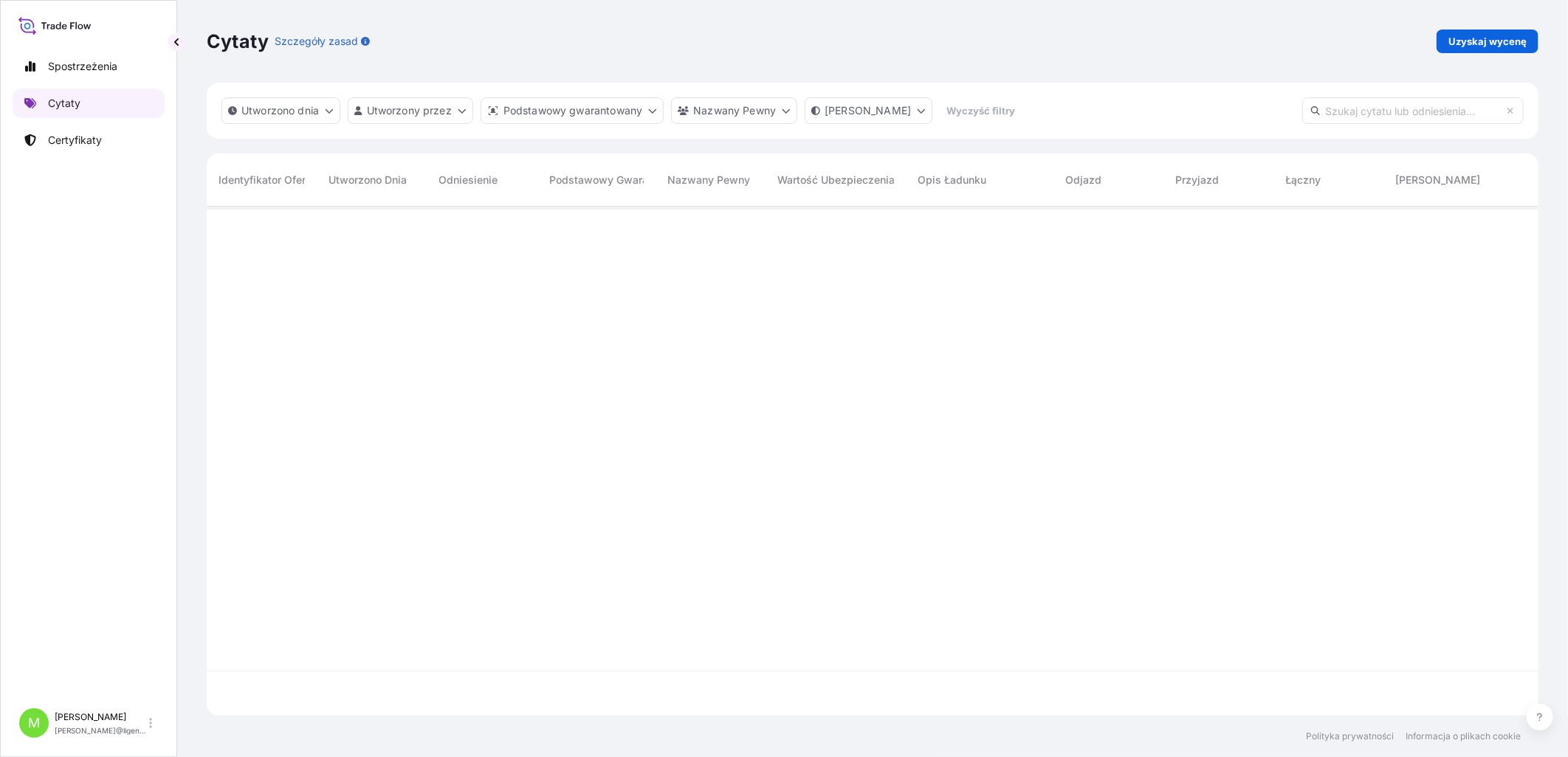
scroll to position [505, 1319]
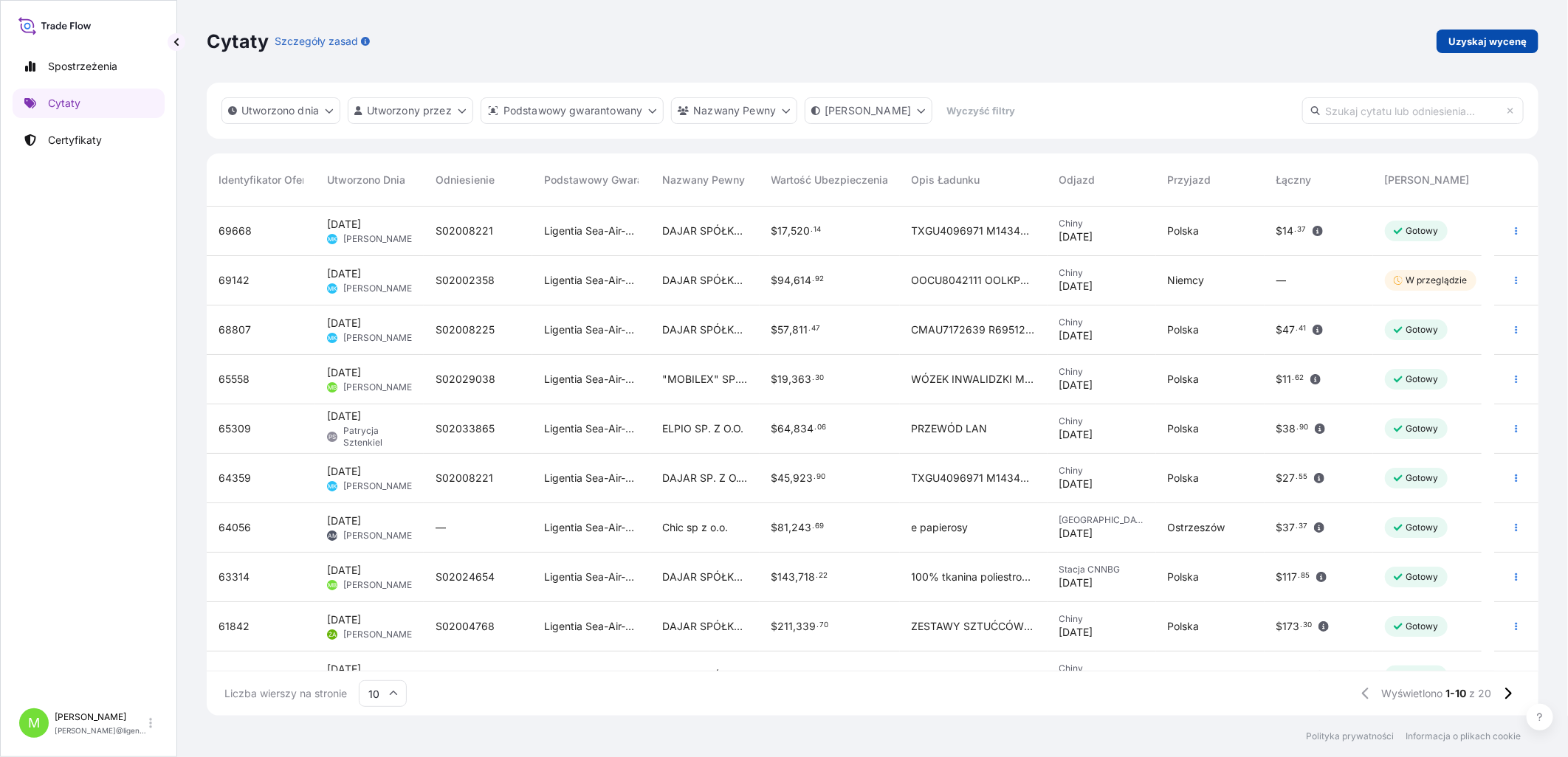
click at [1249, 40] on p "Uzyskaj wycenę" at bounding box center [1487, 41] width 78 height 14
select select "Sea"
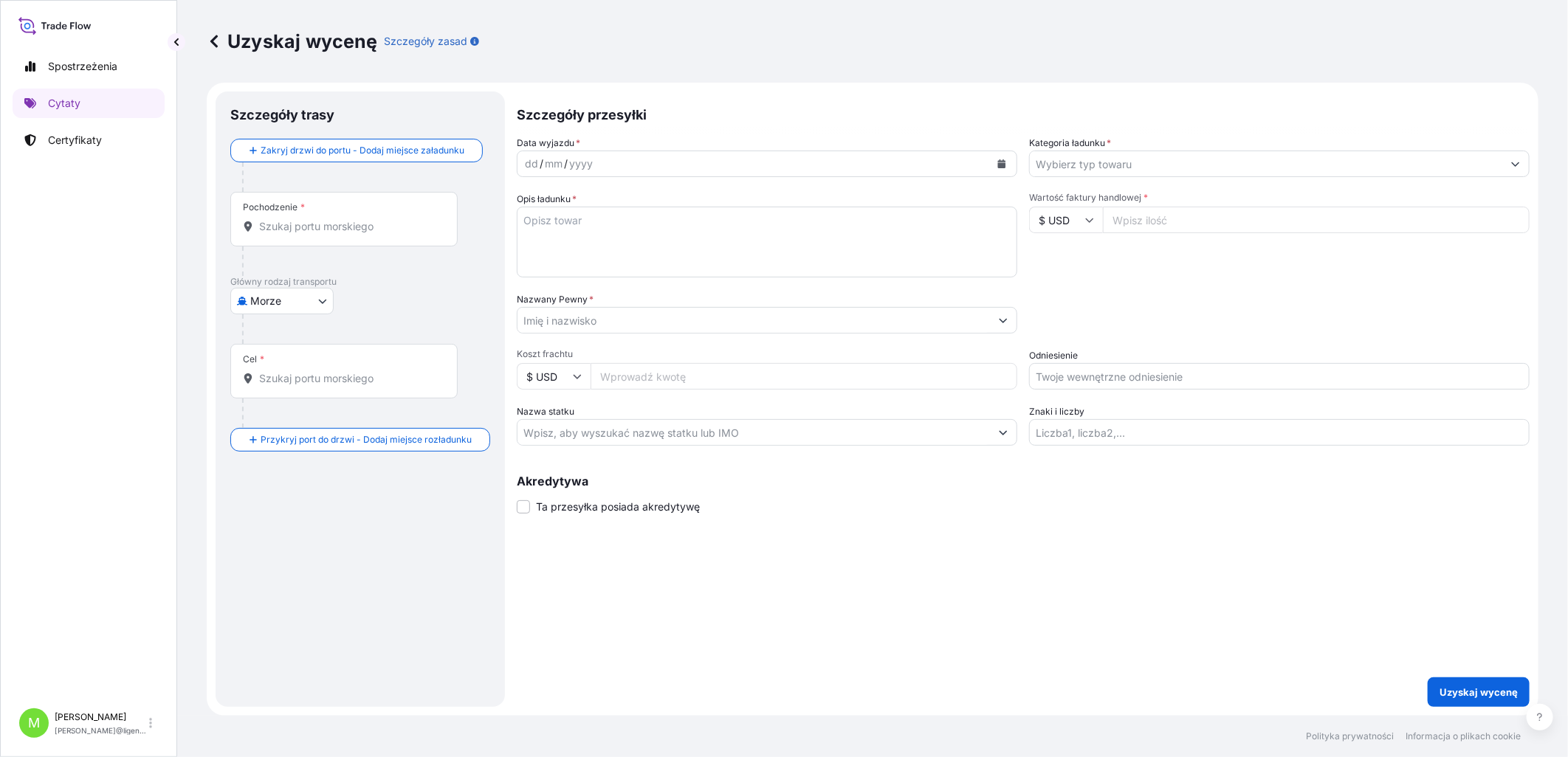
click at [260, 219] on input "Pochodzenie *" at bounding box center [348, 226] width 180 height 14
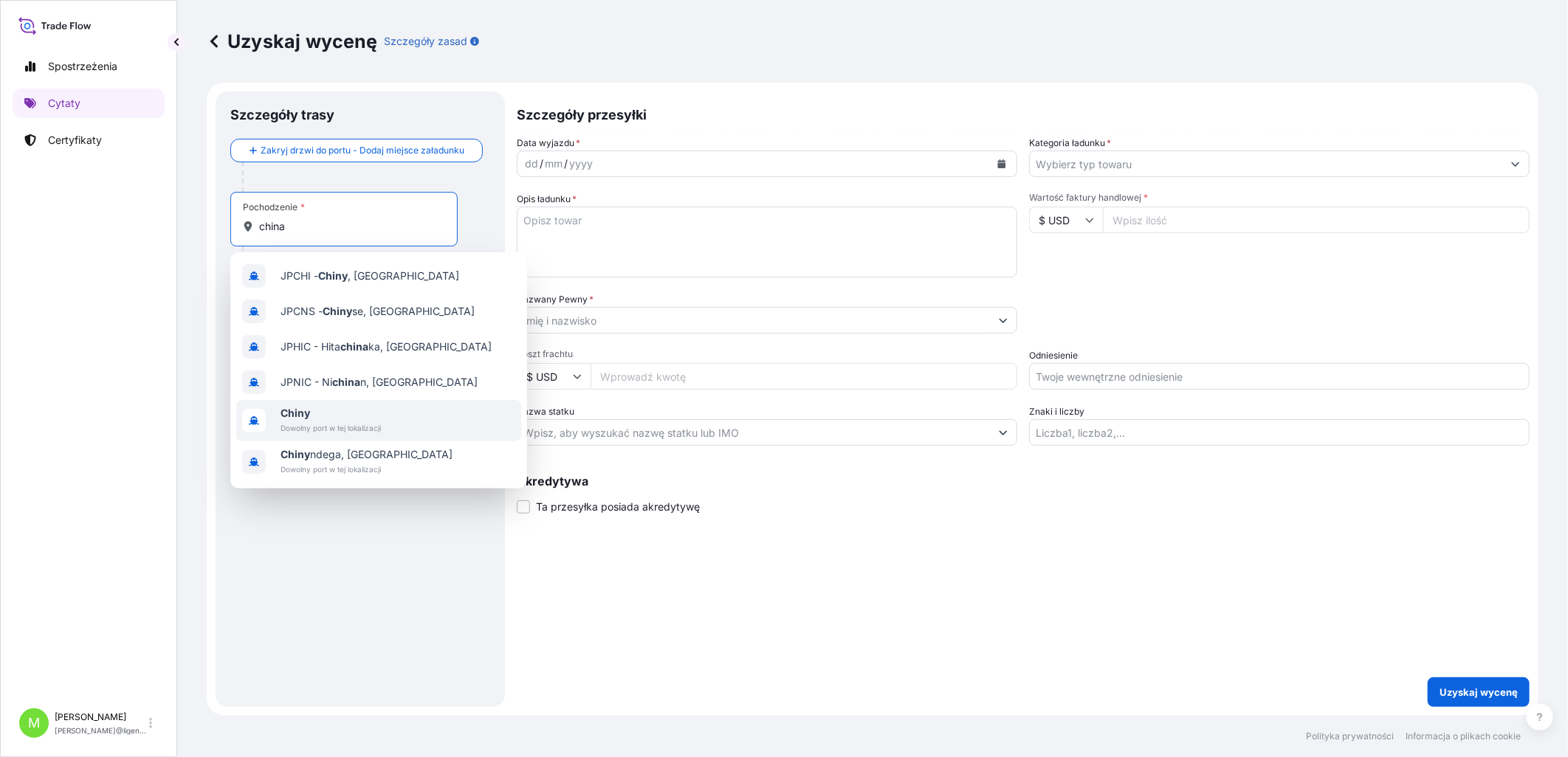
click at [357, 347] on span "Dowolny port w tej lokalizacji" at bounding box center [331, 427] width 100 height 14
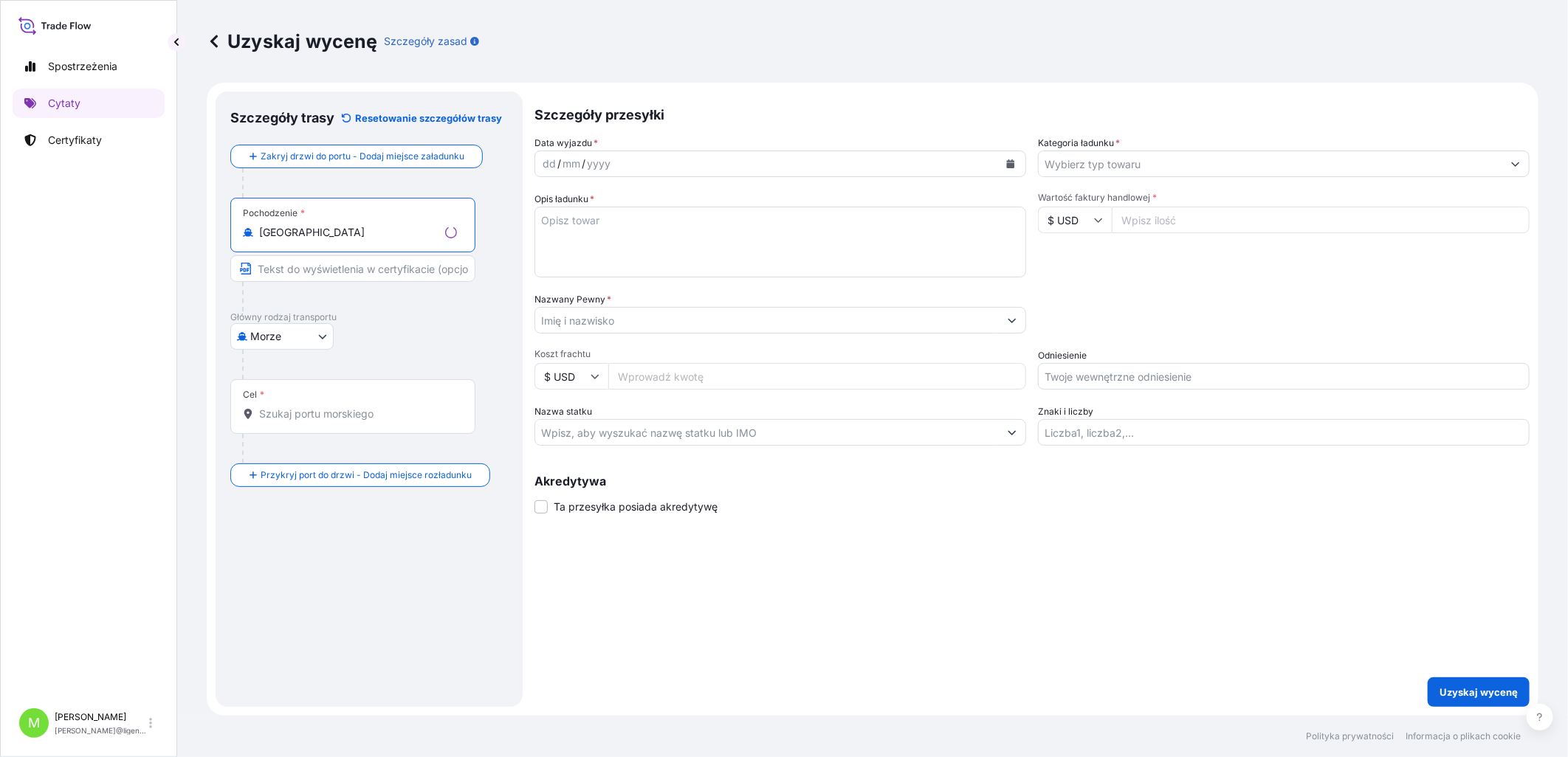
type input "[GEOGRAPHIC_DATA]"
click at [327, 347] on input "Cel *" at bounding box center [357, 413] width 198 height 14
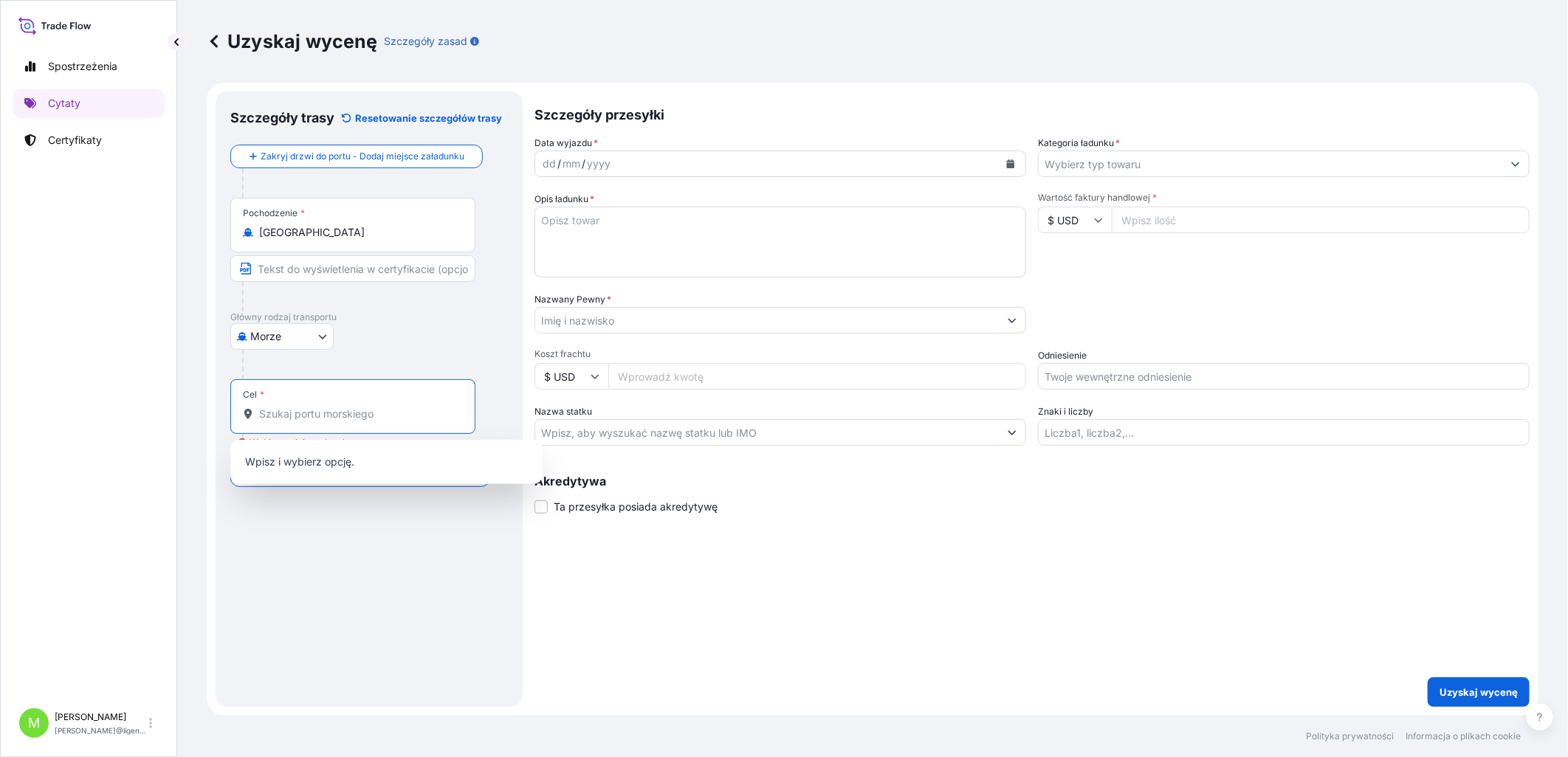
click at [348, 347] on input "Cel * Wybierz miejsce docelowe" at bounding box center [357, 413] width 198 height 14
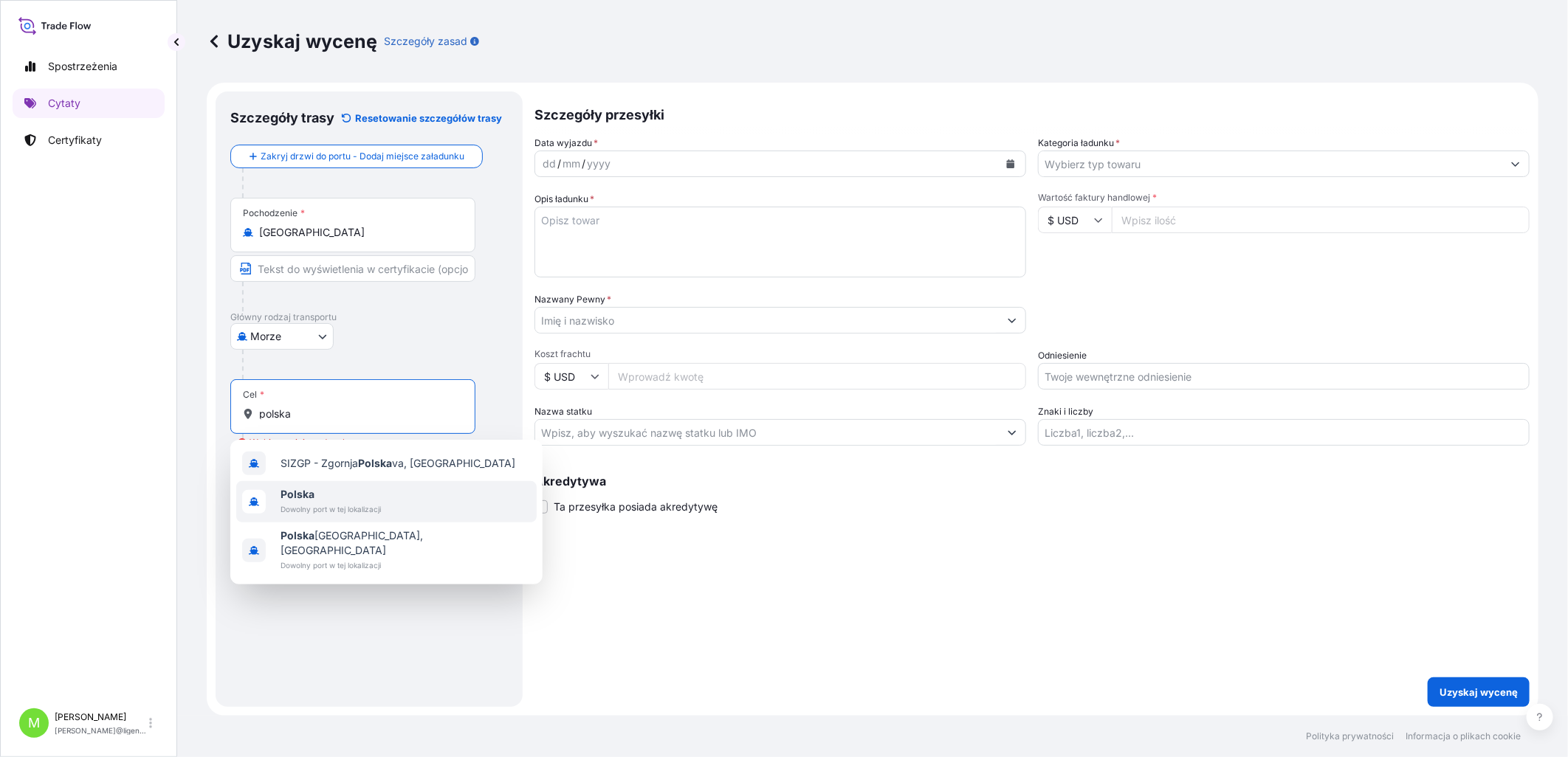
click at [290, 347] on b "Polska" at bounding box center [298, 494] width 34 height 13
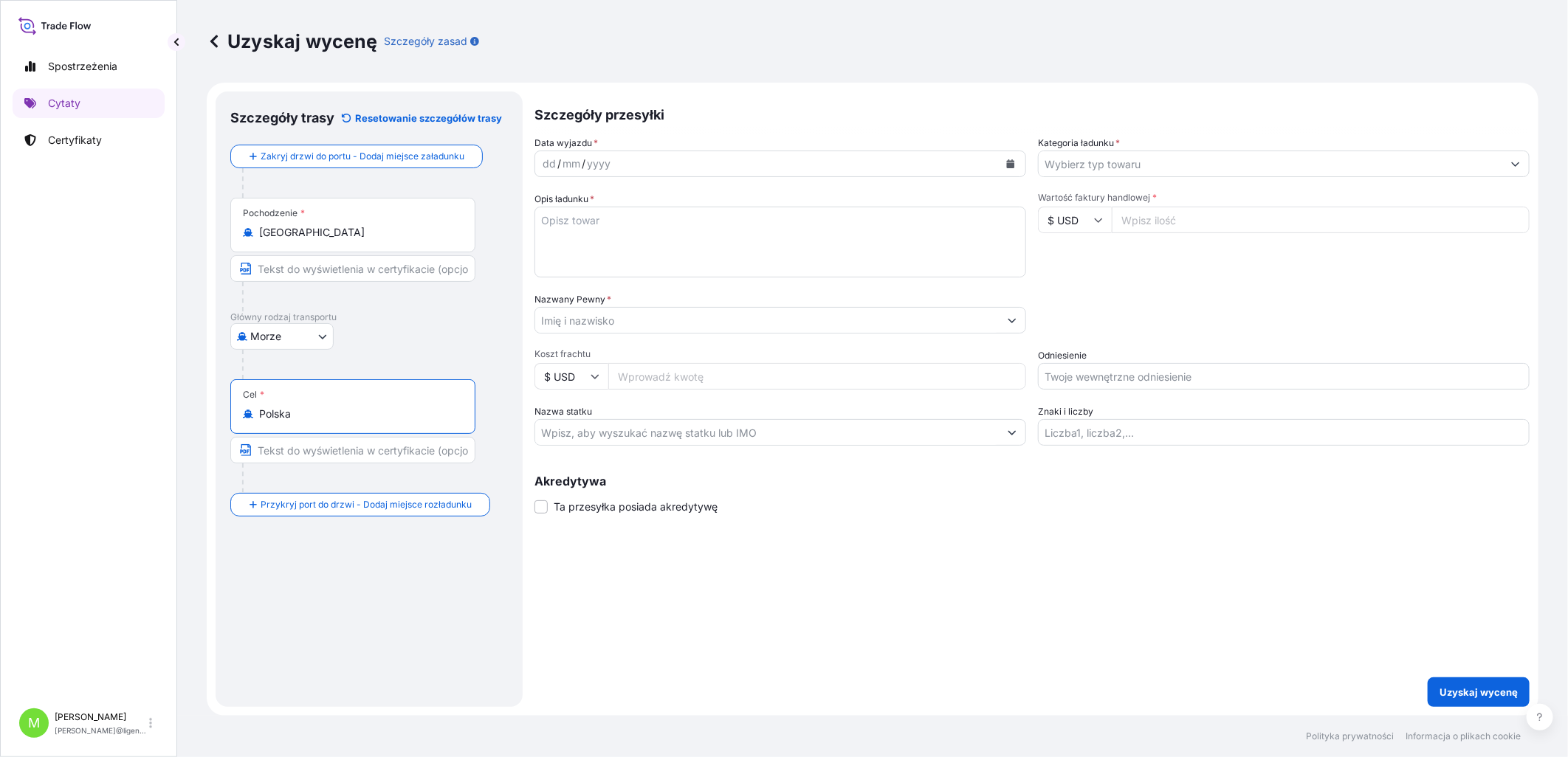
type input "Polska"
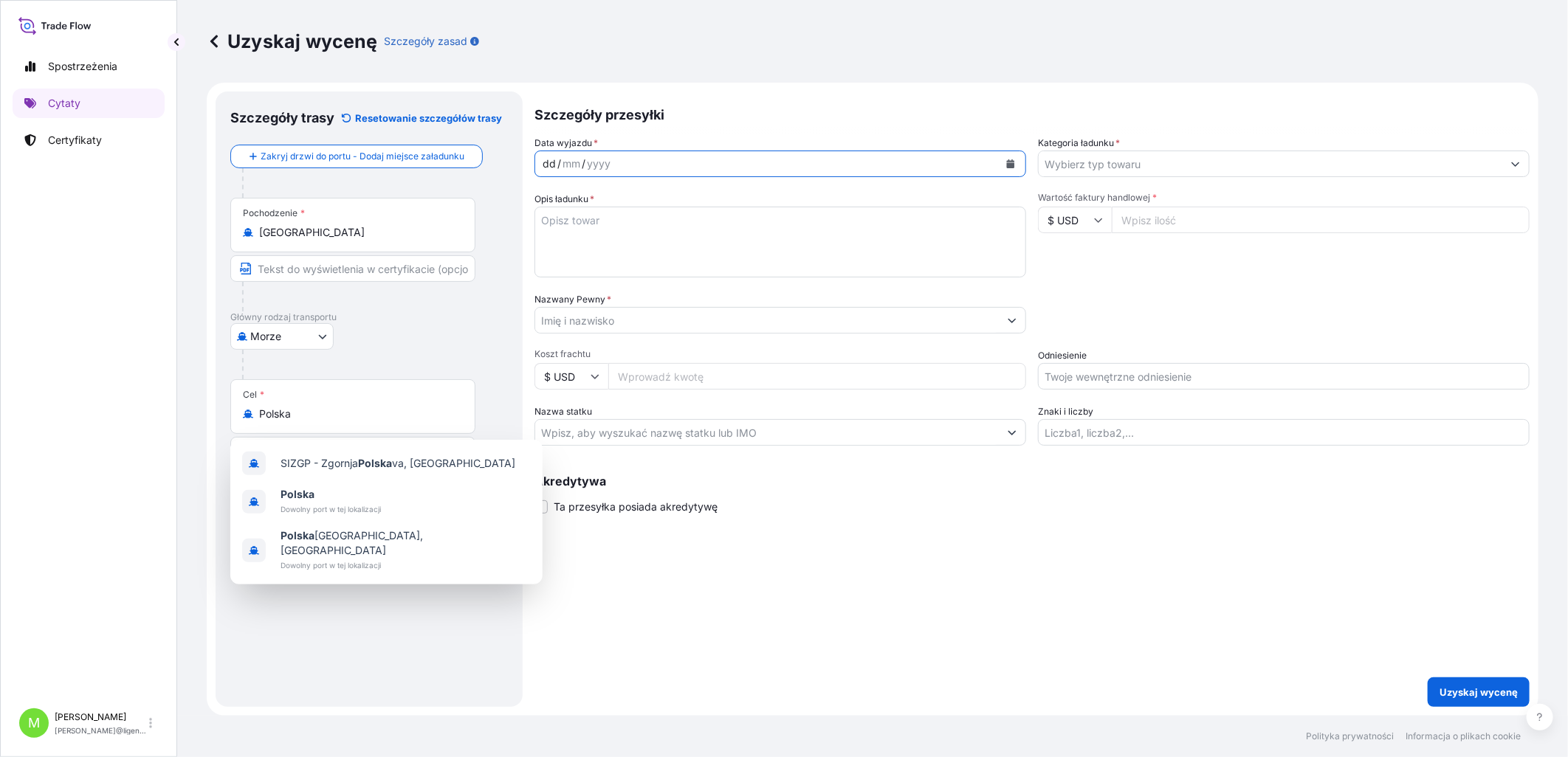
click at [548, 158] on div "dd" at bounding box center [549, 163] width 16 height 17
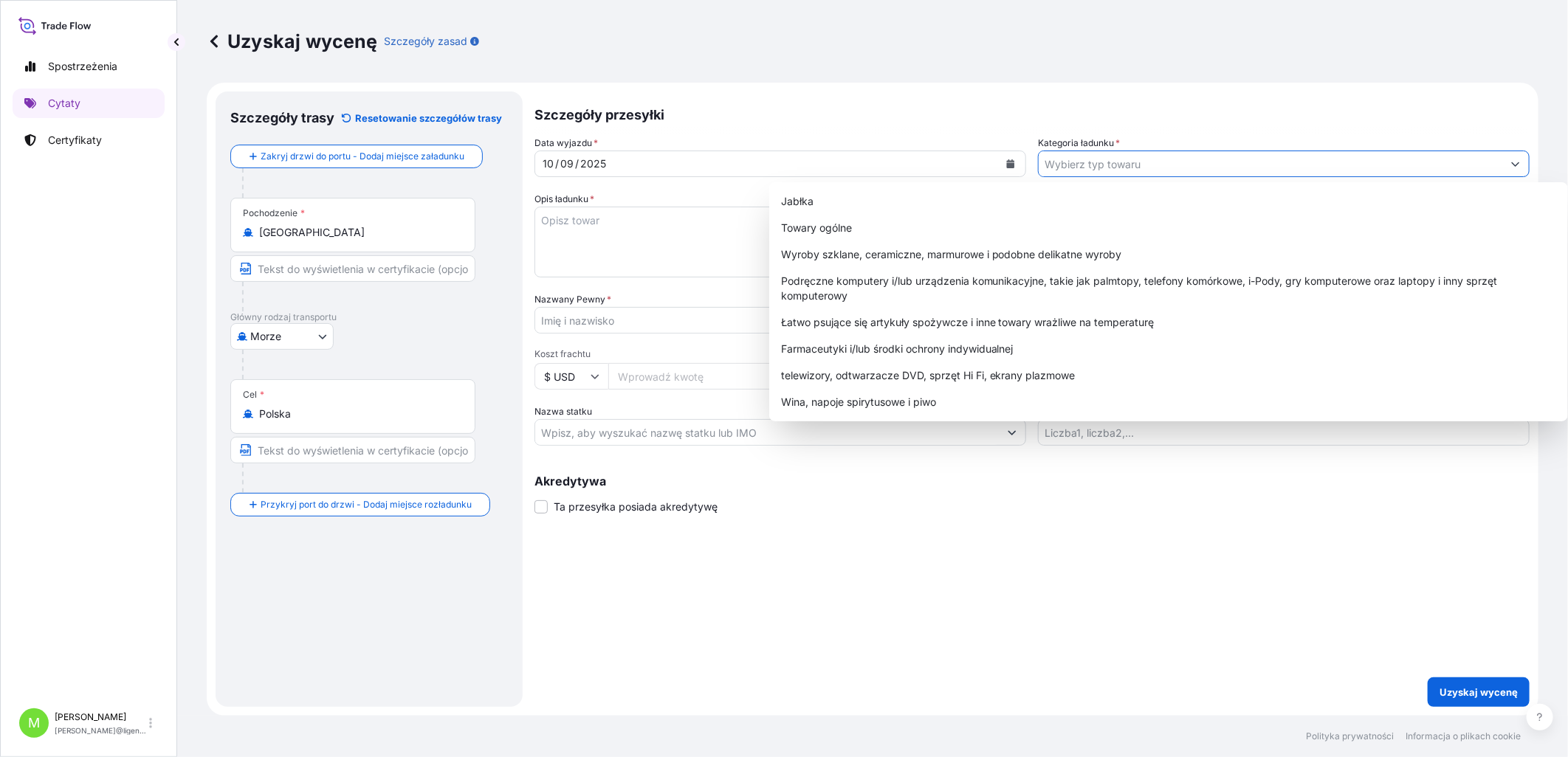
click at [1128, 171] on input "Kategoria ładunku *" at bounding box center [1270, 163] width 464 height 27
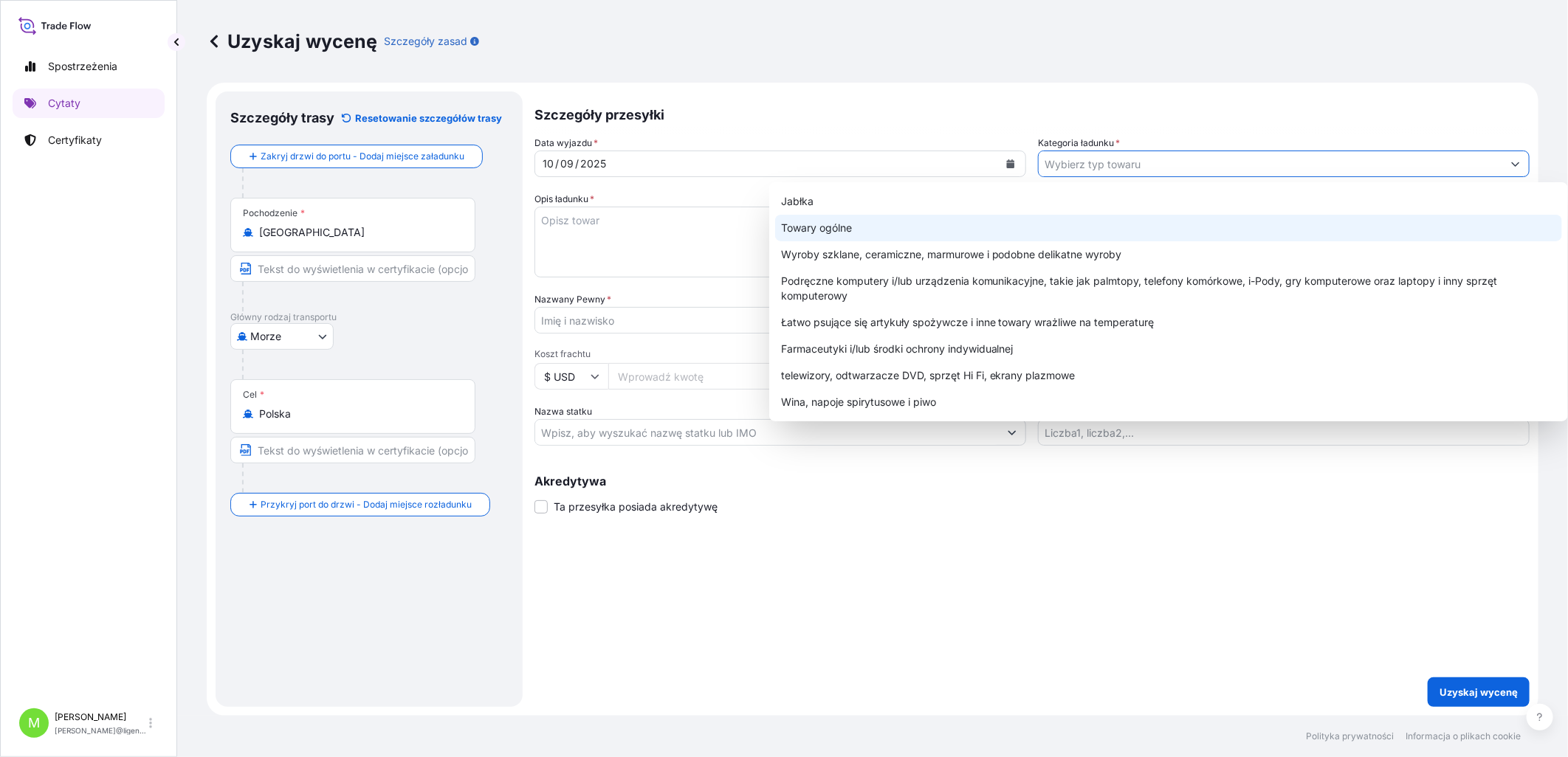
click at [867, 224] on div "Towary ogólne" at bounding box center [1168, 228] width 787 height 27
type input "General Merchandise"
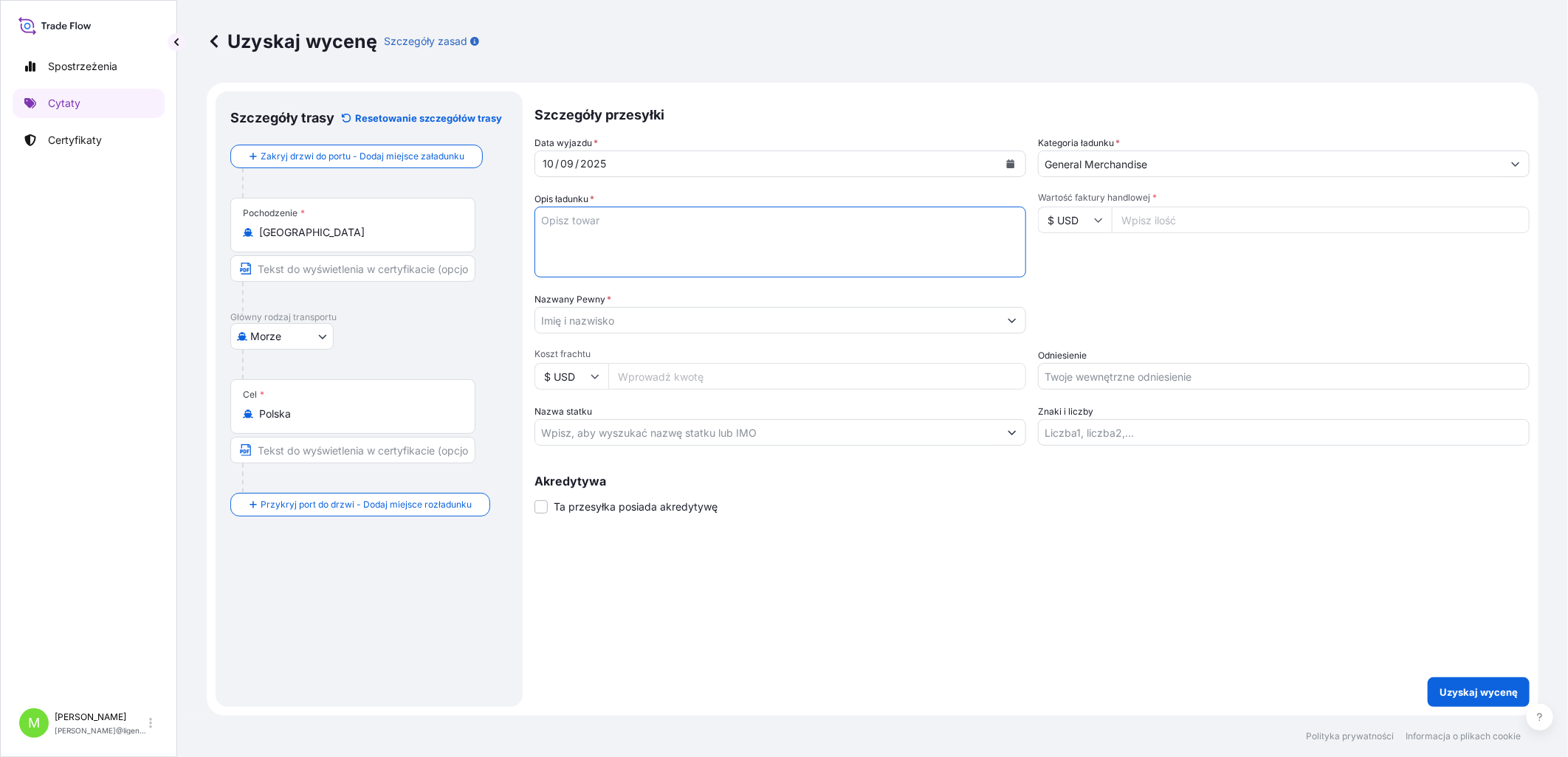
click at [675, 236] on textarea "Opis ładunku *" at bounding box center [780, 241] width 492 height 71
paste textarea "INJECTION MOLD"
paste textarea "OOLU6503632 OOLKRB4245 40HC 4346.00 KG 3.107 M3 3 PLC"
type textarea "INJECTION MOLD OOLU6503632 OOLKRB4245 40HC 4346.00 KG 3.107 M3 3 PLC"
click at [1149, 221] on input "Wartość faktury handlowej *" at bounding box center [1321, 219] width 417 height 27
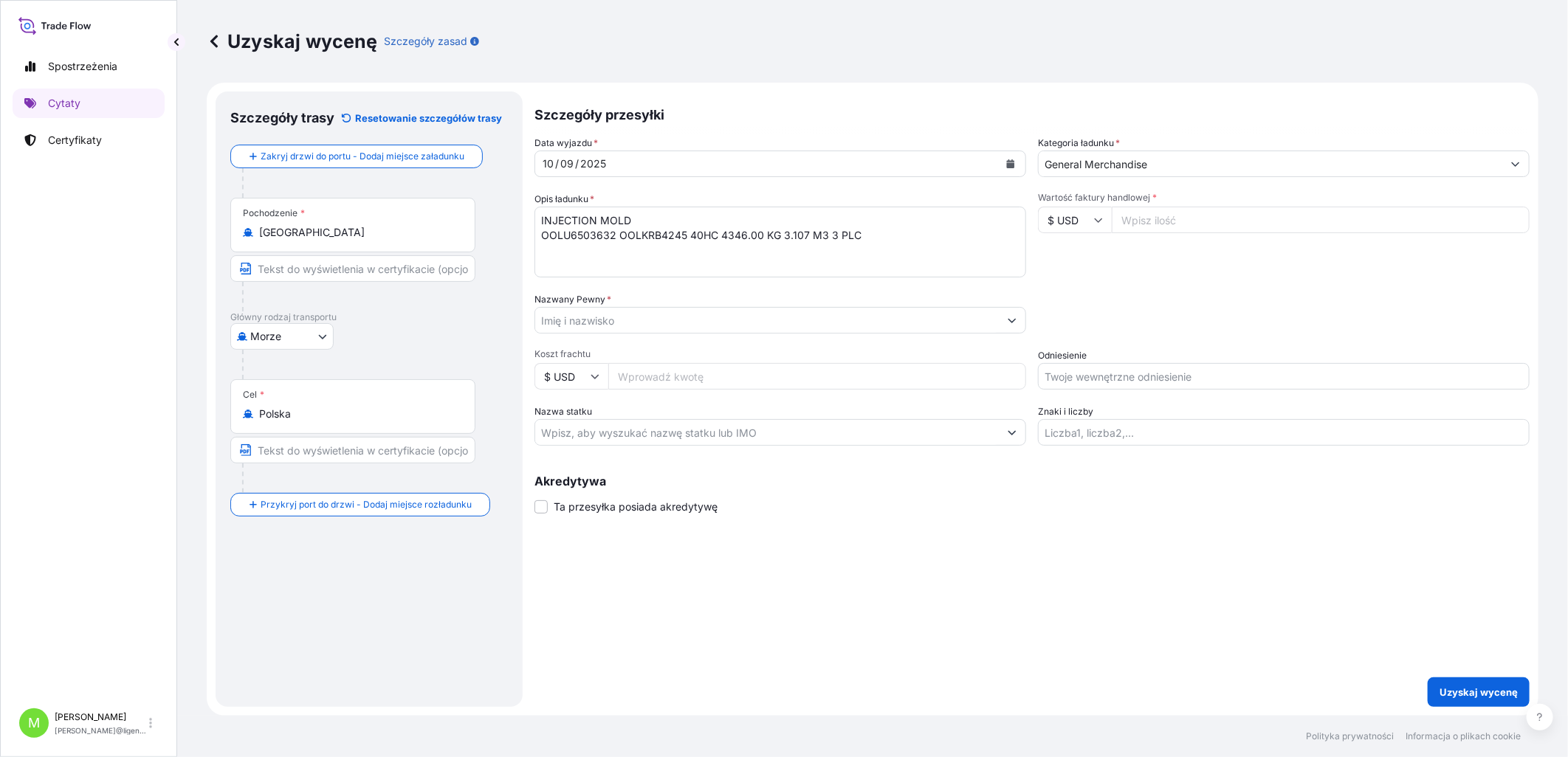
click at [1160, 224] on input "Wartość faktury handlowej *" at bounding box center [1321, 219] width 417 height 27
type input "19260.00"
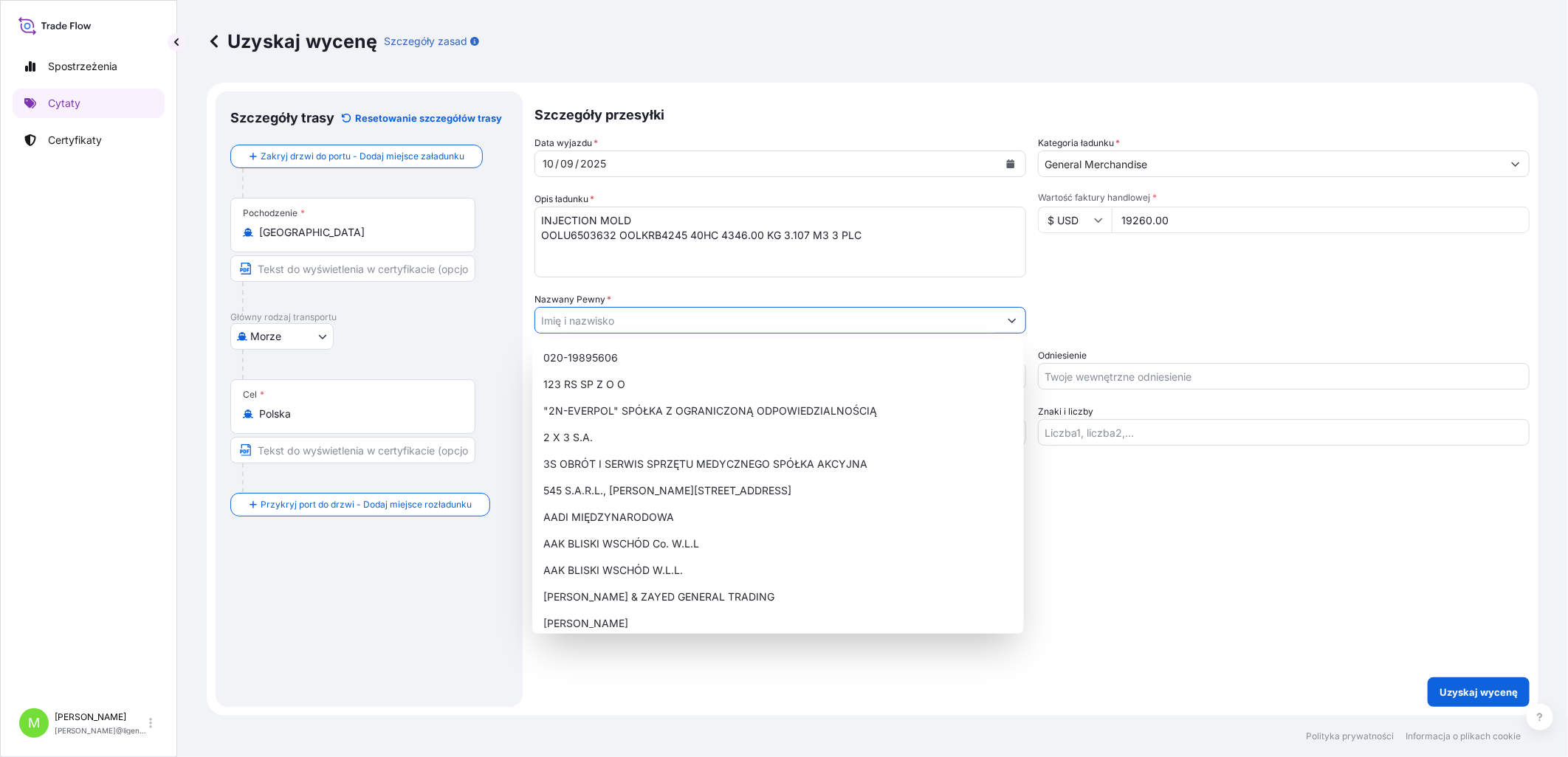
click at [630, 325] on input "Nazwany Pewny *" at bounding box center [767, 320] width 464 height 27
click at [565, 325] on input "Nazwany Pewny *" at bounding box center [767, 320] width 464 height 27
paste input "INTELIGHT"
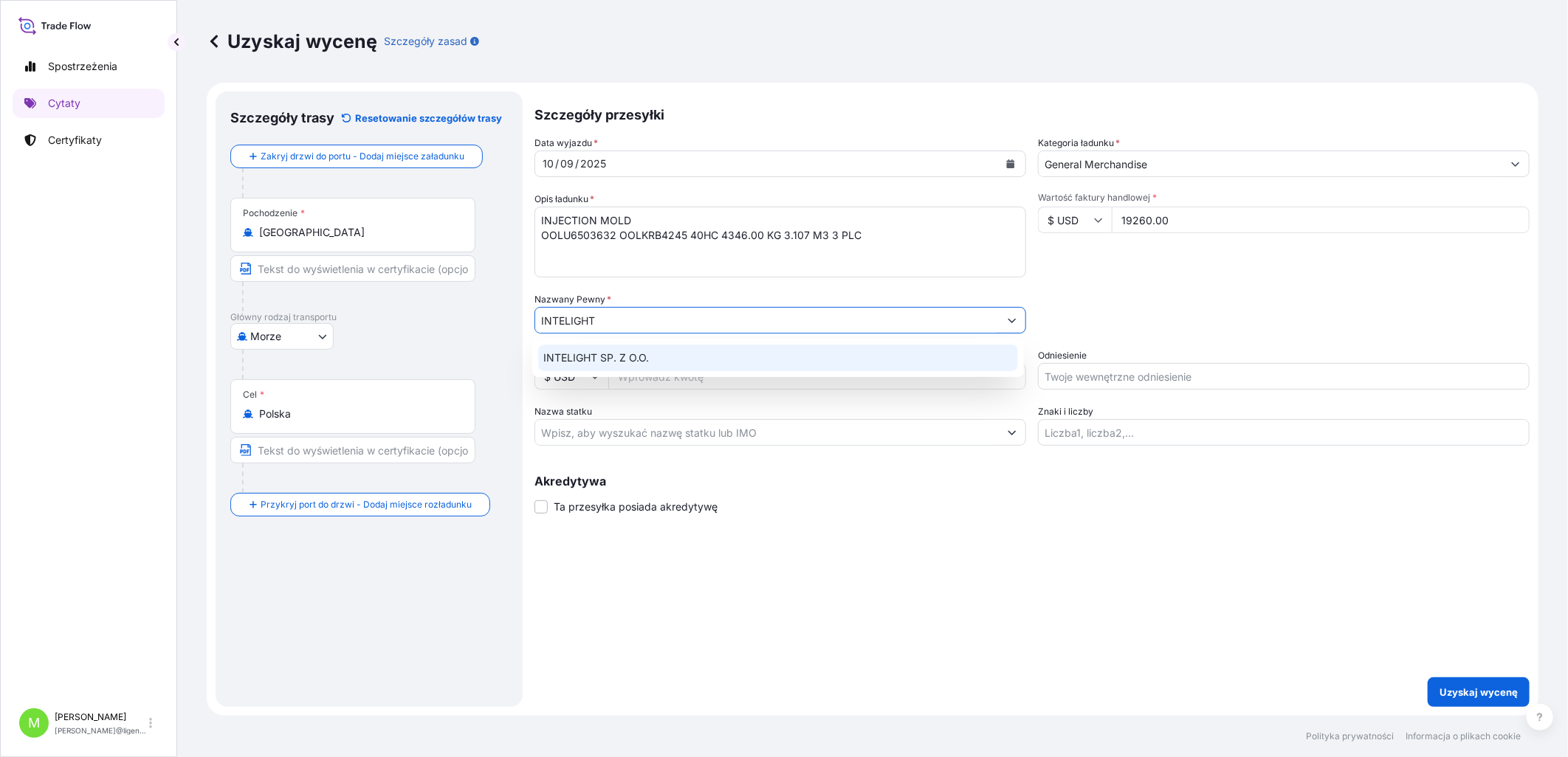
click at [592, 347] on span "INTELIGHT SP. Z O.O." at bounding box center [597, 357] width 105 height 14
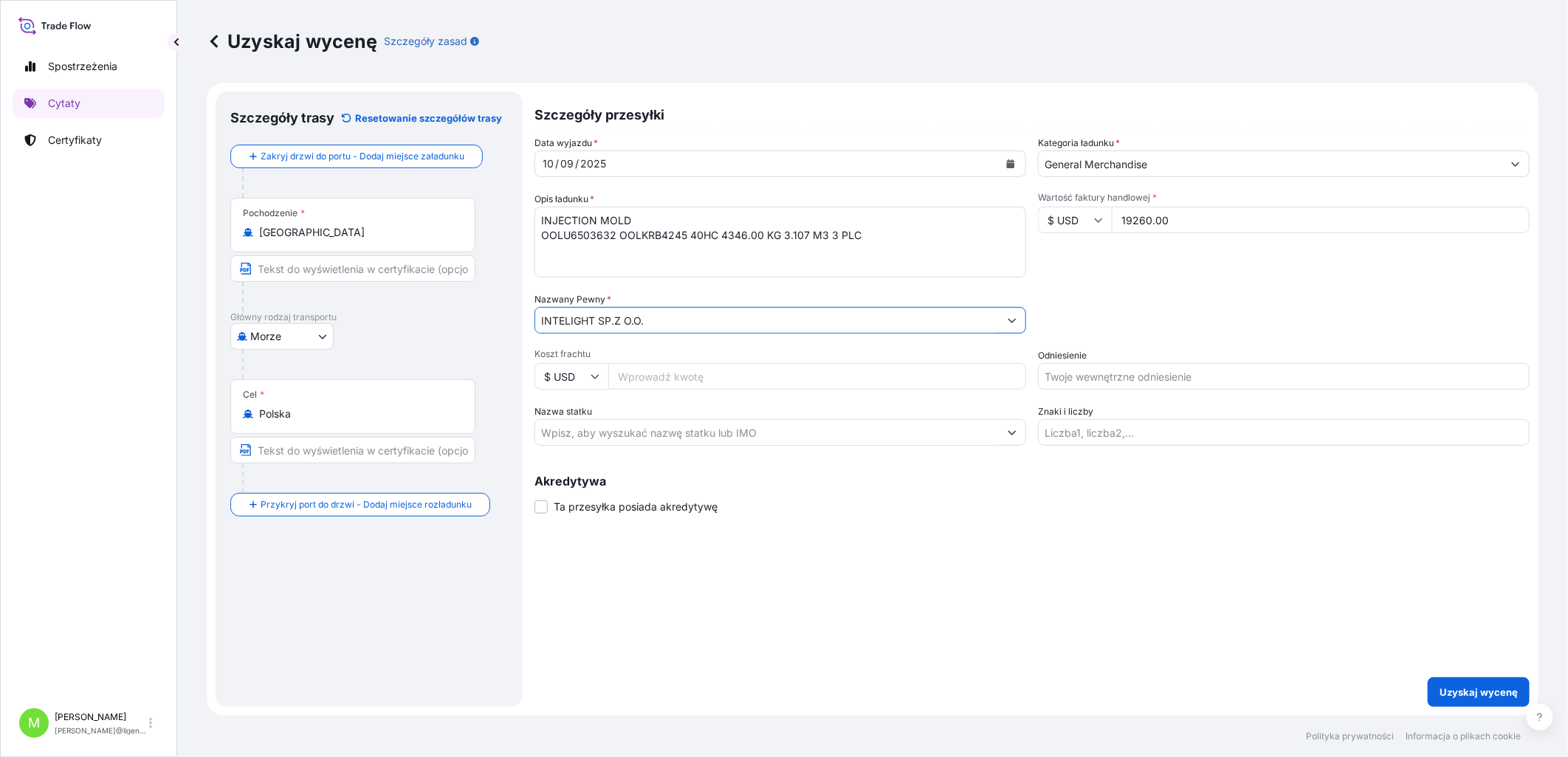
type input "INTELIGHT SP.Z O.O."
click at [879, 347] on div "Szczegóły przesyłki Data wyjazdu * [DATE] Kategoria ładunku * General Merchandi…" at bounding box center [1031, 399] width 995 height 615
click at [1078, 347] on input "Odniesienie" at bounding box center [1283, 375] width 492 height 27
click at [1089, 347] on input "Odniesienie" at bounding box center [1283, 375] width 492 height 27
paste input "LCL16478"
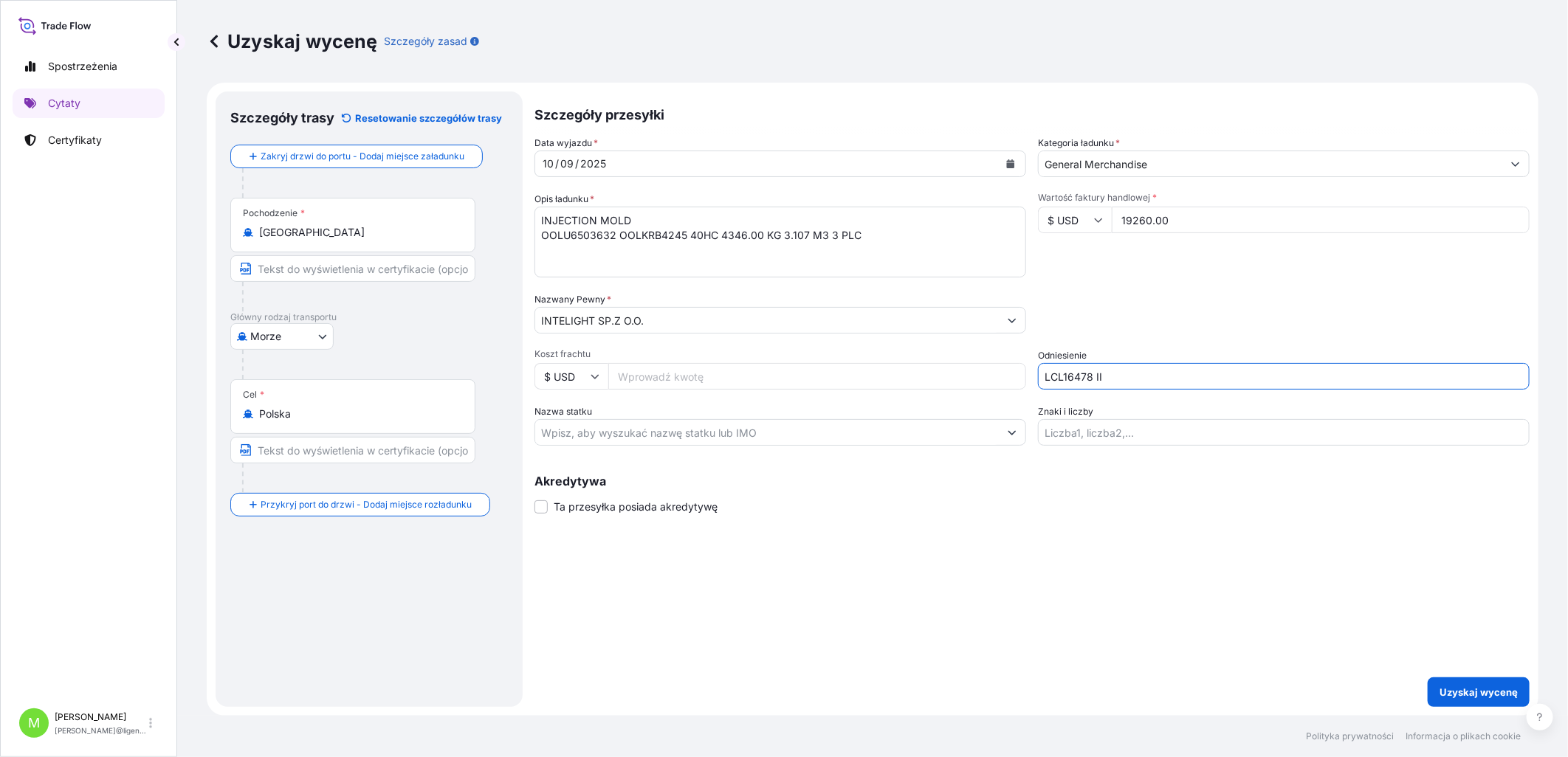
drag, startPoint x: 1151, startPoint y: 382, endPoint x: 1168, endPoint y: 369, distance: 21.4
click at [1163, 347] on input "LCL16478 II" at bounding box center [1283, 375] width 492 height 27
paste input "S02029282"
type input "LCL16478 II S02029282"
click at [847, 347] on div "Szczegóły przesyłki Data wyjazdu * [DATE] Kategoria ładunku * General Merchandi…" at bounding box center [1031, 399] width 995 height 615
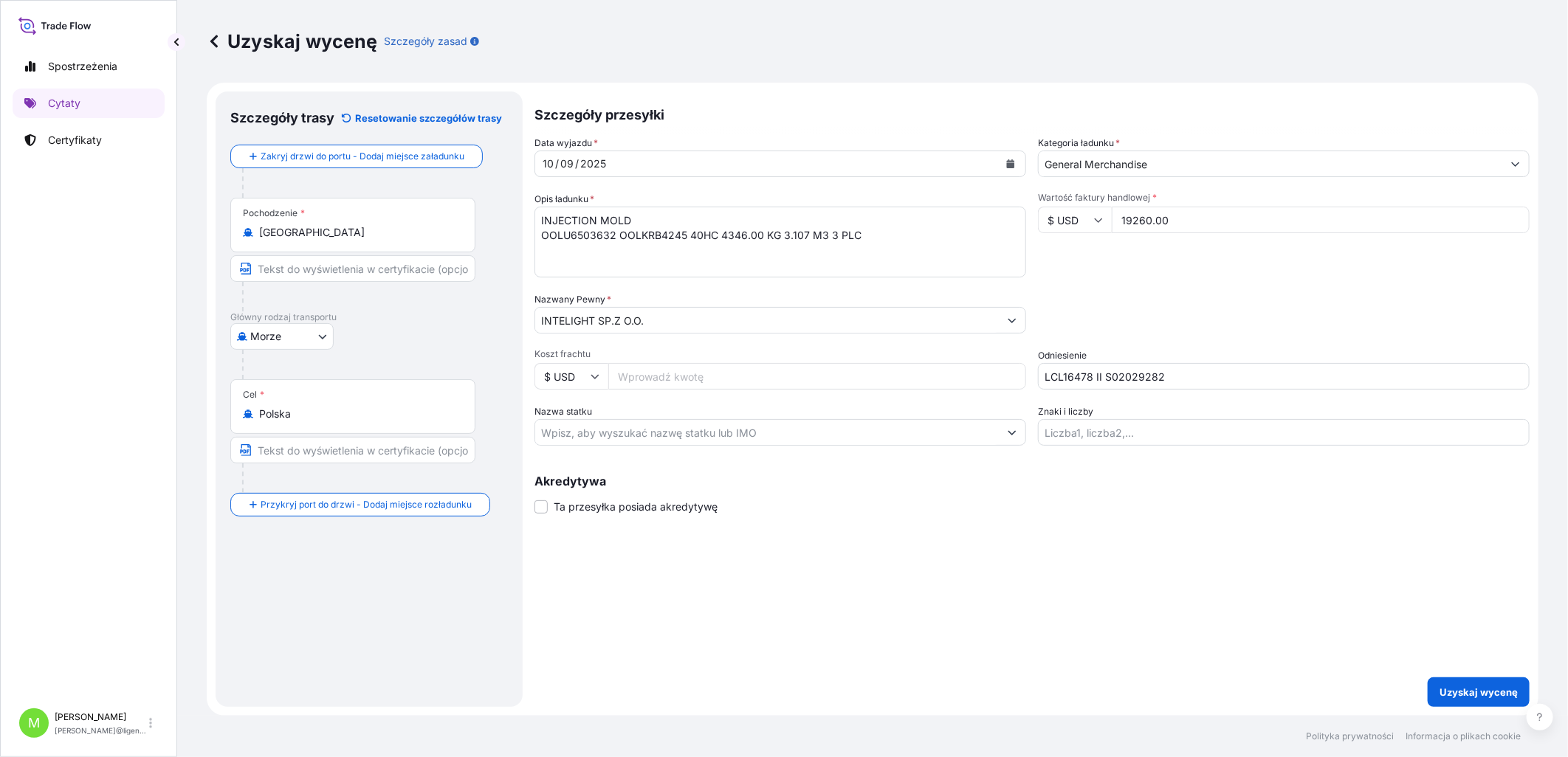
click at [827, 347] on div "Szczegóły przesyłki Data wyjazdu * [DATE] Kategoria ładunku * General Merchandi…" at bounding box center [1031, 399] width 995 height 615
click at [1249, 347] on p "Uzyskaj wycenę" at bounding box center [1478, 692] width 78 height 14
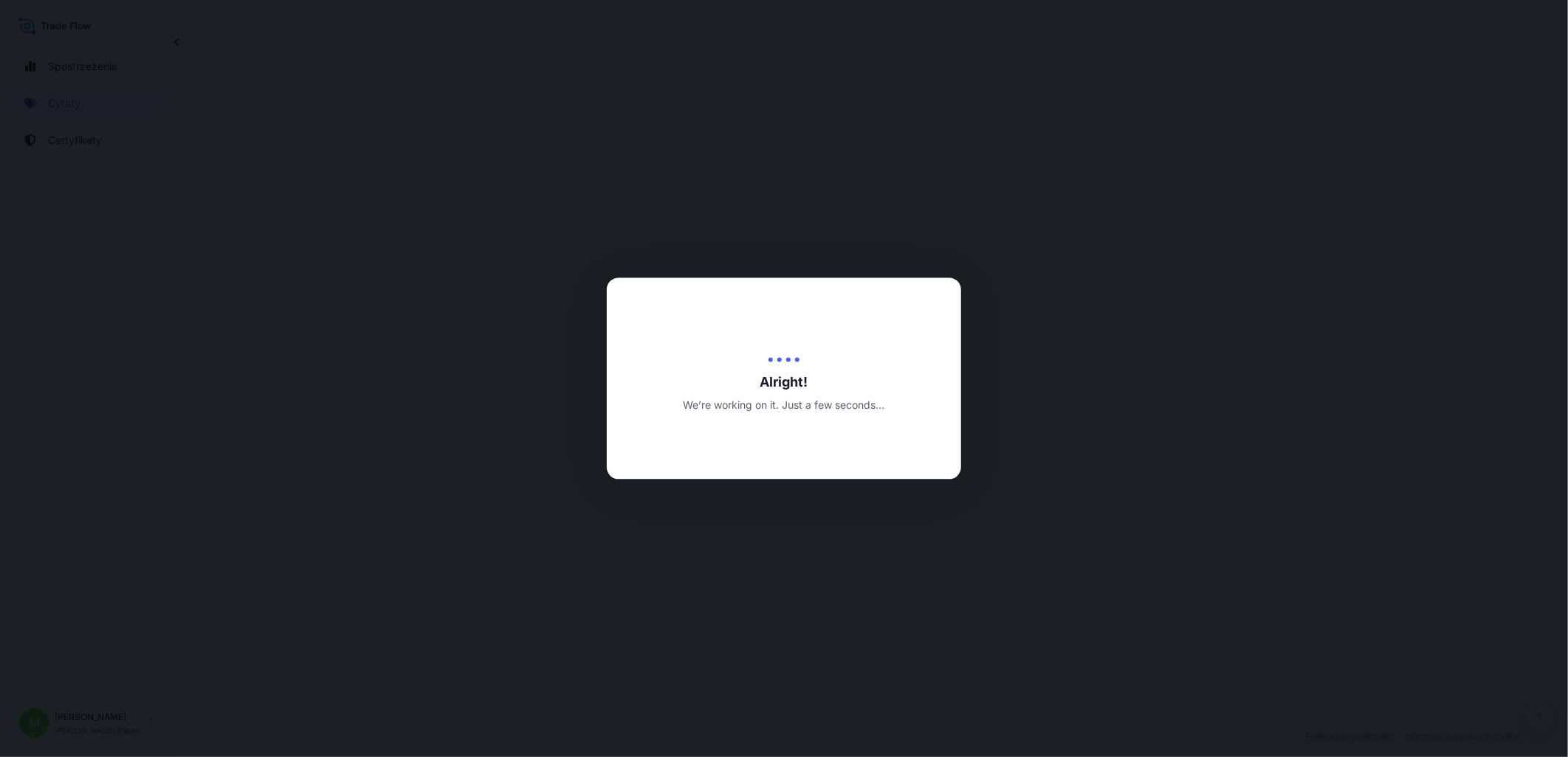
select select "Sea"
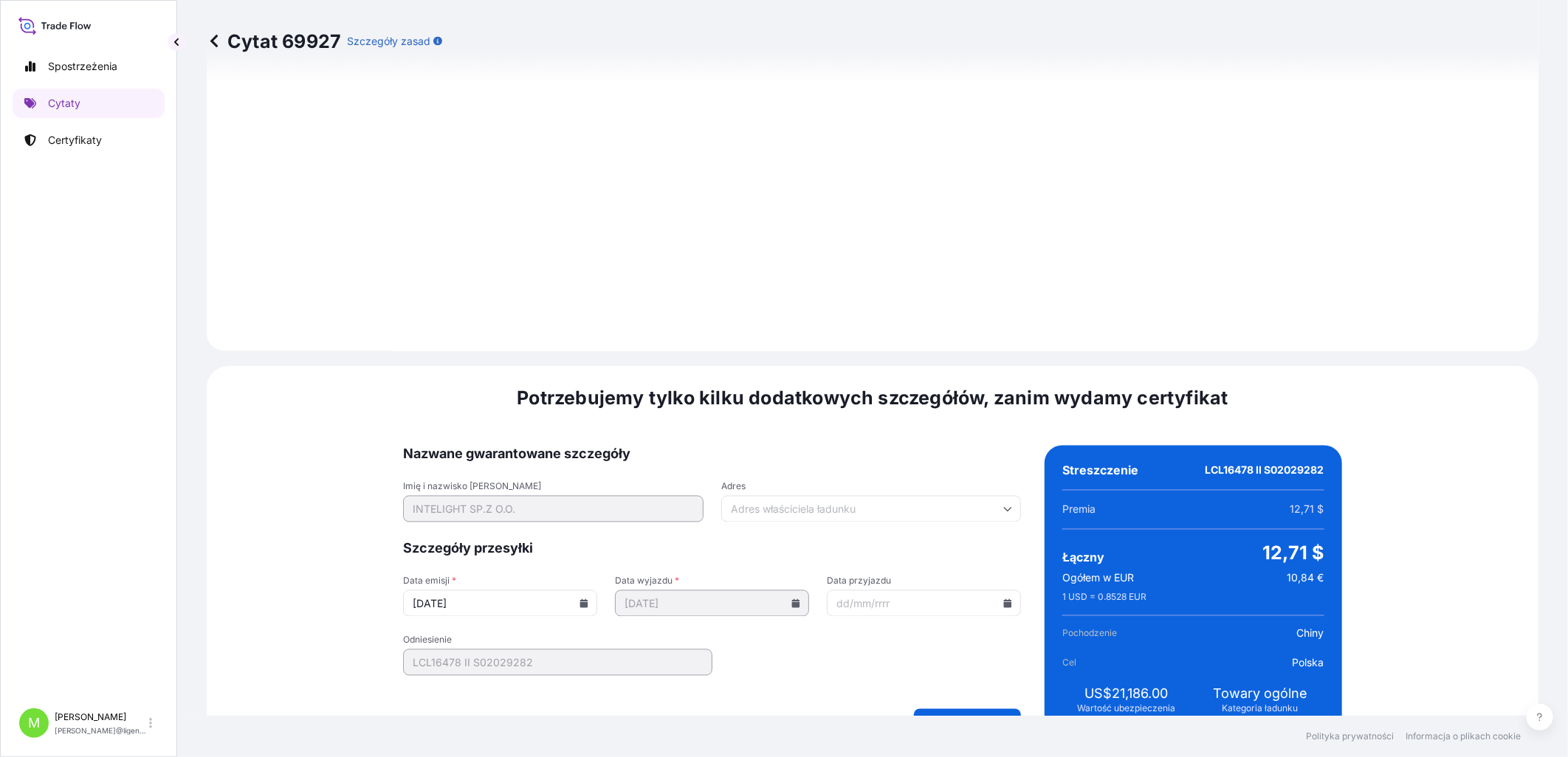
scroll to position [1494, 0]
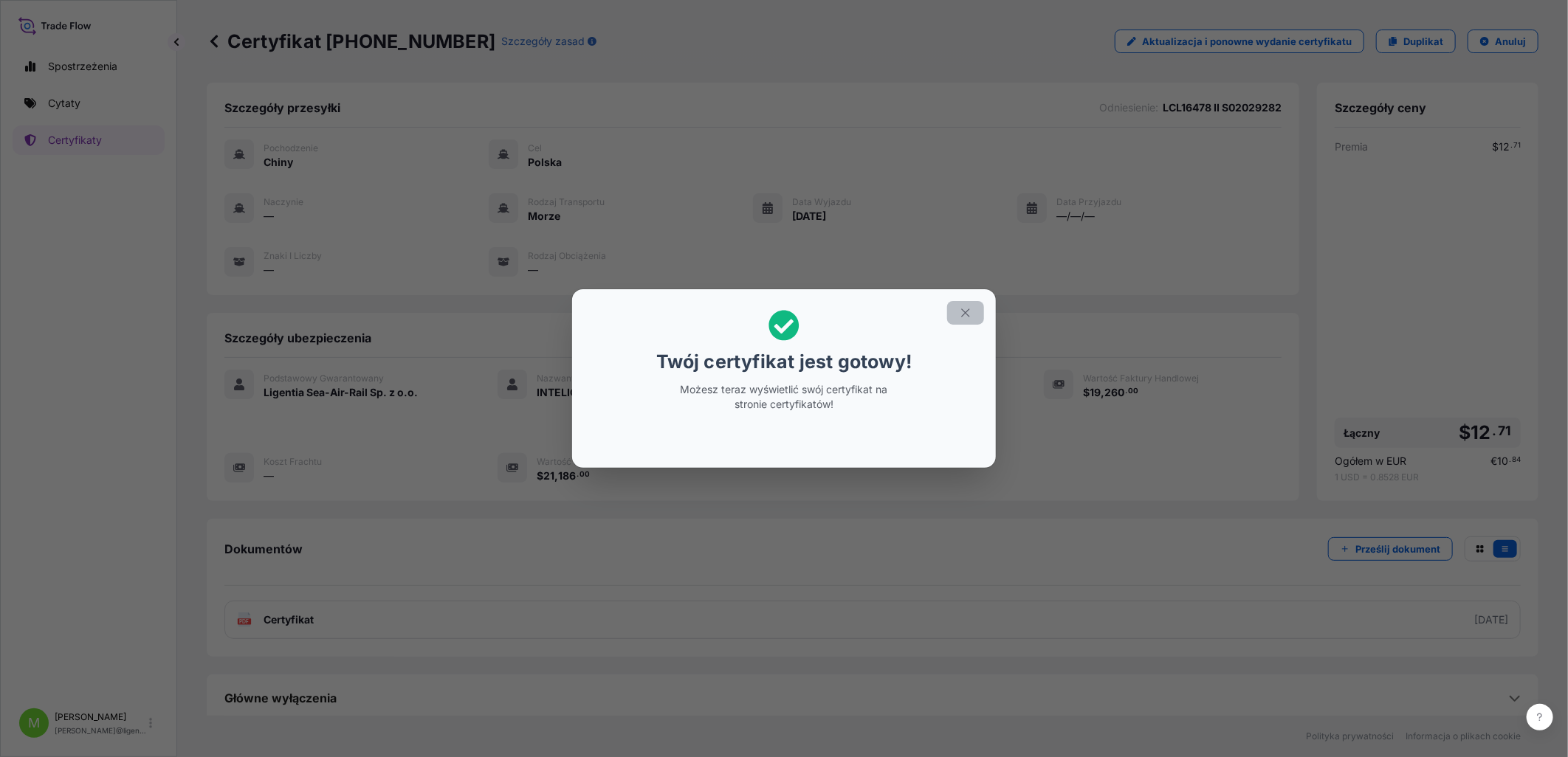
click at [969, 313] on icon "button" at bounding box center [965, 313] width 14 height 14
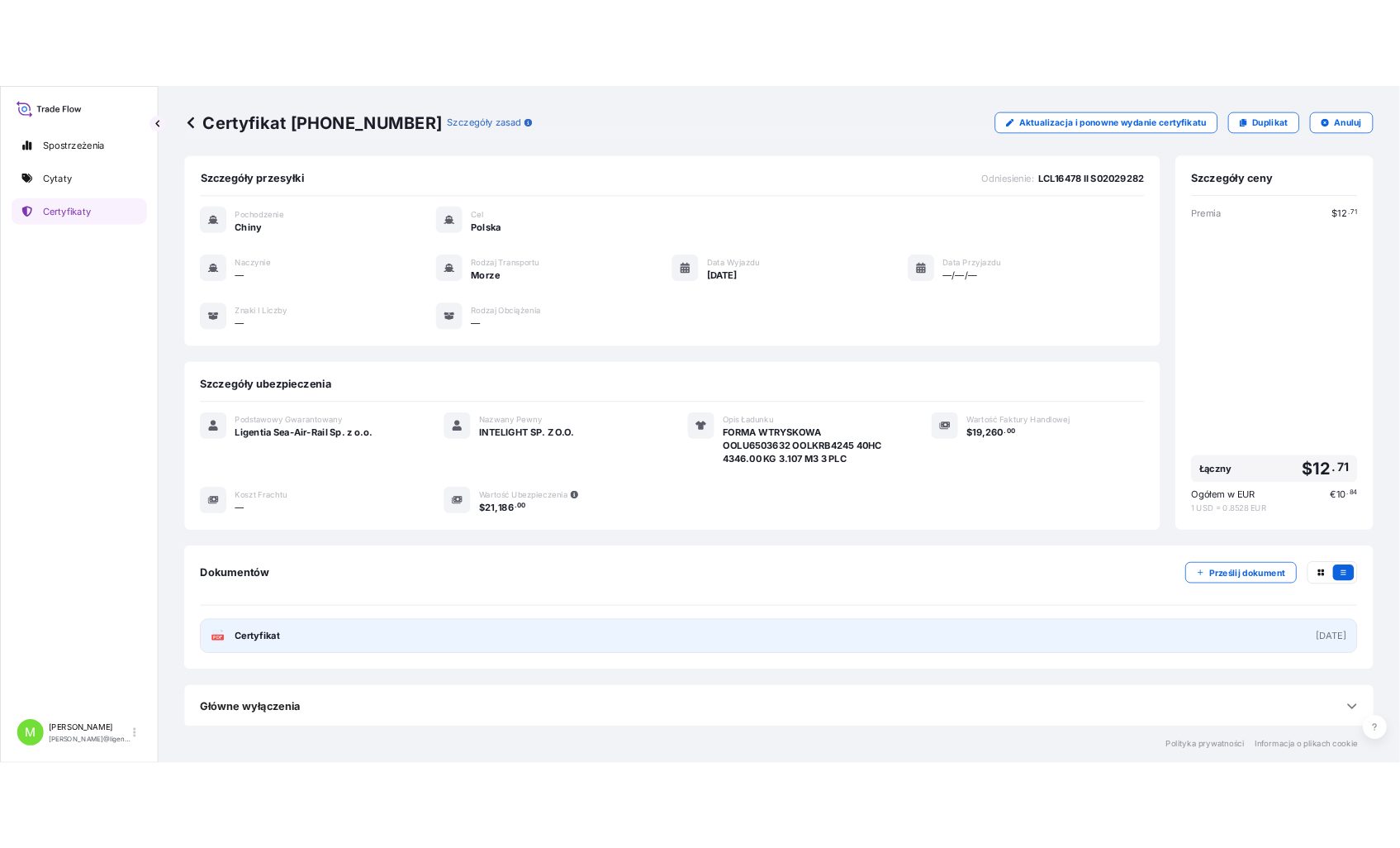
scroll to position [8, 0]
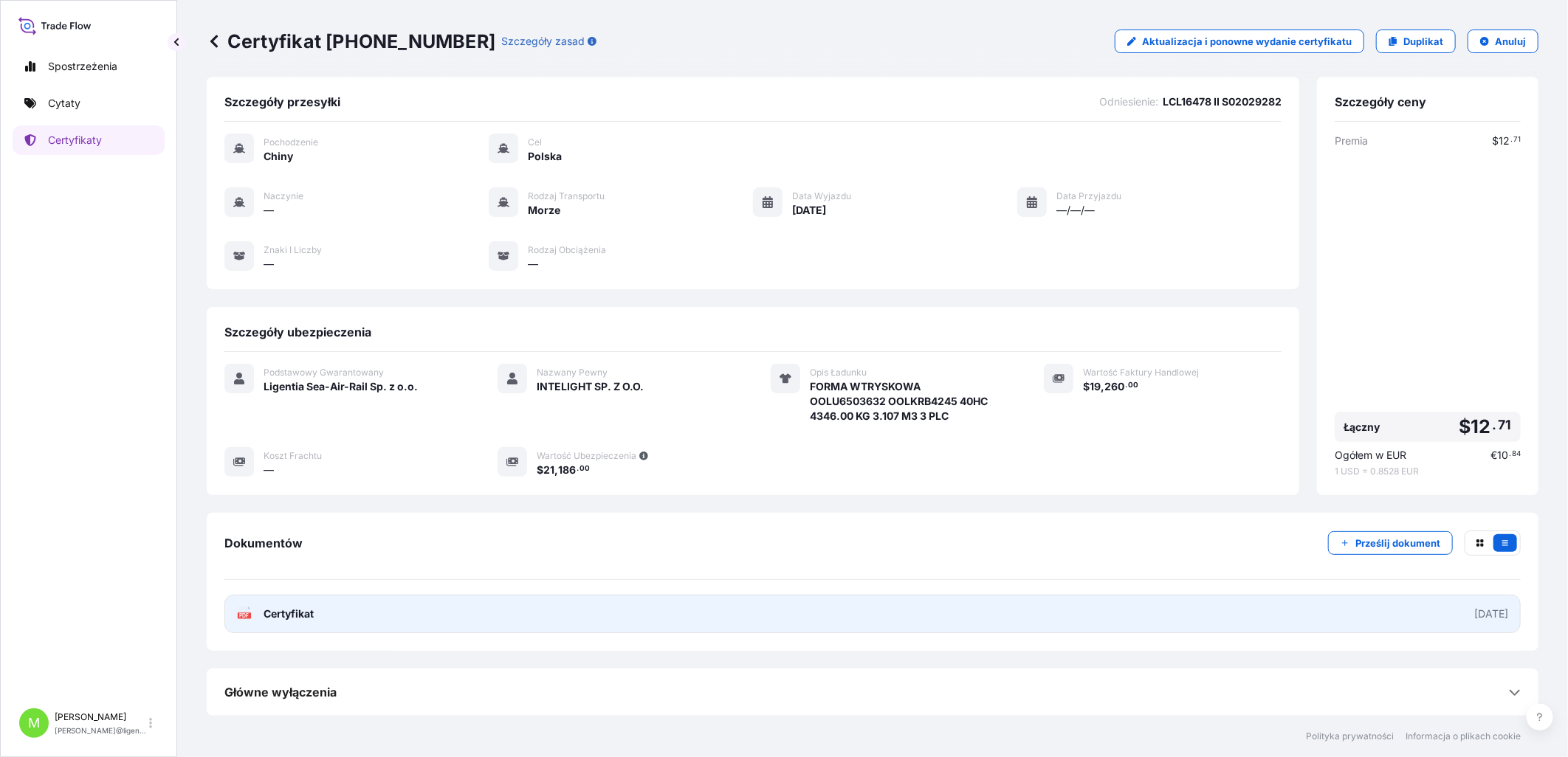
click at [307, 347] on span "Certyfikat" at bounding box center [288, 613] width 50 height 14
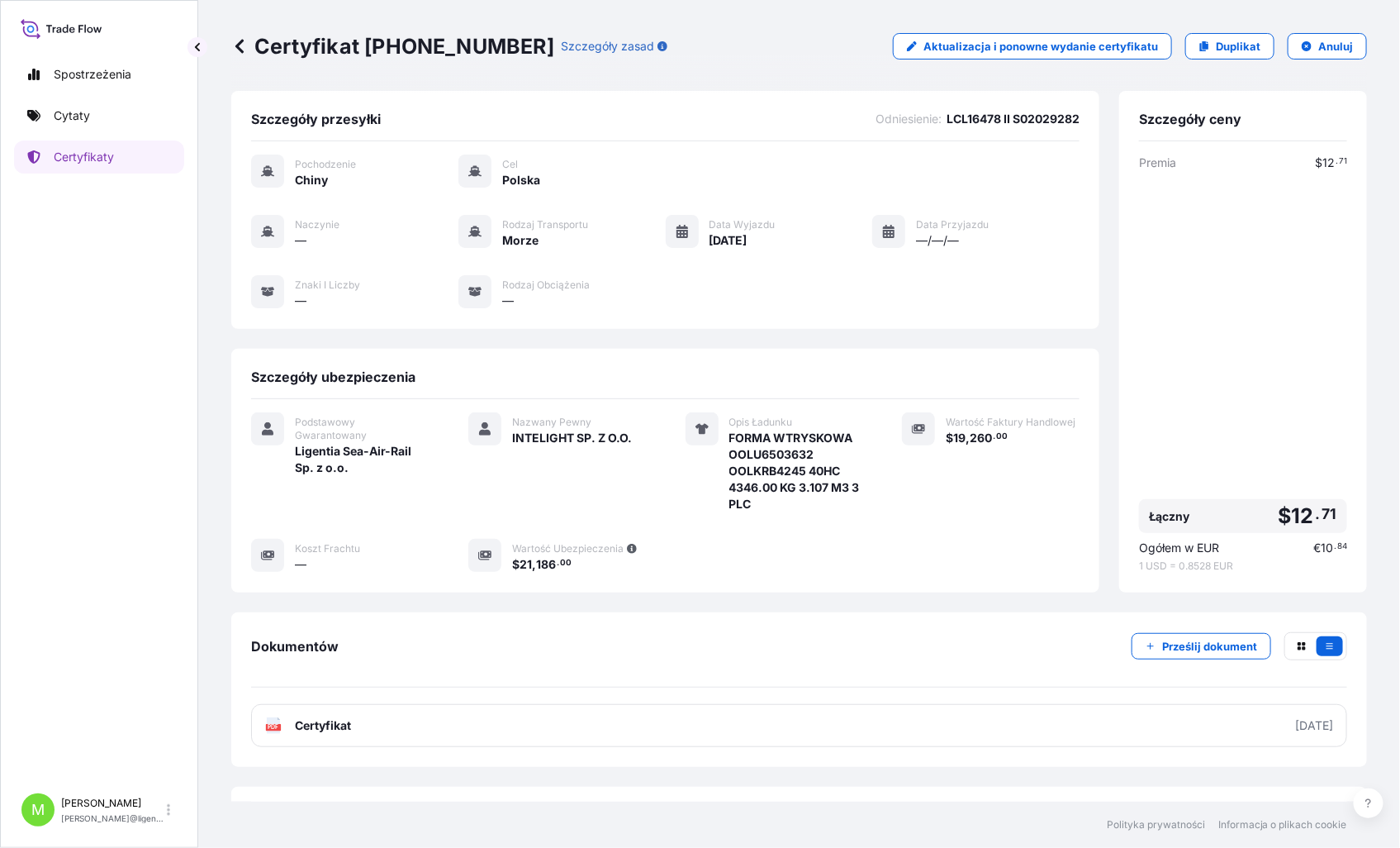
scroll to position [0, 0]
click at [414, 40] on font "Certyfikat [PHONE_NUMBER]" at bounding box center [404, 46] width 300 height 26
click at [452, 48] on font "Certyfikat [PHONE_NUMBER]" at bounding box center [404, 46] width 300 height 26
drag, startPoint x: 500, startPoint y: 39, endPoint x: 257, endPoint y: 42, distance: 243.0
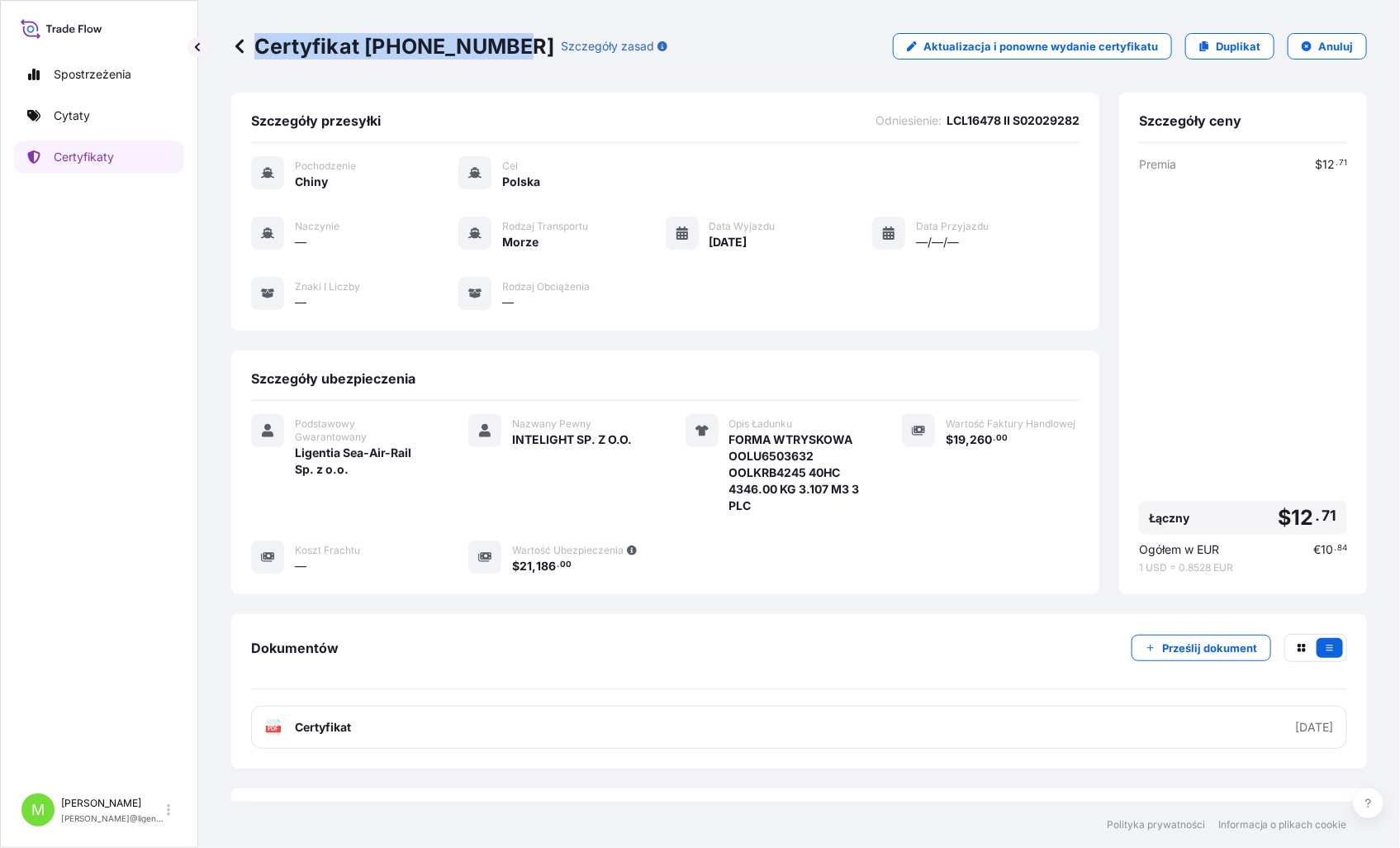
click at [257, 42] on font "Certyfikat [PHONE_NUMBER]" at bounding box center [404, 46] width 300 height 26
copy font "Certyfikat [PHONE_NUMBER]"
